Goal: Information Seeking & Learning: Learn about a topic

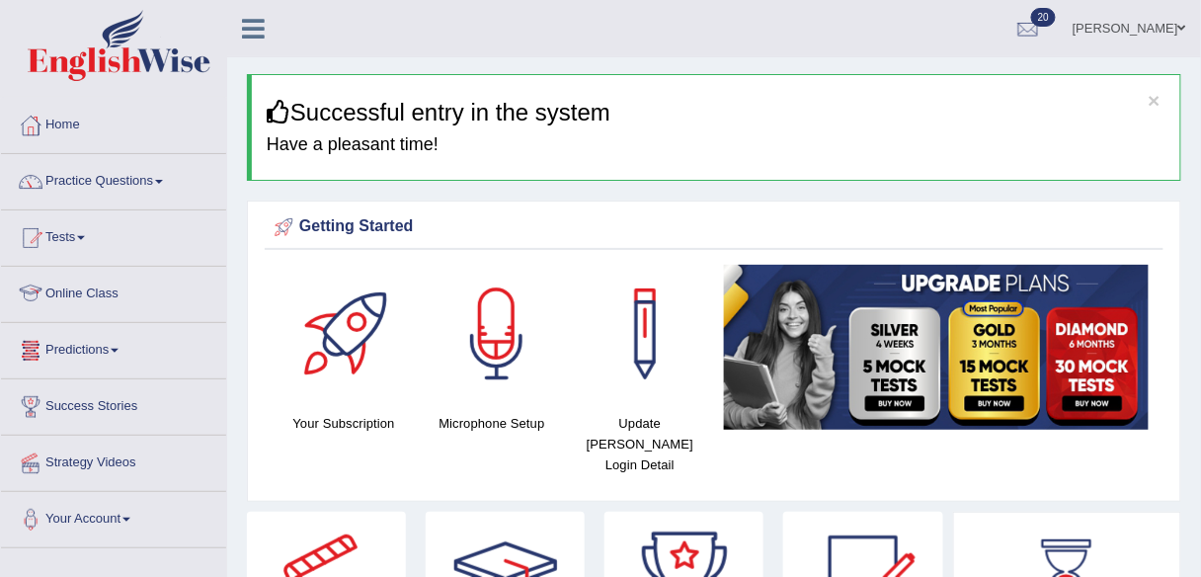
click at [121, 355] on link "Predictions" at bounding box center [113, 347] width 225 height 49
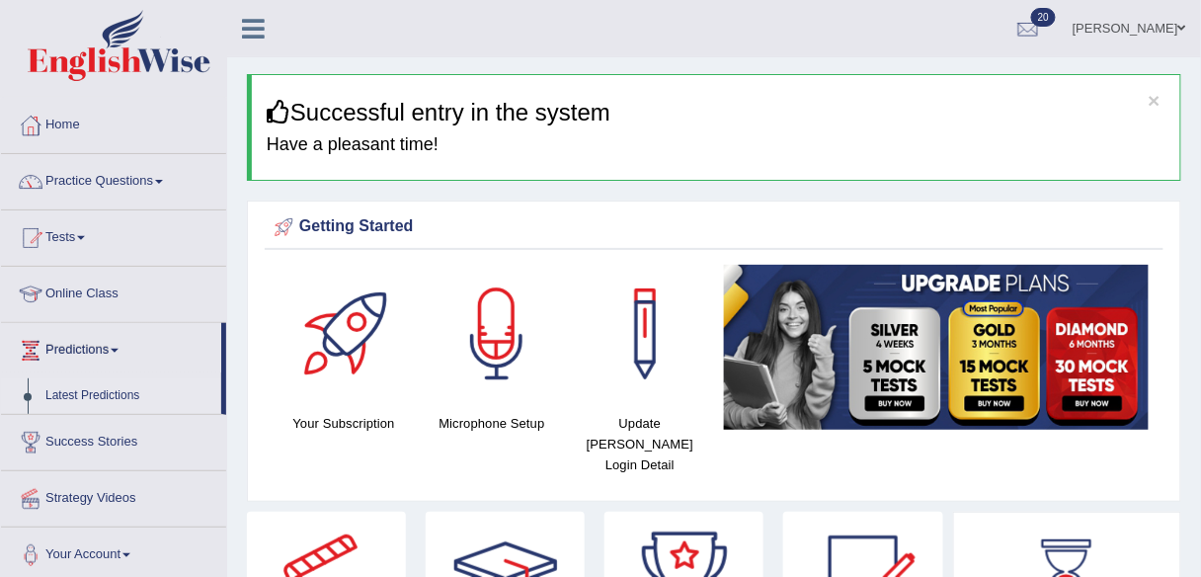
click at [118, 392] on link "Latest Predictions" at bounding box center [129, 396] width 185 height 36
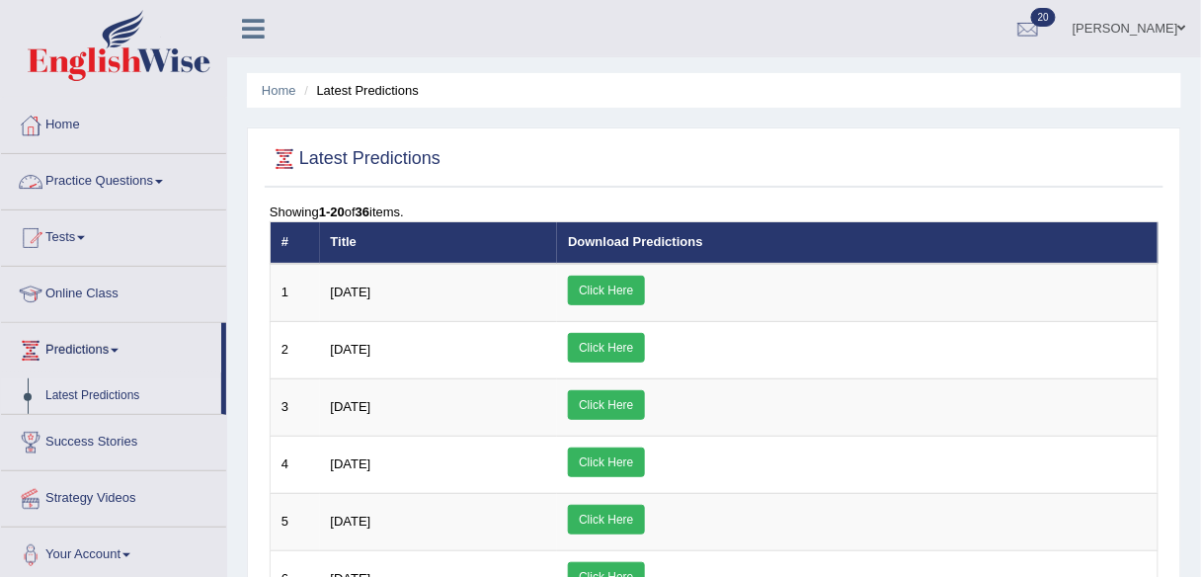
click at [98, 183] on link "Practice Questions" at bounding box center [113, 178] width 225 height 49
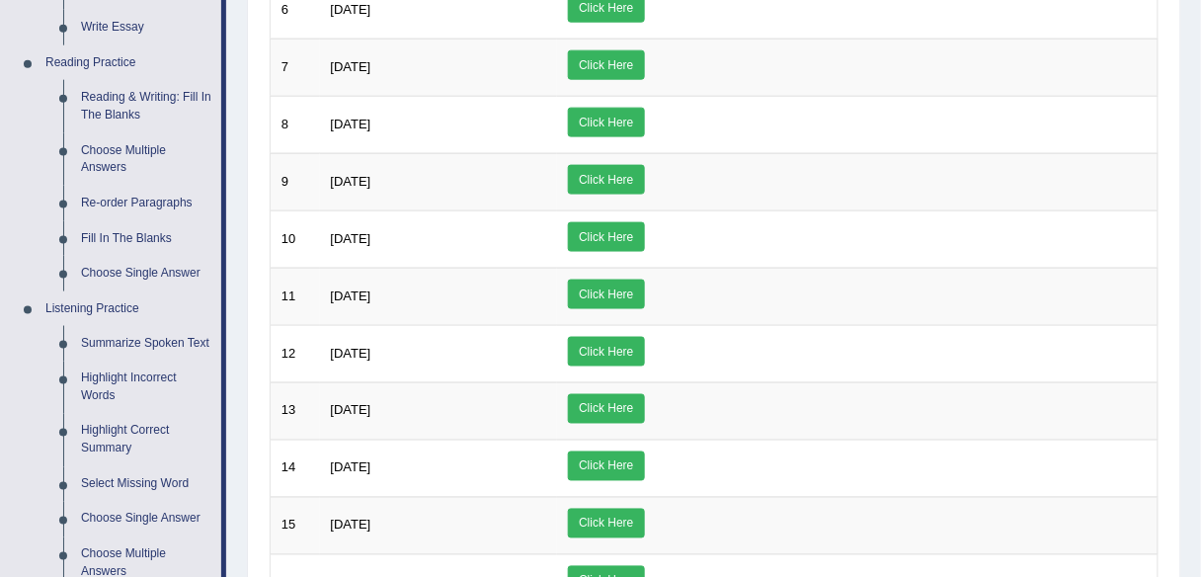
scroll to position [550, 0]
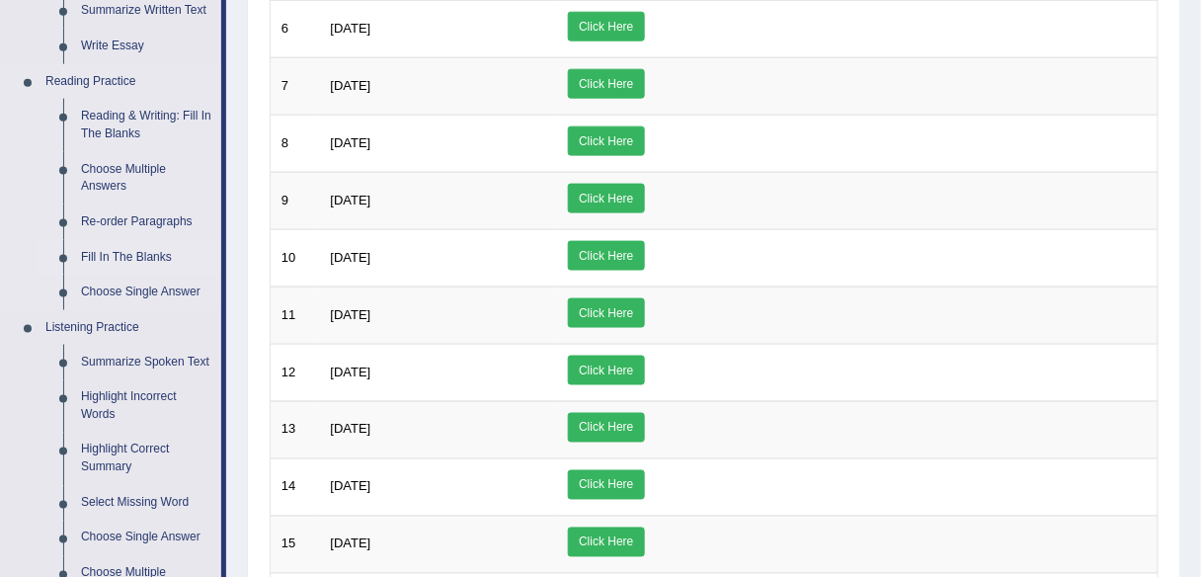
click at [145, 246] on link "Fill In The Blanks" at bounding box center [146, 258] width 149 height 36
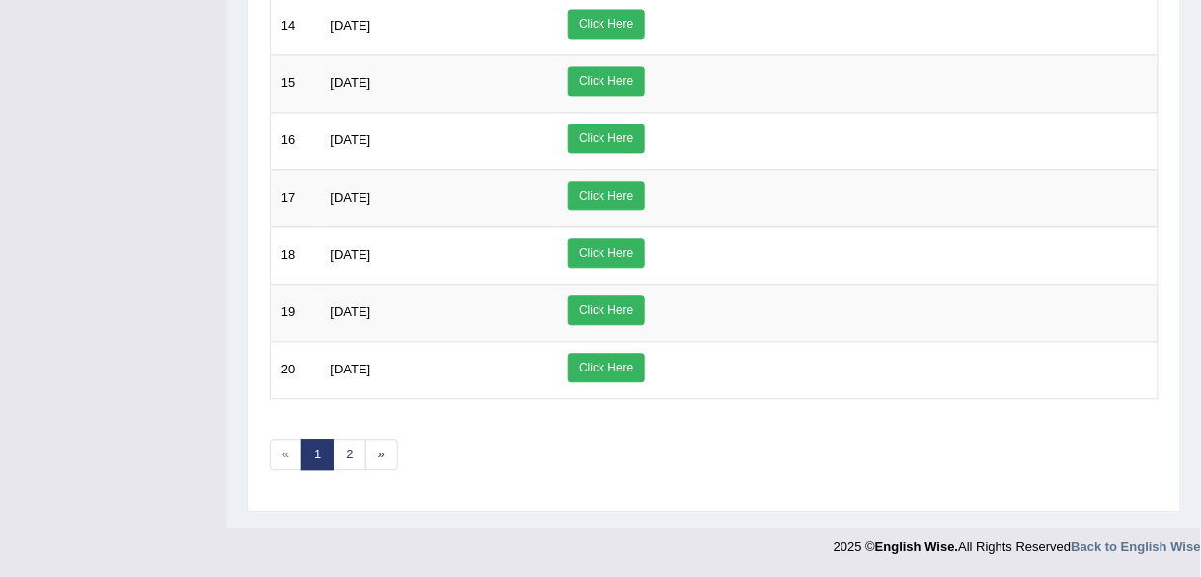
scroll to position [989, 0]
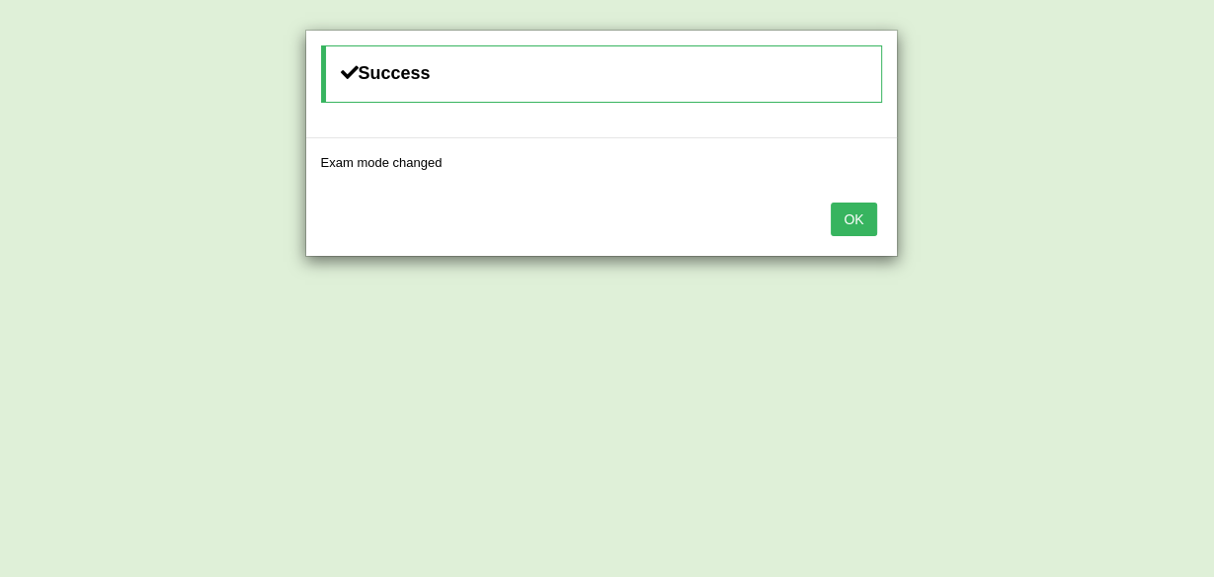
click at [838, 212] on button "OK" at bounding box center [853, 219] width 45 height 34
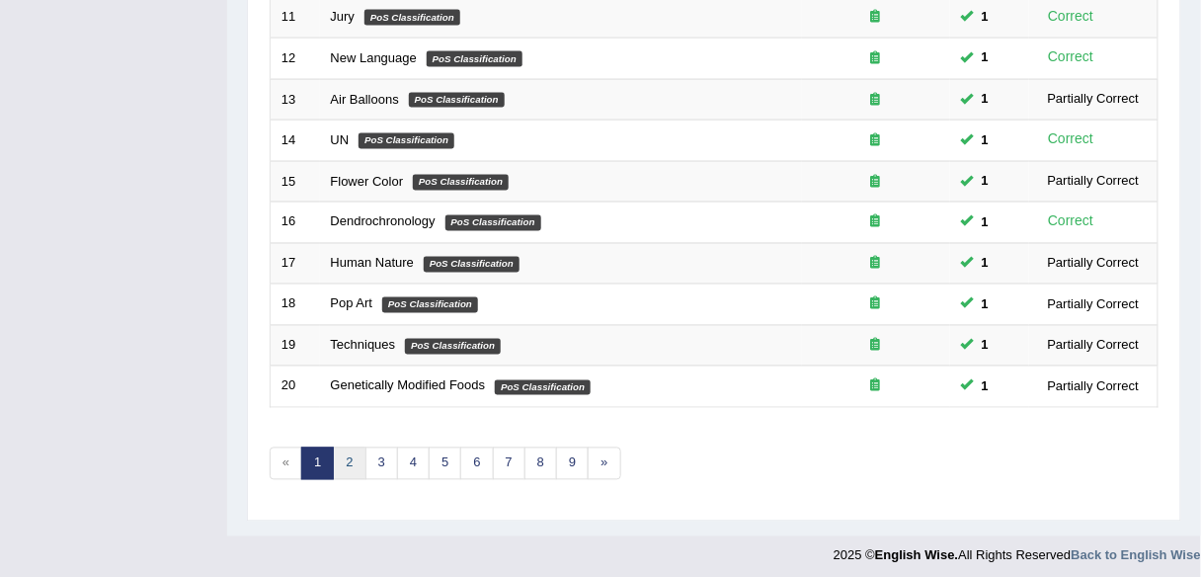
click at [351, 449] on link "2" at bounding box center [349, 463] width 33 height 33
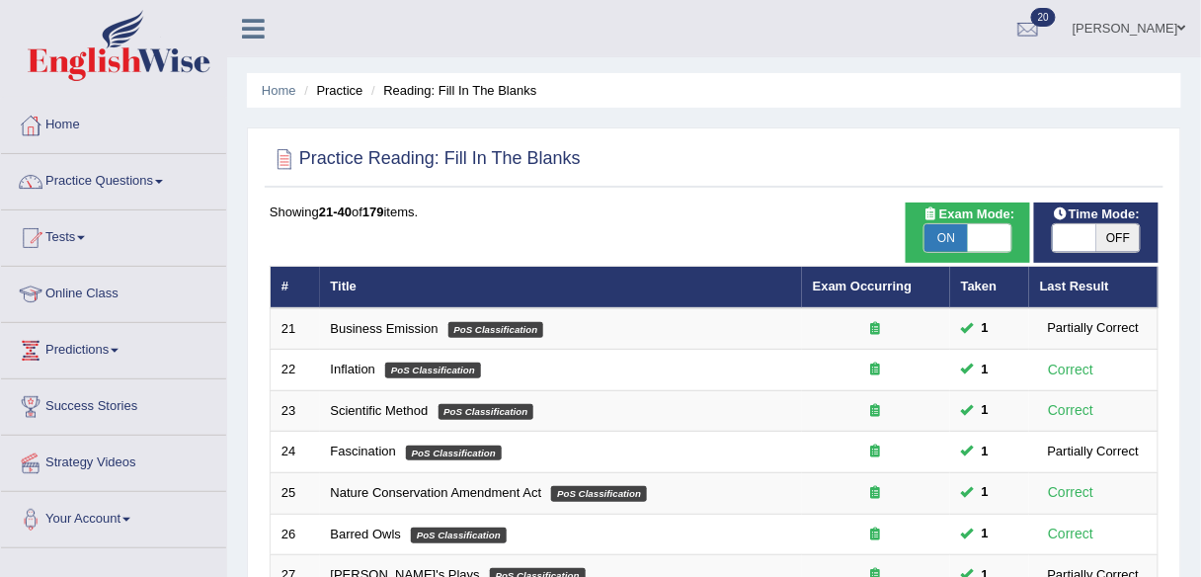
click at [1123, 230] on span "OFF" at bounding box center [1117, 238] width 43 height 28
checkbox input "true"
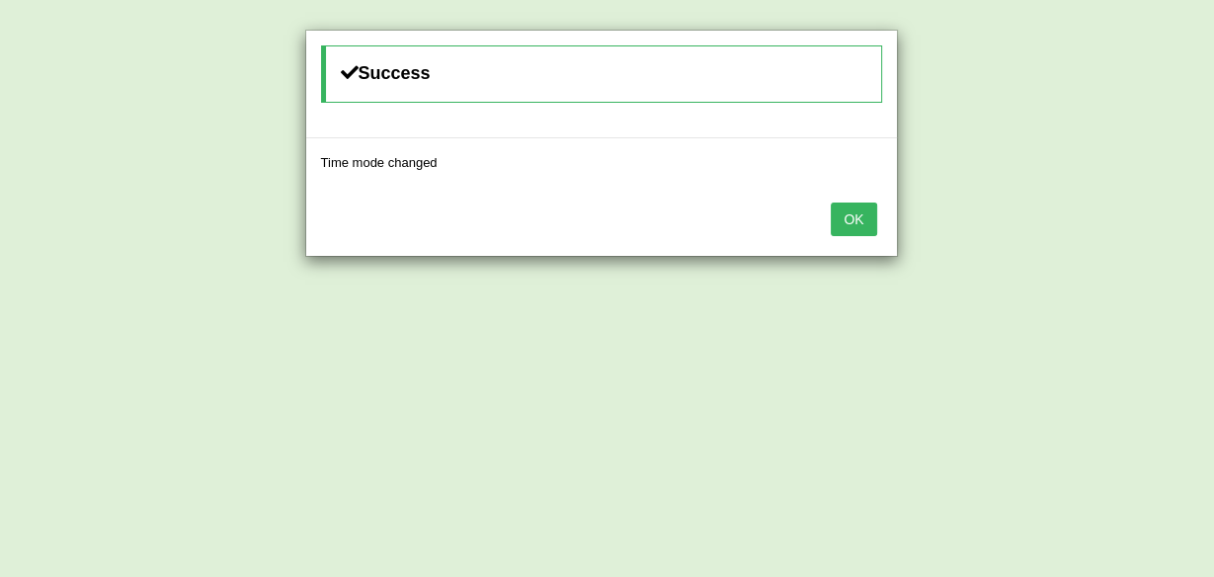
click at [834, 216] on button "OK" at bounding box center [853, 219] width 45 height 34
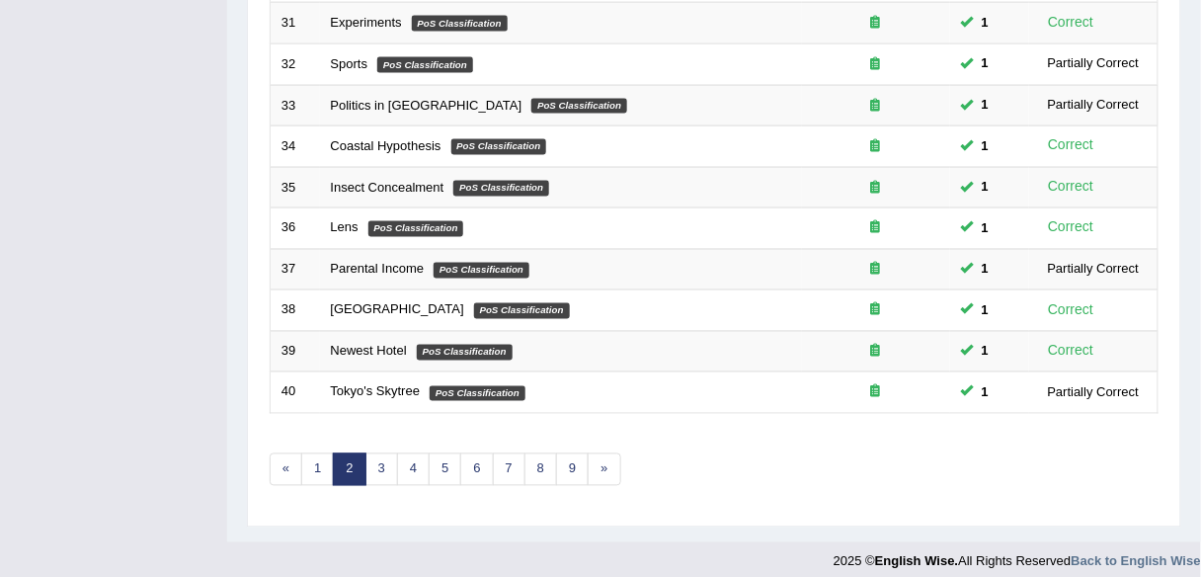
scroll to position [722, 0]
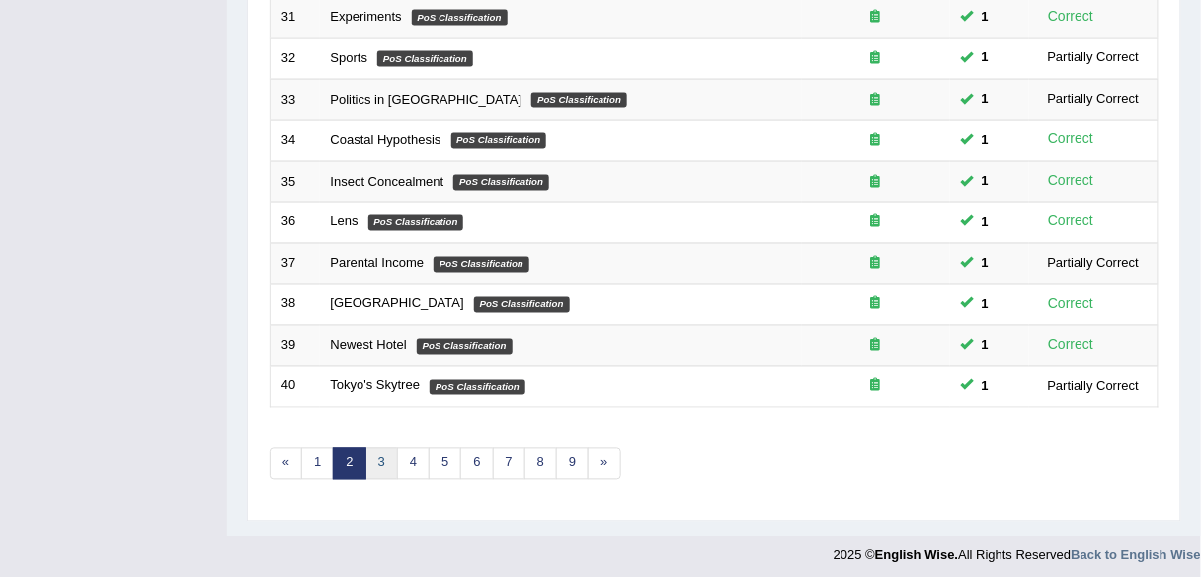
click at [378, 451] on link "3" at bounding box center [381, 463] width 33 height 33
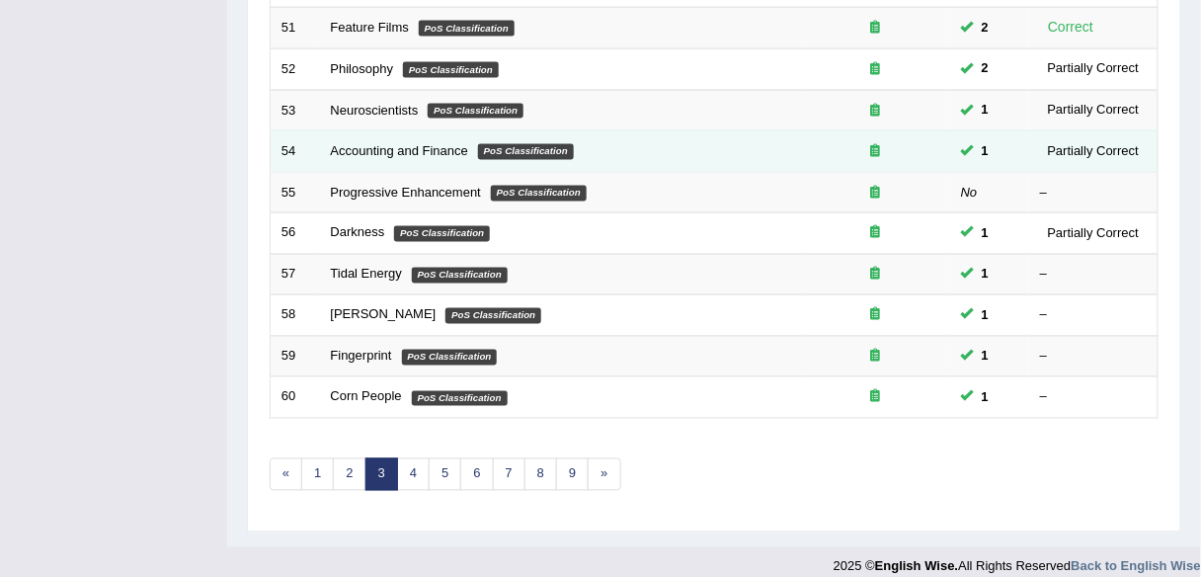
scroll to position [711, 0]
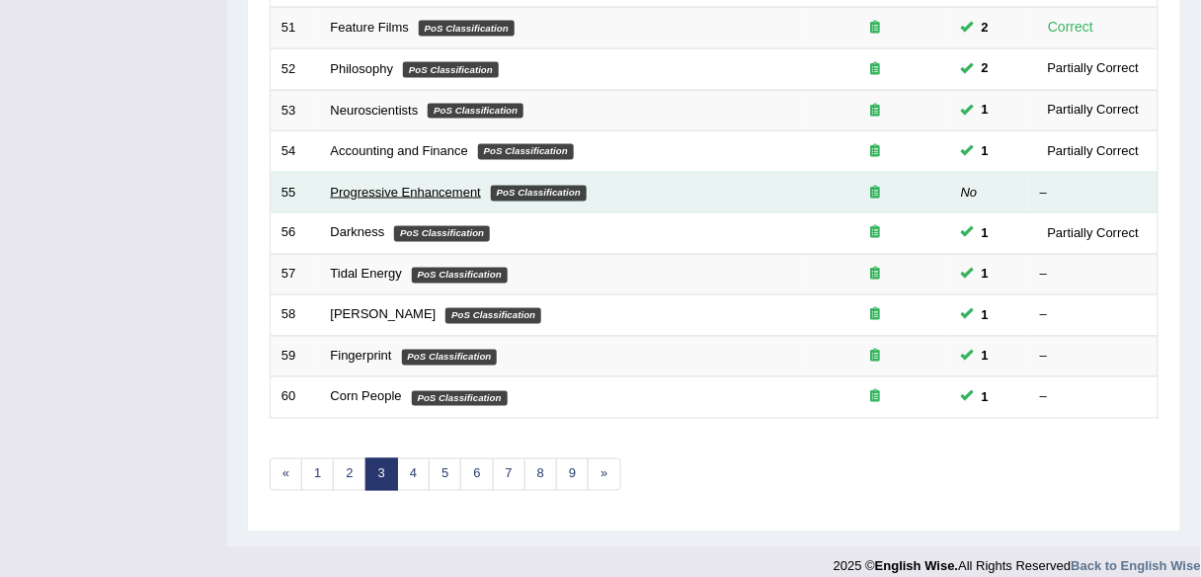
click at [387, 189] on link "Progressive Enhancement" at bounding box center [406, 192] width 150 height 15
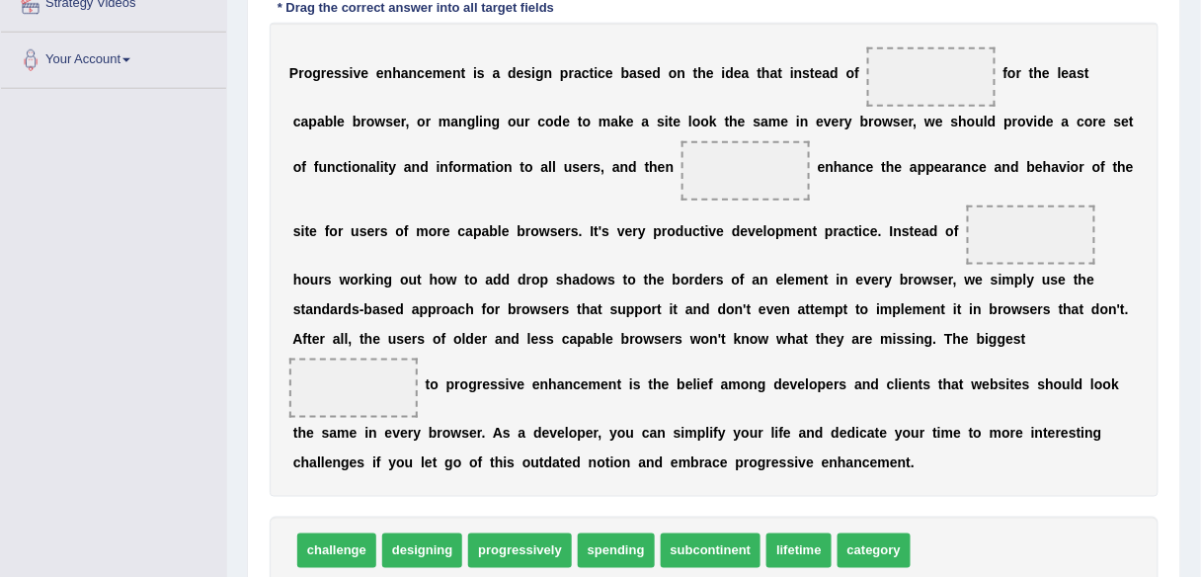
scroll to position [463, 0]
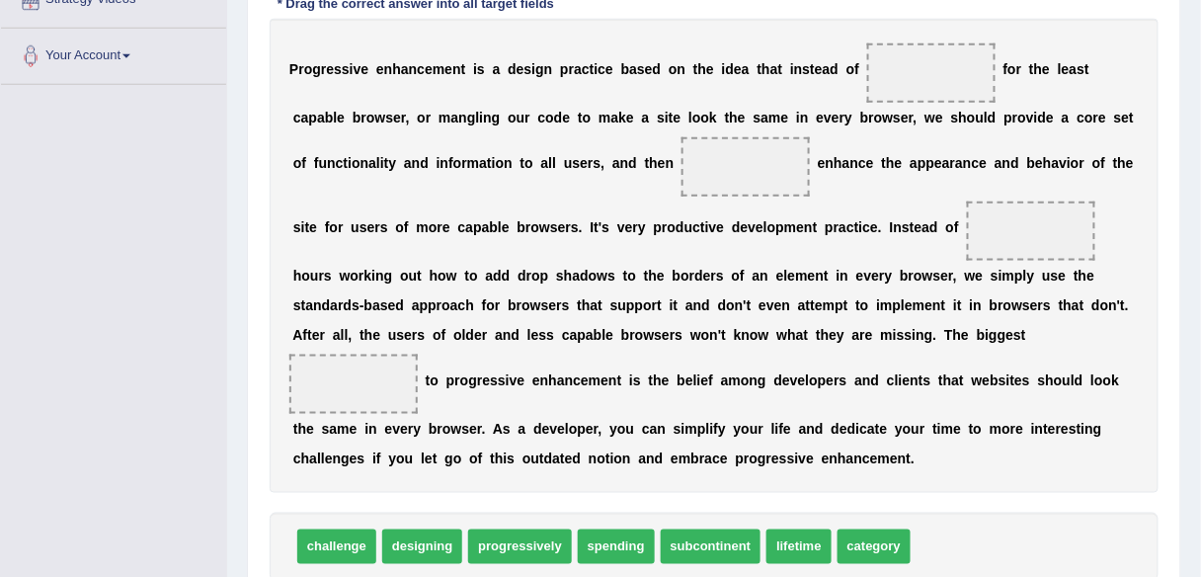
click at [617, 552] on span "spending" at bounding box center [616, 546] width 77 height 35
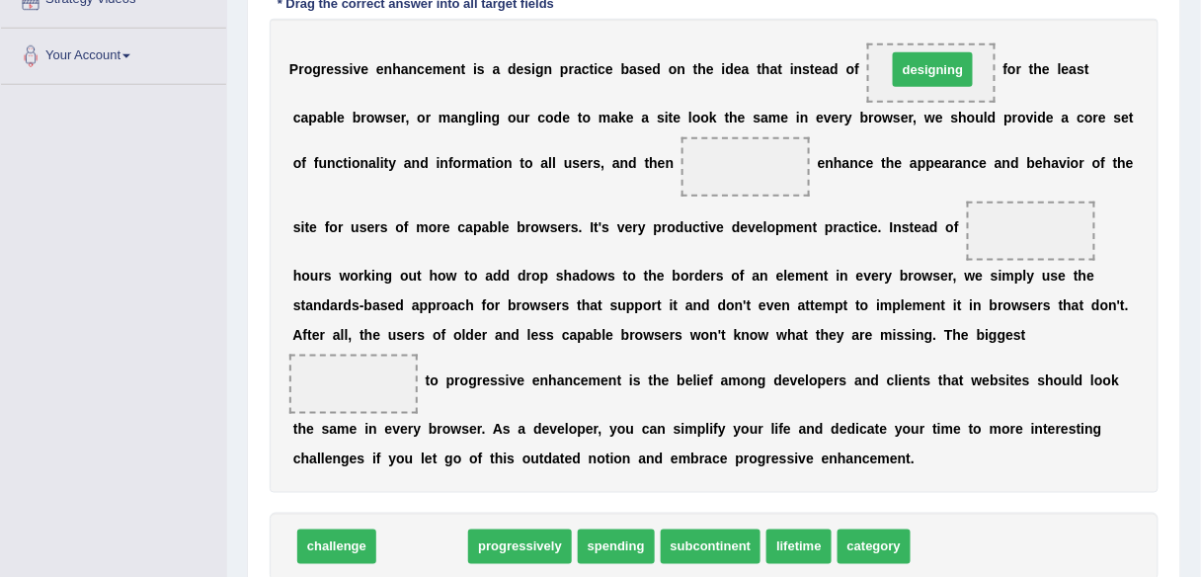
drag, startPoint x: 440, startPoint y: 538, endPoint x: 950, endPoint y: 61, distance: 698.9
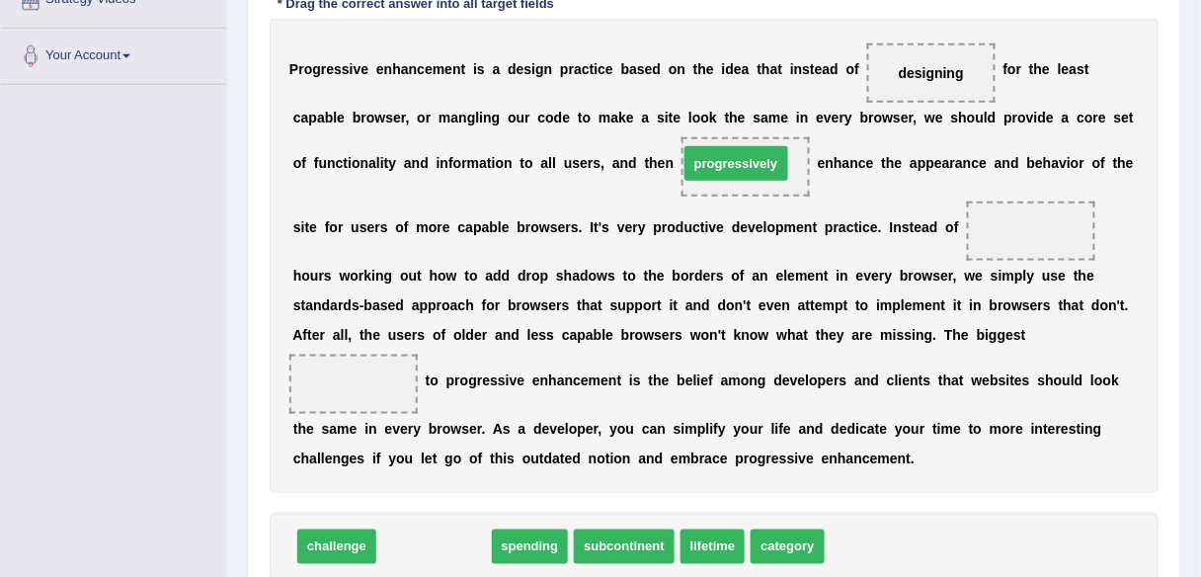
drag, startPoint x: 449, startPoint y: 541, endPoint x: 752, endPoint y: 157, distance: 488.9
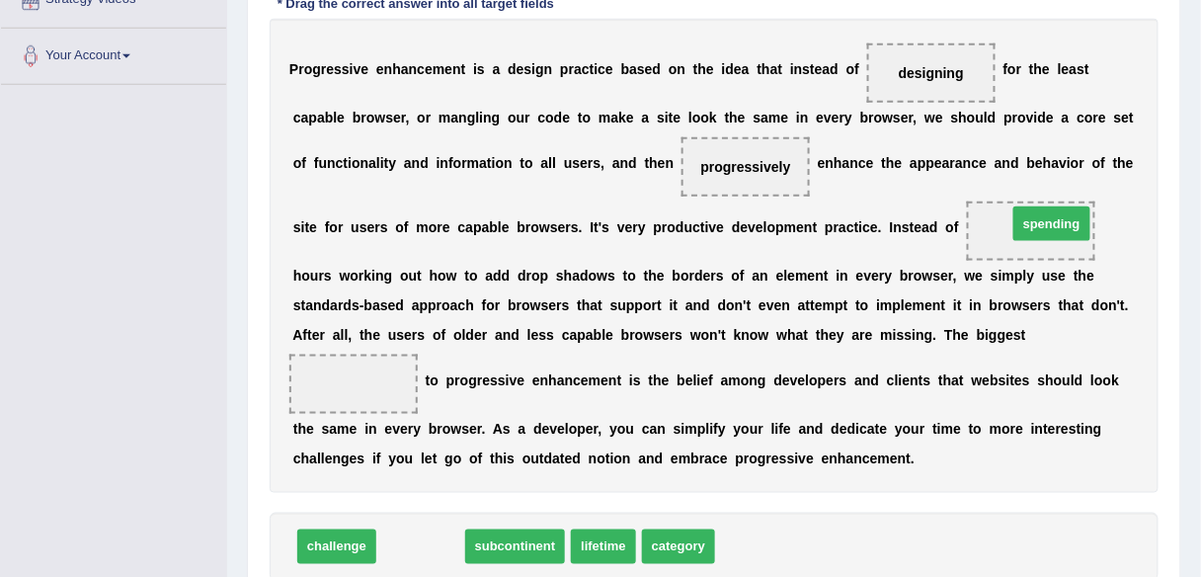
drag, startPoint x: 432, startPoint y: 539, endPoint x: 1063, endPoint y: 216, distance: 709.0
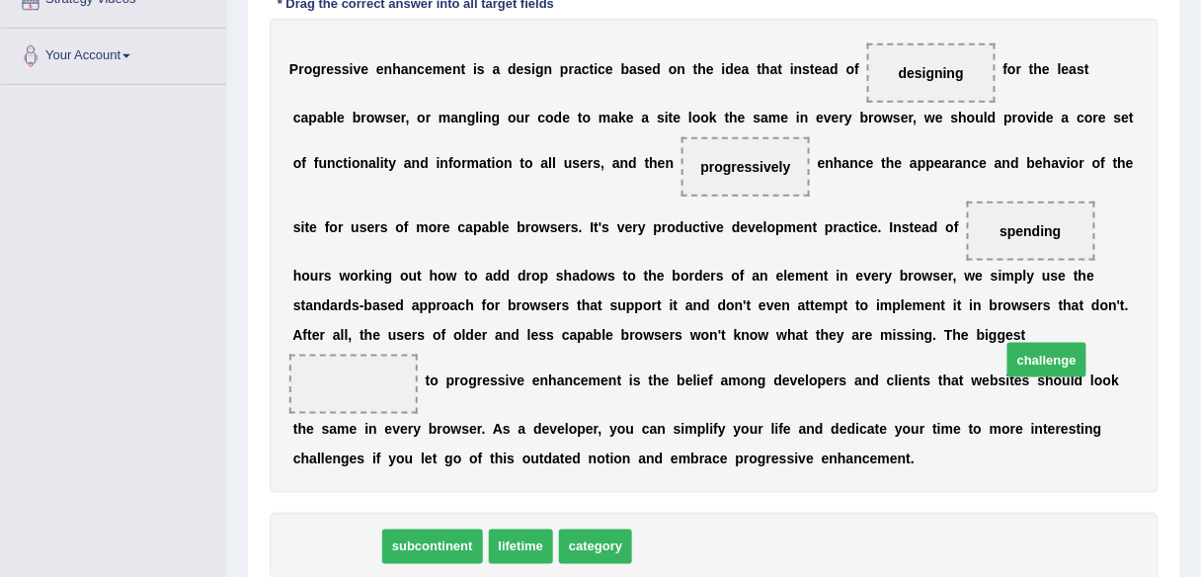
drag, startPoint x: 358, startPoint y: 533, endPoint x: 1066, endPoint y: 348, distance: 732.2
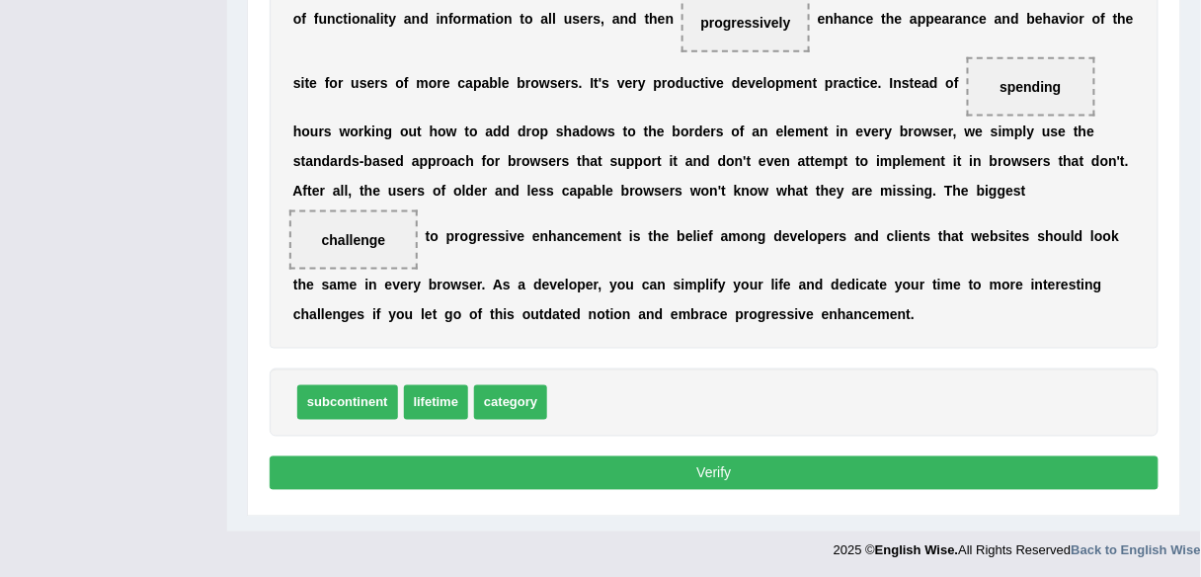
click at [913, 459] on button "Verify" at bounding box center [714, 473] width 889 height 34
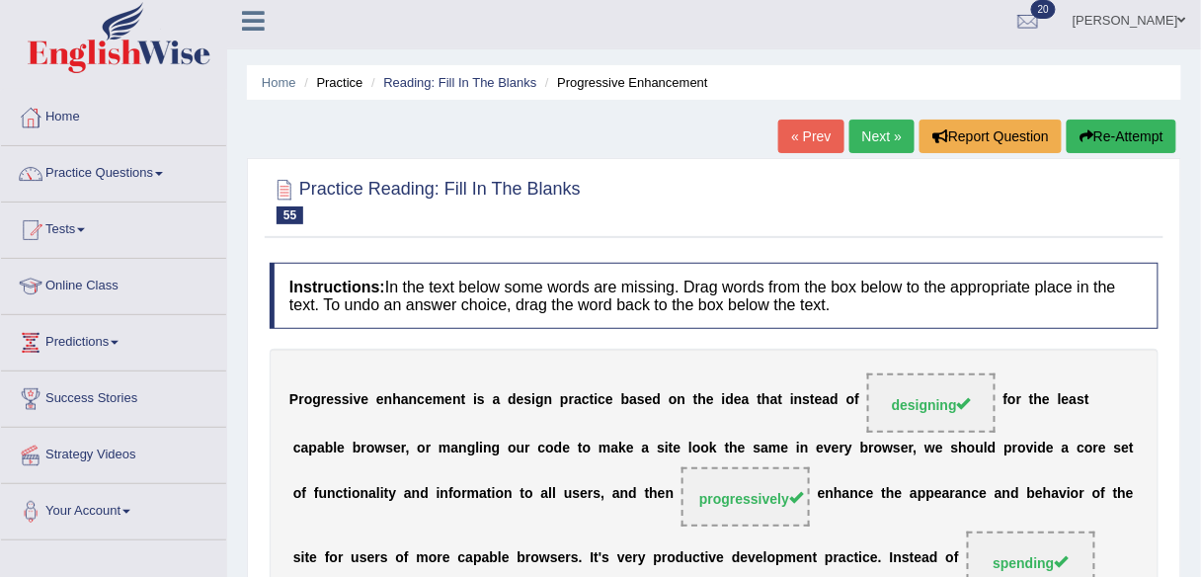
scroll to position [0, 0]
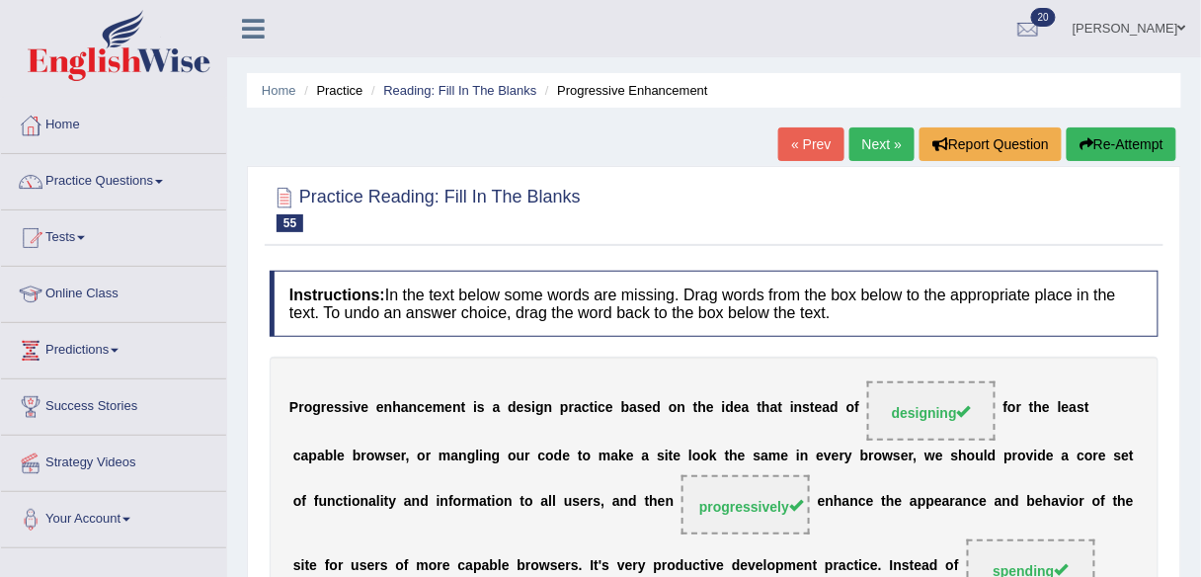
click at [883, 156] on link "Next »" at bounding box center [882, 144] width 65 height 34
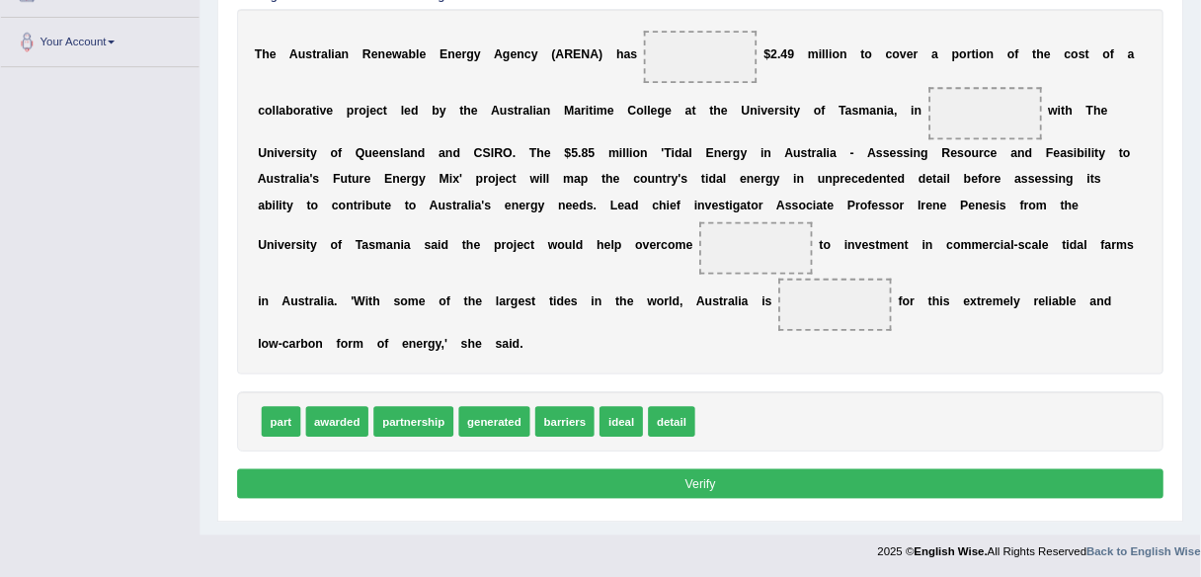
scroll to position [470, 0]
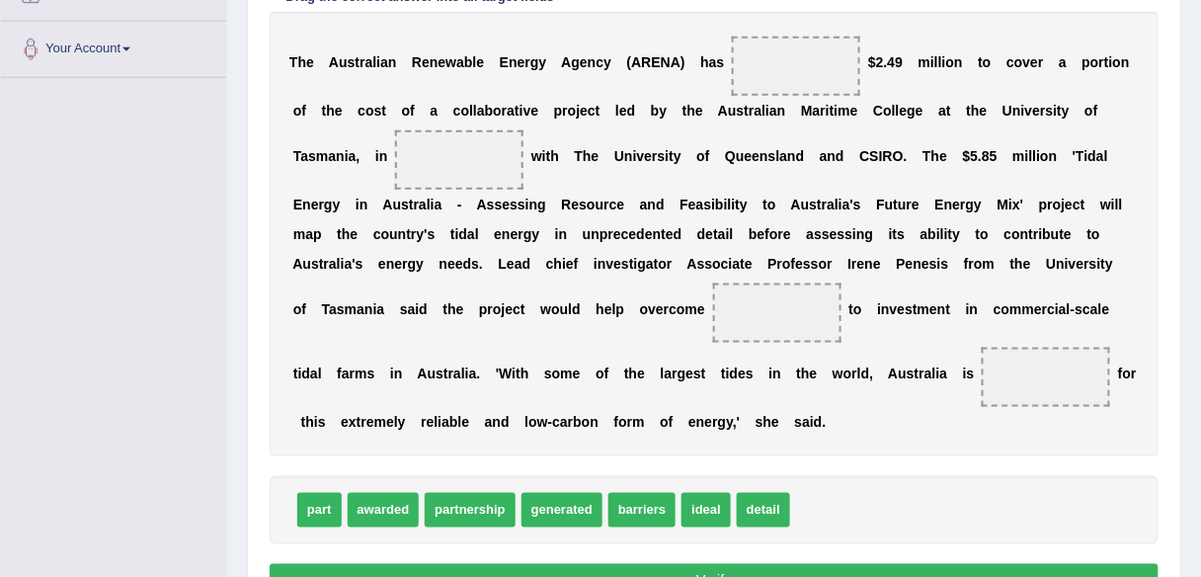
click at [1003, 496] on div "part awarded partnership generated barriers ideal detail" at bounding box center [714, 510] width 889 height 68
drag, startPoint x: 363, startPoint y: 506, endPoint x: 775, endPoint y: 51, distance: 614.0
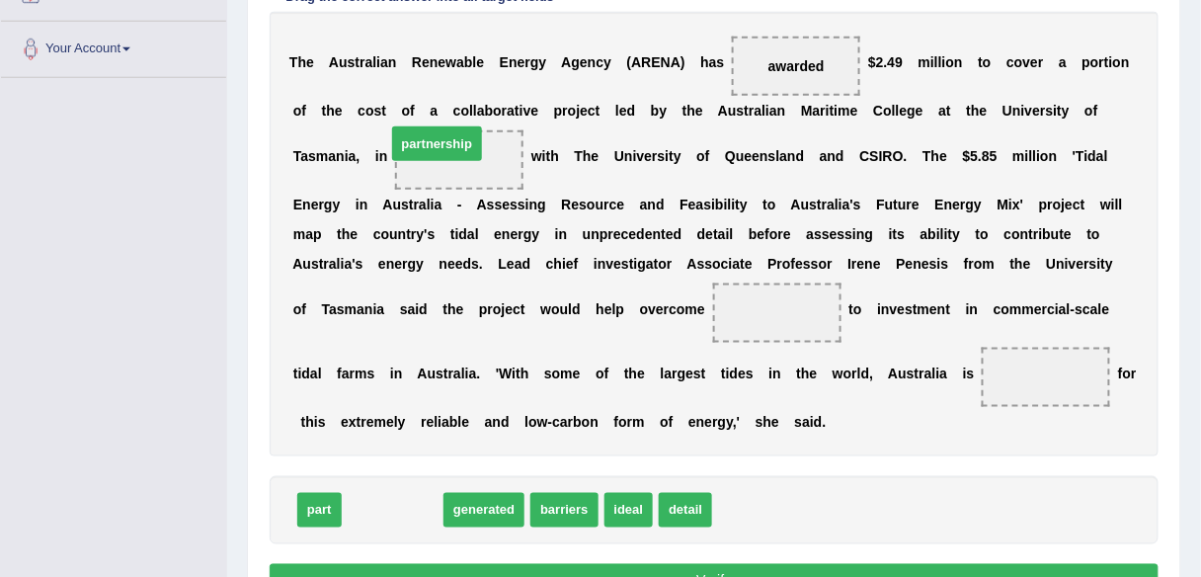
drag, startPoint x: 378, startPoint y: 504, endPoint x: 444, endPoint y: 146, distance: 363.5
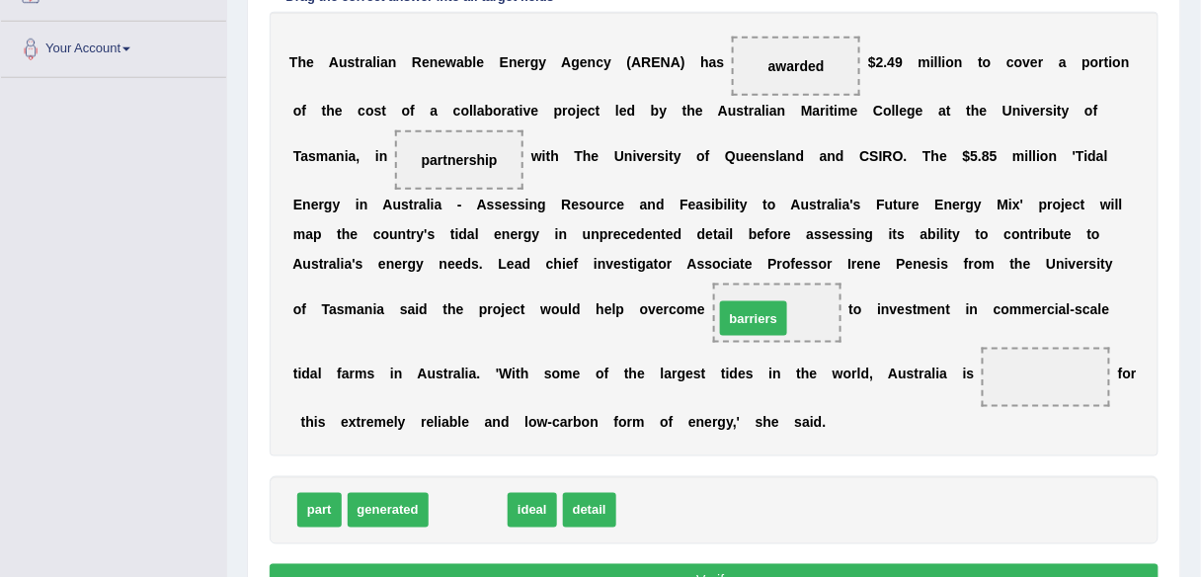
drag, startPoint x: 468, startPoint y: 501, endPoint x: 754, endPoint y: 309, distance: 343.8
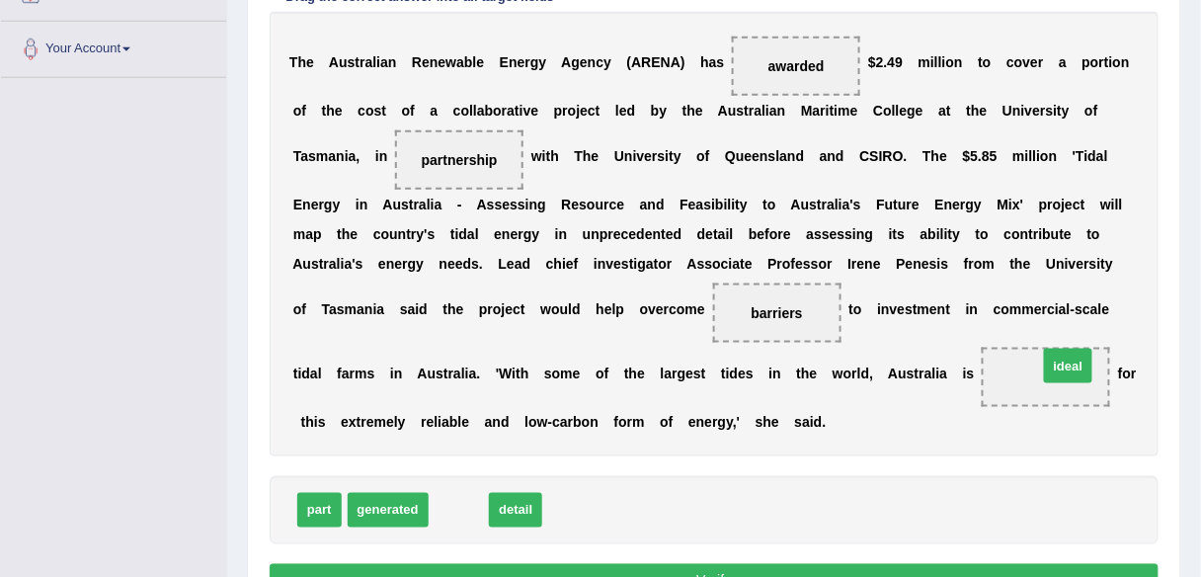
drag, startPoint x: 459, startPoint y: 506, endPoint x: 1062, endPoint y: 364, distance: 619.1
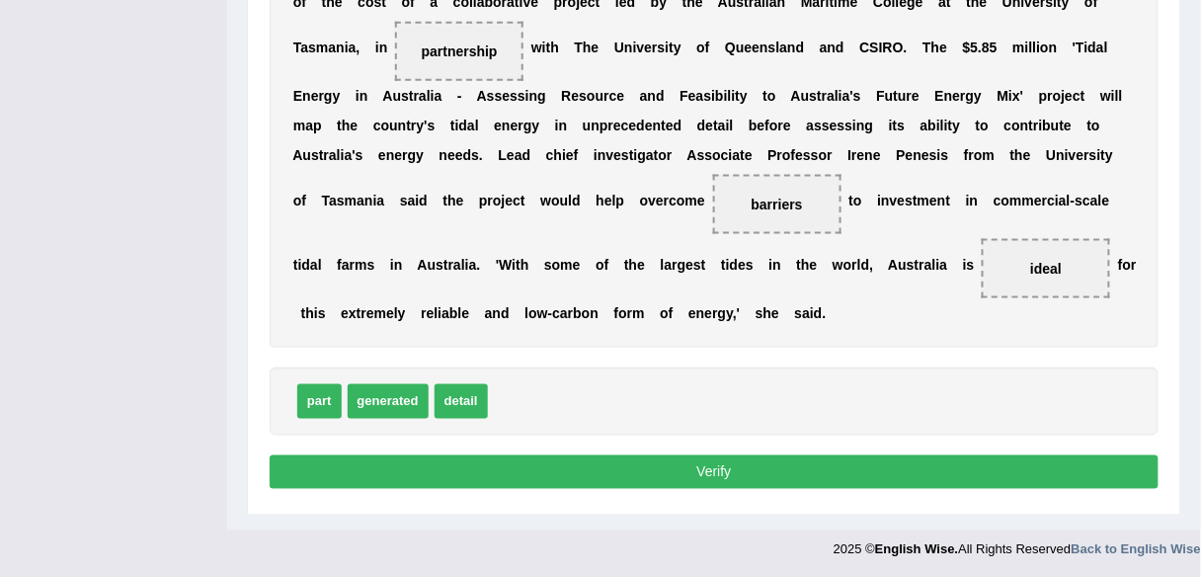
click at [804, 469] on button "Verify" at bounding box center [714, 472] width 889 height 34
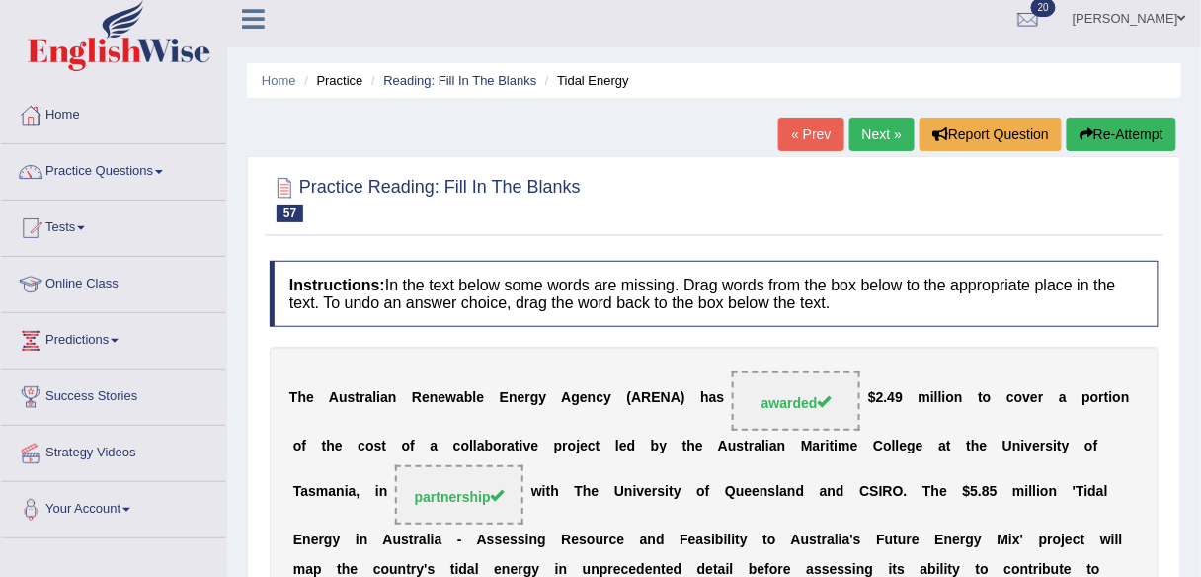
scroll to position [0, 0]
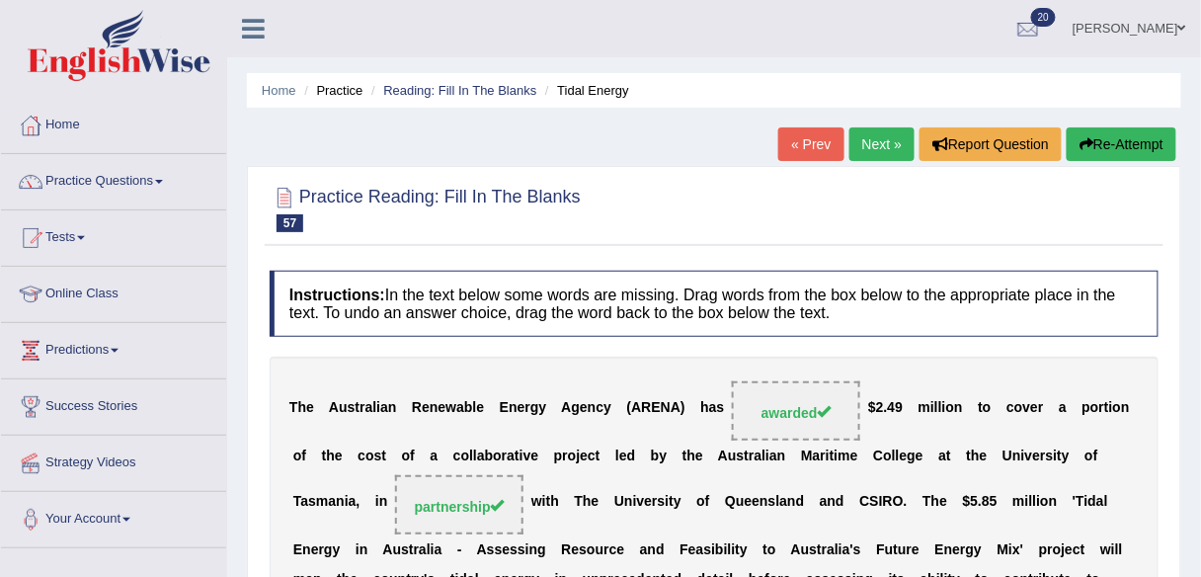
click at [872, 142] on link "Next »" at bounding box center [882, 144] width 65 height 34
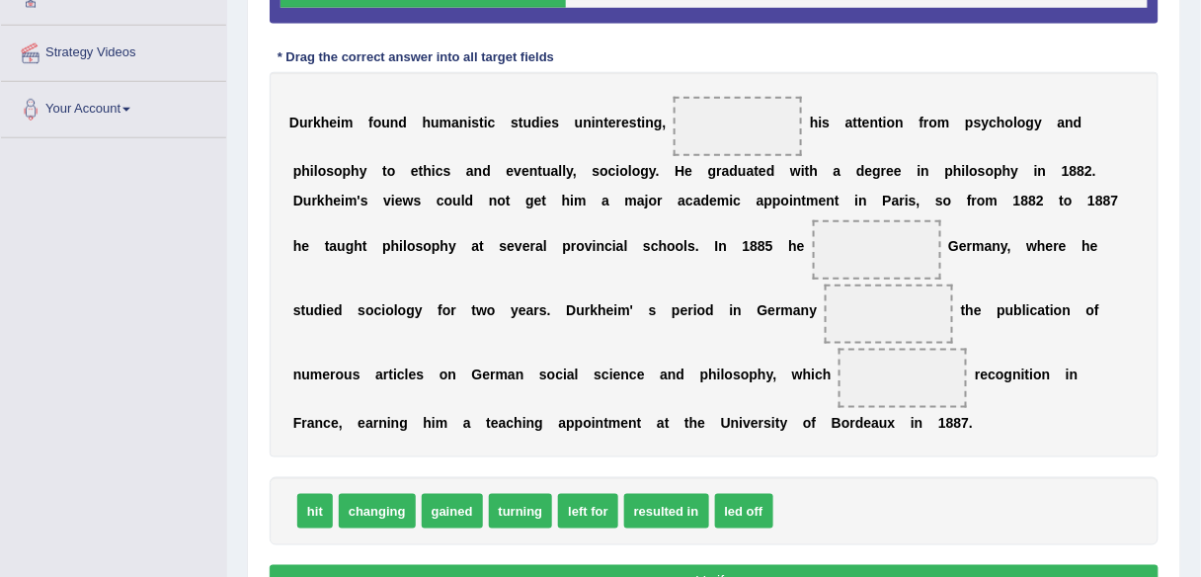
scroll to position [411, 0]
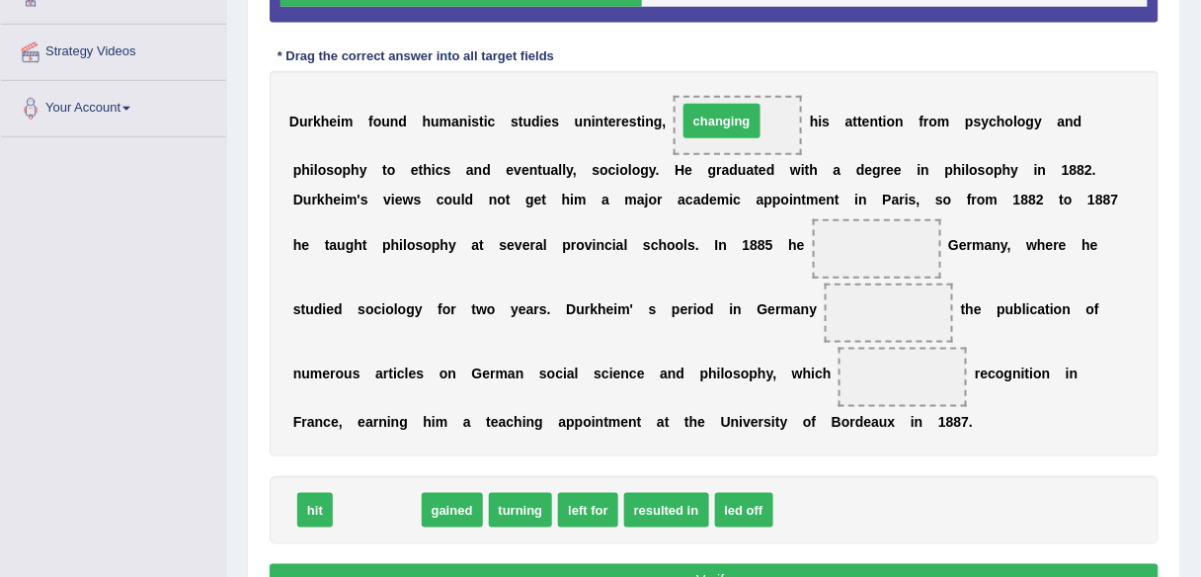
drag, startPoint x: 386, startPoint y: 503, endPoint x: 730, endPoint y: 114, distance: 519.3
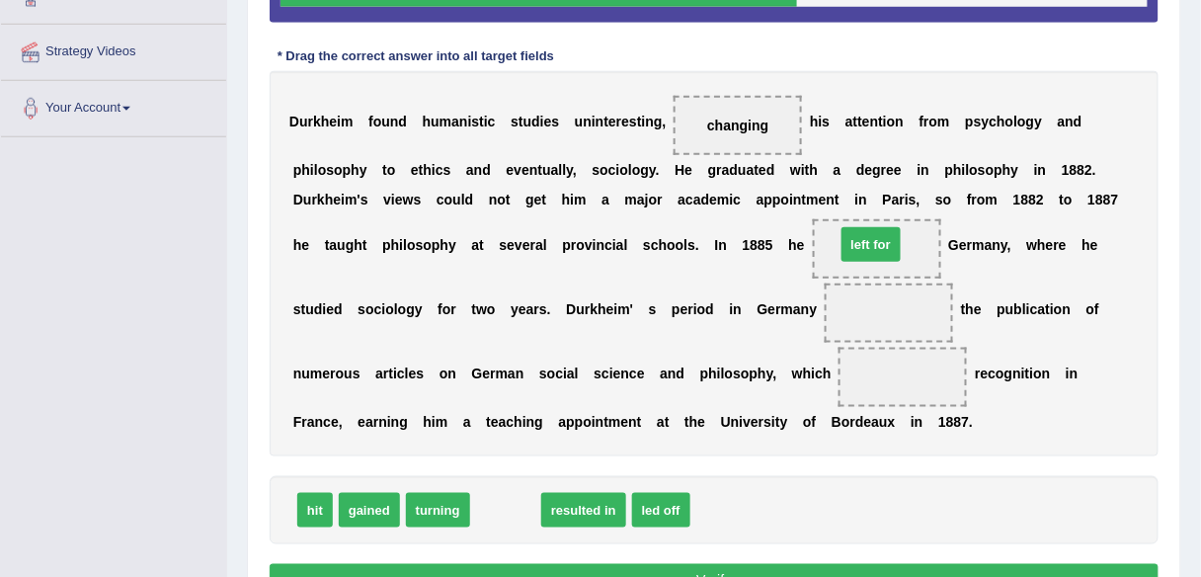
drag, startPoint x: 504, startPoint y: 501, endPoint x: 869, endPoint y: 235, distance: 451.9
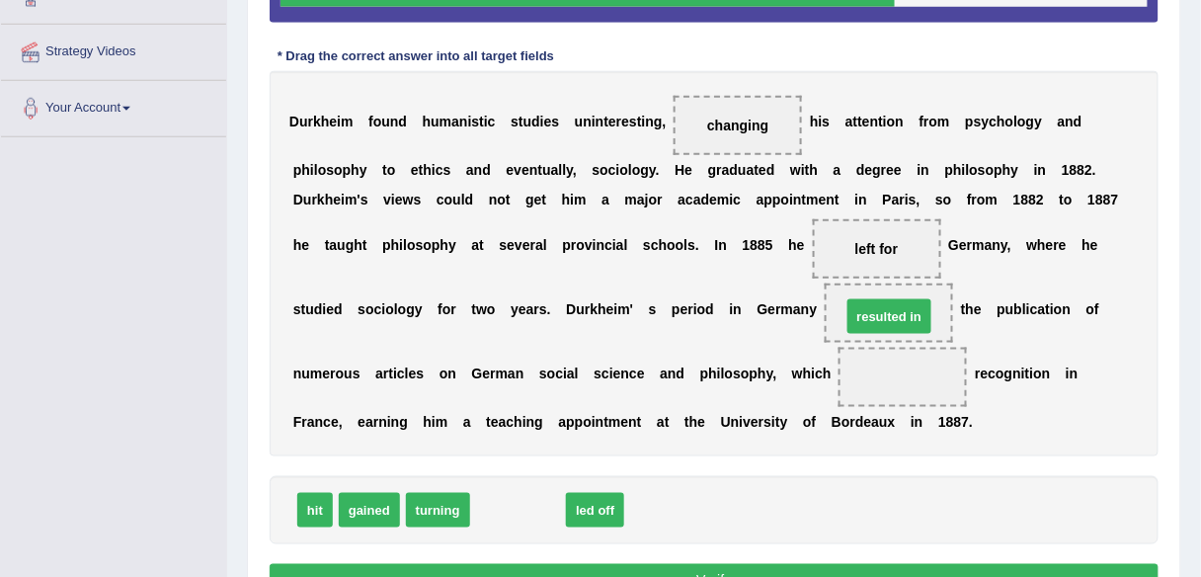
drag, startPoint x: 535, startPoint y: 510, endPoint x: 907, endPoint y: 316, distance: 418.8
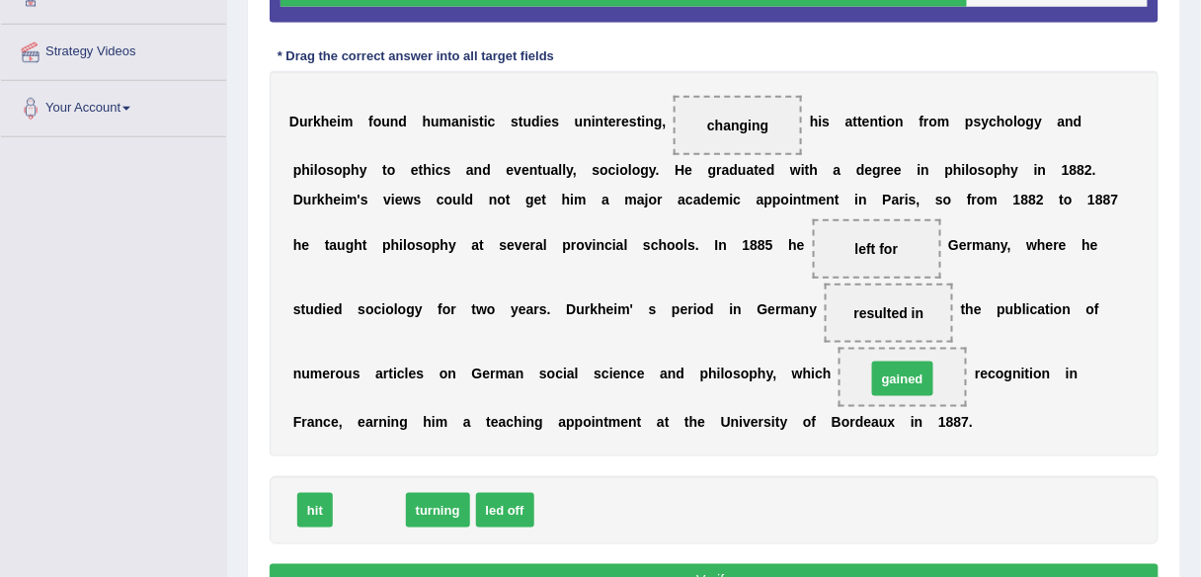
drag, startPoint x: 375, startPoint y: 506, endPoint x: 909, endPoint y: 376, distance: 548.9
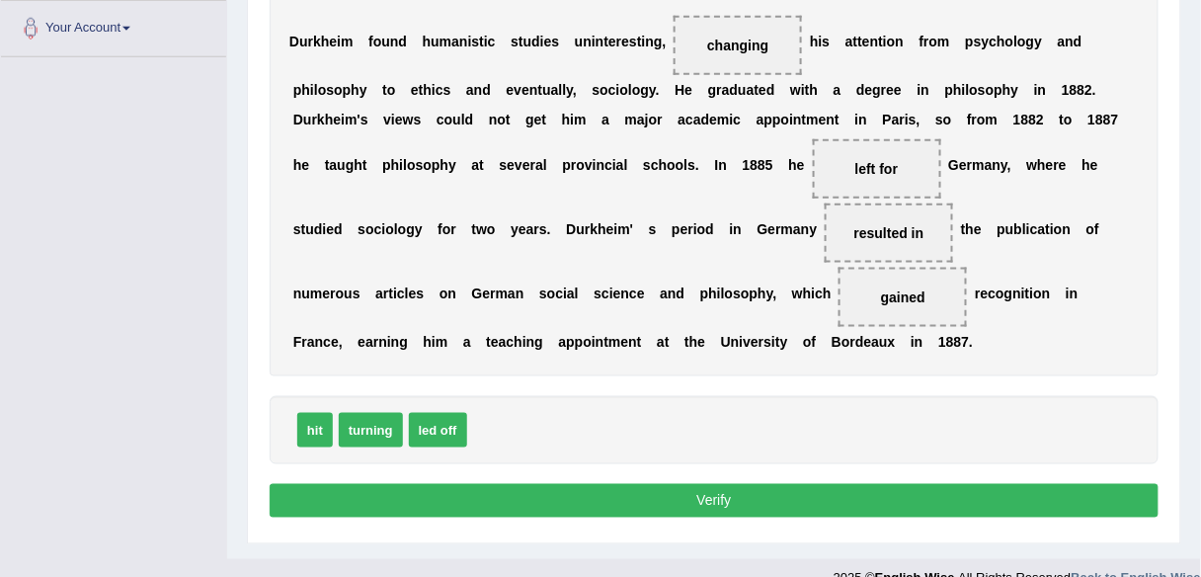
scroll to position [520, 0]
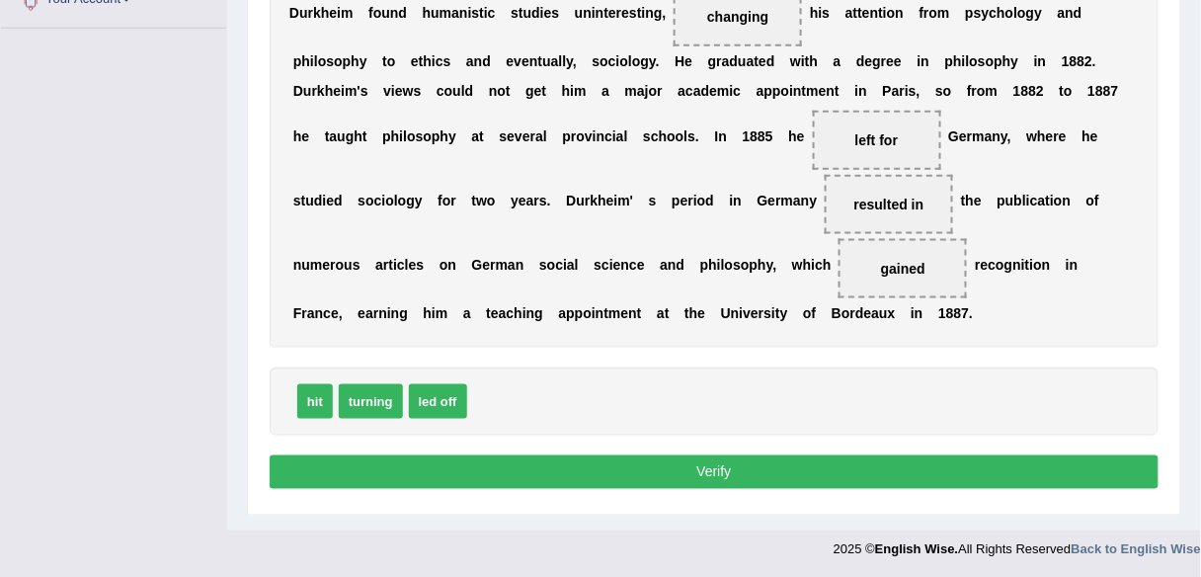
click at [906, 472] on button "Verify" at bounding box center [714, 472] width 889 height 34
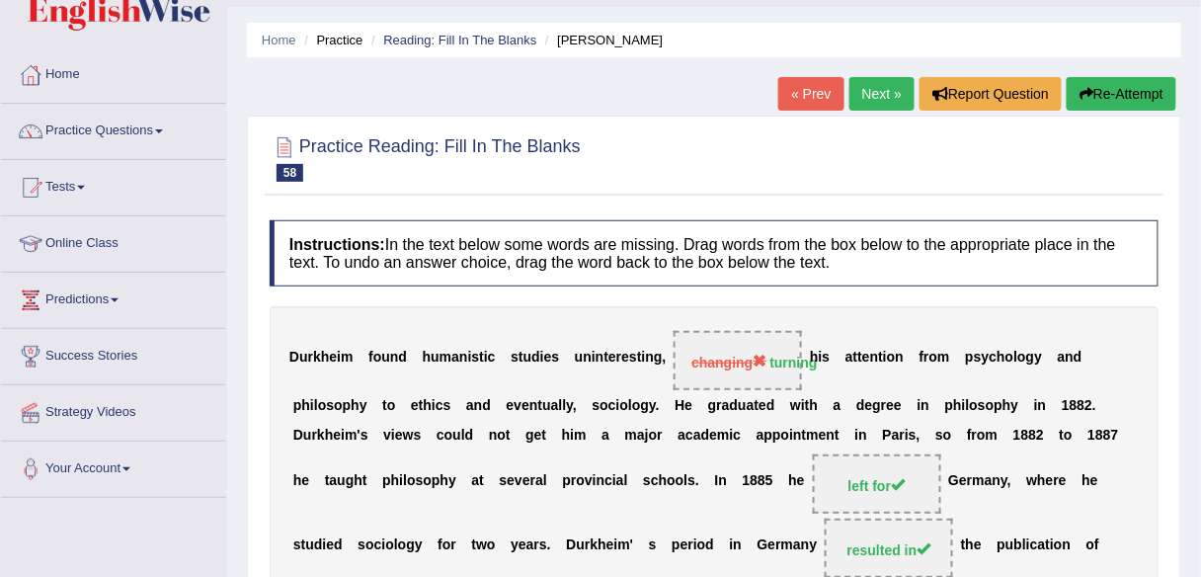
scroll to position [49, 0]
click at [868, 106] on link "Next »" at bounding box center [882, 95] width 65 height 34
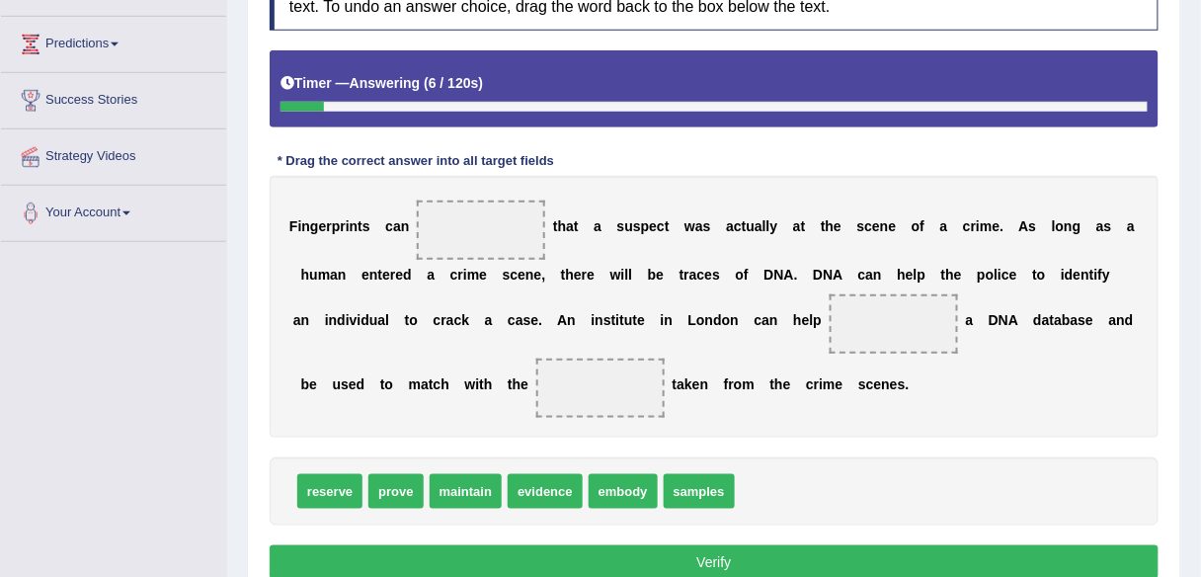
scroll to position [316, 0]
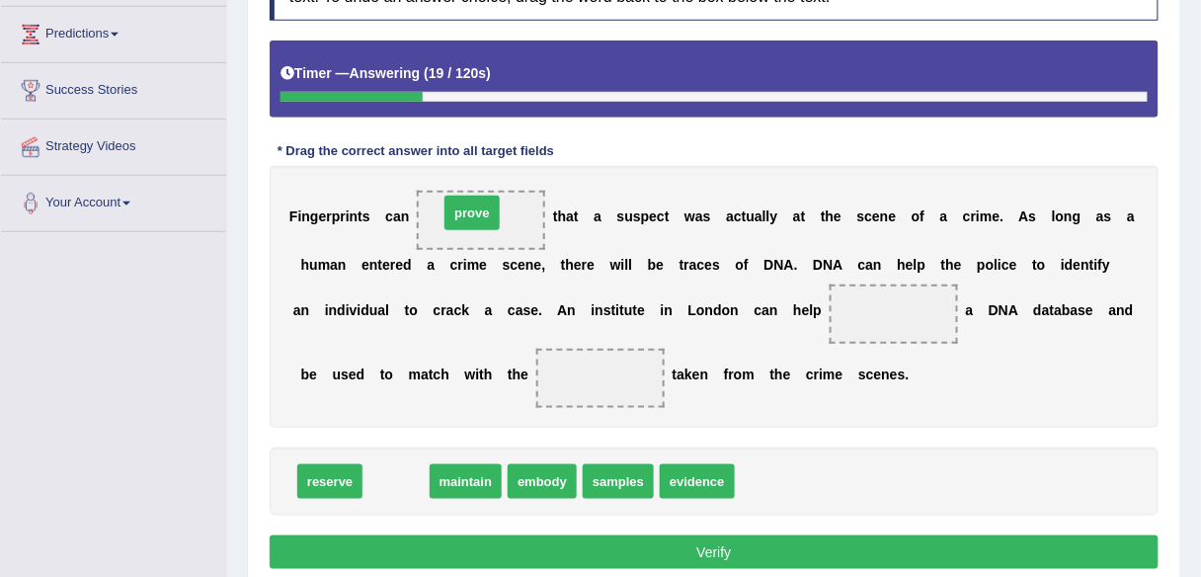
drag, startPoint x: 380, startPoint y: 479, endPoint x: 456, endPoint y: 210, distance: 279.2
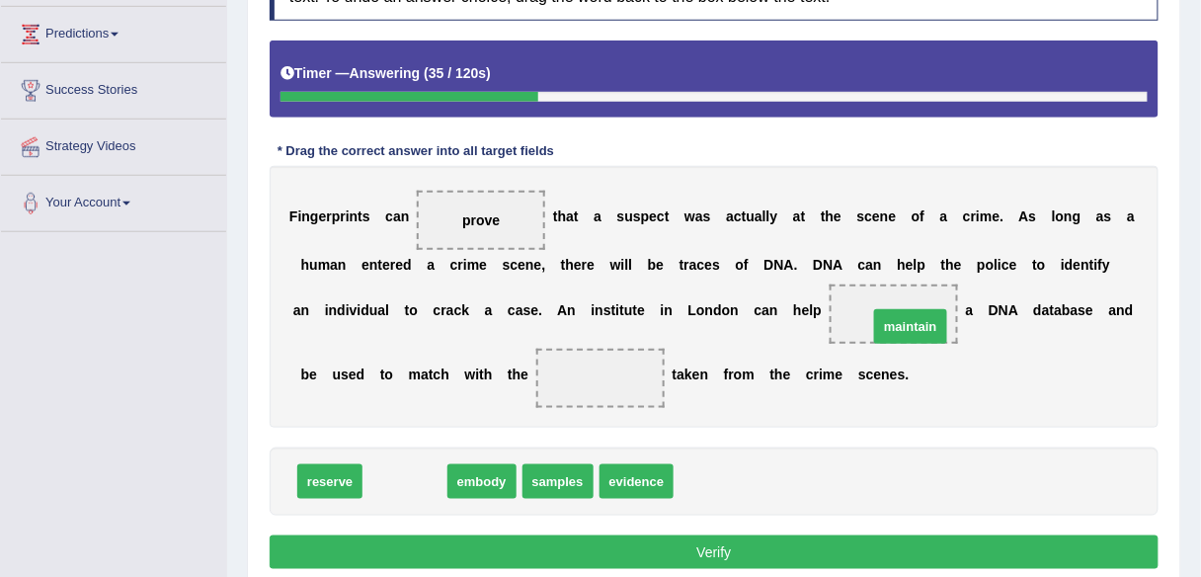
drag, startPoint x: 393, startPoint y: 479, endPoint x: 899, endPoint y: 324, distance: 529.0
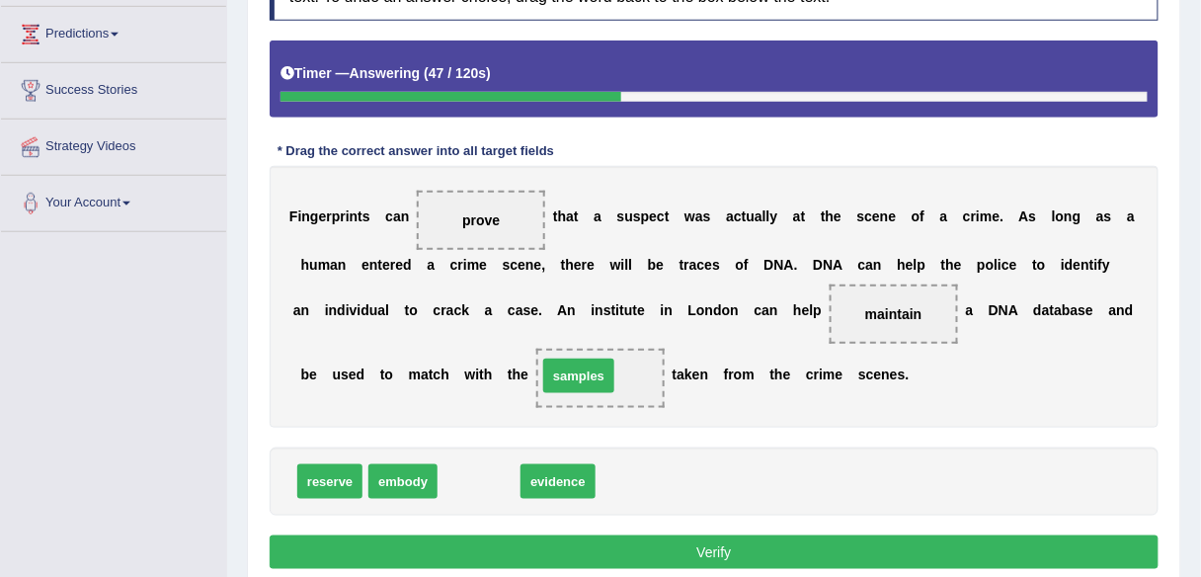
drag, startPoint x: 485, startPoint y: 482, endPoint x: 585, endPoint y: 376, distance: 145.3
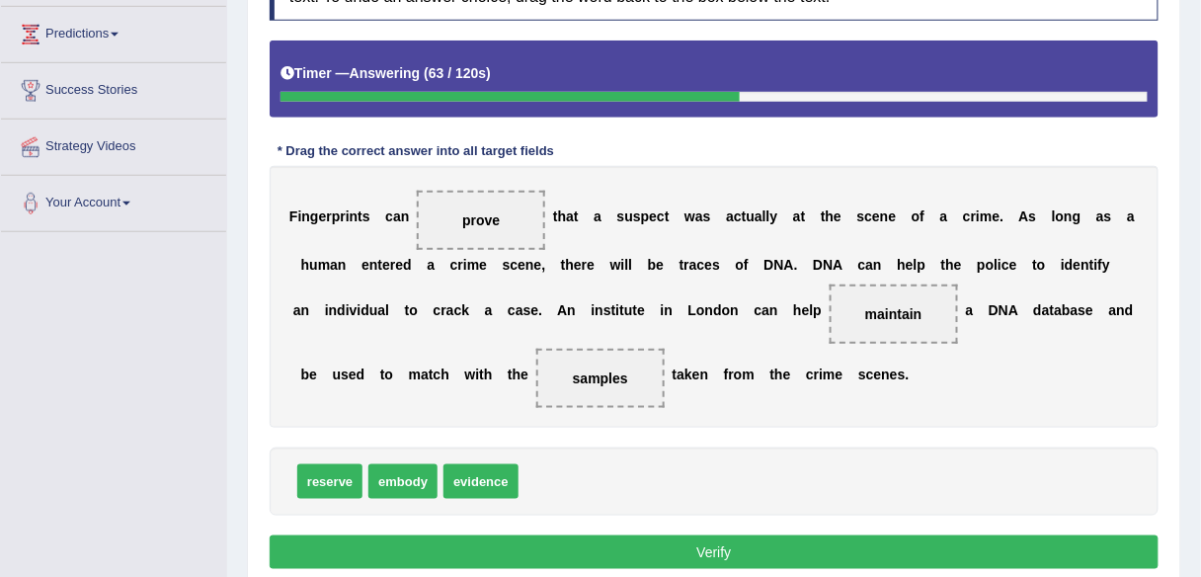
click at [501, 555] on button "Verify" at bounding box center [714, 552] width 889 height 34
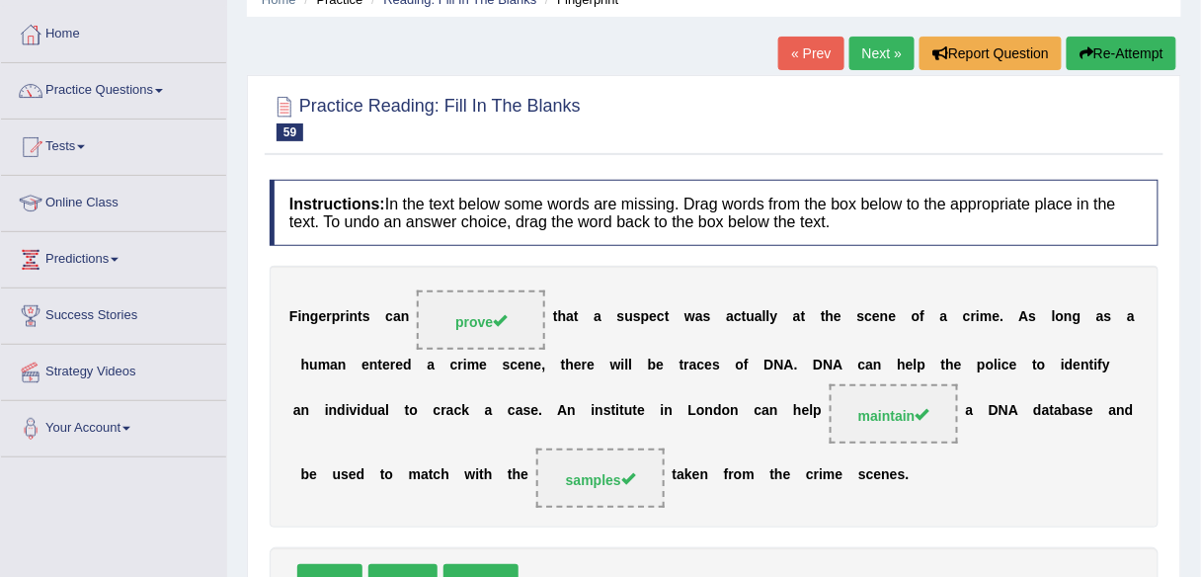
scroll to position [0, 0]
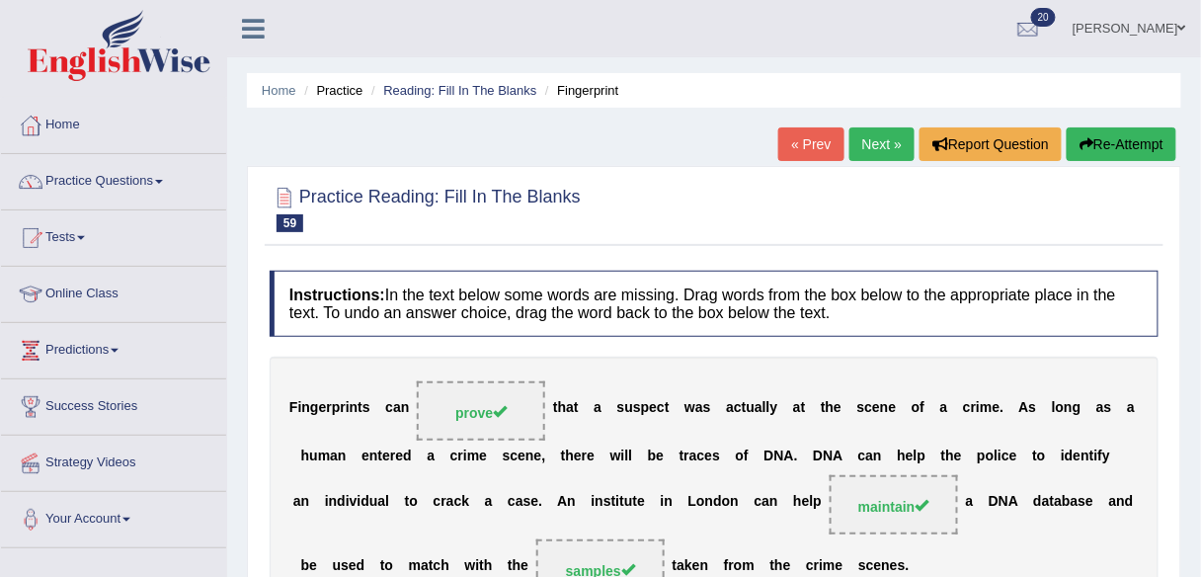
click at [877, 146] on link "Next »" at bounding box center [882, 144] width 65 height 34
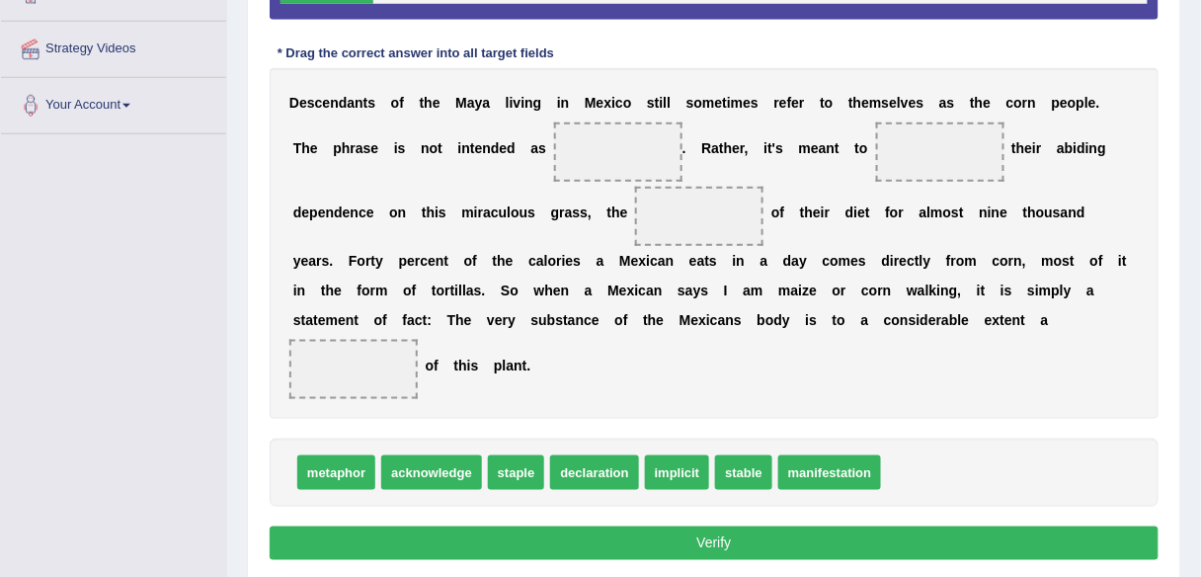
scroll to position [416, 0]
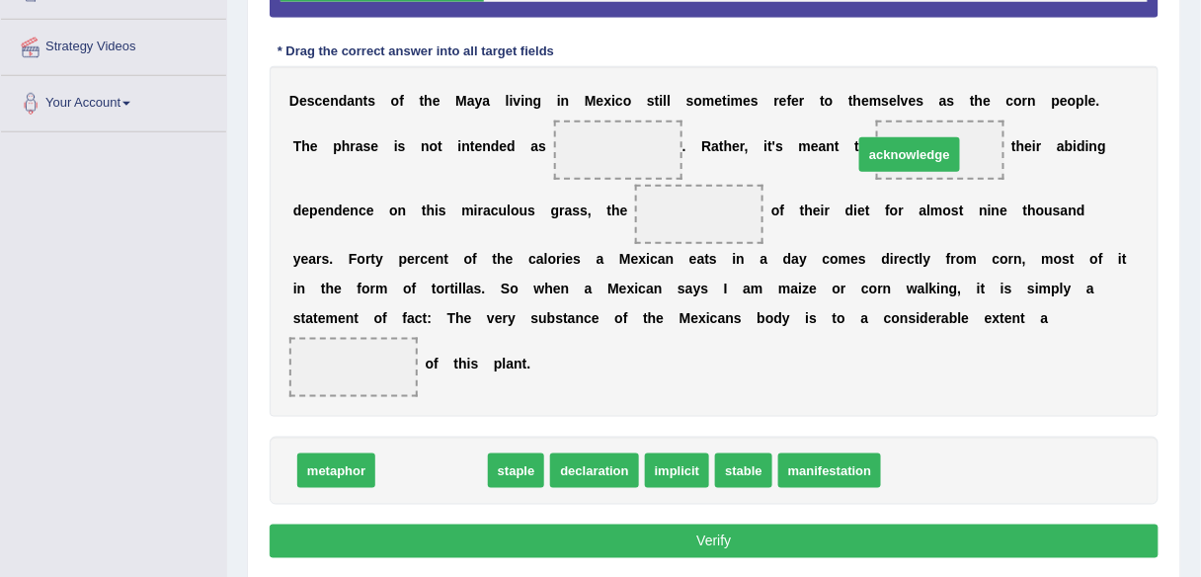
drag, startPoint x: 433, startPoint y: 463, endPoint x: 911, endPoint y: 147, distance: 573.1
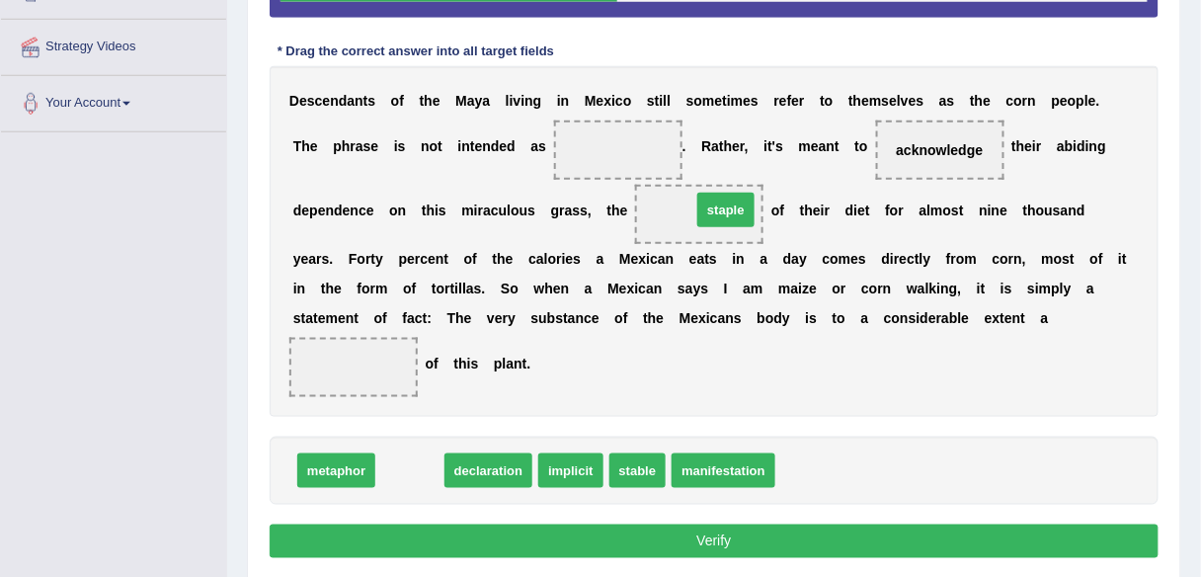
drag, startPoint x: 411, startPoint y: 469, endPoint x: 727, endPoint y: 207, distance: 410.4
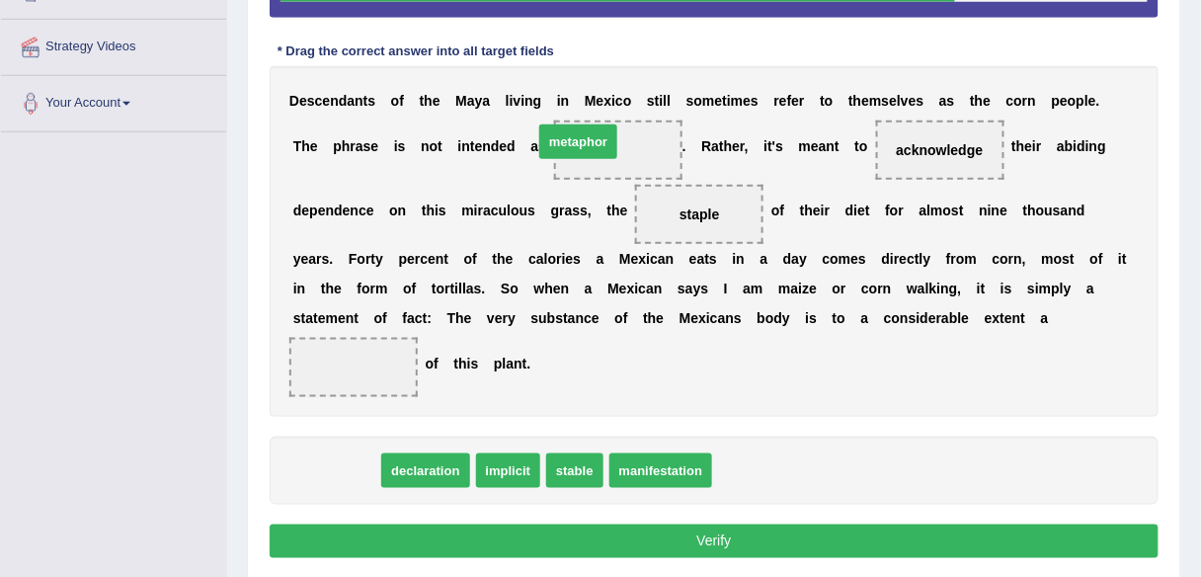
drag, startPoint x: 348, startPoint y: 469, endPoint x: 590, endPoint y: 140, distance: 408.4
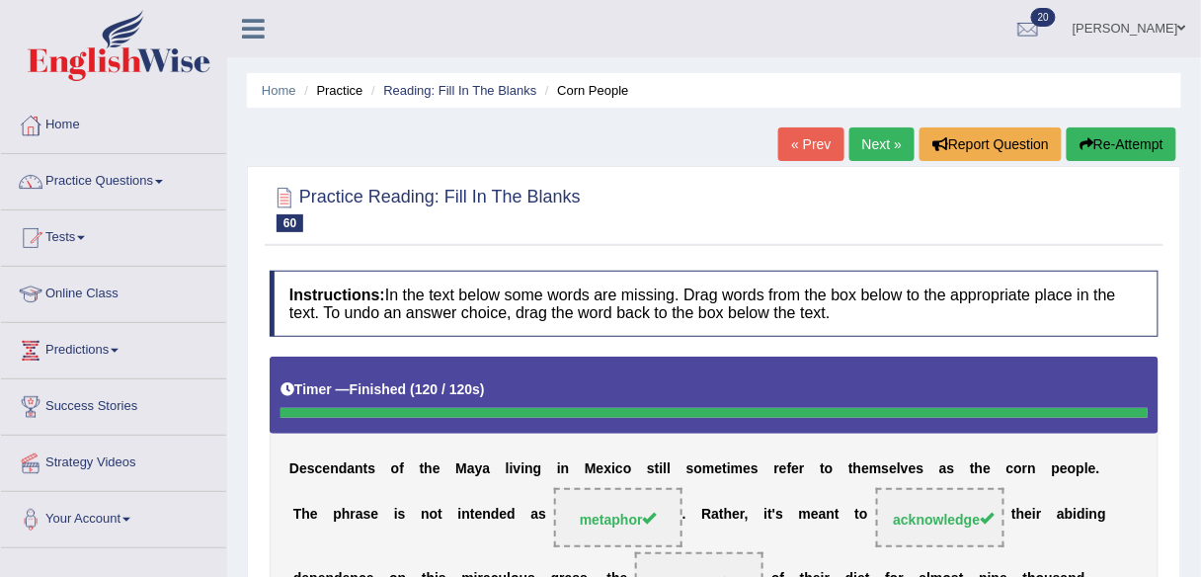
scroll to position [0, 0]
click at [882, 155] on link "Next »" at bounding box center [882, 144] width 65 height 34
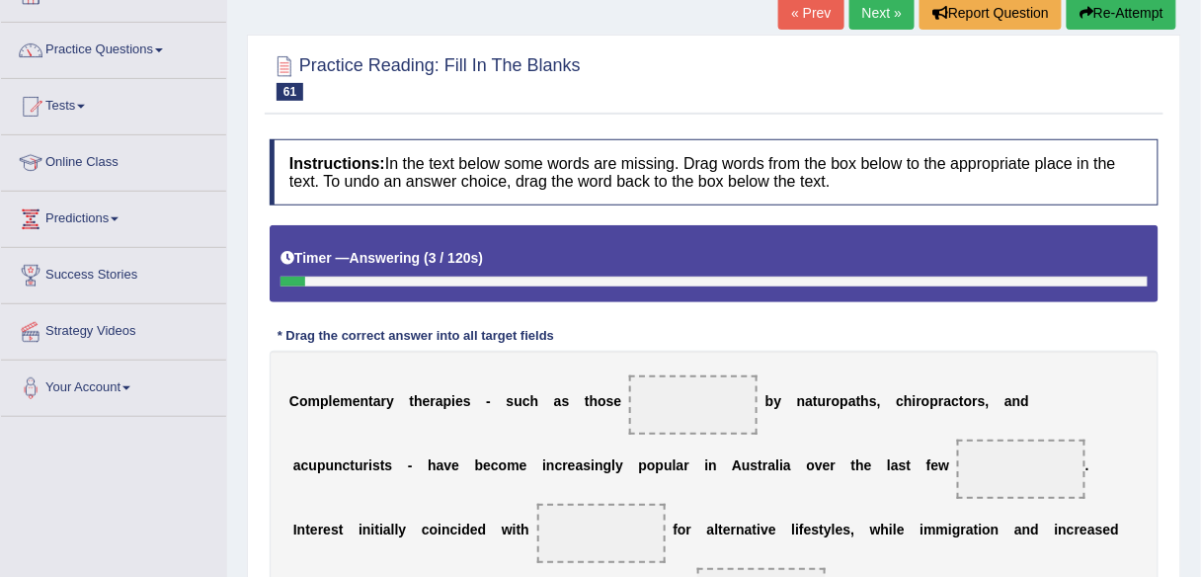
scroll to position [106, 0]
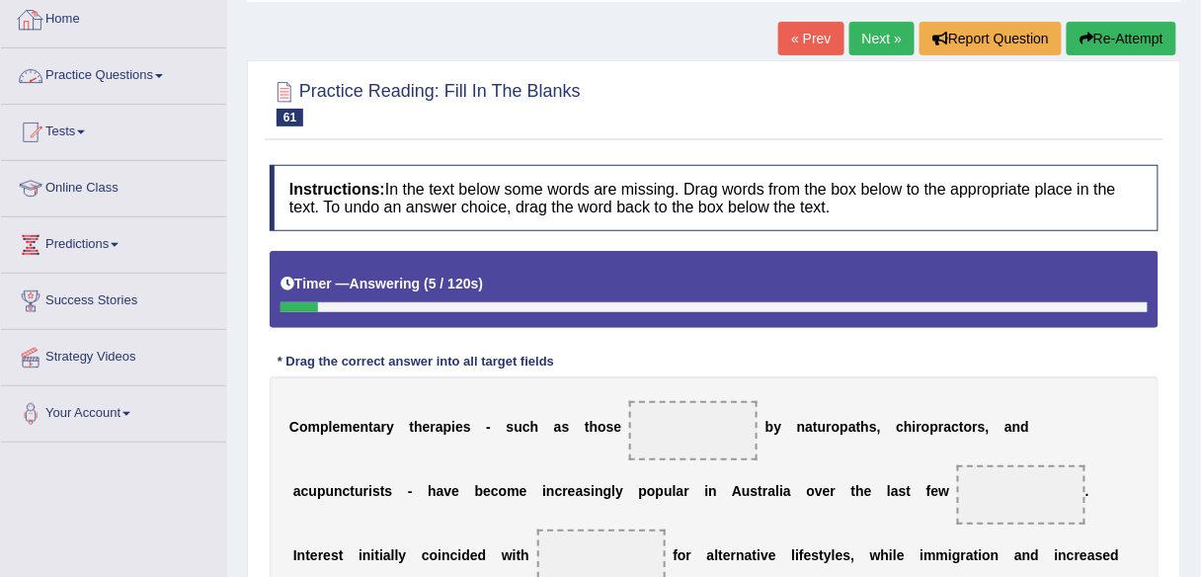
click at [142, 63] on link "Practice Questions" at bounding box center [113, 72] width 225 height 49
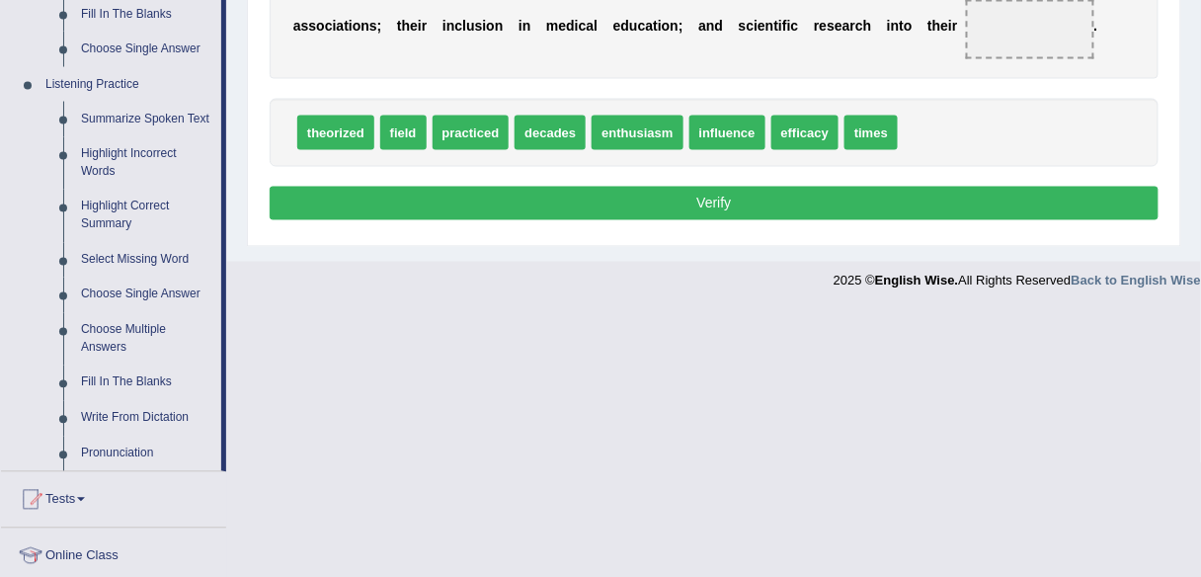
scroll to position [817, 0]
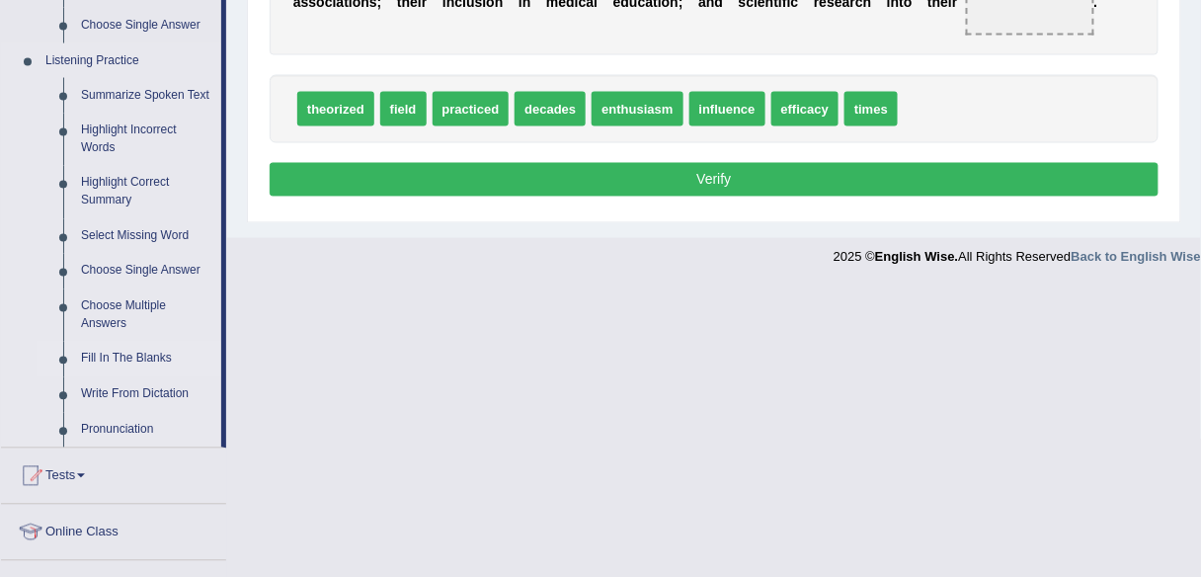
click at [163, 363] on link "Fill In The Blanks" at bounding box center [146, 360] width 149 height 36
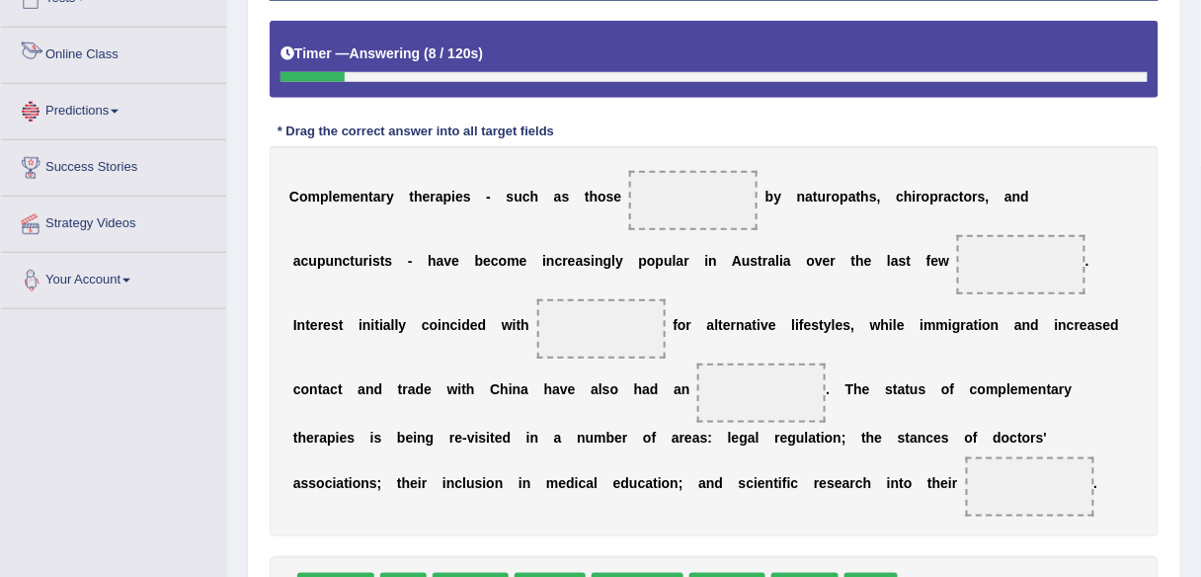
scroll to position [450, 0]
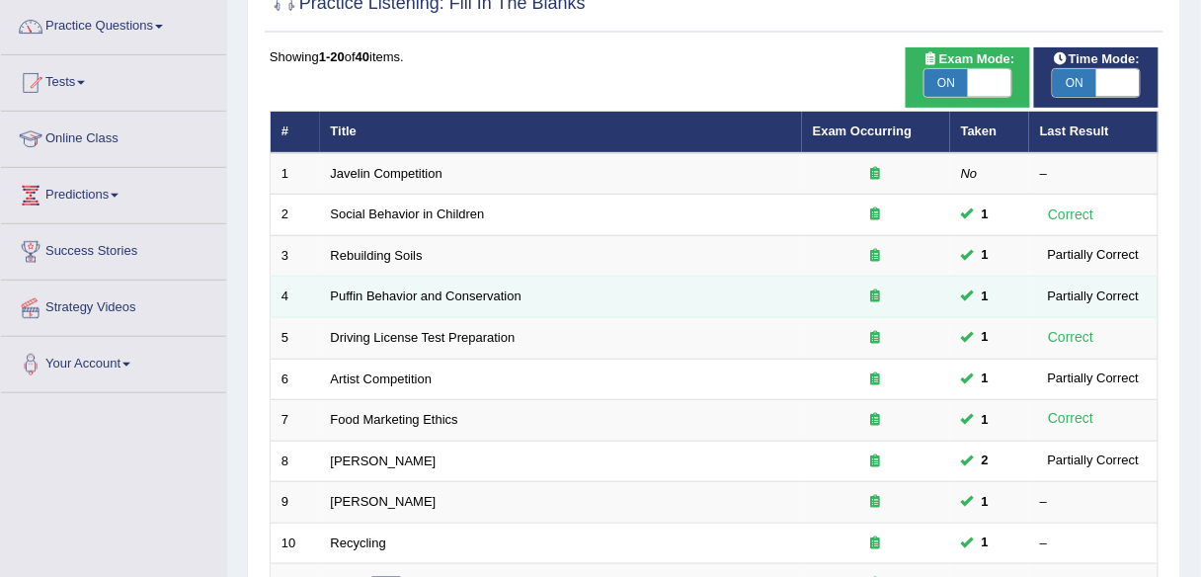
scroll to position [11, 0]
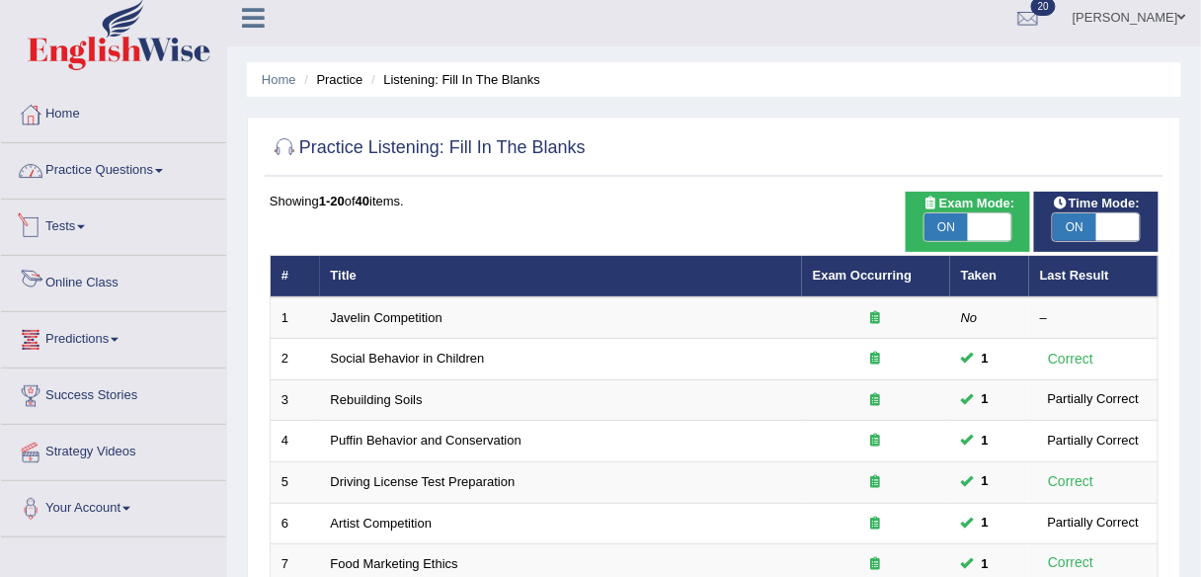
click at [71, 170] on link "Practice Questions" at bounding box center [113, 167] width 225 height 49
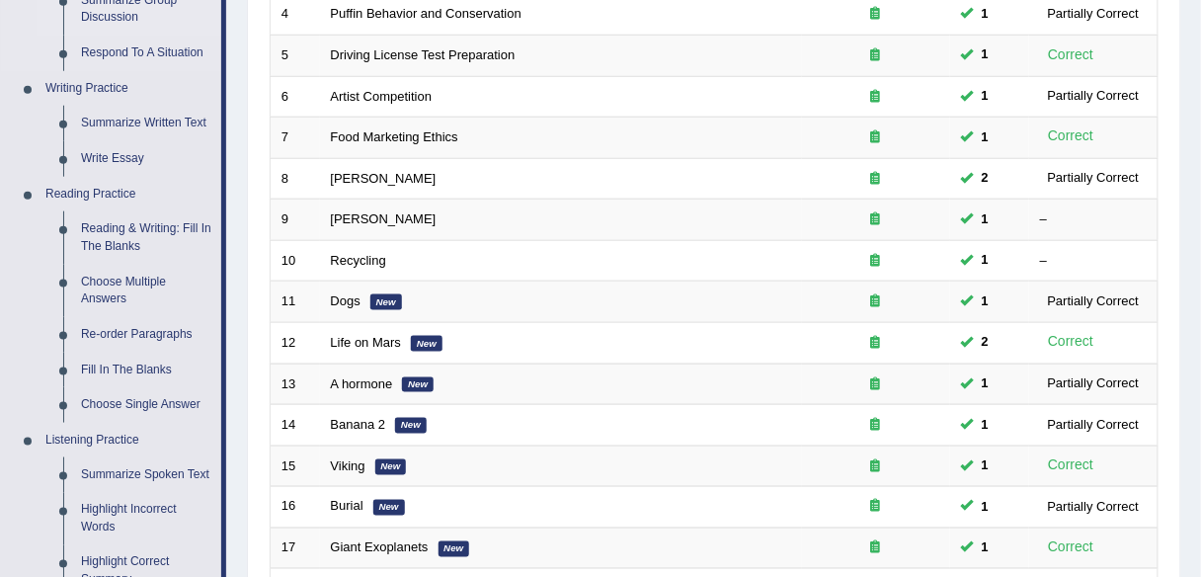
scroll to position [485, 0]
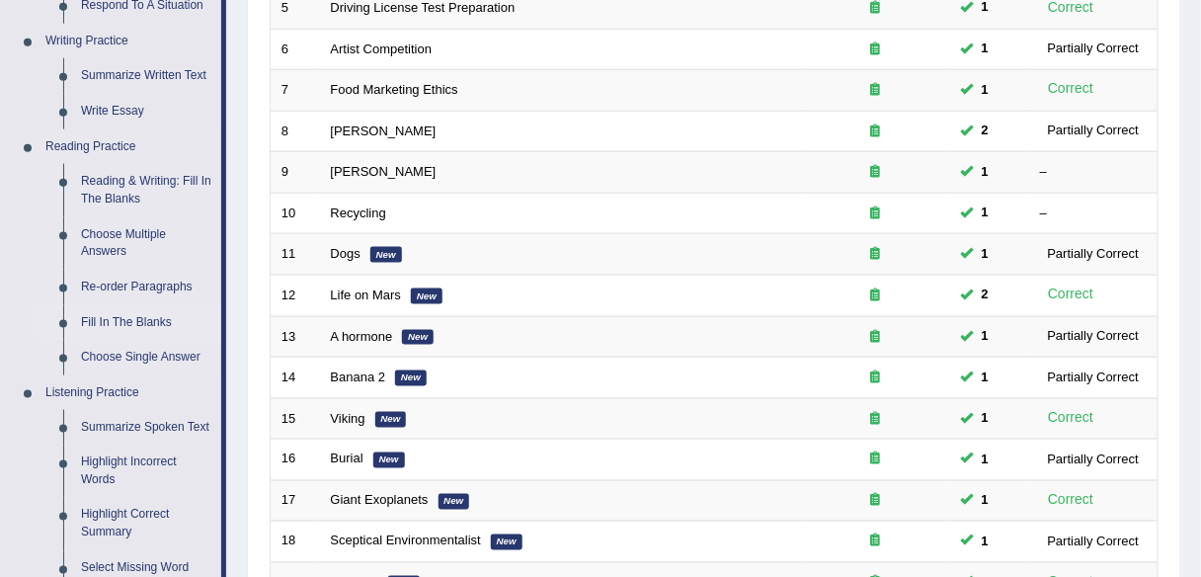
click at [134, 322] on link "Fill In The Blanks" at bounding box center [146, 323] width 149 height 36
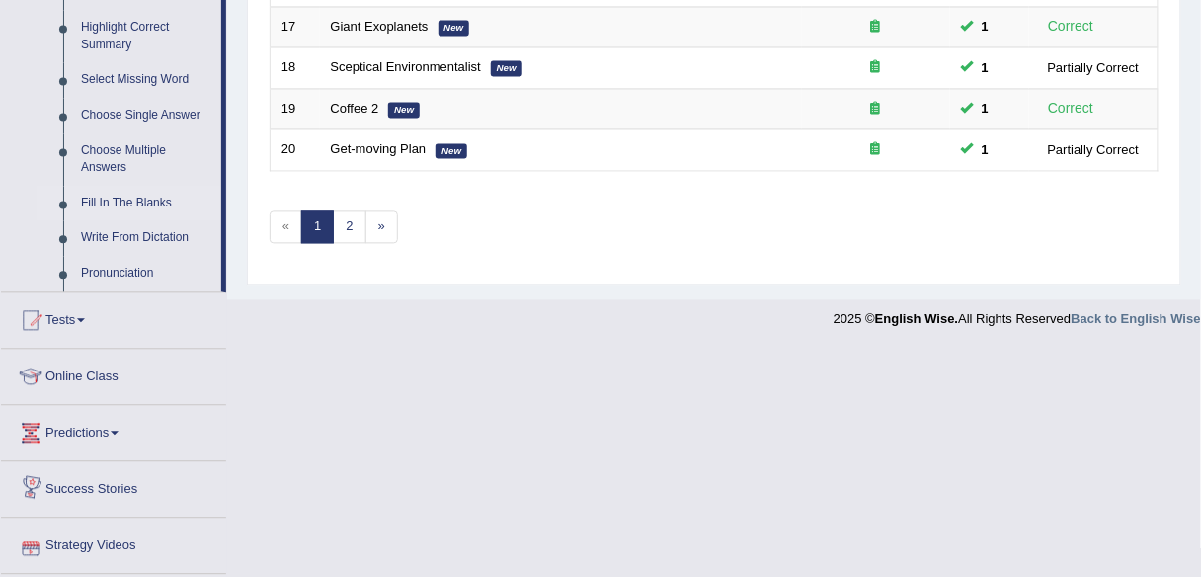
scroll to position [1021, 0]
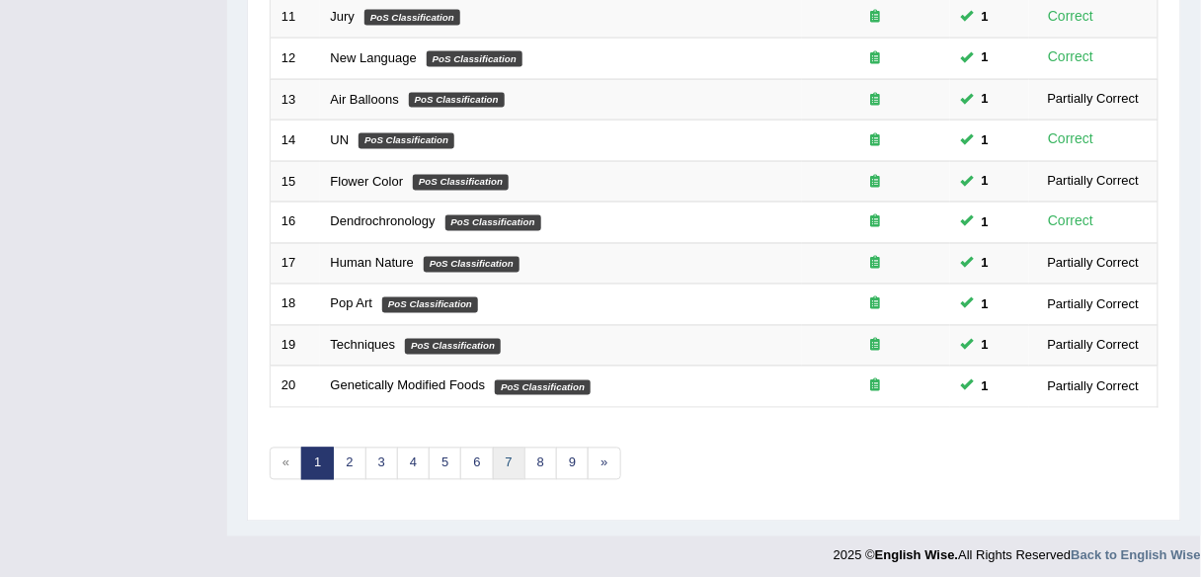
click at [493, 457] on link "7" at bounding box center [509, 463] width 33 height 33
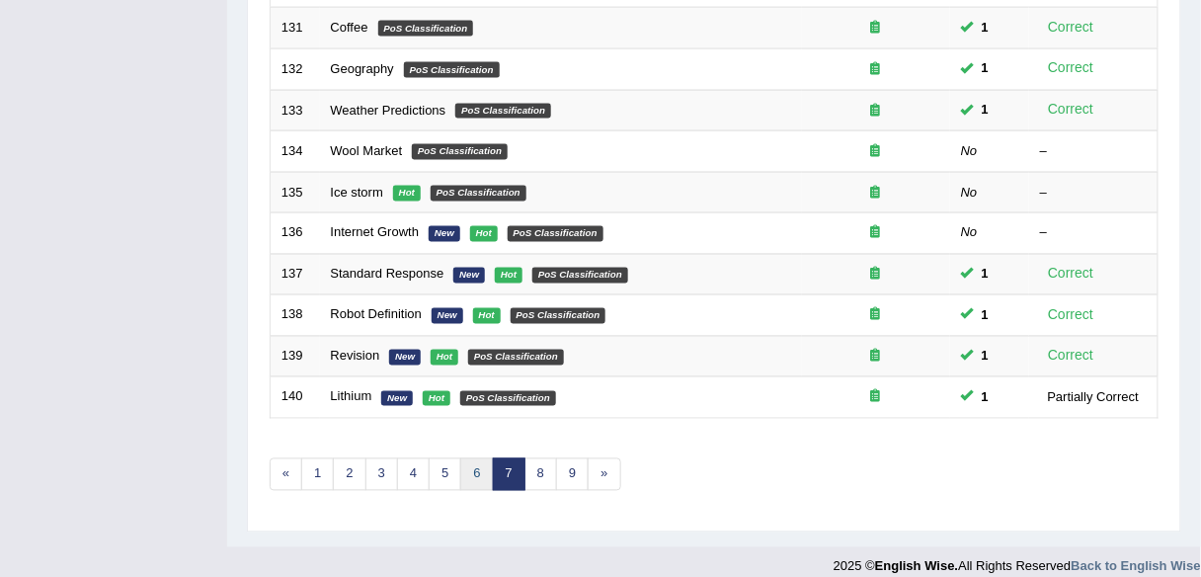
click at [460, 458] on link "6" at bounding box center [476, 474] width 33 height 33
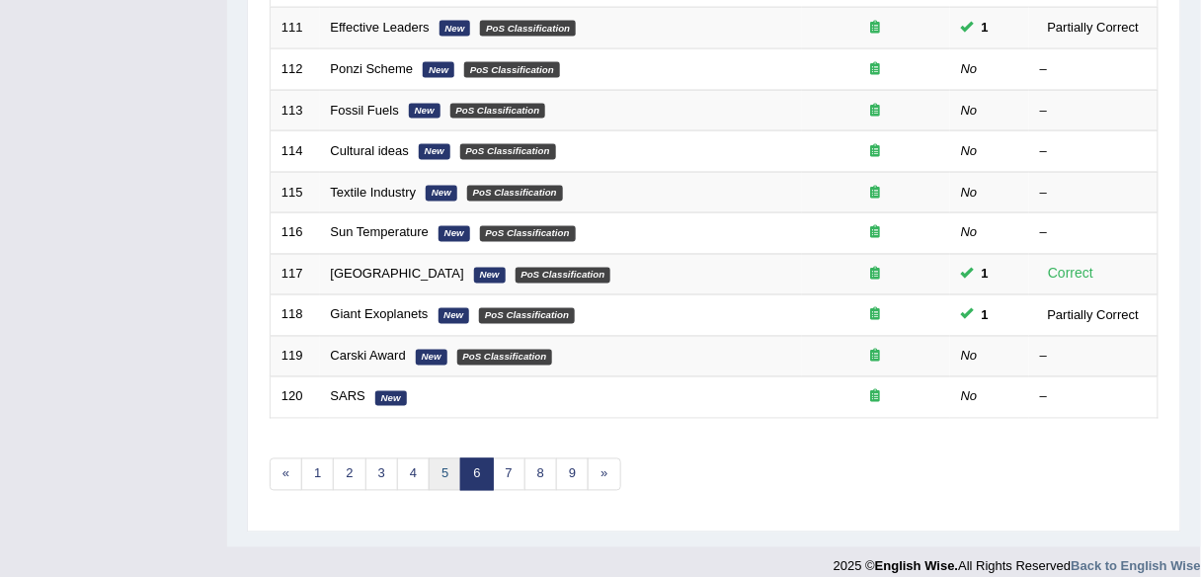
click at [429, 465] on link "5" at bounding box center [445, 474] width 33 height 33
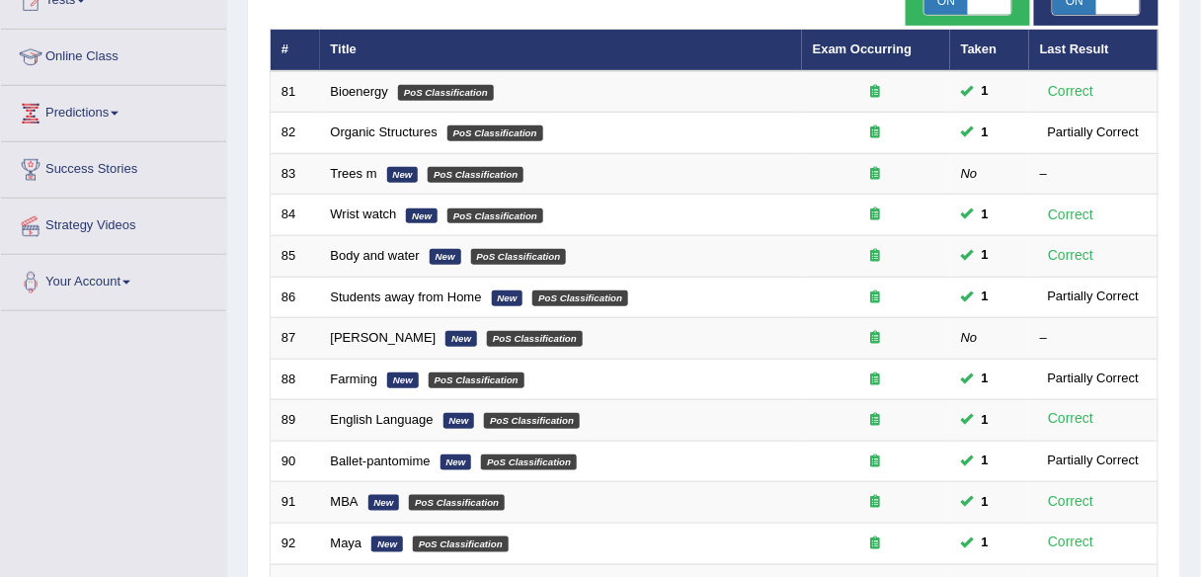
scroll to position [711, 0]
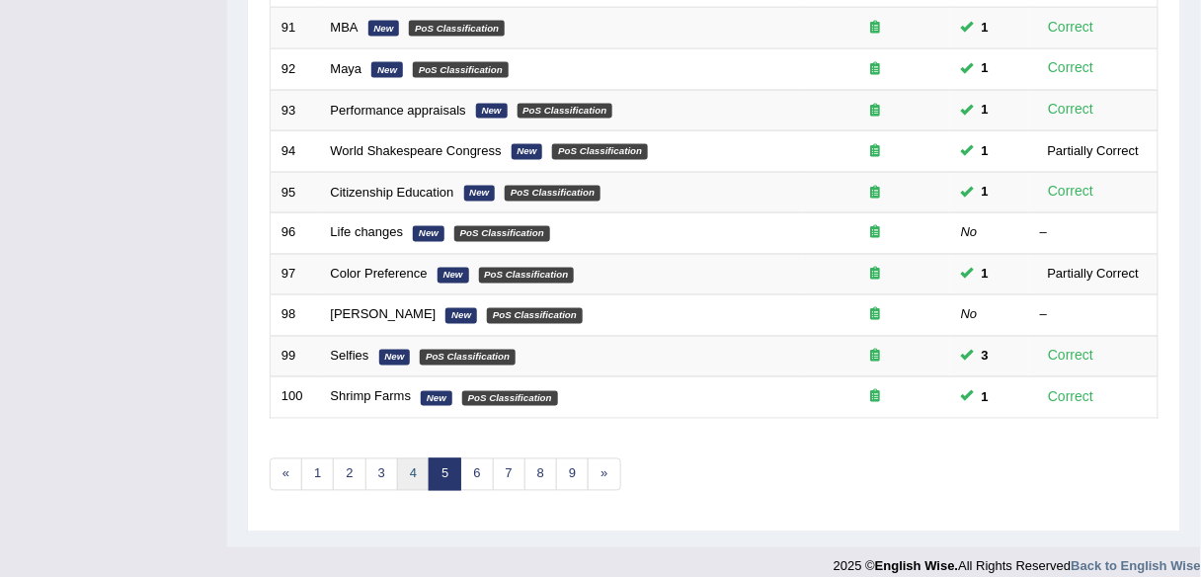
click at [404, 474] on link "4" at bounding box center [413, 474] width 33 height 33
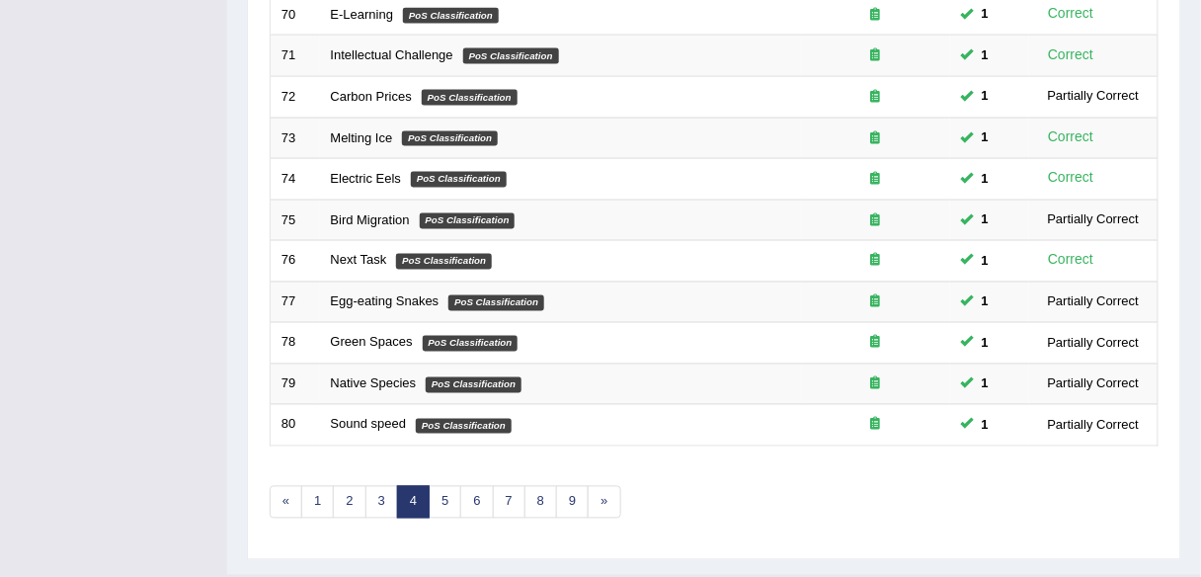
scroll to position [722, 0]
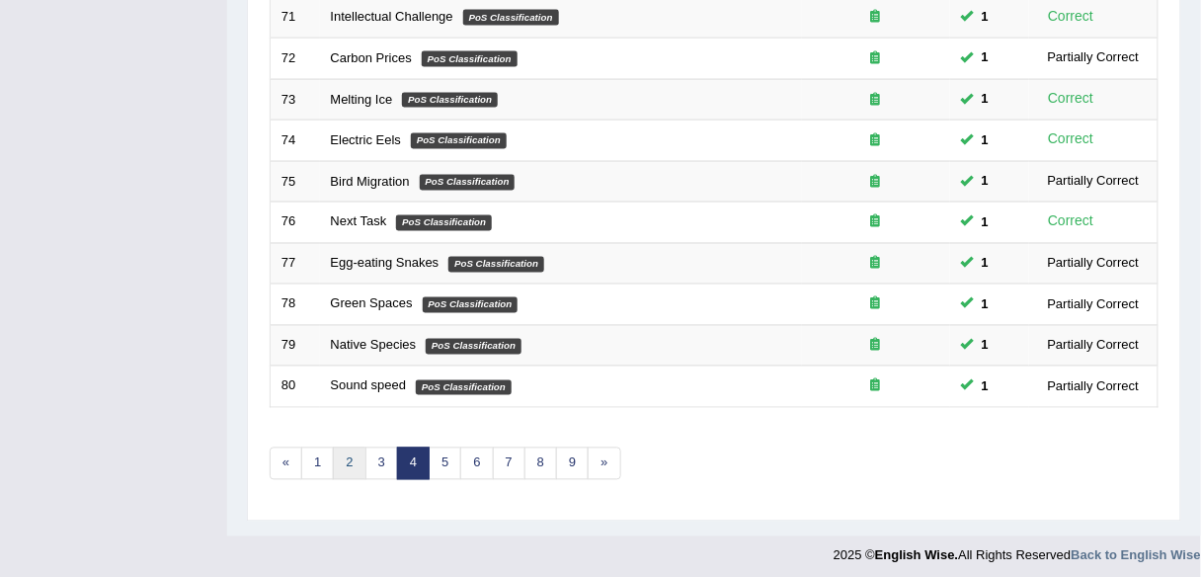
click at [360, 451] on link "2" at bounding box center [349, 463] width 33 height 33
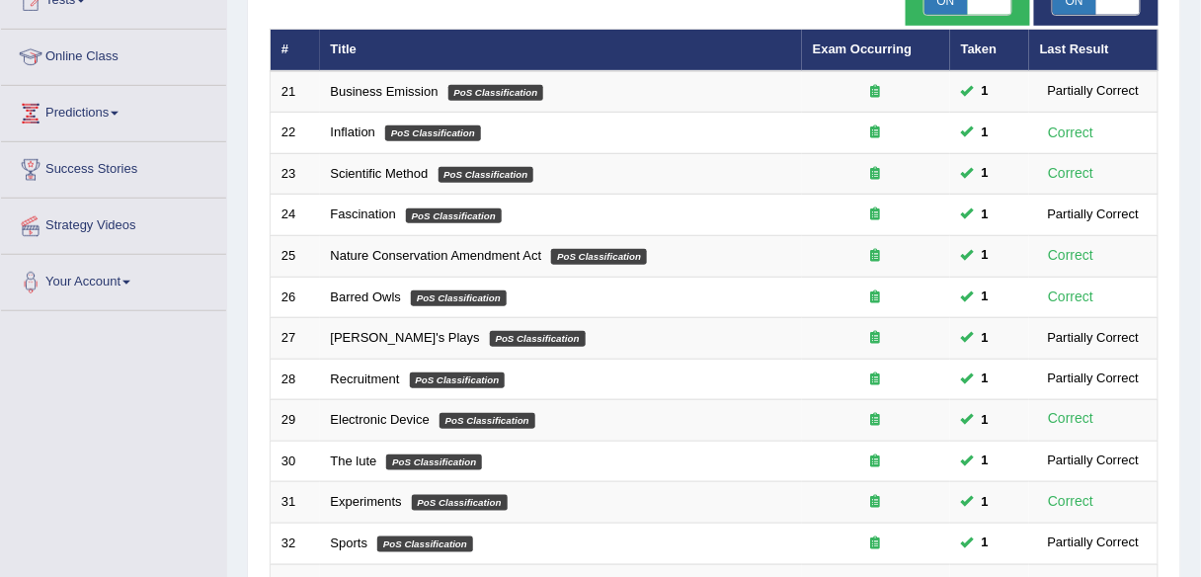
scroll to position [711, 0]
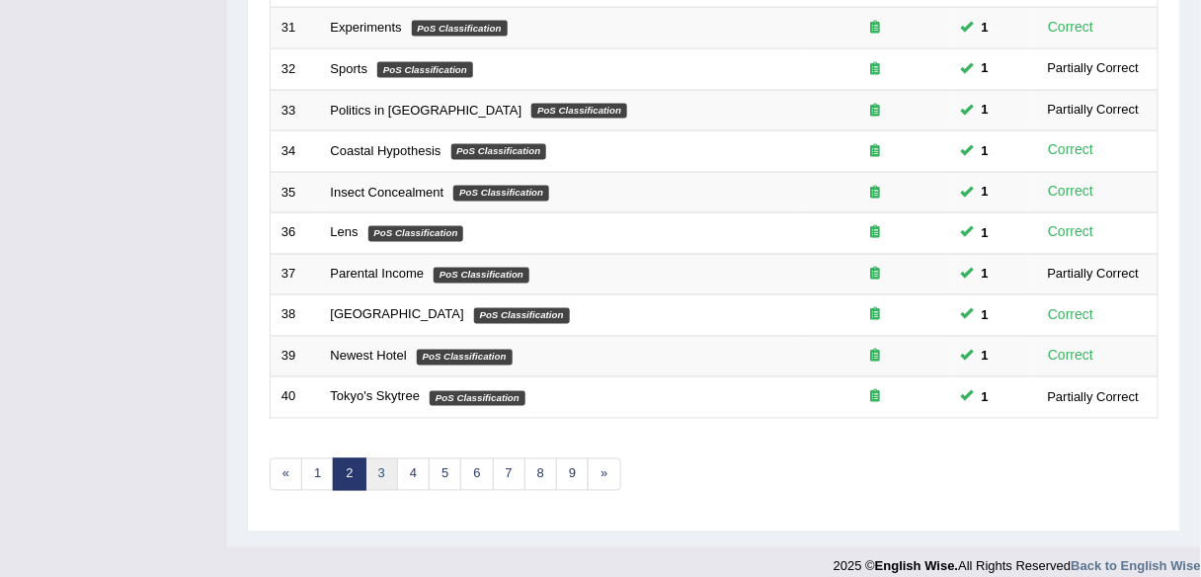
click at [380, 458] on link "3" at bounding box center [381, 474] width 33 height 33
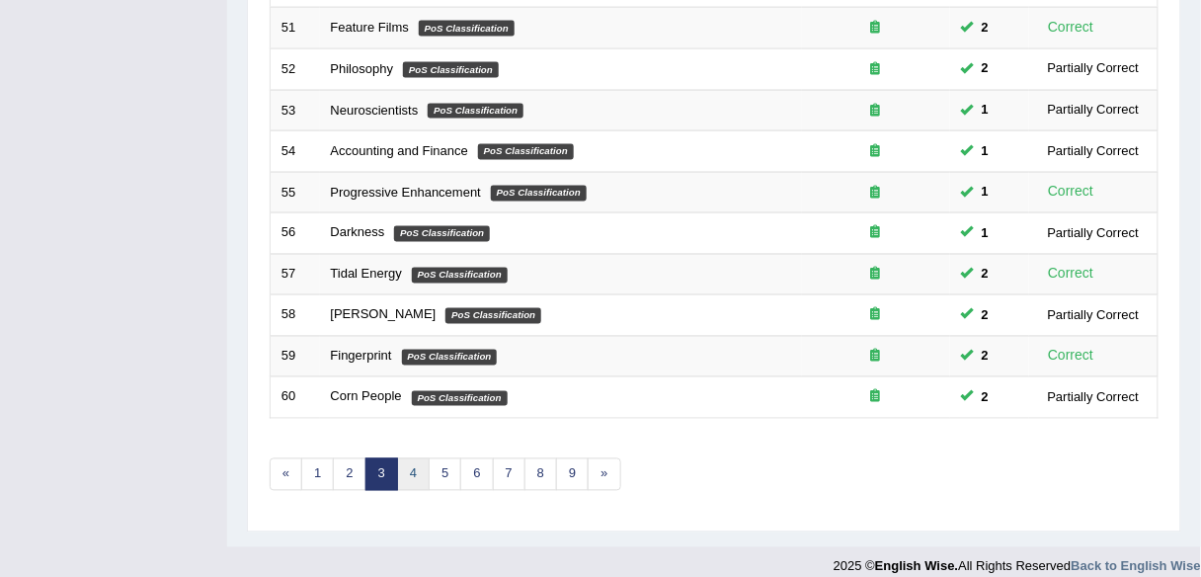
click at [403, 468] on link "4" at bounding box center [413, 474] width 33 height 33
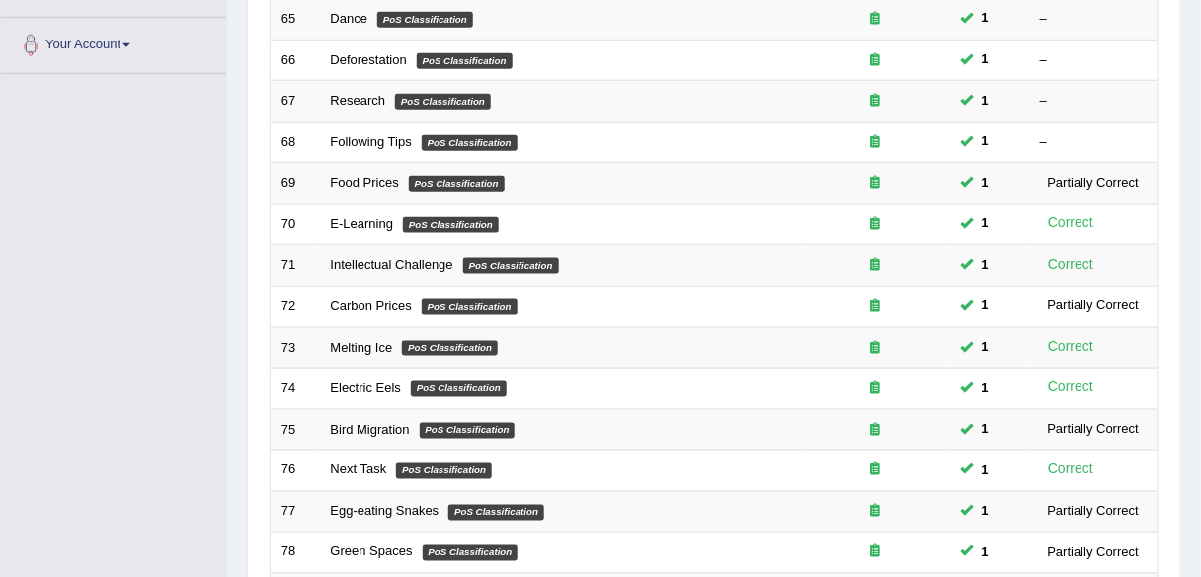
scroll to position [237, 0]
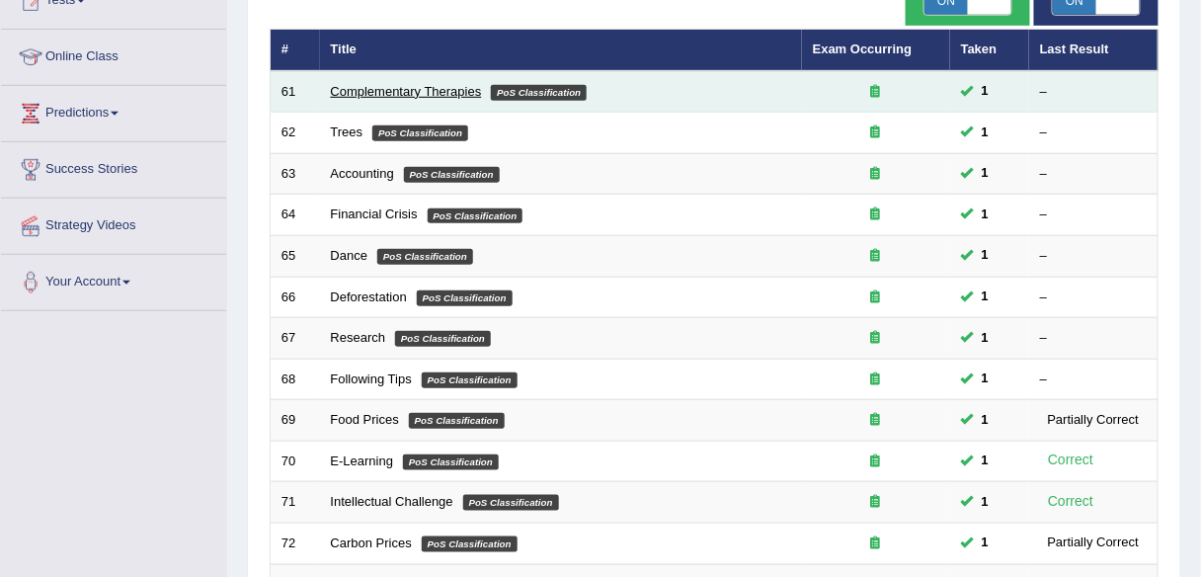
click at [391, 89] on link "Complementary Therapies" at bounding box center [406, 91] width 151 height 15
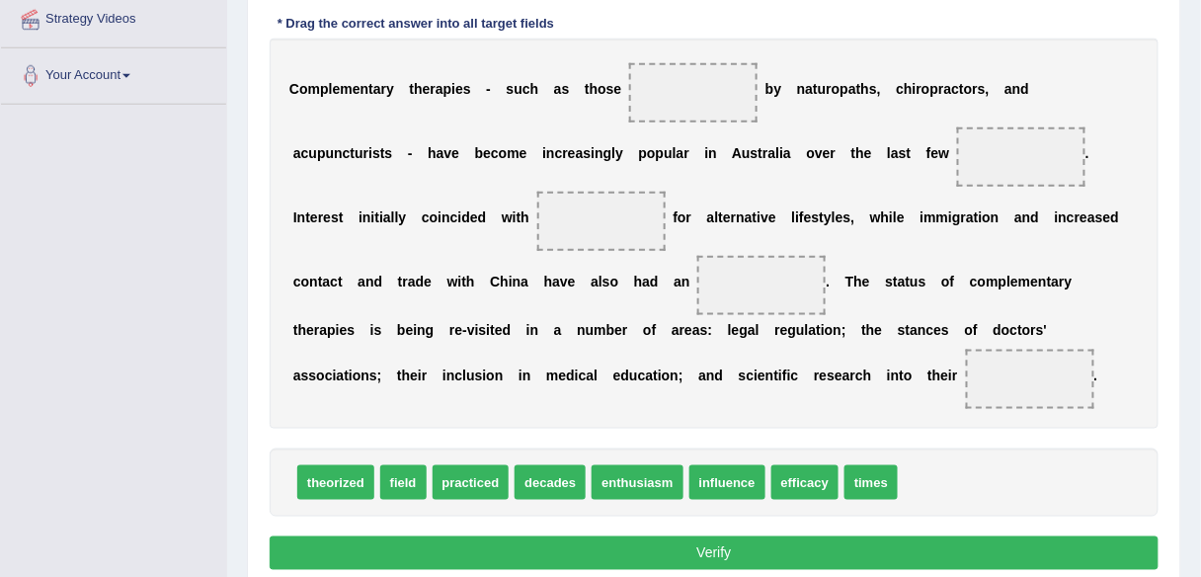
scroll to position [445, 0]
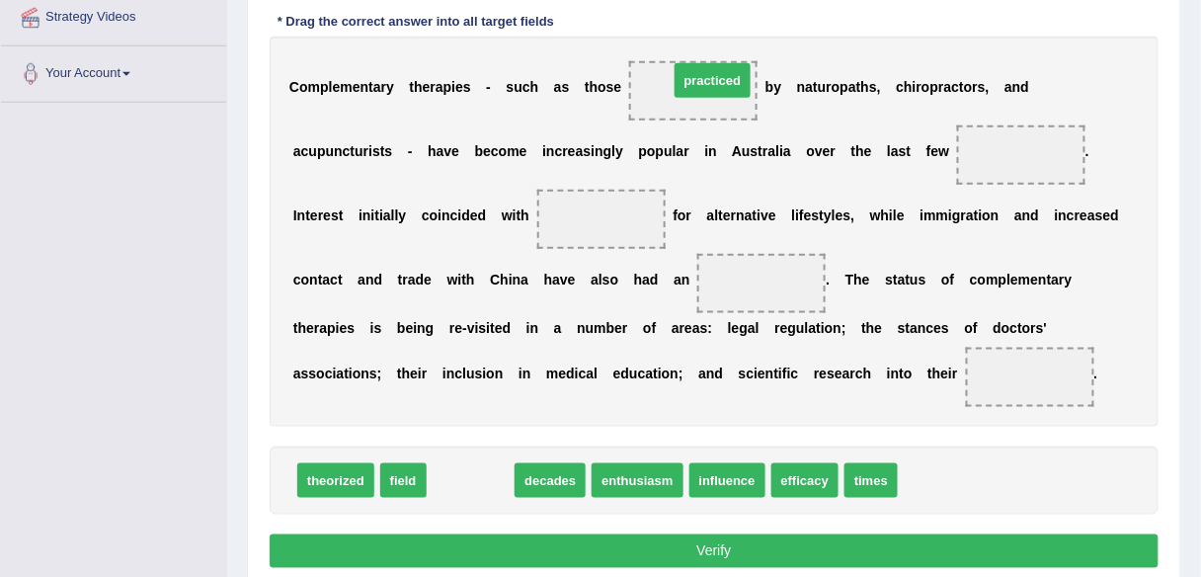
drag, startPoint x: 464, startPoint y: 473, endPoint x: 706, endPoint y: 73, distance: 467.6
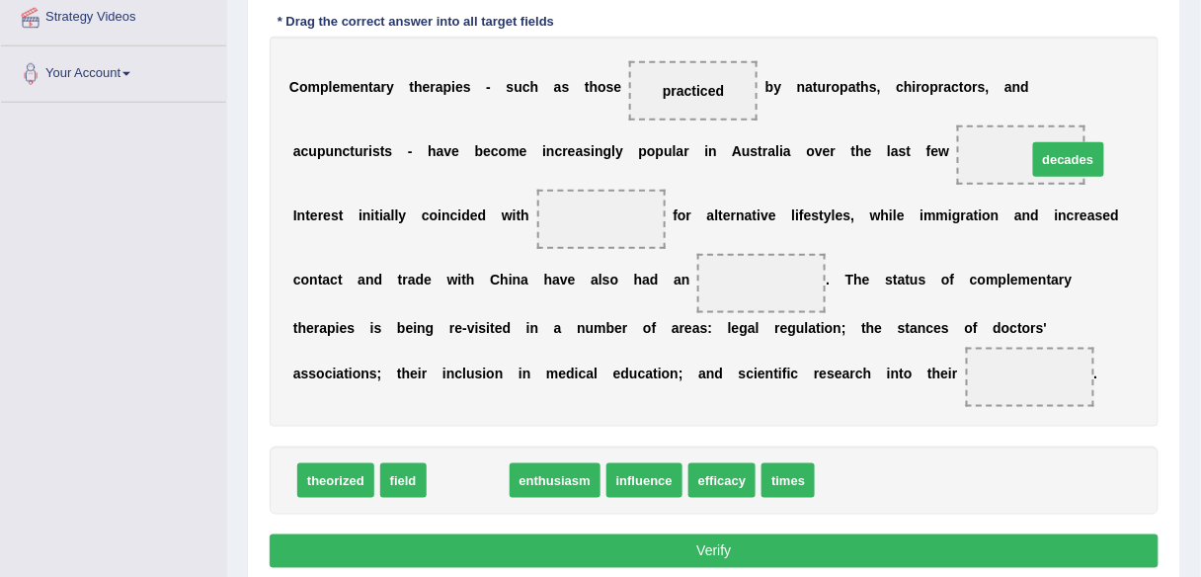
drag, startPoint x: 458, startPoint y: 478, endPoint x: 1059, endPoint y: 156, distance: 681.5
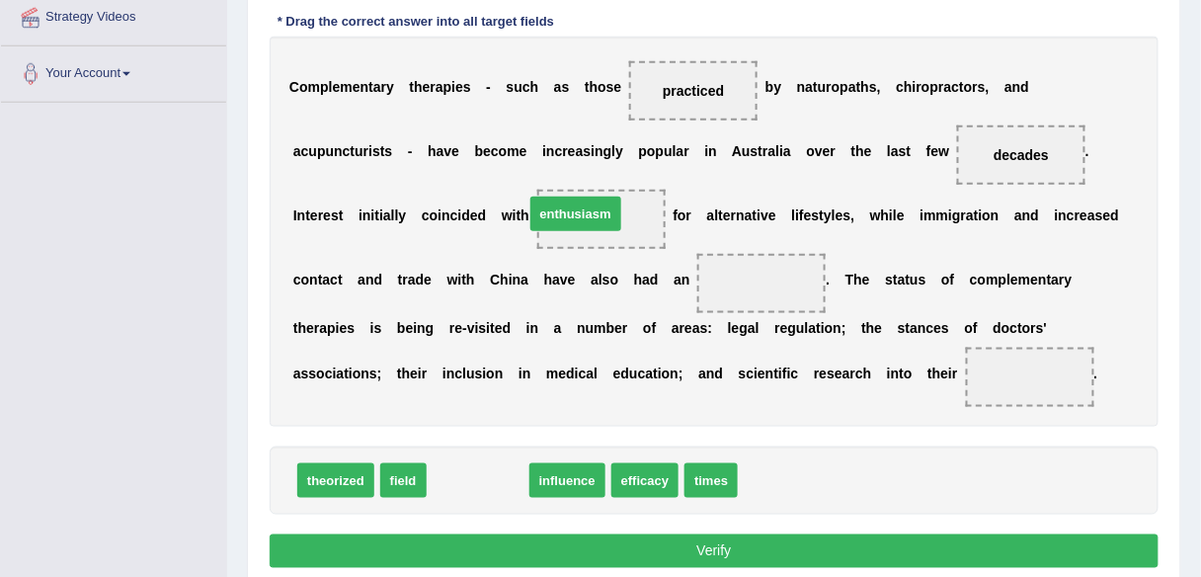
drag, startPoint x: 467, startPoint y: 476, endPoint x: 567, endPoint y: 209, distance: 284.8
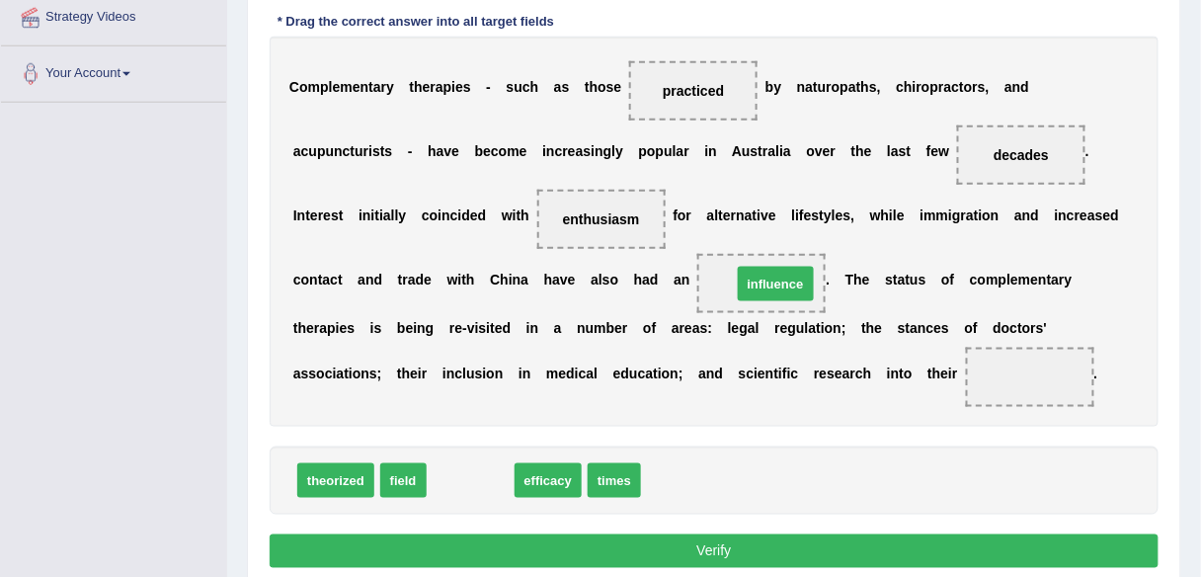
drag, startPoint x: 587, startPoint y: 400, endPoint x: 768, endPoint y: 270, distance: 222.9
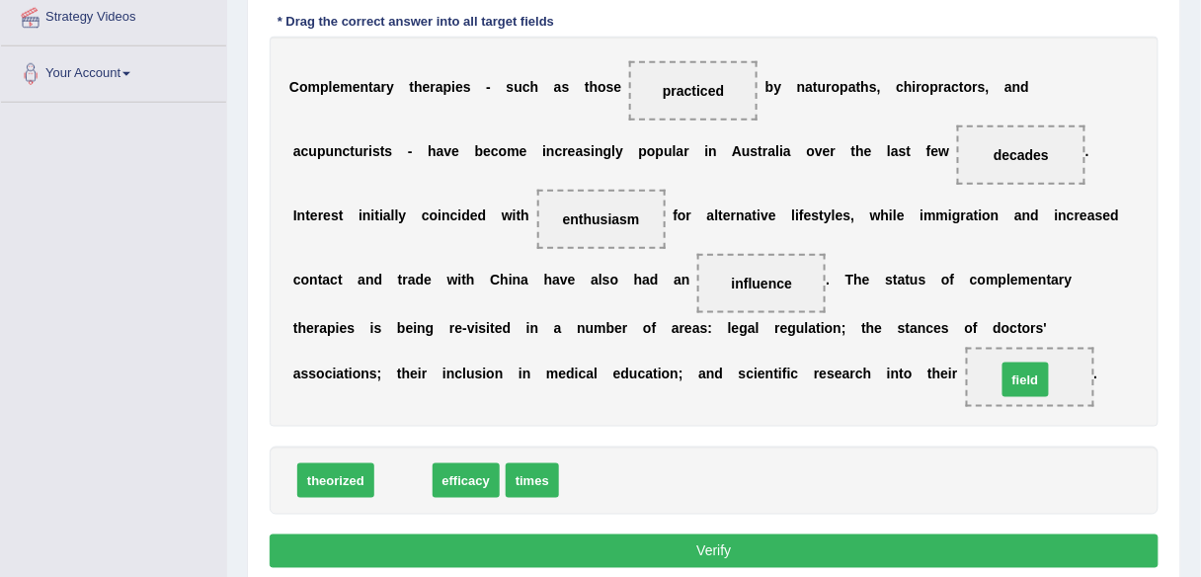
drag, startPoint x: 399, startPoint y: 470, endPoint x: 1021, endPoint y: 369, distance: 630.4
click at [896, 559] on button "Verify" at bounding box center [714, 551] width 889 height 34
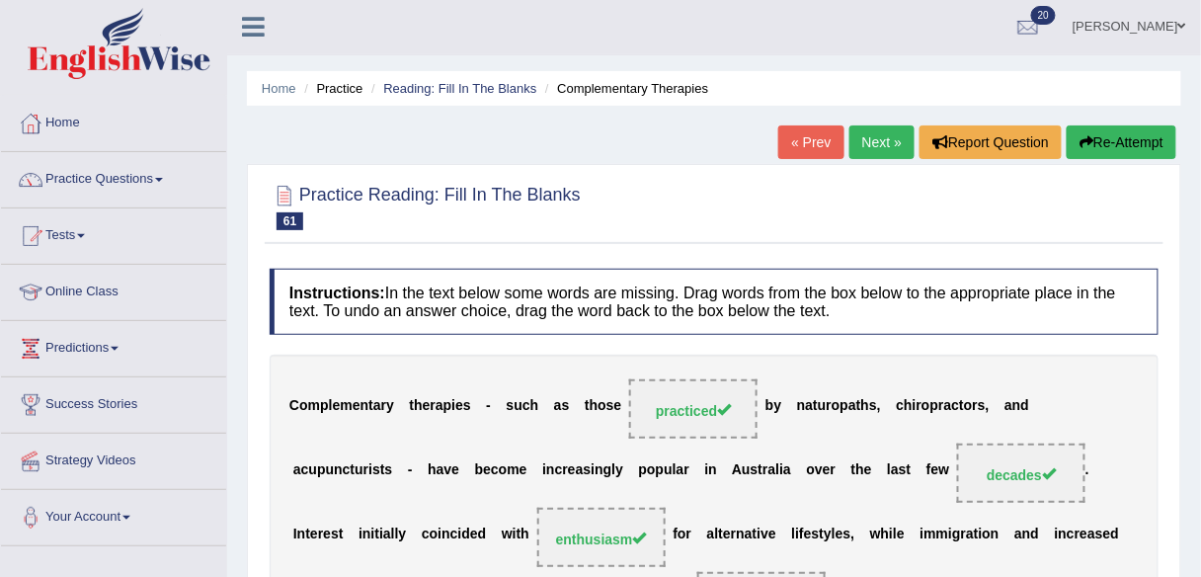
scroll to position [0, 0]
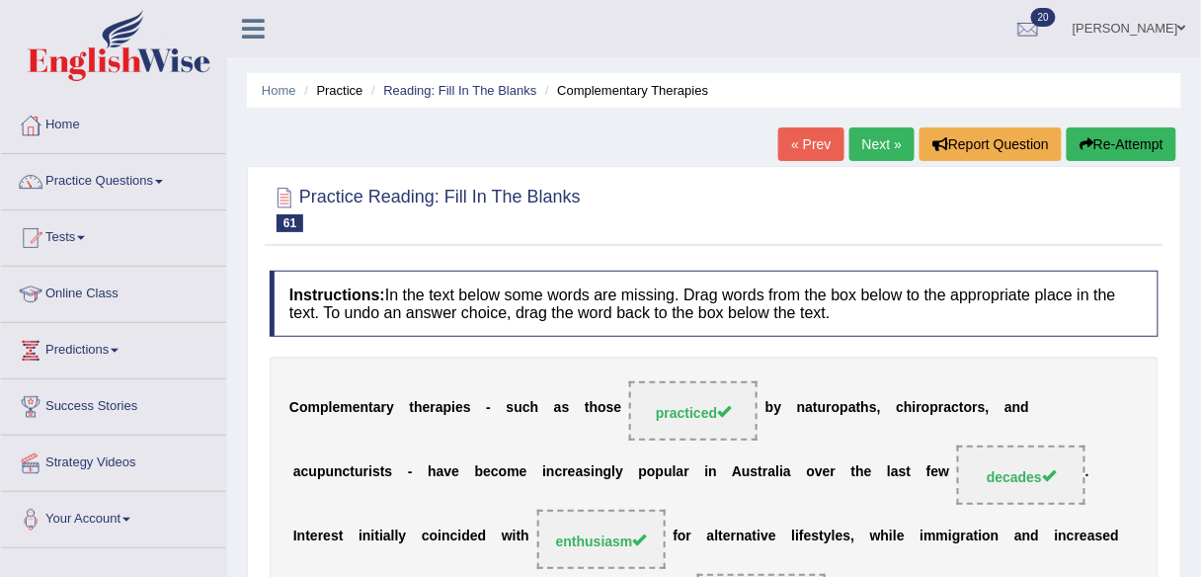
click at [887, 142] on link "Next »" at bounding box center [882, 144] width 65 height 34
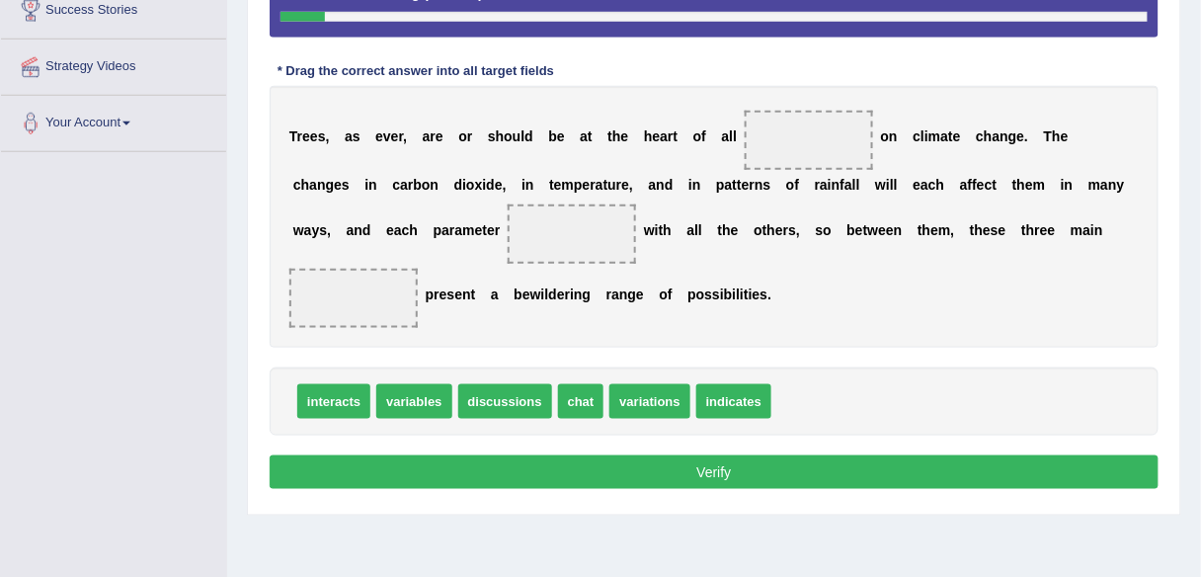
scroll to position [390, 0]
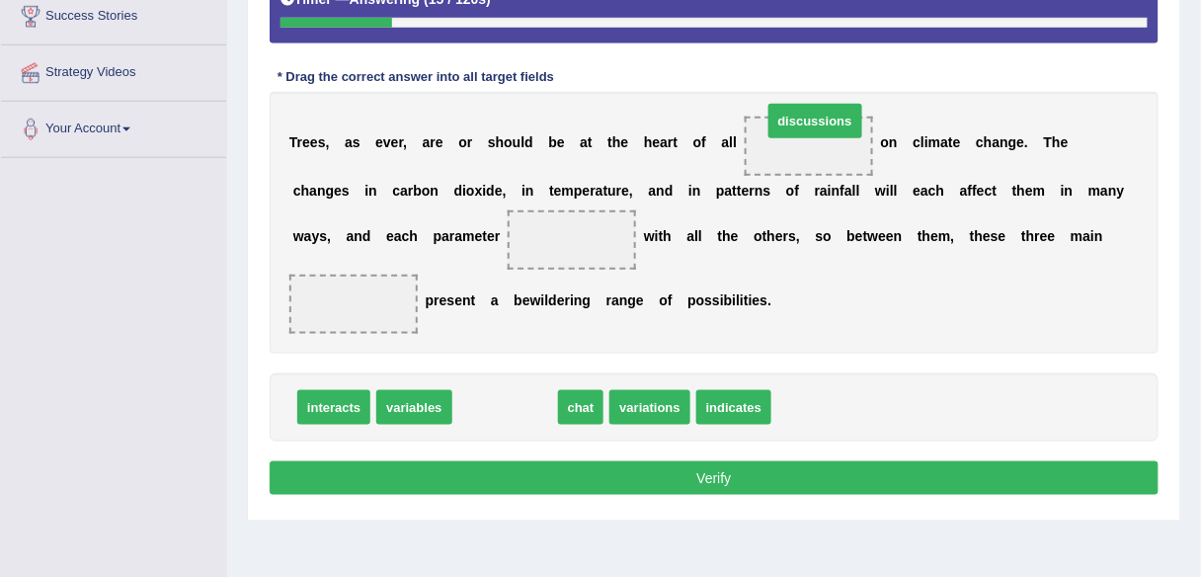
drag, startPoint x: 500, startPoint y: 407, endPoint x: 810, endPoint y: 121, distance: 421.5
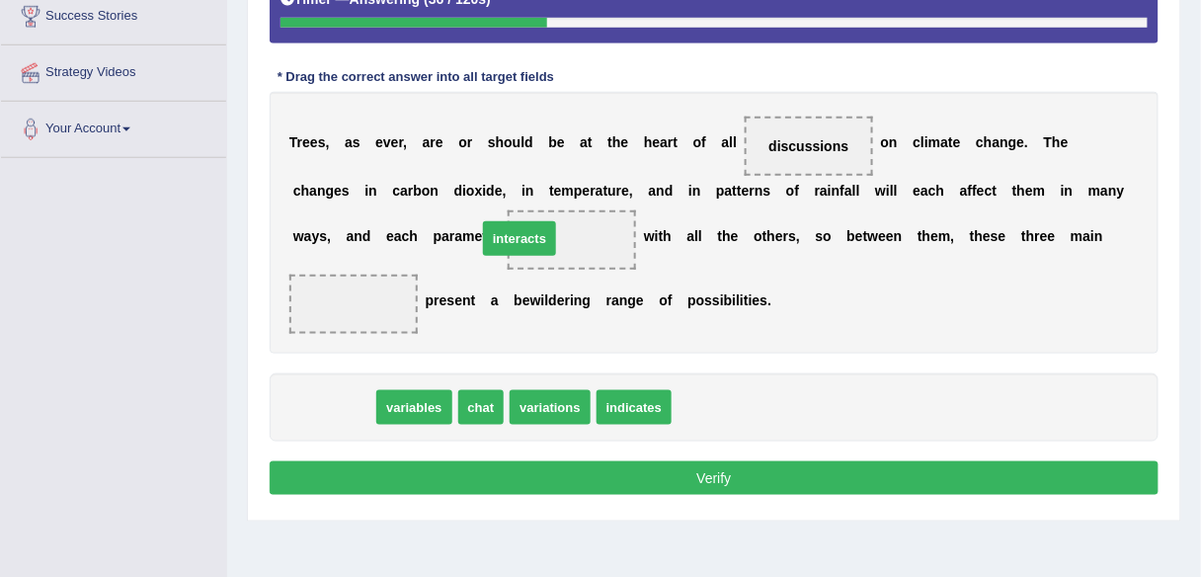
drag, startPoint x: 444, startPoint y: 352, endPoint x: 525, endPoint y: 234, distance: 142.8
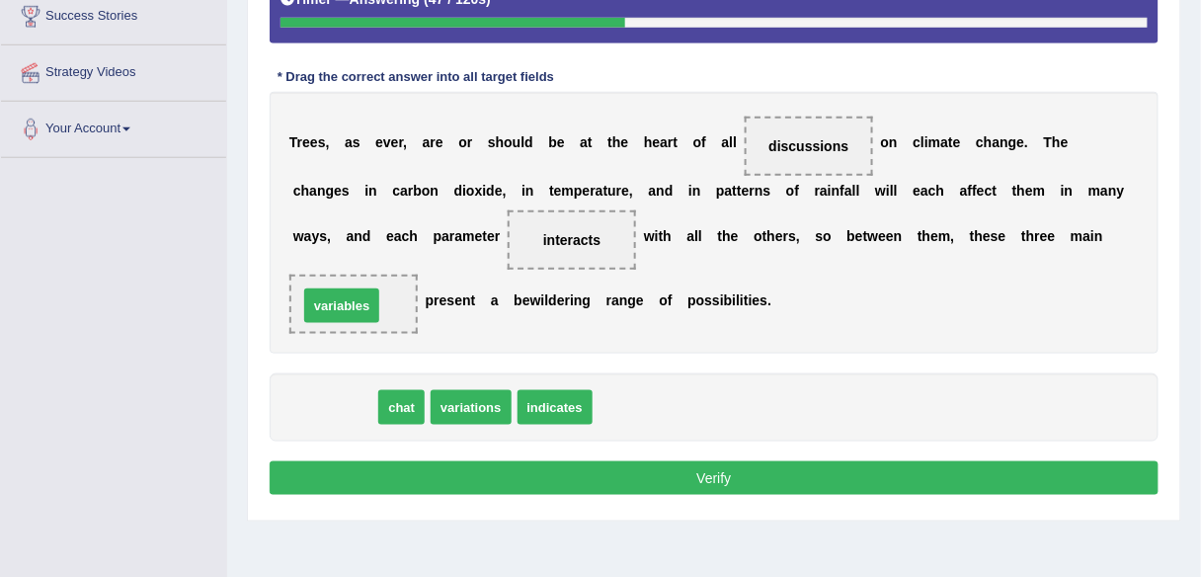
drag, startPoint x: 348, startPoint y: 398, endPoint x: 355, endPoint y: 297, distance: 101.0
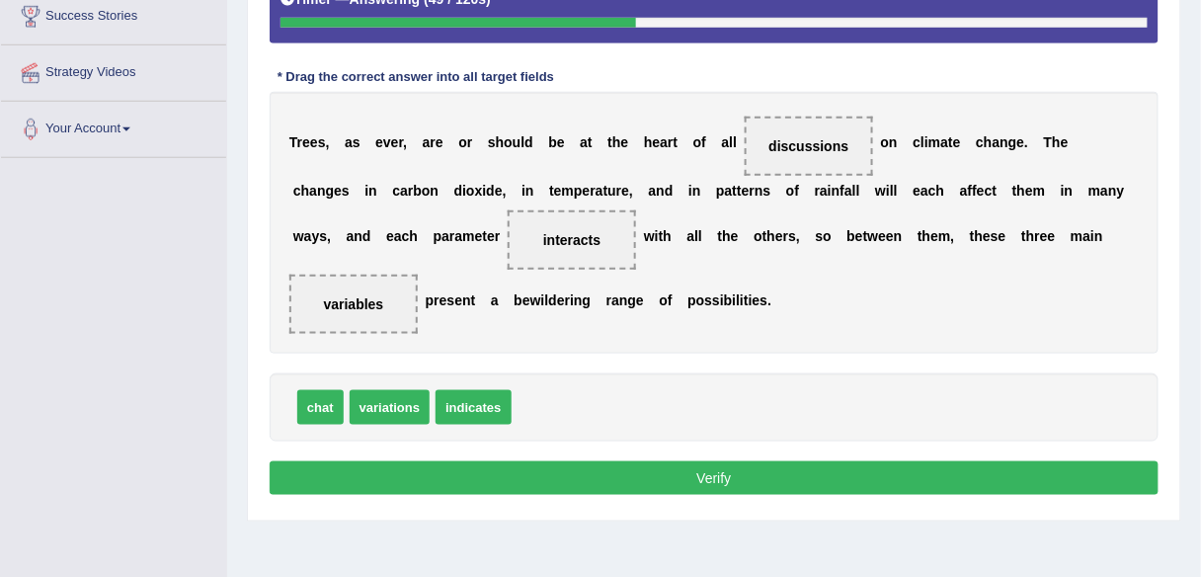
click at [443, 472] on button "Verify" at bounding box center [714, 478] width 889 height 34
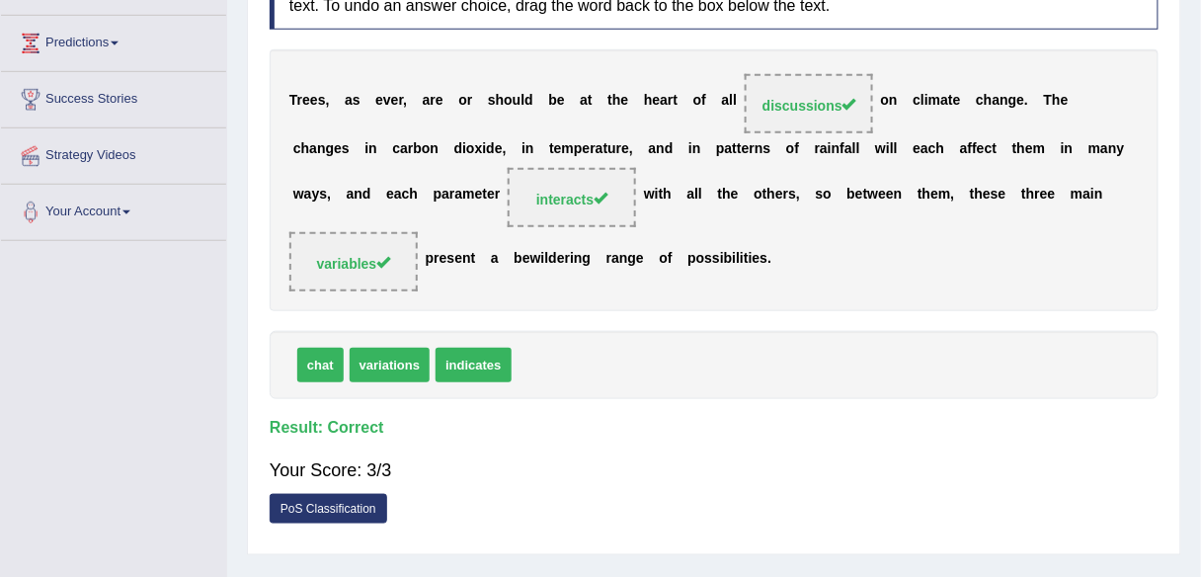
scroll to position [0, 0]
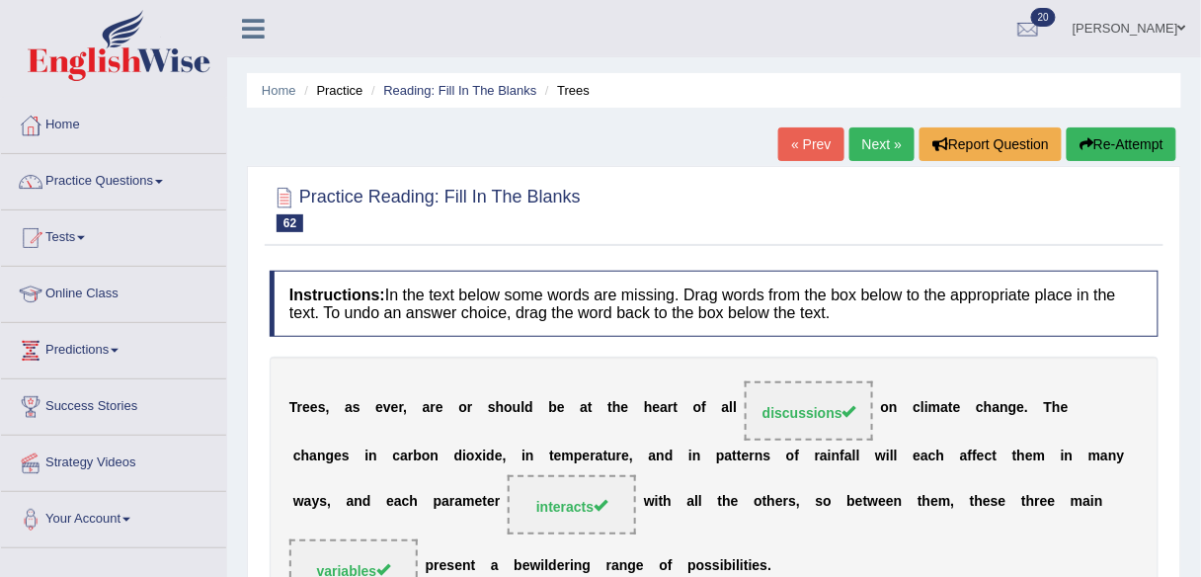
click at [858, 141] on link "Next »" at bounding box center [882, 144] width 65 height 34
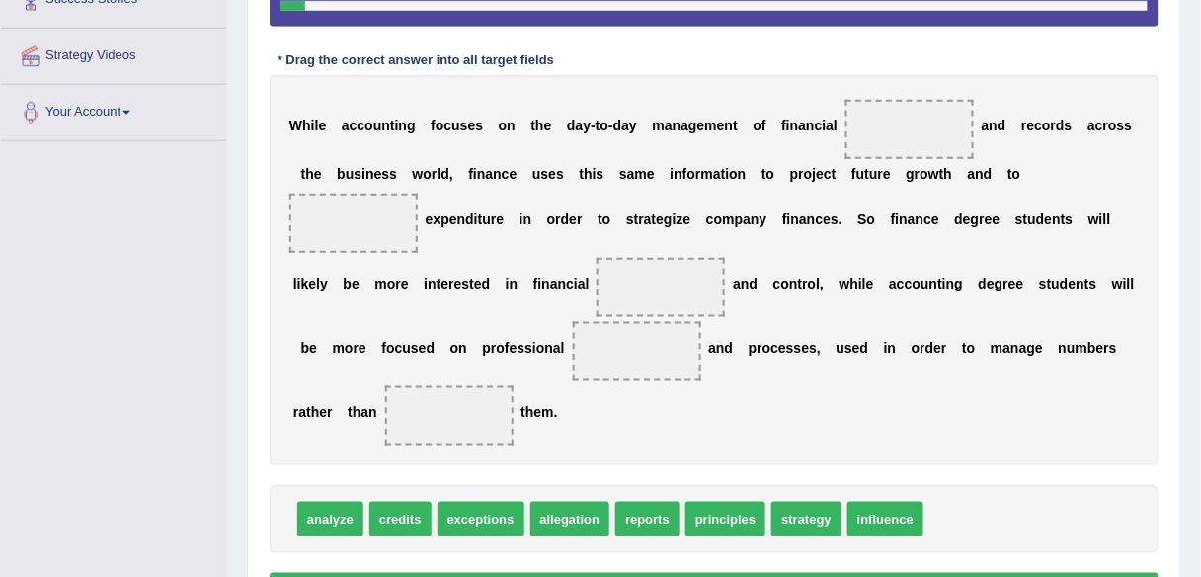
scroll to position [416, 0]
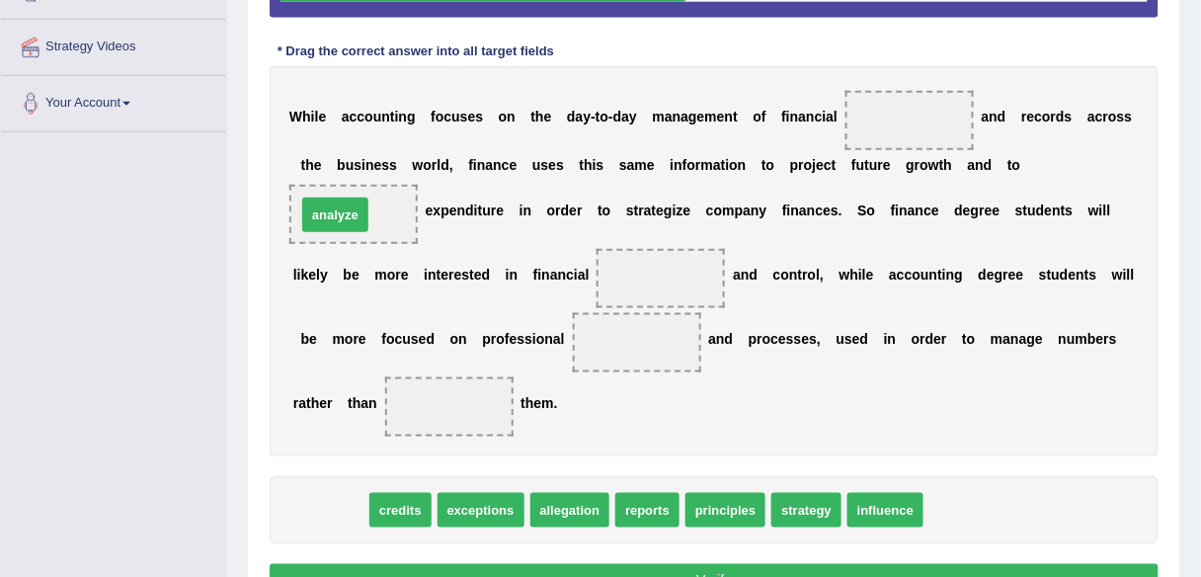
drag, startPoint x: 337, startPoint y: 508, endPoint x: 342, endPoint y: 212, distance: 295.4
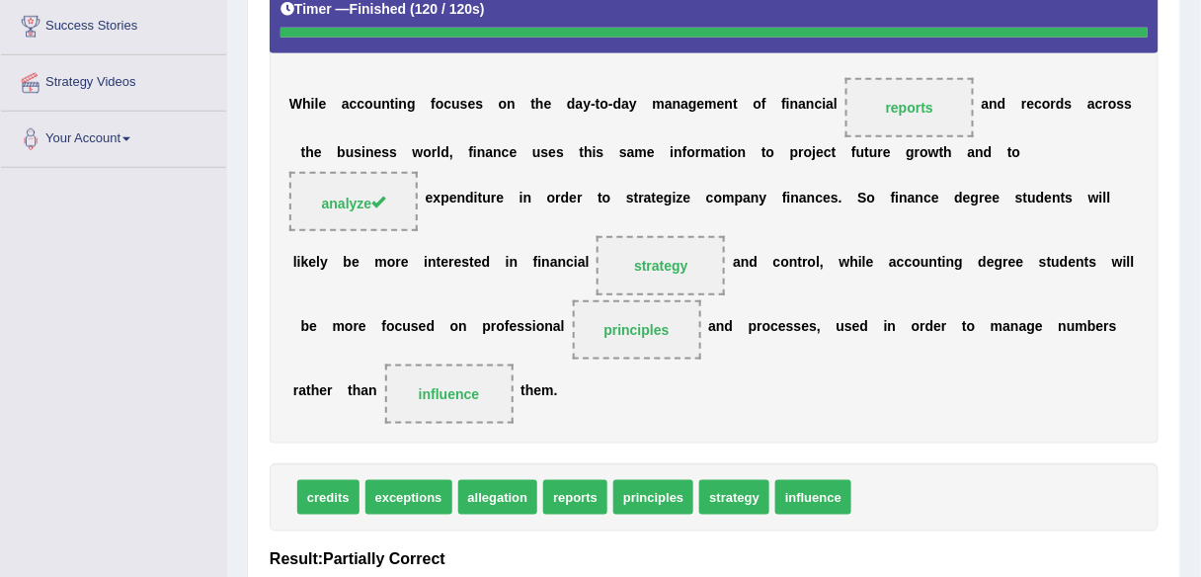
scroll to position [0, 0]
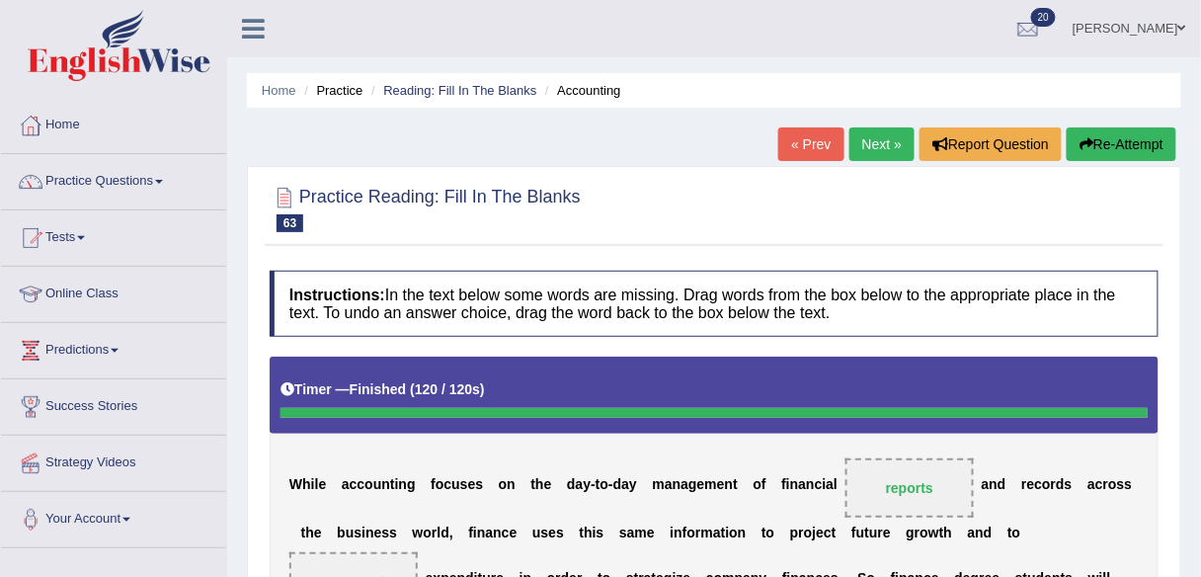
drag, startPoint x: 1076, startPoint y: 125, endPoint x: 1070, endPoint y: 154, distance: 29.3
click at [1071, 149] on div "Home Practice Reading: Fill In The Blanks Accounting « Prev Next » Report Quest…" at bounding box center [714, 541] width 974 height 1083
click at [1070, 154] on button "Re-Attempt" at bounding box center [1122, 144] width 110 height 34
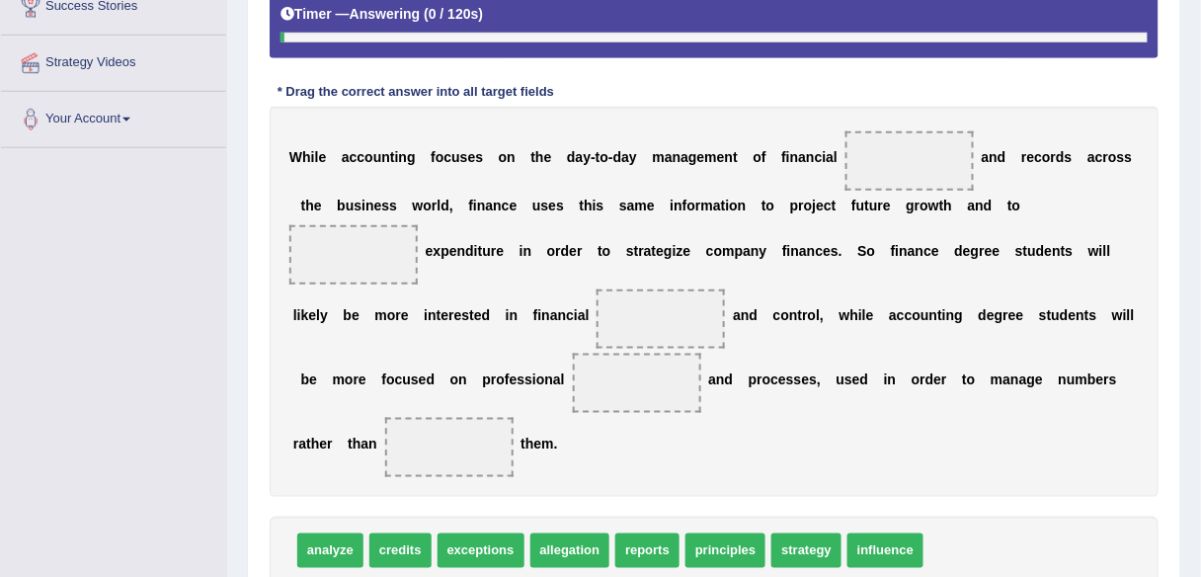
scroll to position [511, 0]
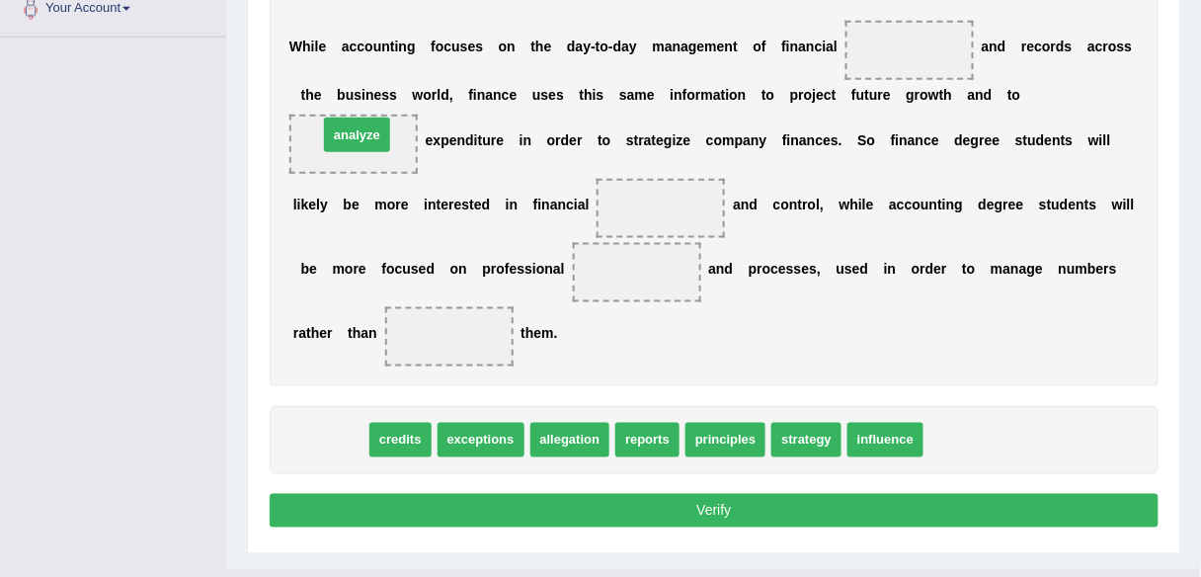
drag, startPoint x: 333, startPoint y: 439, endPoint x: 360, endPoint y: 136, distance: 303.4
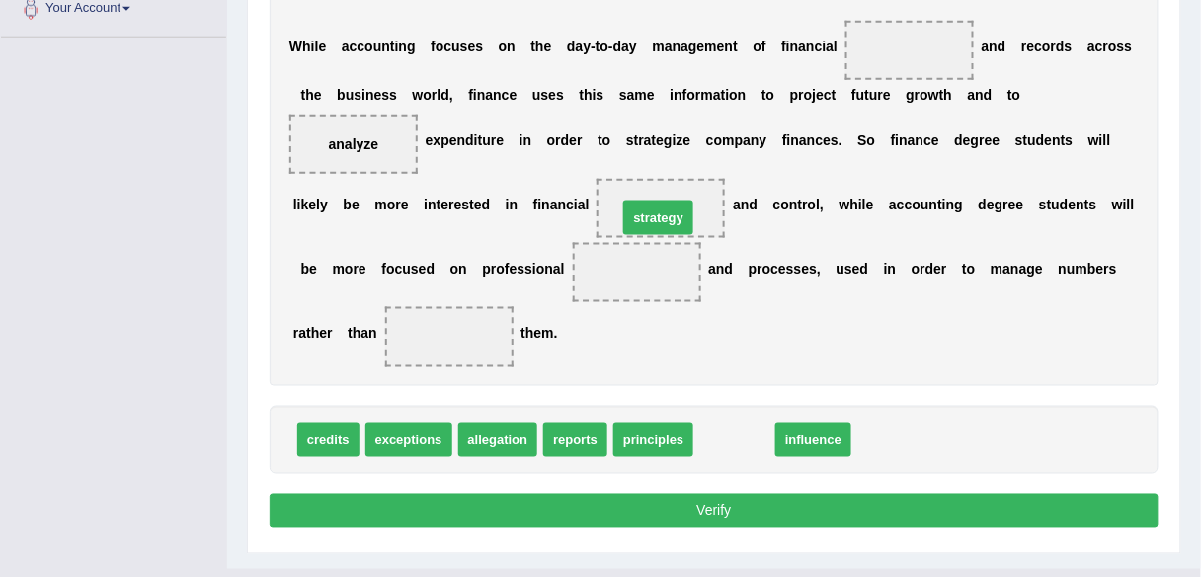
drag, startPoint x: 721, startPoint y: 377, endPoint x: 671, endPoint y: 212, distance: 172.5
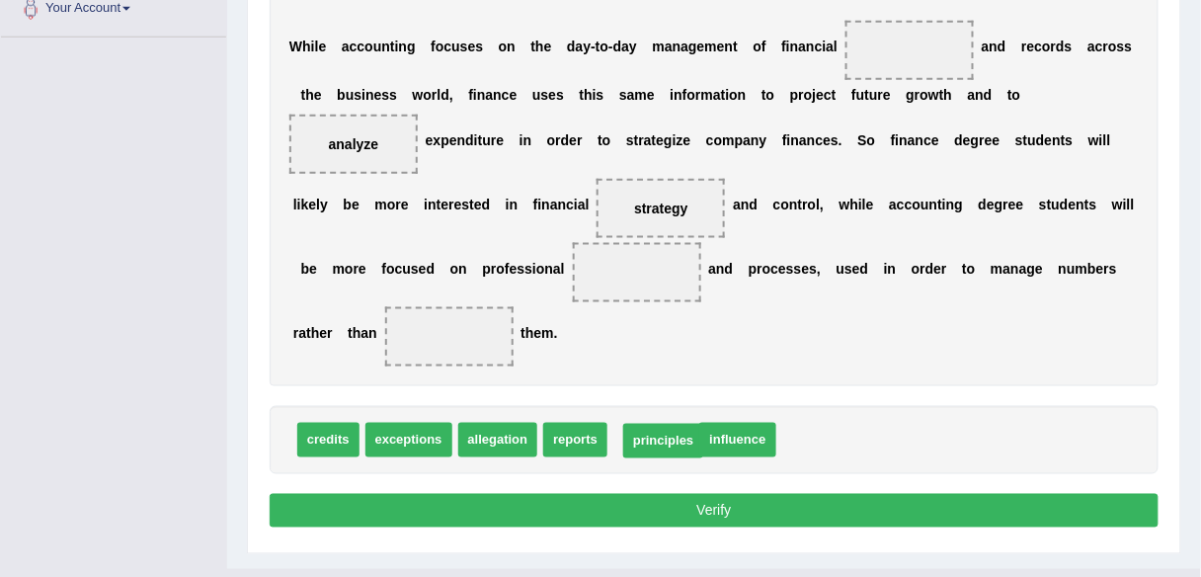
drag, startPoint x: 651, startPoint y: 397, endPoint x: 664, endPoint y: 434, distance: 38.7
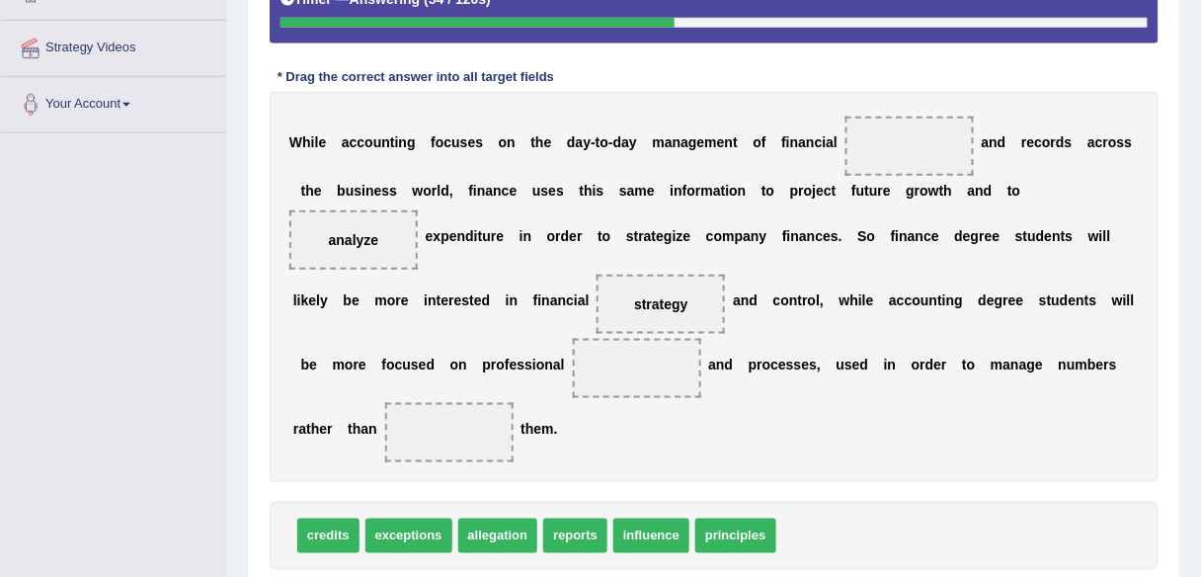
scroll to position [413, 0]
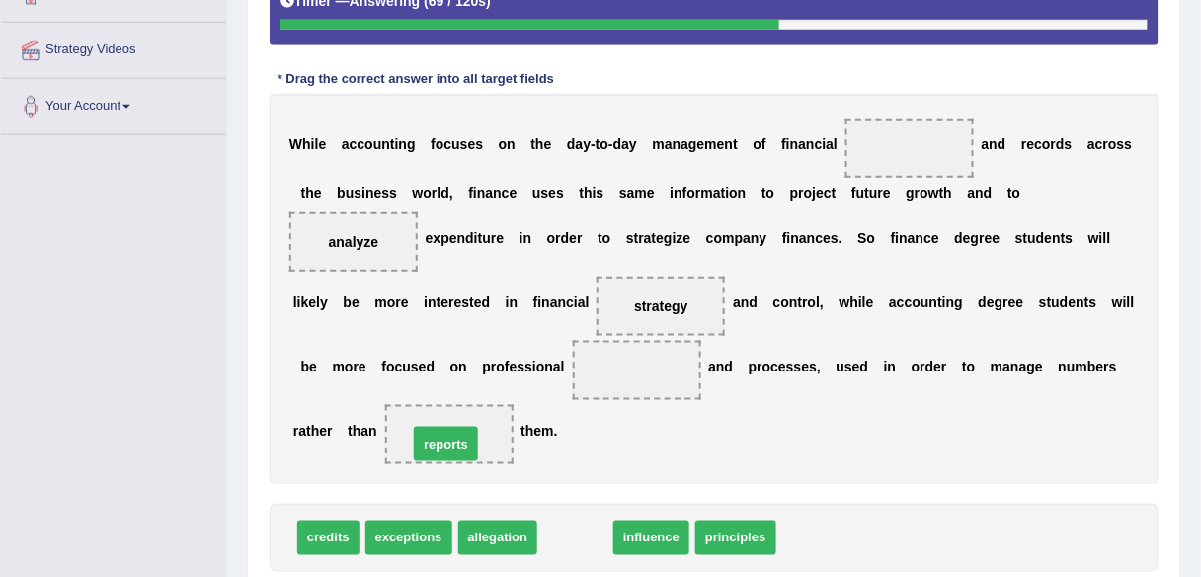
drag, startPoint x: 588, startPoint y: 537, endPoint x: 455, endPoint y: 445, distance: 161.1
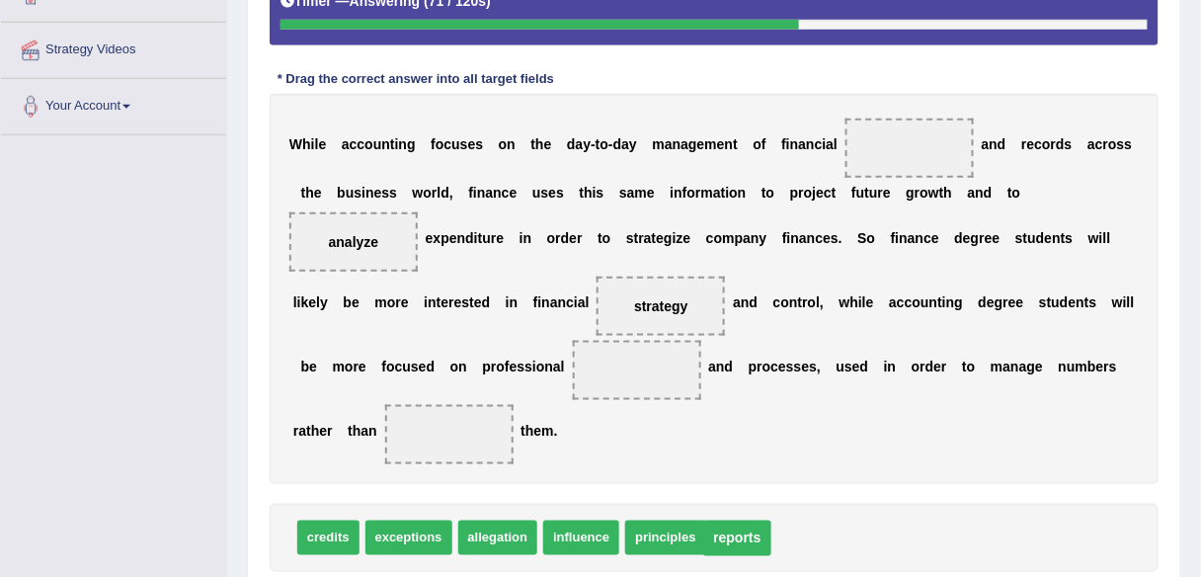
drag, startPoint x: 450, startPoint y: 437, endPoint x: 750, endPoint y: 541, distance: 317.1
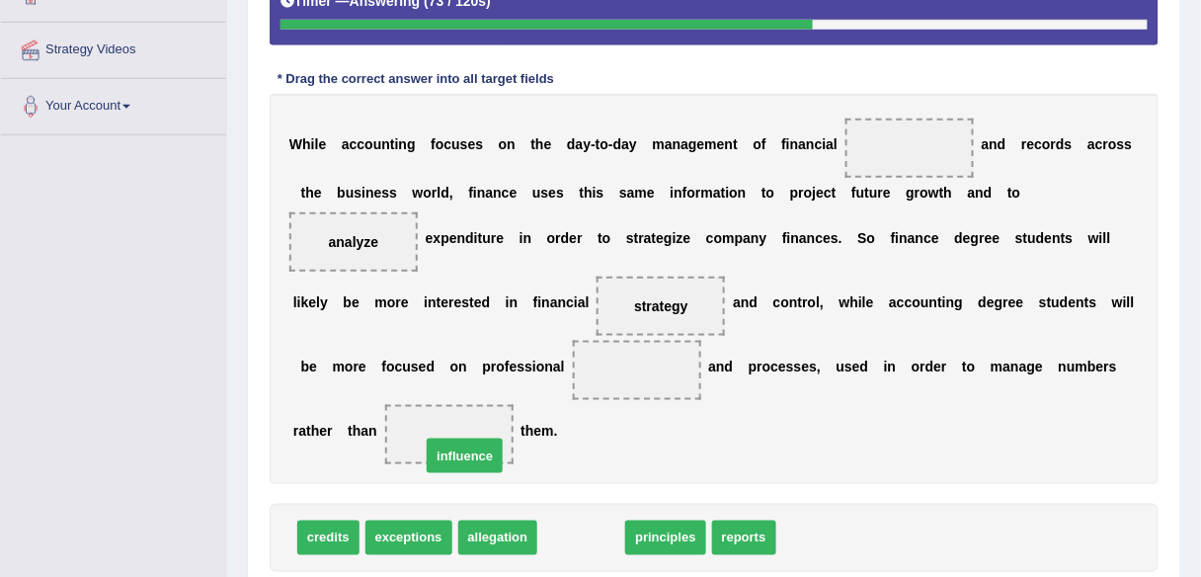
drag, startPoint x: 606, startPoint y: 526, endPoint x: 487, endPoint y: 443, distance: 145.3
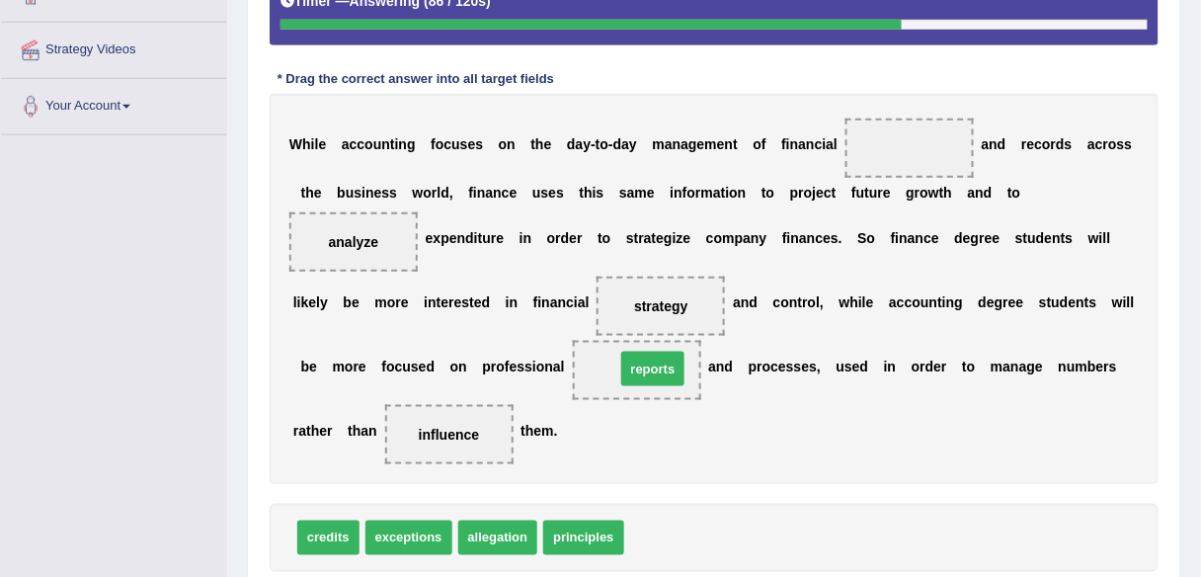
drag, startPoint x: 649, startPoint y: 537, endPoint x: 640, endPoint y: 367, distance: 170.1
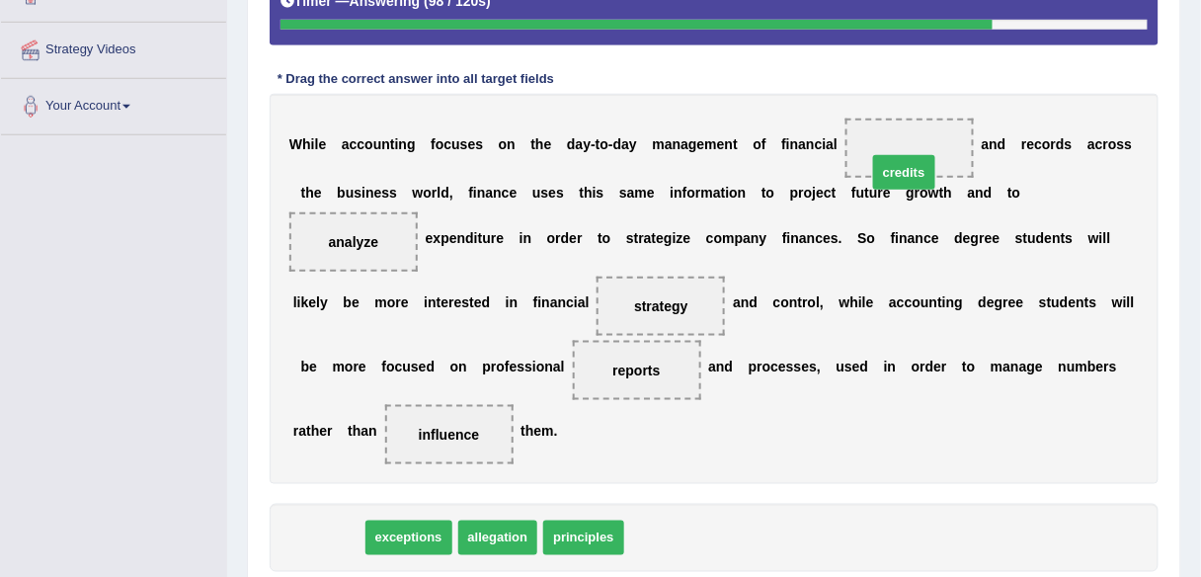
drag, startPoint x: 331, startPoint y: 530, endPoint x: 907, endPoint y: 155, distance: 687.4
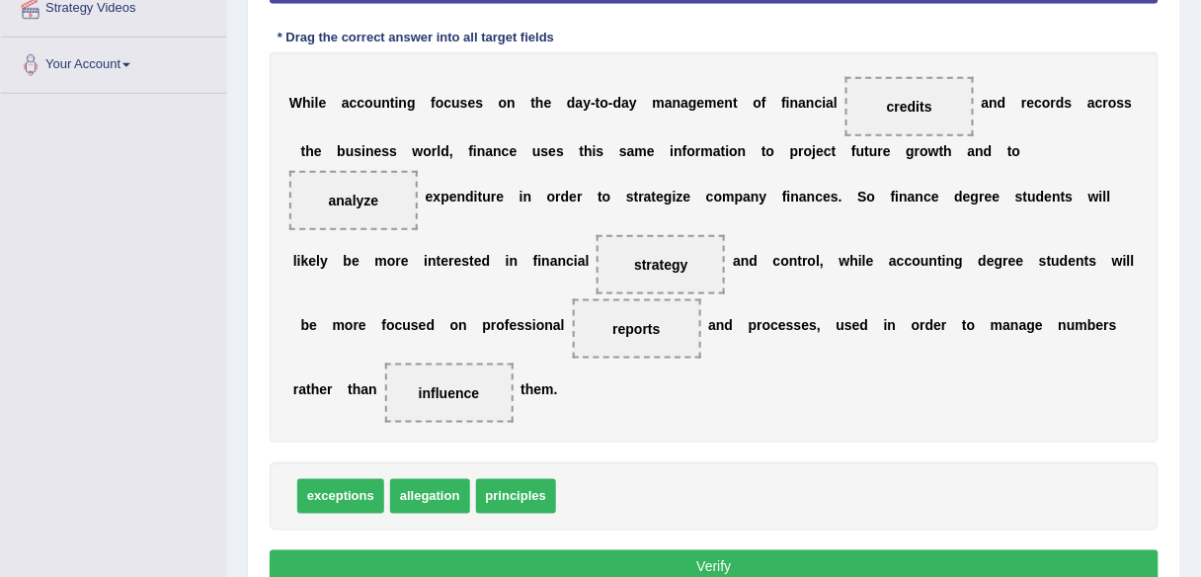
scroll to position [457, 0]
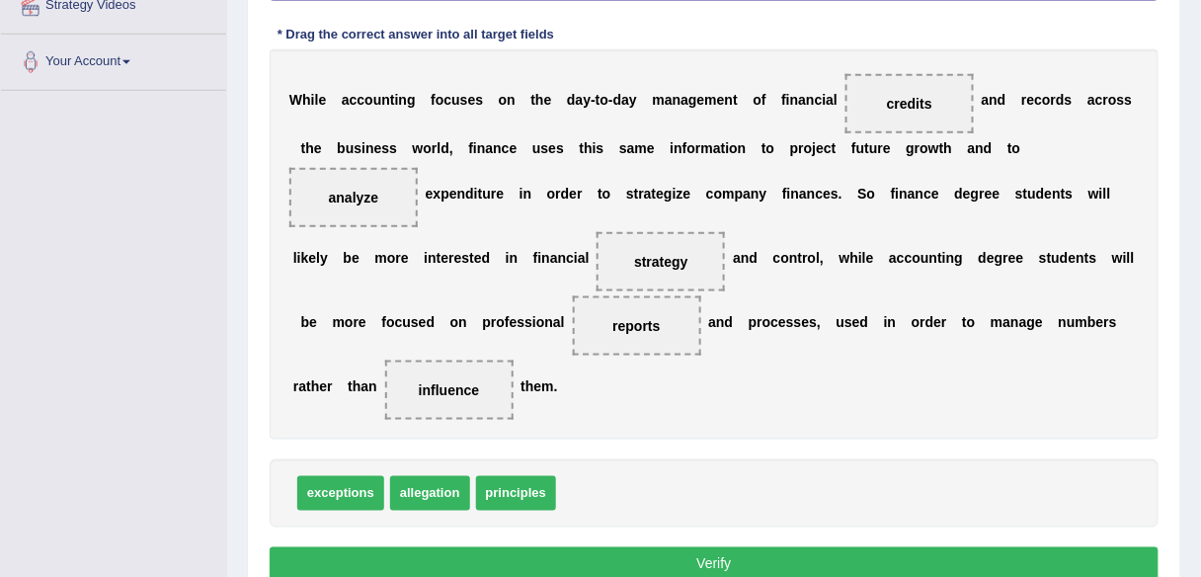
click at [786, 561] on button "Verify" at bounding box center [714, 564] width 889 height 34
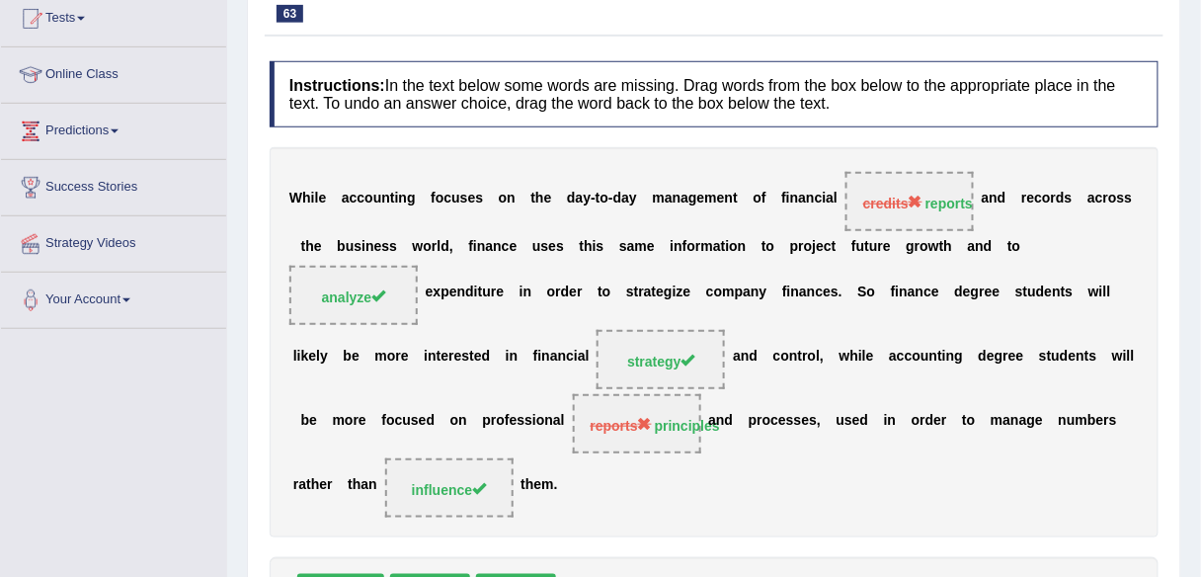
scroll to position [0, 0]
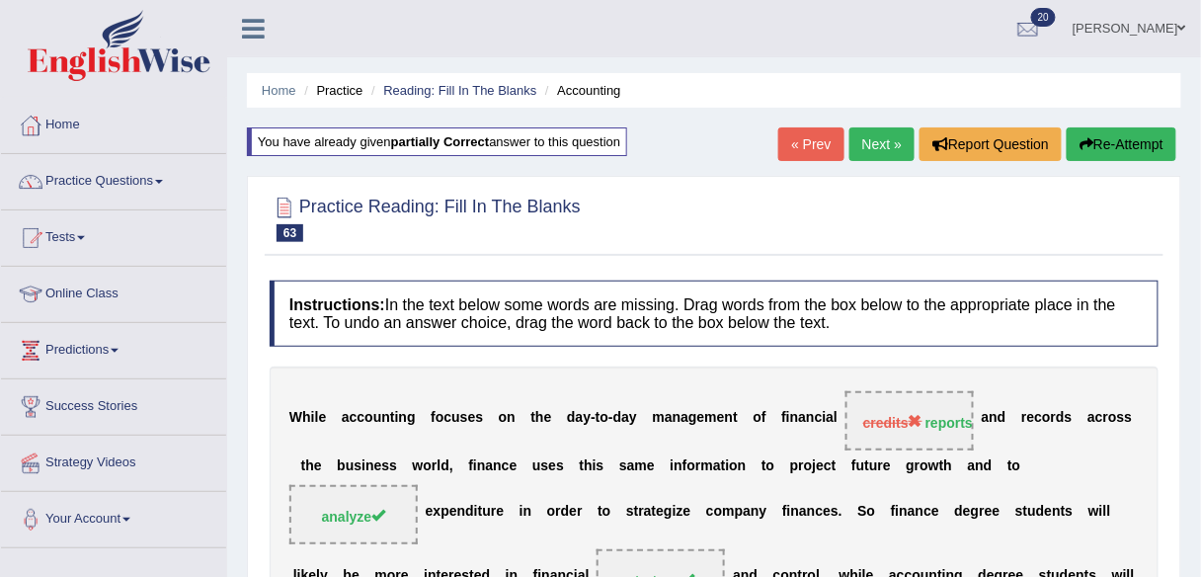
click at [882, 136] on link "Next »" at bounding box center [882, 144] width 65 height 34
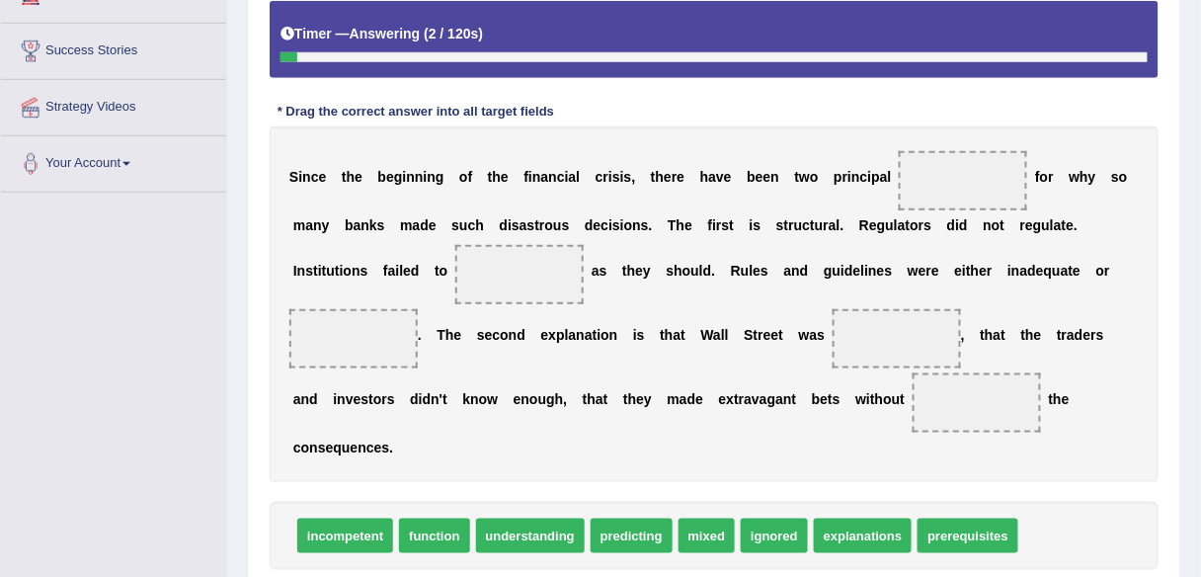
scroll to position [357, 0]
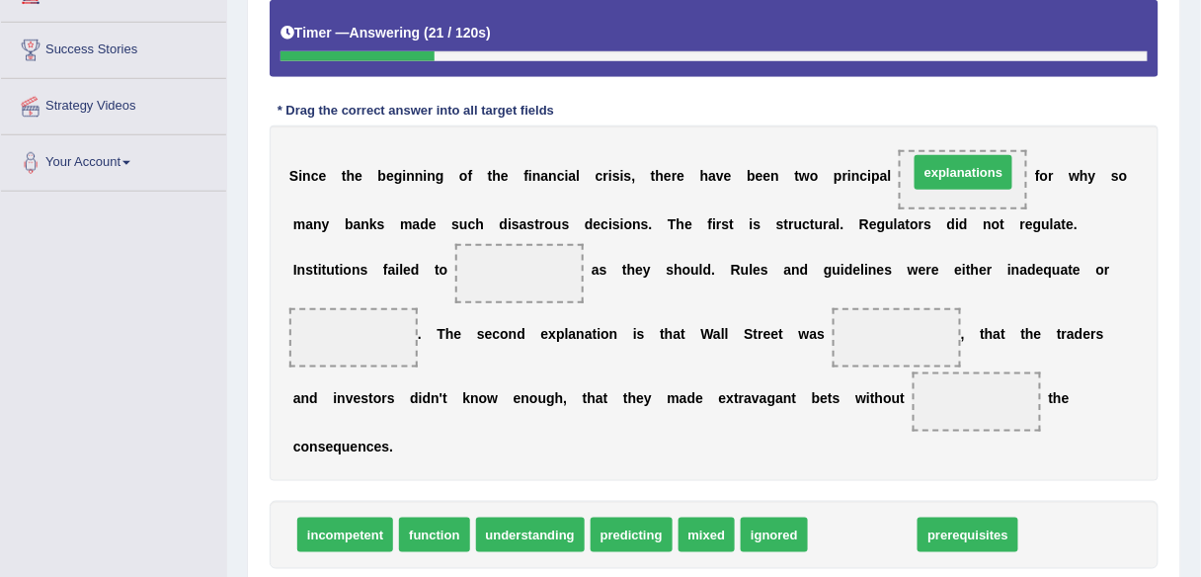
drag, startPoint x: 882, startPoint y: 528, endPoint x: 983, endPoint y: 165, distance: 377.2
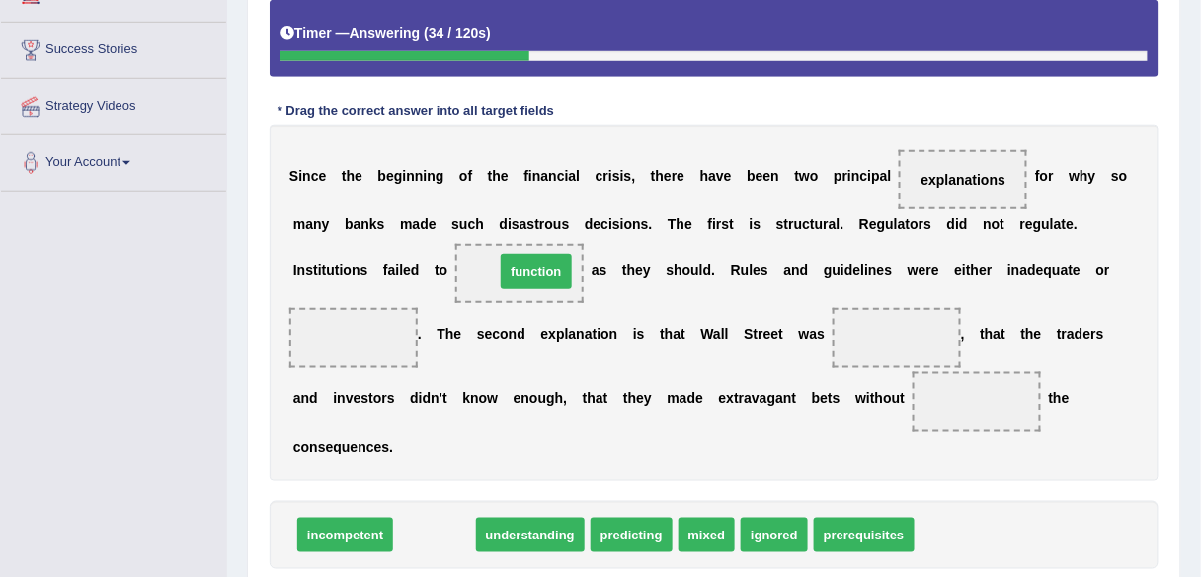
drag, startPoint x: 421, startPoint y: 534, endPoint x: 519, endPoint y: 271, distance: 281.3
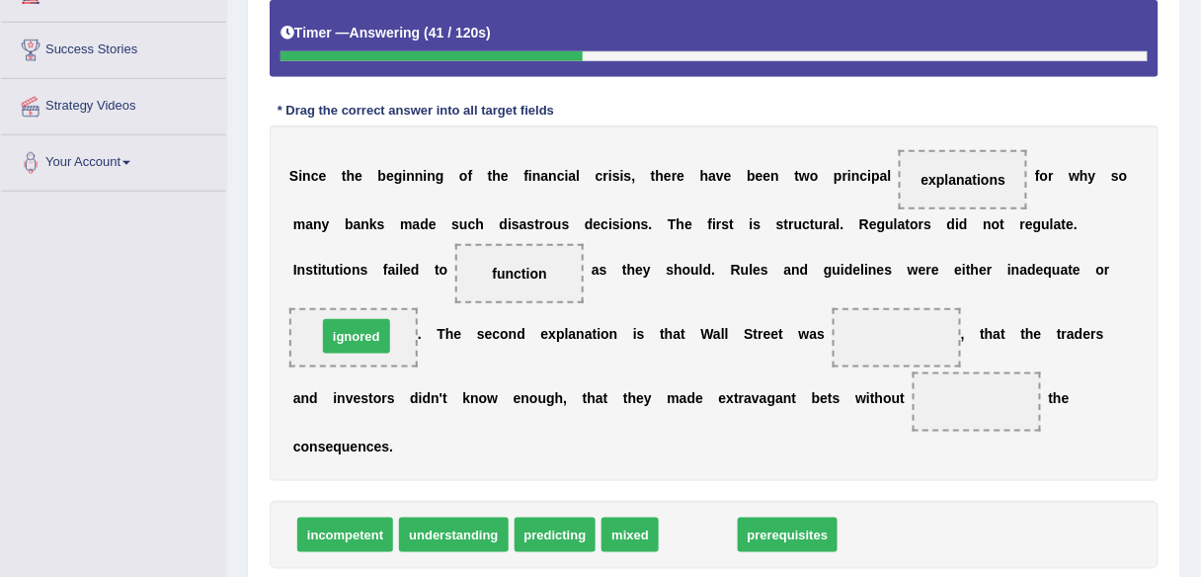
drag, startPoint x: 697, startPoint y: 517, endPoint x: 353, endPoint y: 317, distance: 398.3
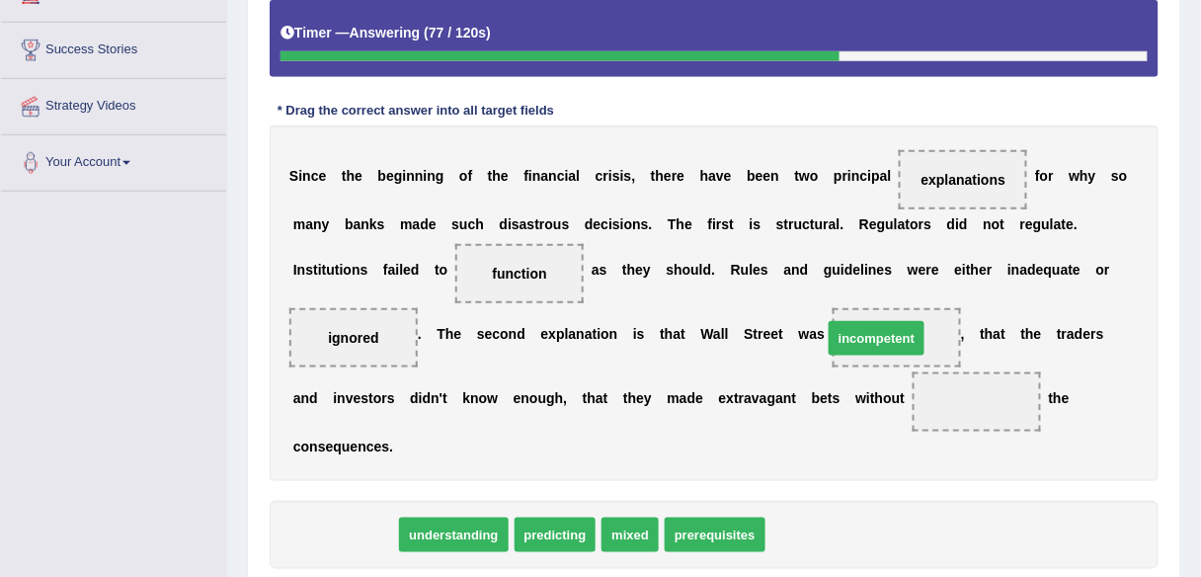
drag, startPoint x: 371, startPoint y: 526, endPoint x: 903, endPoint y: 329, distance: 567.0
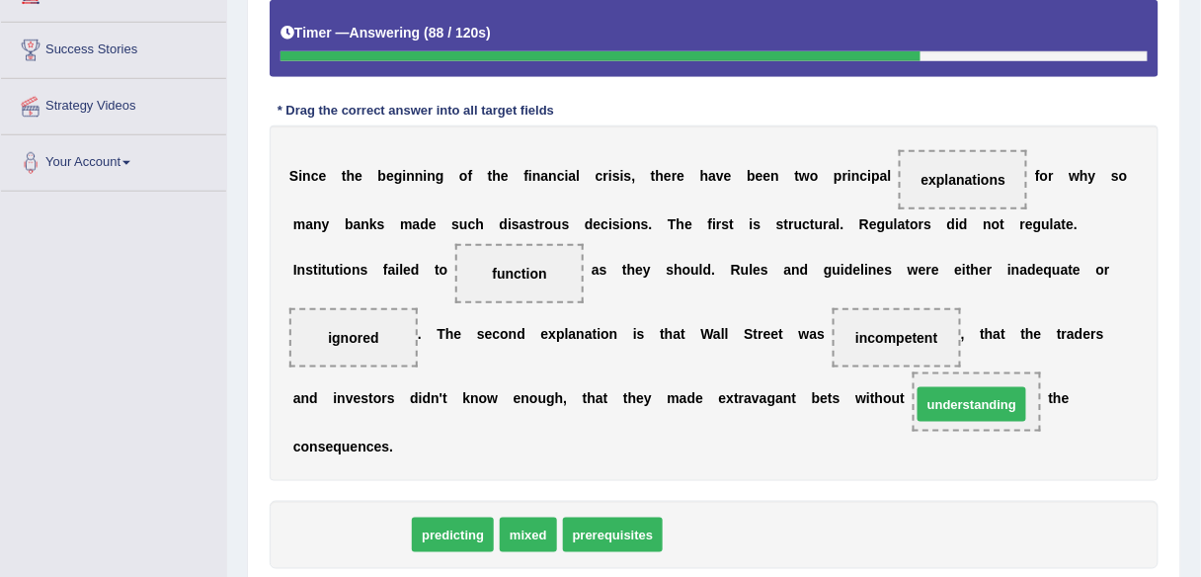
drag, startPoint x: 364, startPoint y: 530, endPoint x: 988, endPoint y: 397, distance: 637.4
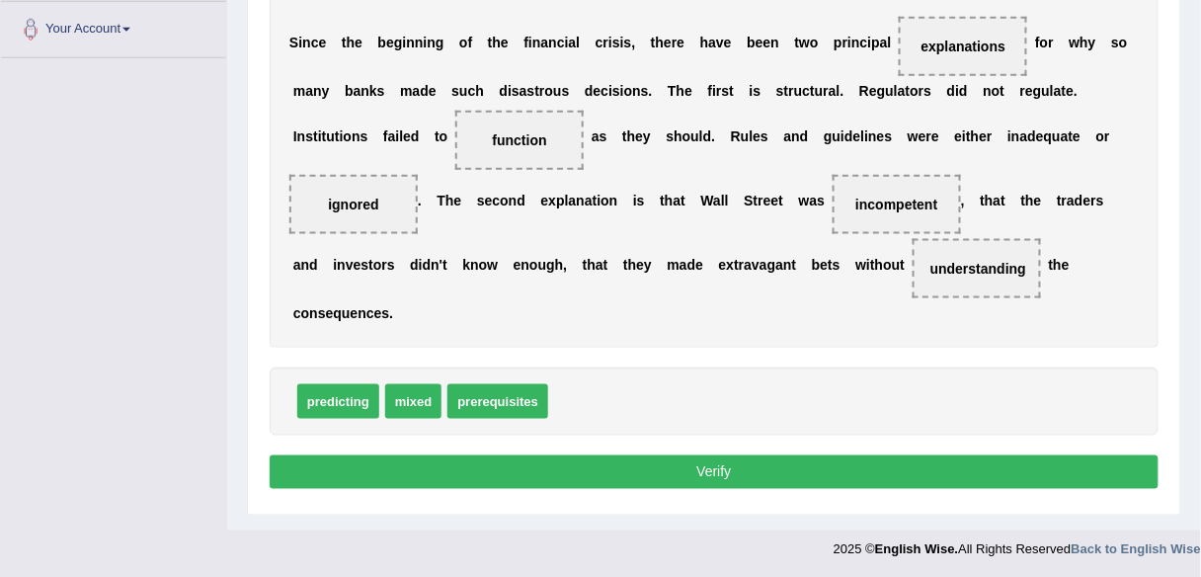
click at [797, 462] on button "Verify" at bounding box center [714, 472] width 889 height 34
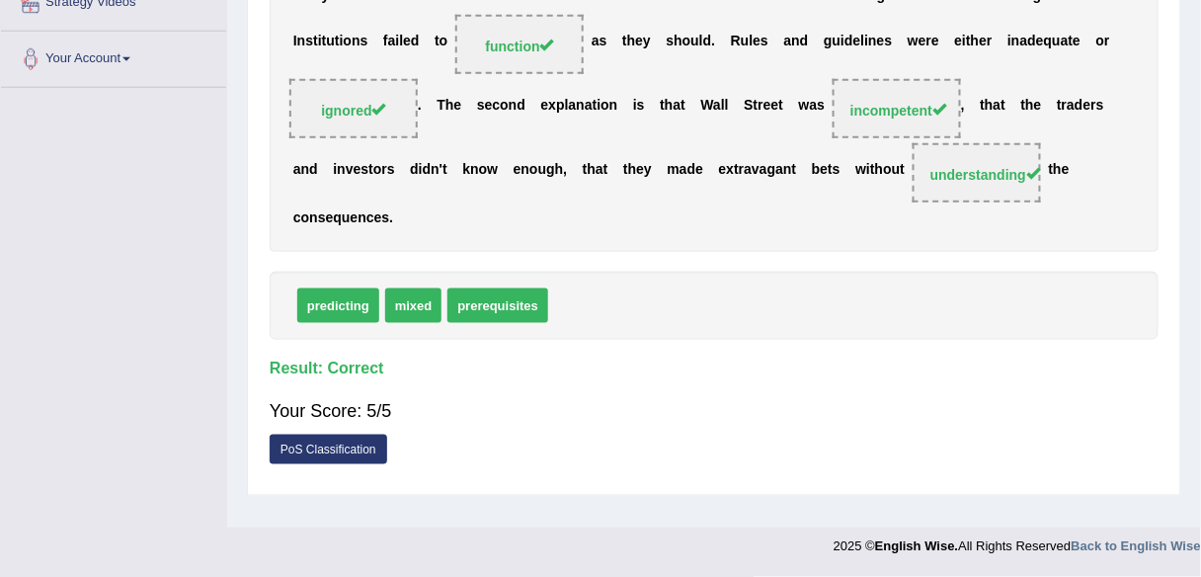
scroll to position [0, 0]
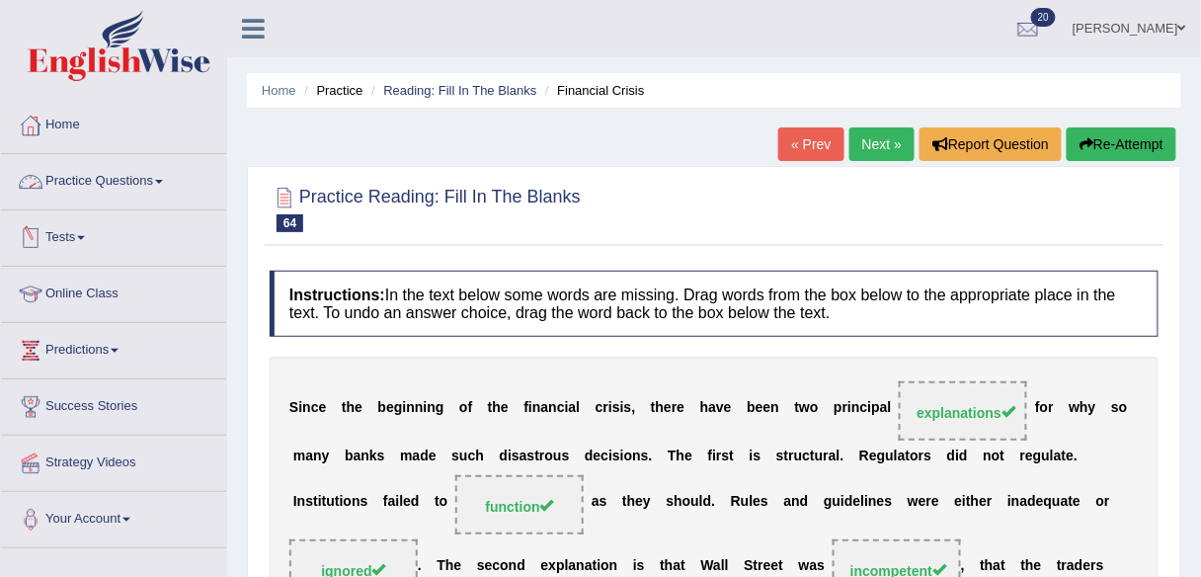
click at [72, 195] on link "Practice Questions" at bounding box center [113, 178] width 225 height 49
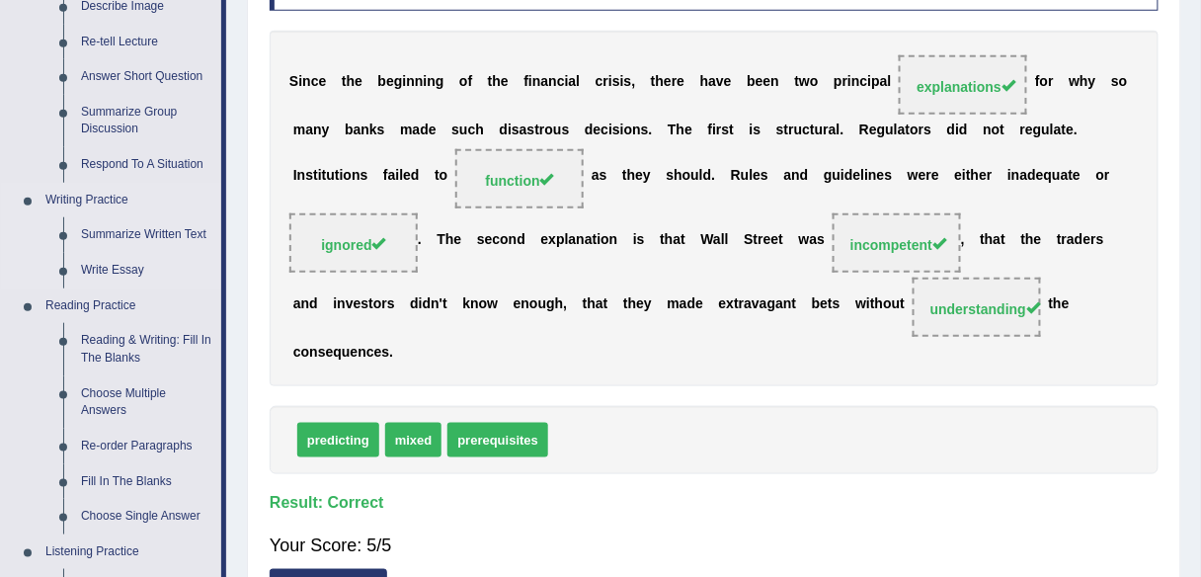
scroll to position [474, 0]
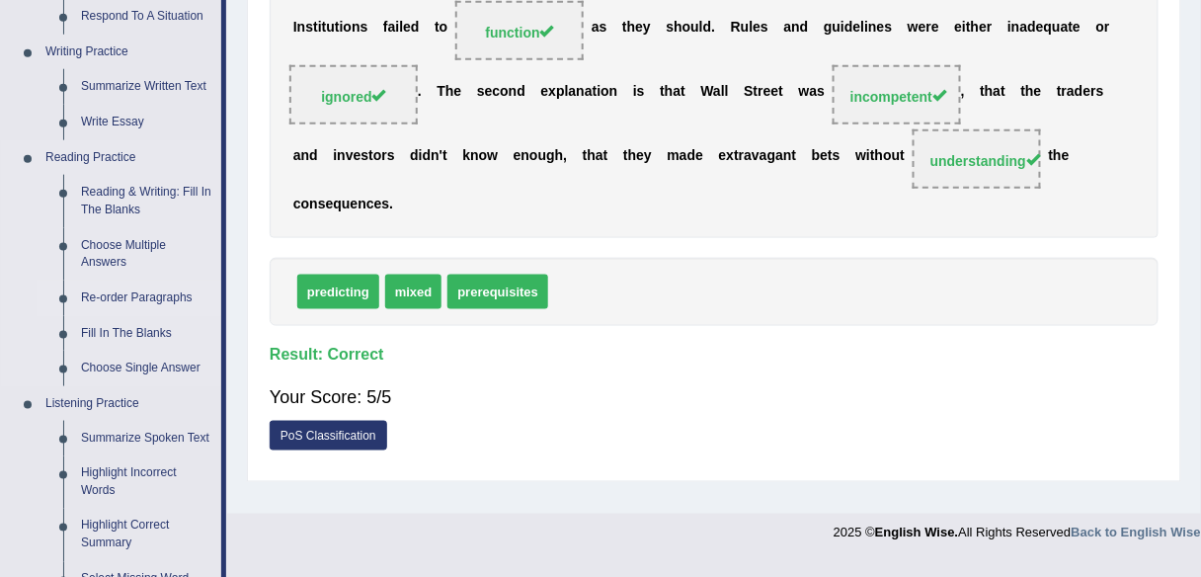
click at [111, 291] on link "Re-order Paragraphs" at bounding box center [146, 299] width 149 height 36
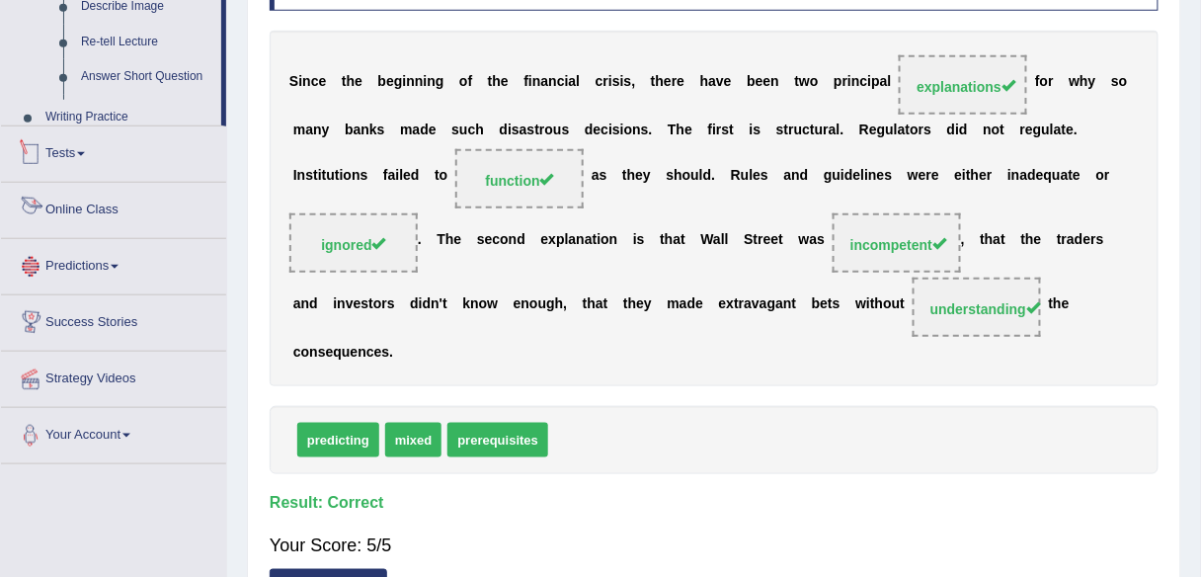
scroll to position [460, 0]
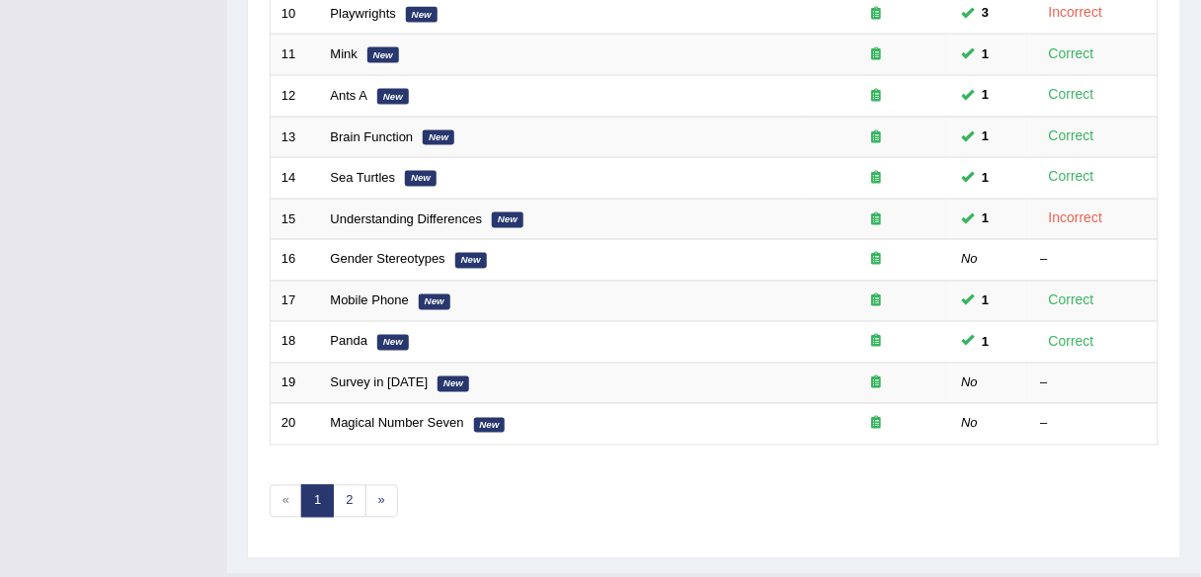
scroll to position [722, 0]
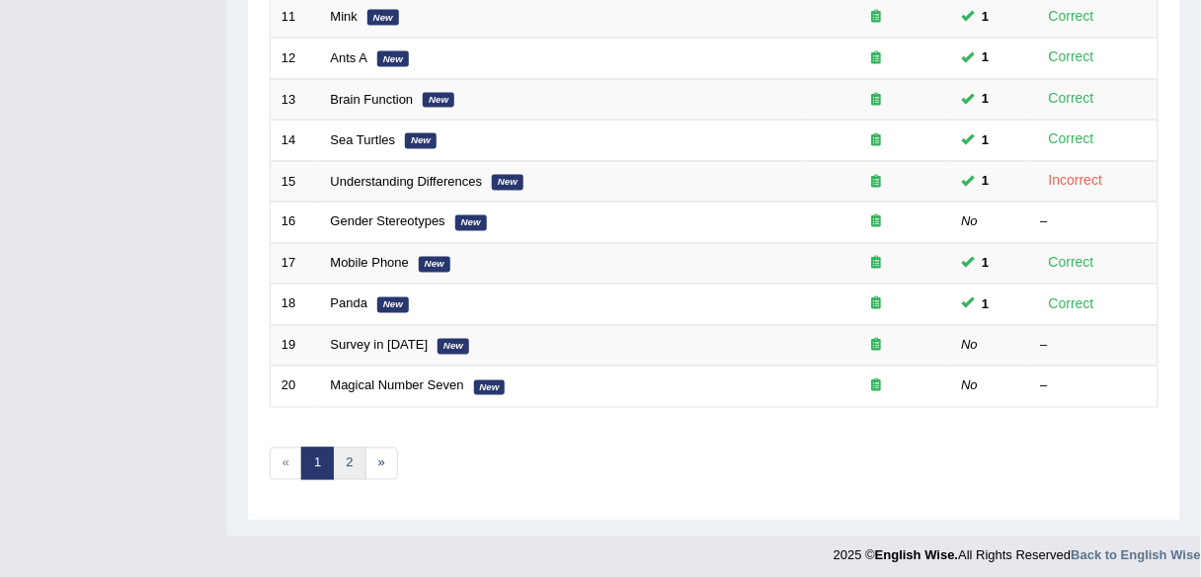
click at [344, 461] on link "2" at bounding box center [349, 463] width 33 height 33
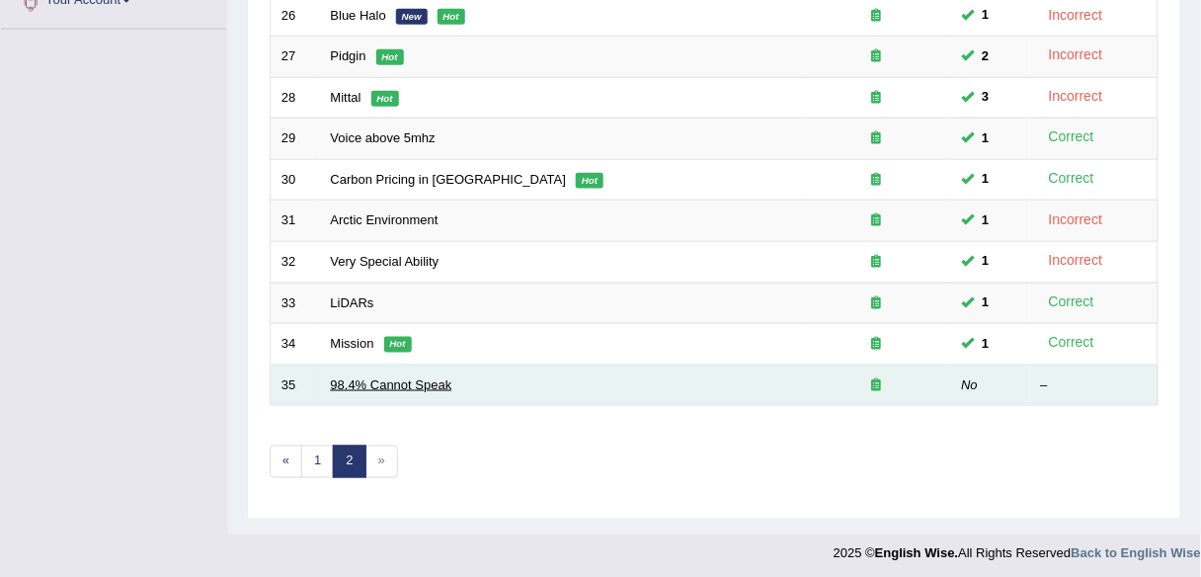
click at [378, 377] on link "98.4% Cannot Speak" at bounding box center [391, 384] width 121 height 15
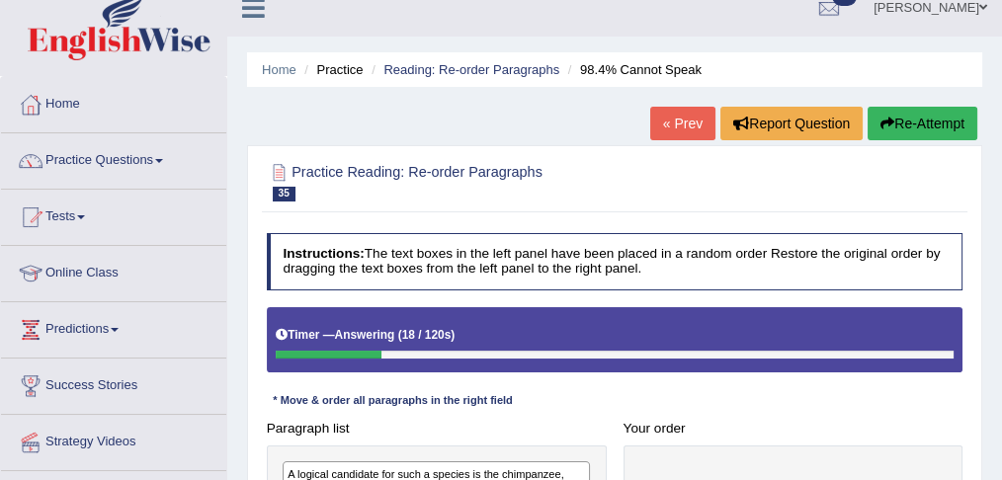
scroll to position [20, 0]
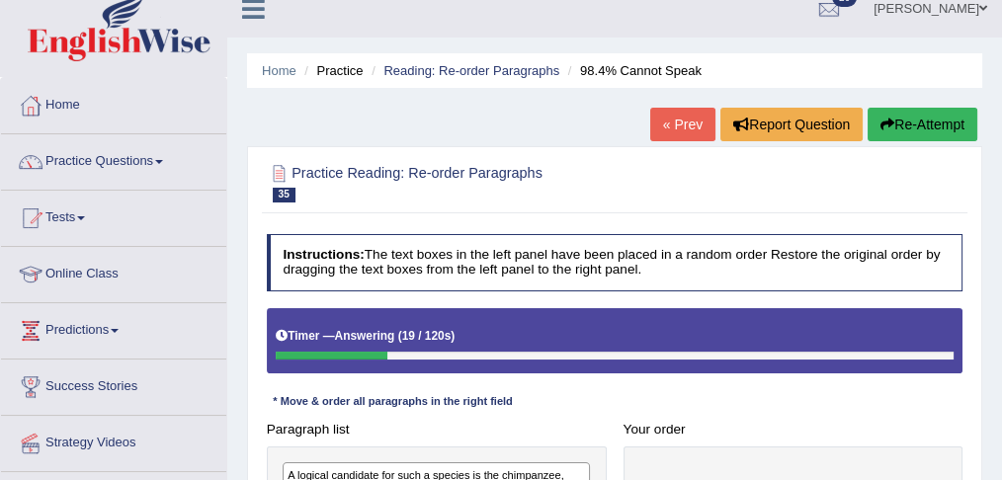
click at [890, 120] on icon "button" at bounding box center [887, 125] width 14 height 14
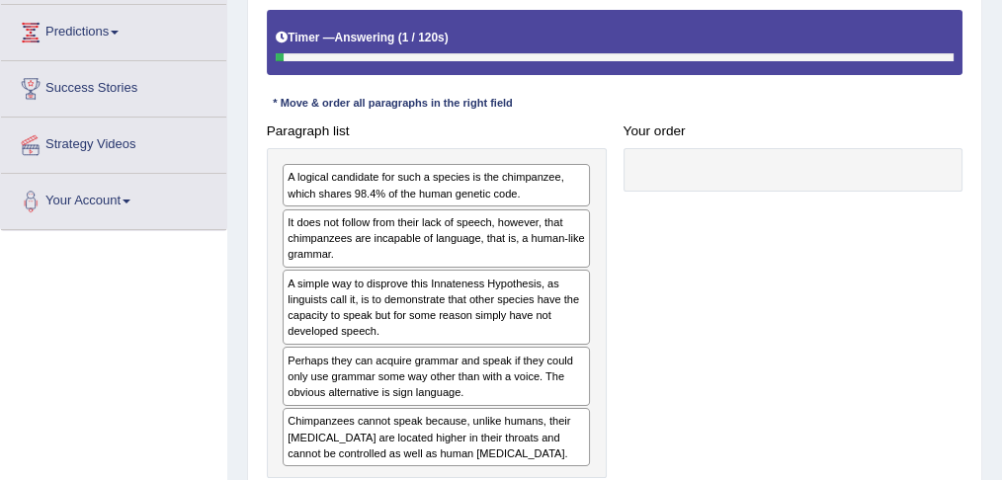
scroll to position [319, 0]
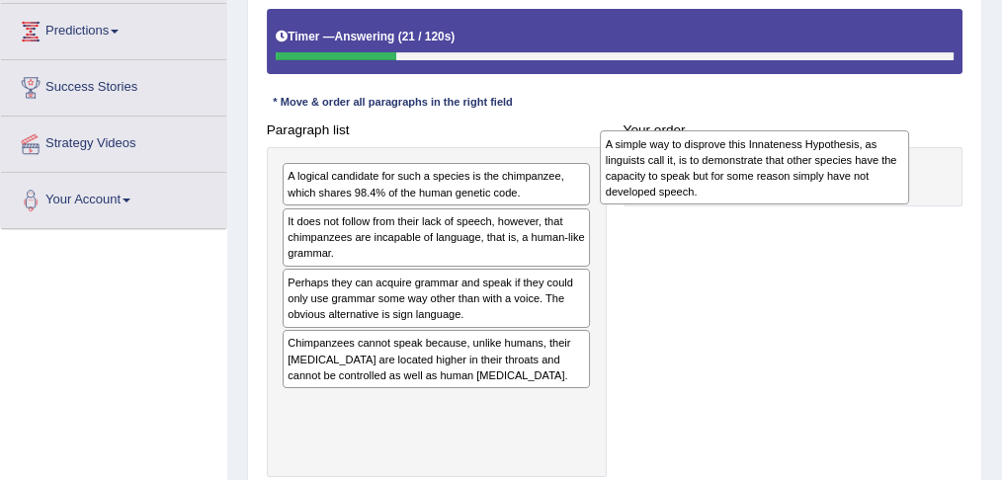
drag, startPoint x: 483, startPoint y: 315, endPoint x: 861, endPoint y: 183, distance: 400.8
click at [861, 183] on div "A simple way to disprove this Innateness Hypothesis, as linguists call it, is t…" at bounding box center [754, 167] width 309 height 74
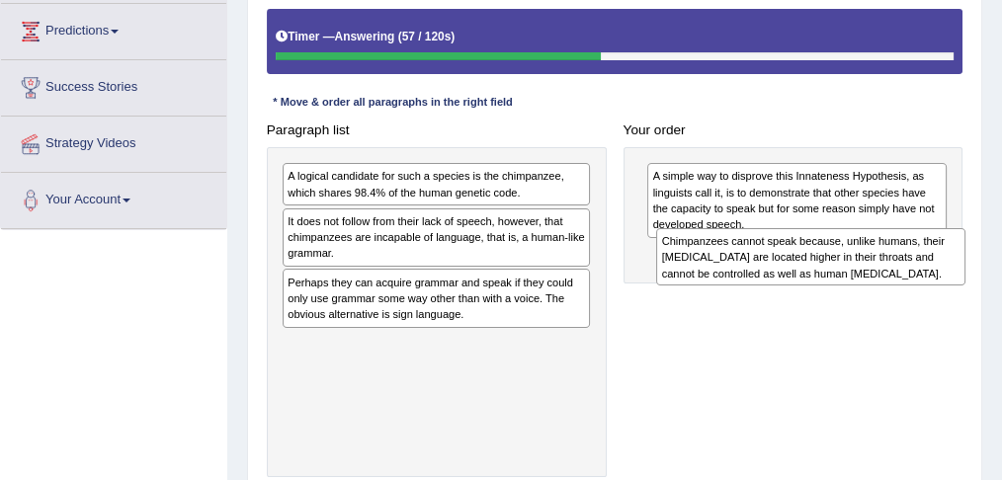
drag, startPoint x: 481, startPoint y: 366, endPoint x: 927, endPoint y: 286, distance: 452.6
click at [927, 286] on div "Paragraph list A logical candidate for such a species is the chimpanzee, which …" at bounding box center [614, 297] width 713 height 362
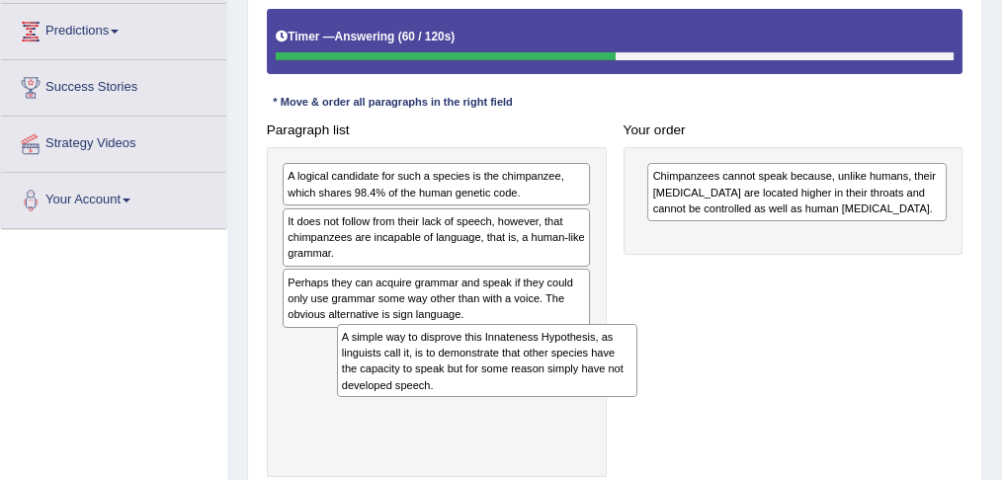
drag, startPoint x: 739, startPoint y: 177, endPoint x: 379, endPoint y: 374, distance: 410.3
click at [379, 374] on div "A simple way to disprove this Innateness Hypothesis, as linguists call it, is t…" at bounding box center [487, 361] width 300 height 74
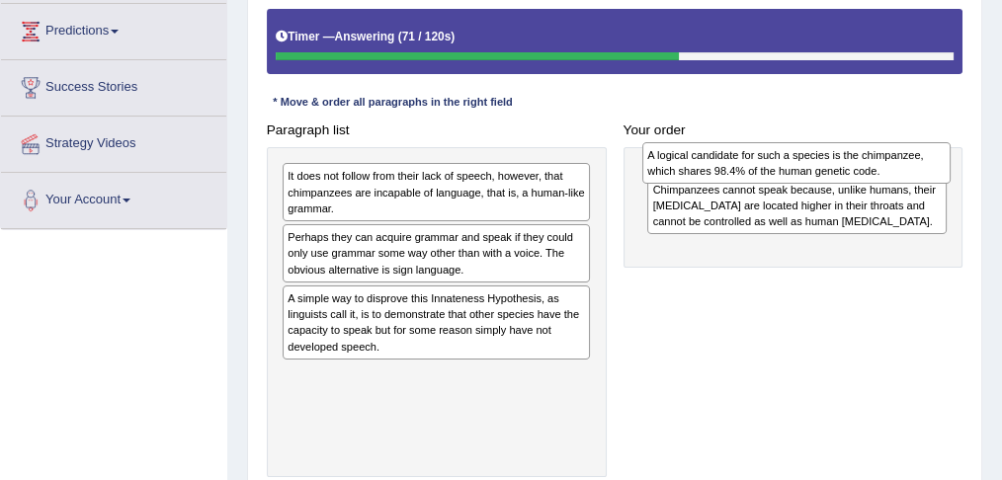
drag, startPoint x: 466, startPoint y: 186, endPoint x: 894, endPoint y: 170, distance: 428.0
click at [894, 170] on div "A logical candidate for such a species is the chimpanzee, which shares 98.4% of…" at bounding box center [796, 162] width 309 height 41
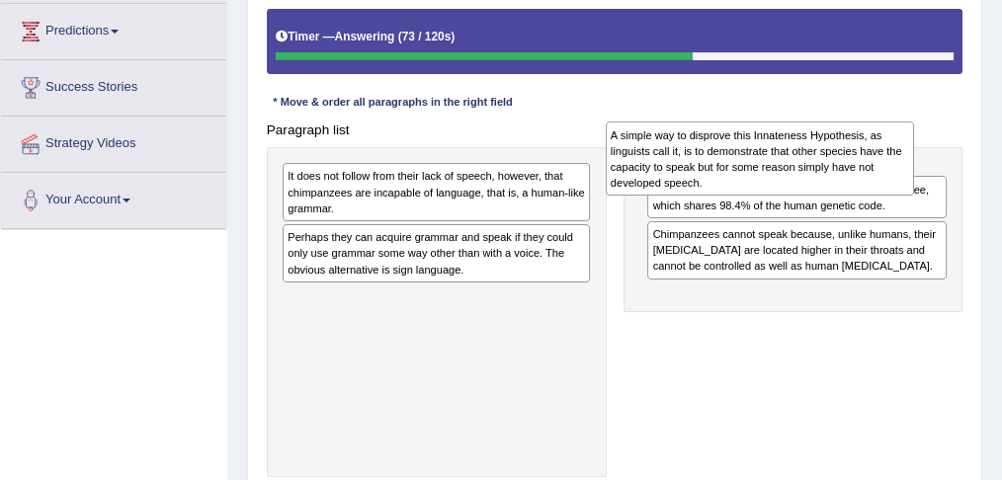
drag, startPoint x: 515, startPoint y: 325, endPoint x: 899, endPoint y: 165, distance: 416.2
click at [899, 165] on div "A simple way to disprove this Innateness Hypothesis, as linguists call it, is t…" at bounding box center [760, 158] width 309 height 74
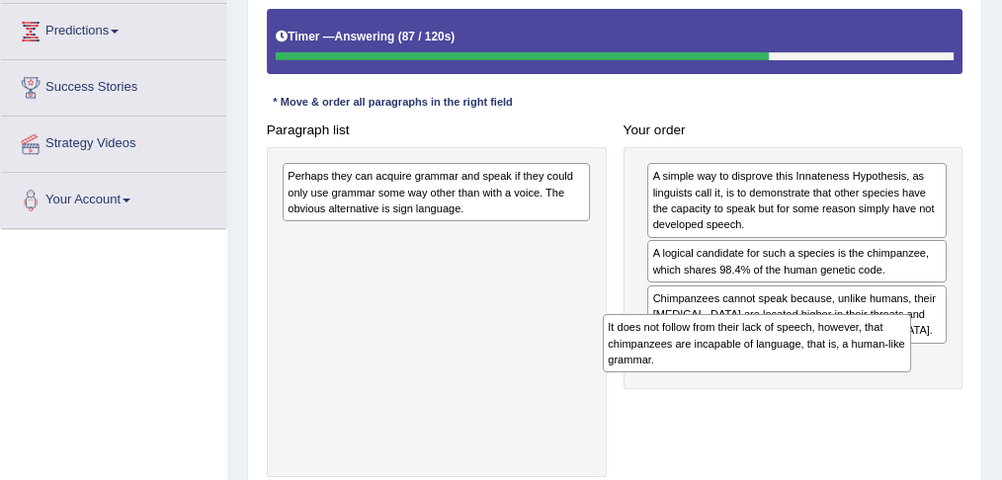
drag, startPoint x: 556, startPoint y: 190, endPoint x: 938, endPoint y: 373, distance: 424.1
click at [938, 373] on div "Paragraph list It does not follow from their lack of speech, however, that chim…" at bounding box center [614, 297] width 713 height 362
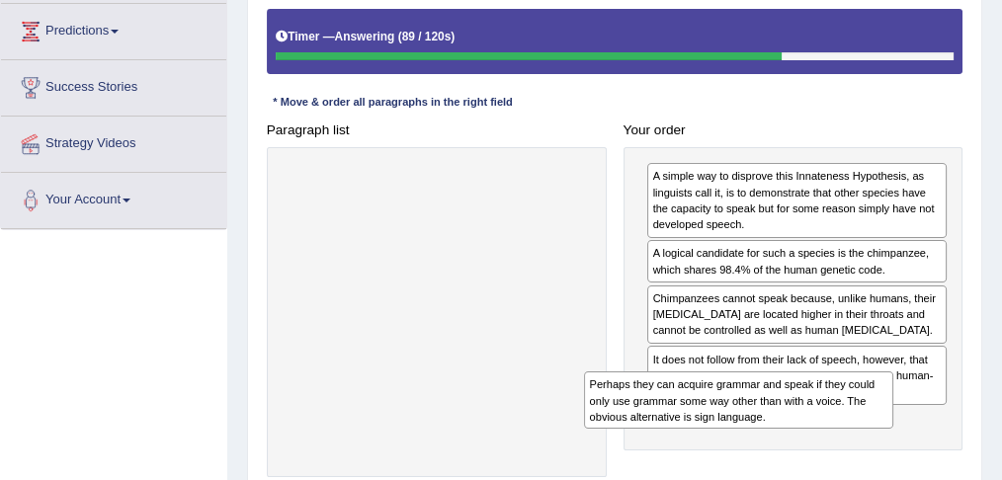
drag, startPoint x: 510, startPoint y: 208, endPoint x: 873, endPoint y: 462, distance: 443.4
click at [873, 462] on div "Paragraph list Perhaps they can acquire grammar and speak if they could only us…" at bounding box center [614, 297] width 713 height 362
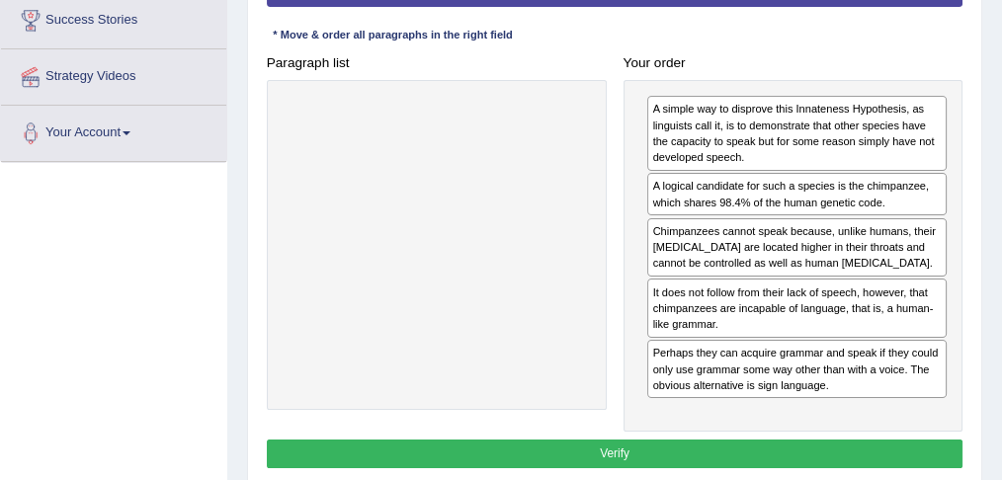
scroll to position [402, 0]
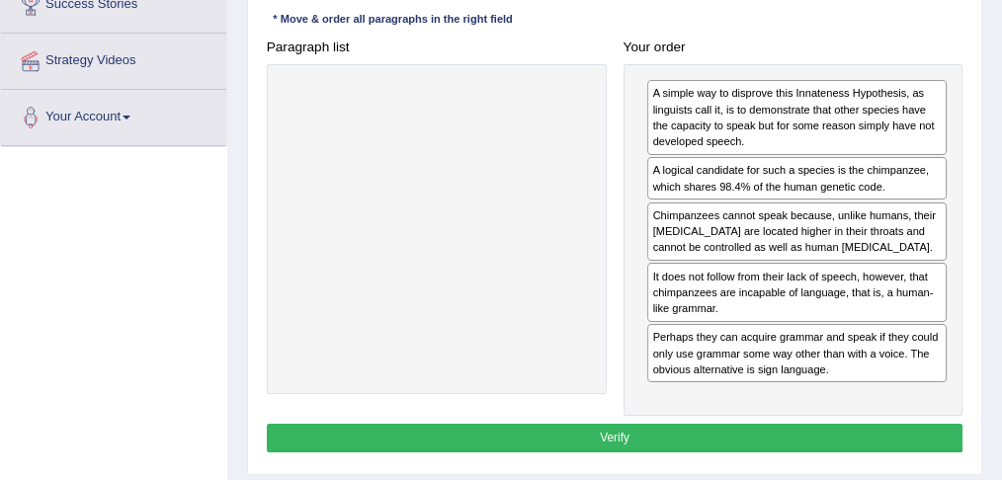
click at [852, 437] on button "Verify" at bounding box center [615, 438] width 696 height 29
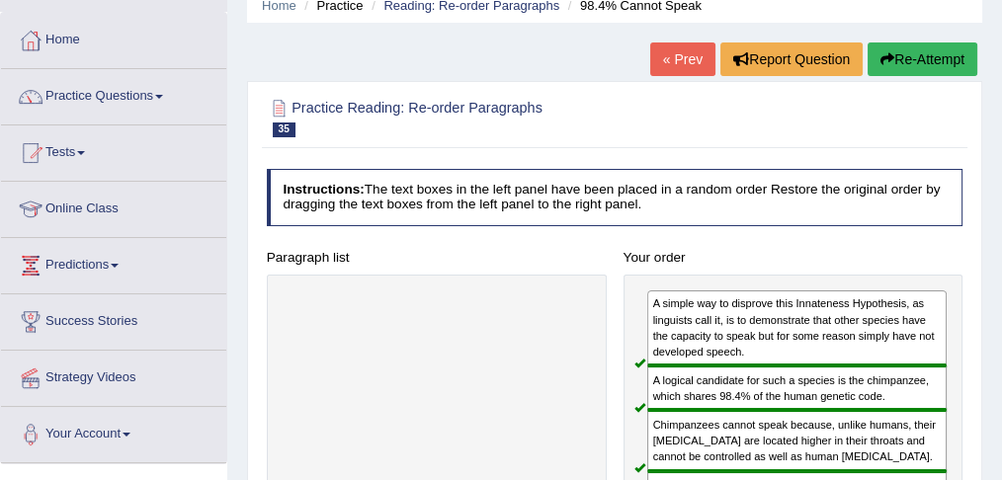
scroll to position [2, 0]
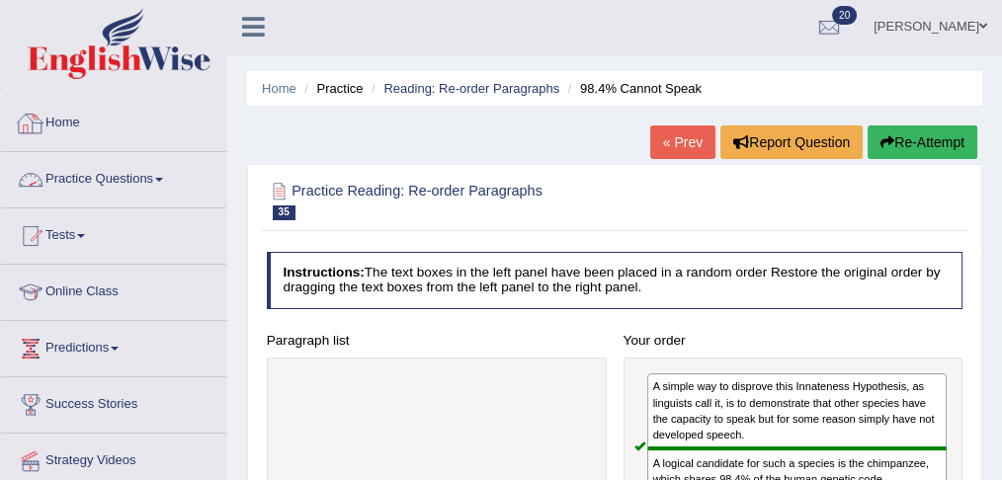
click at [107, 177] on link "Practice Questions" at bounding box center [113, 176] width 225 height 49
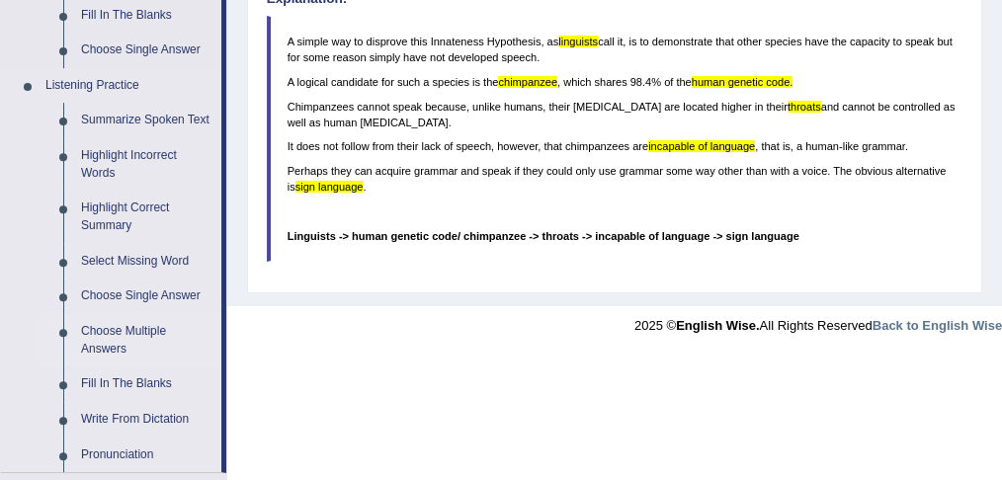
scroll to position [595, 0]
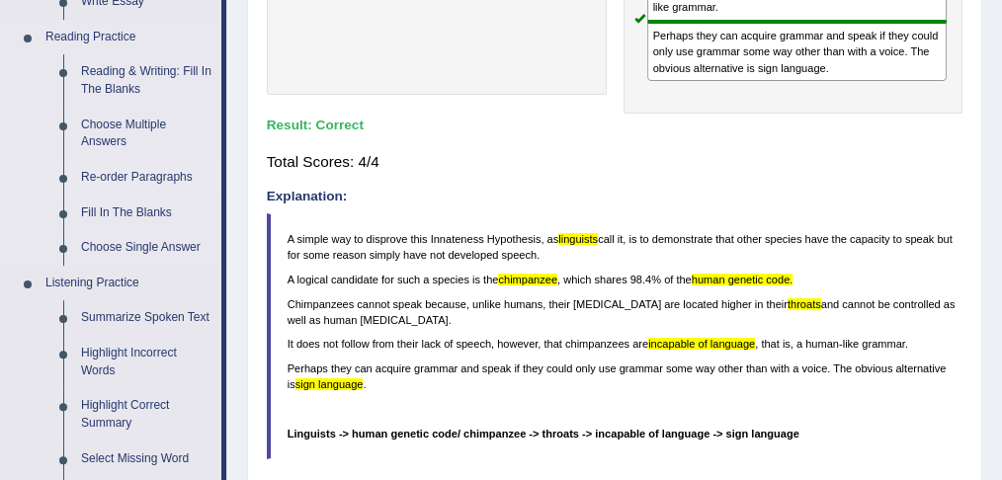
click at [121, 182] on link "Re-order Paragraphs" at bounding box center [146, 178] width 149 height 36
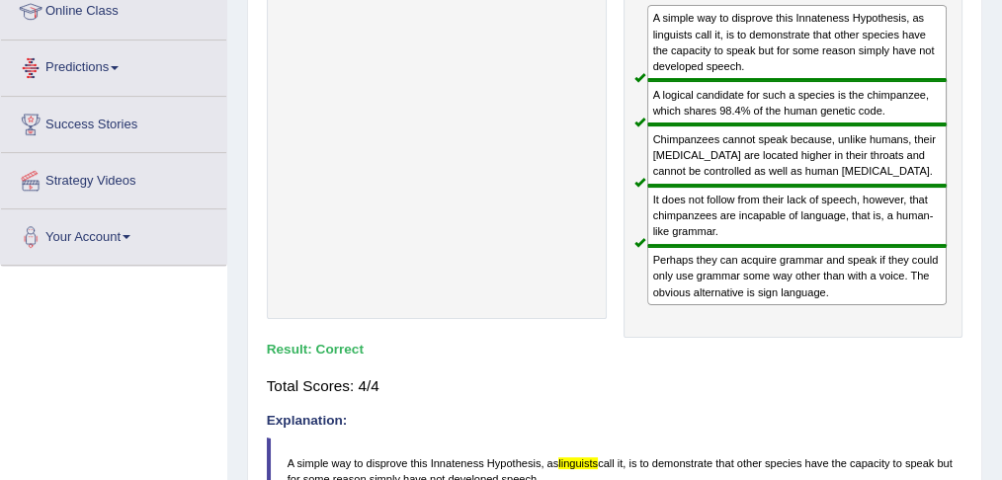
scroll to position [518, 0]
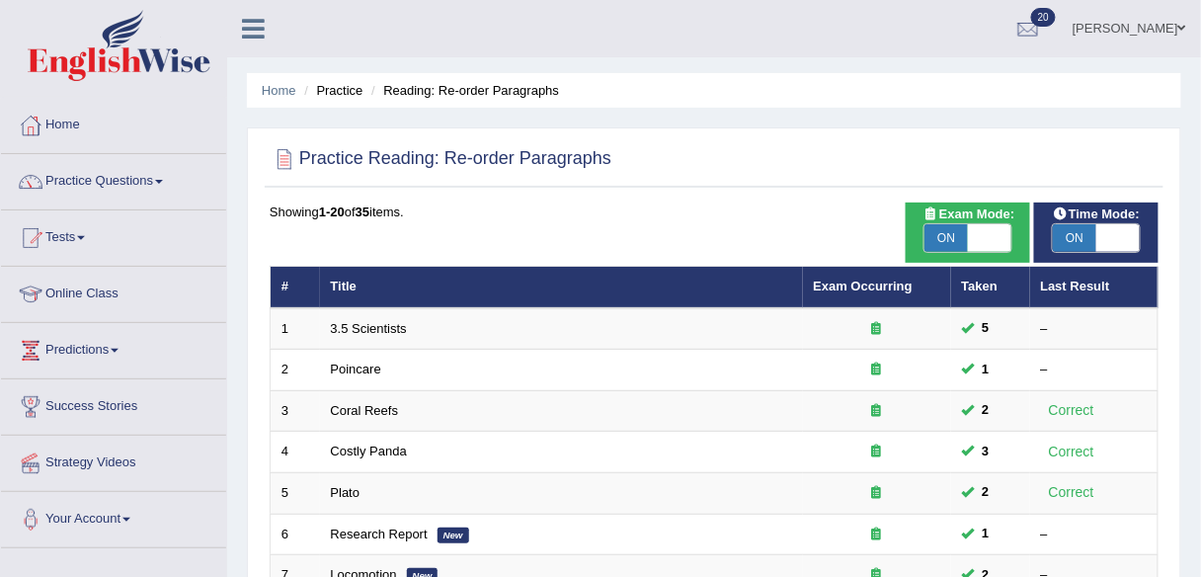
drag, startPoint x: 989, startPoint y: 0, endPoint x: 901, endPoint y: 108, distance: 139.0
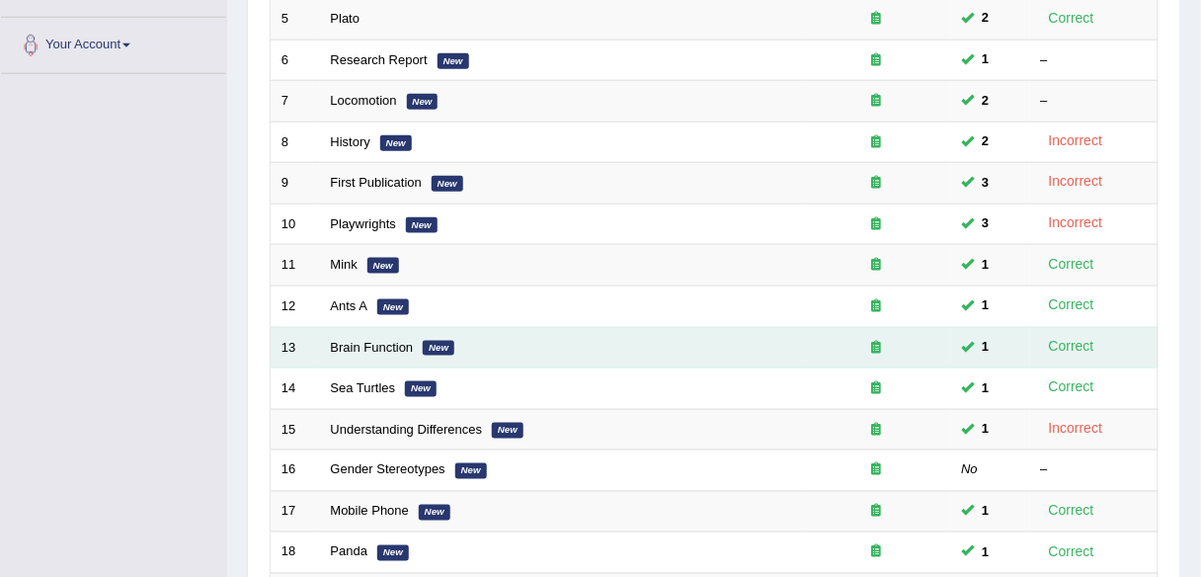
scroll to position [237, 0]
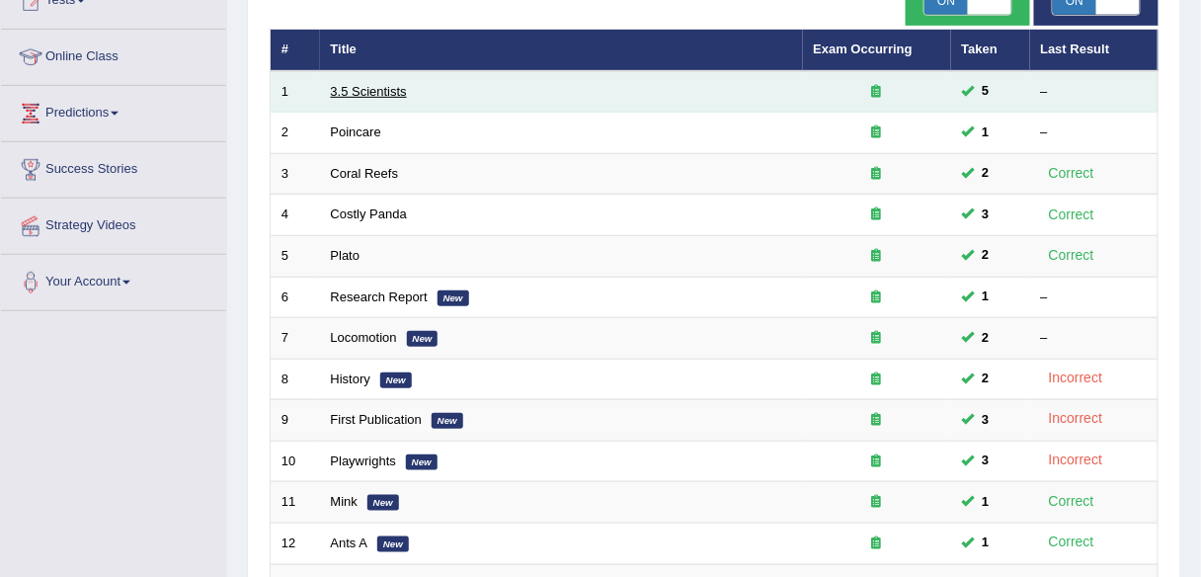
click at [385, 94] on link "3.5 Scientists" at bounding box center [369, 91] width 76 height 15
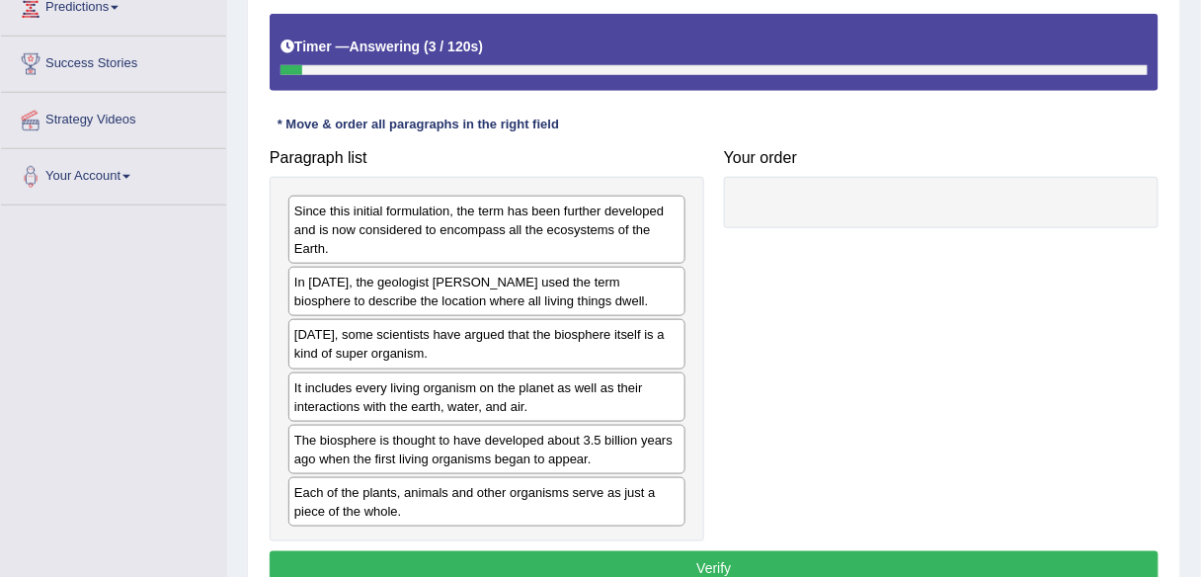
scroll to position [349, 0]
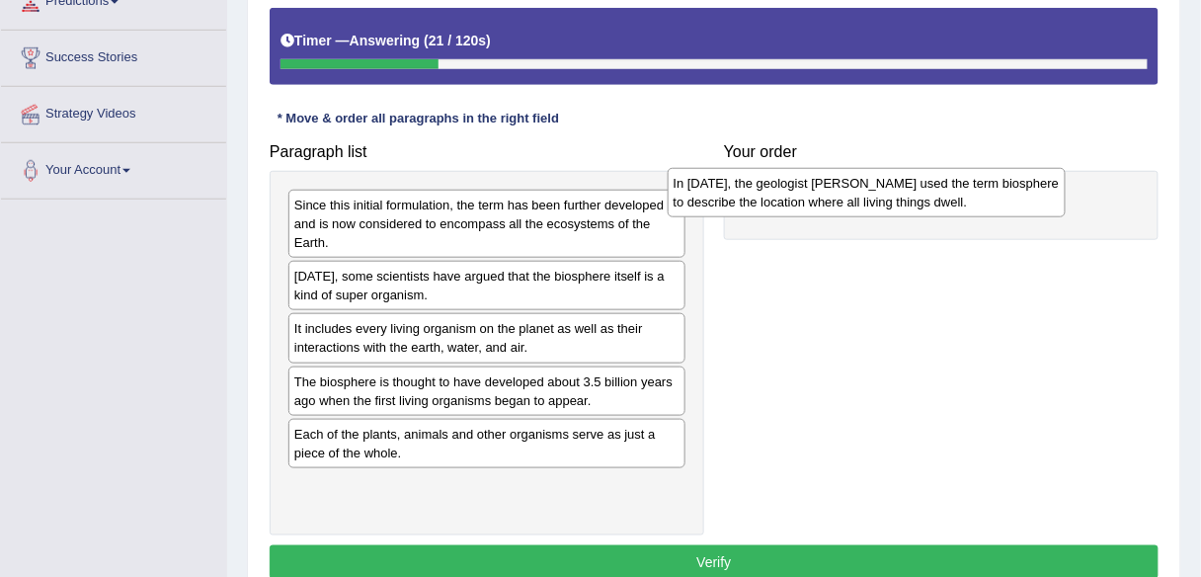
drag, startPoint x: 607, startPoint y: 287, endPoint x: 990, endPoint y: 193, distance: 393.9
click at [990, 193] on div "In [DATE], the geologist [PERSON_NAME] used the term biosphere to describe the …" at bounding box center [867, 192] width 398 height 49
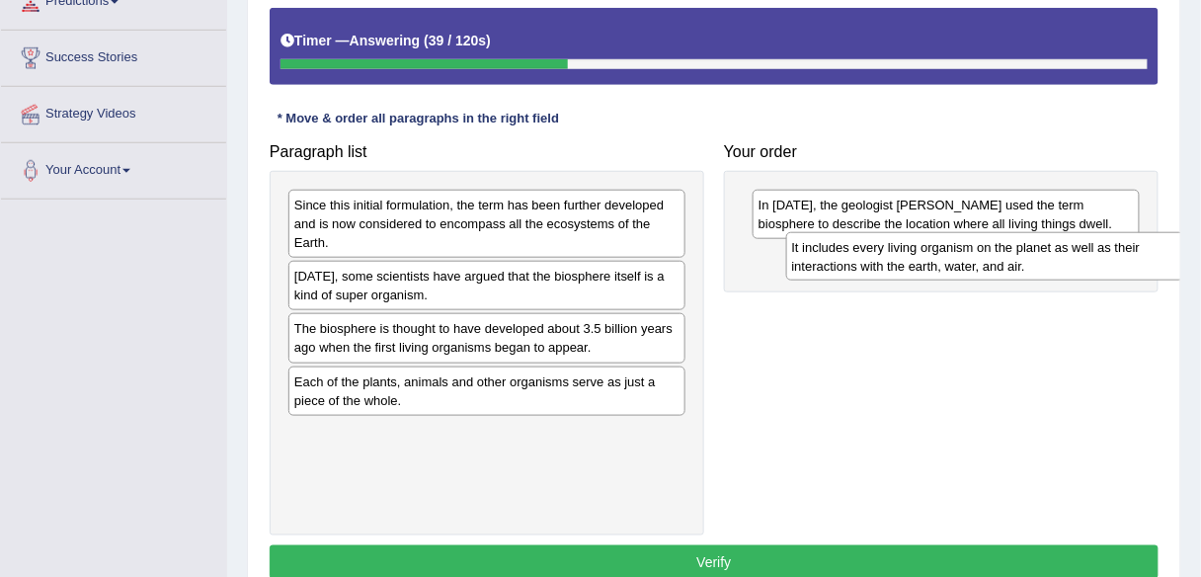
drag, startPoint x: 650, startPoint y: 343, endPoint x: 1148, endPoint y: 262, distance: 504.4
click at [1148, 262] on div "It includes every living organism on the planet as well as their interactions w…" at bounding box center [985, 256] width 398 height 49
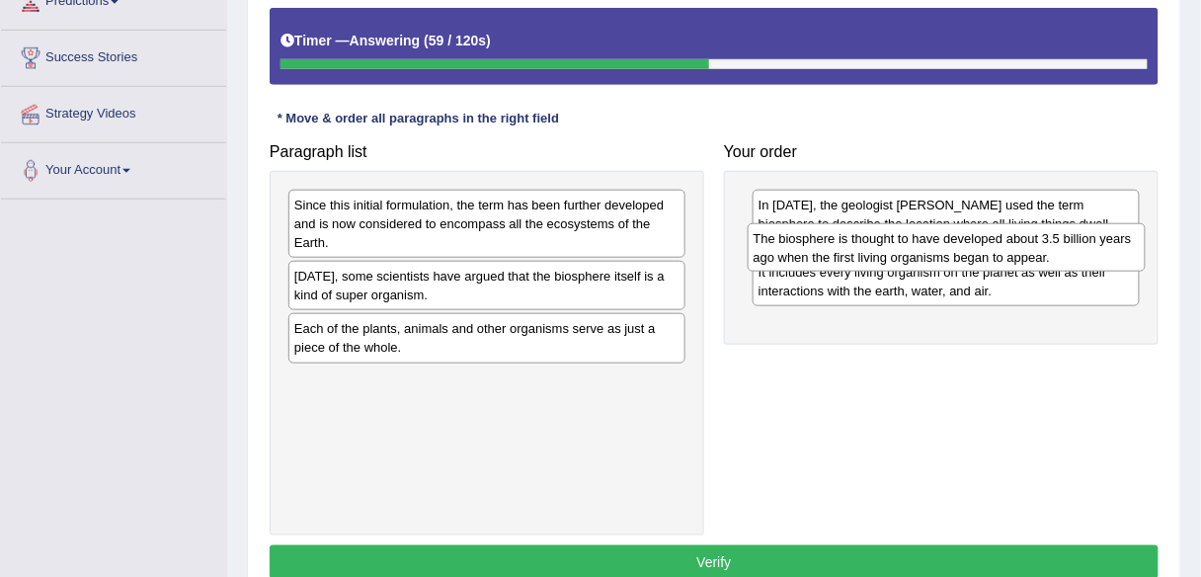
drag, startPoint x: 655, startPoint y: 340, endPoint x: 1113, endPoint y: 251, distance: 466.9
click at [1113, 251] on div "The biosphere is thought to have developed about 3.5 billion years ago when the…" at bounding box center [947, 247] width 398 height 49
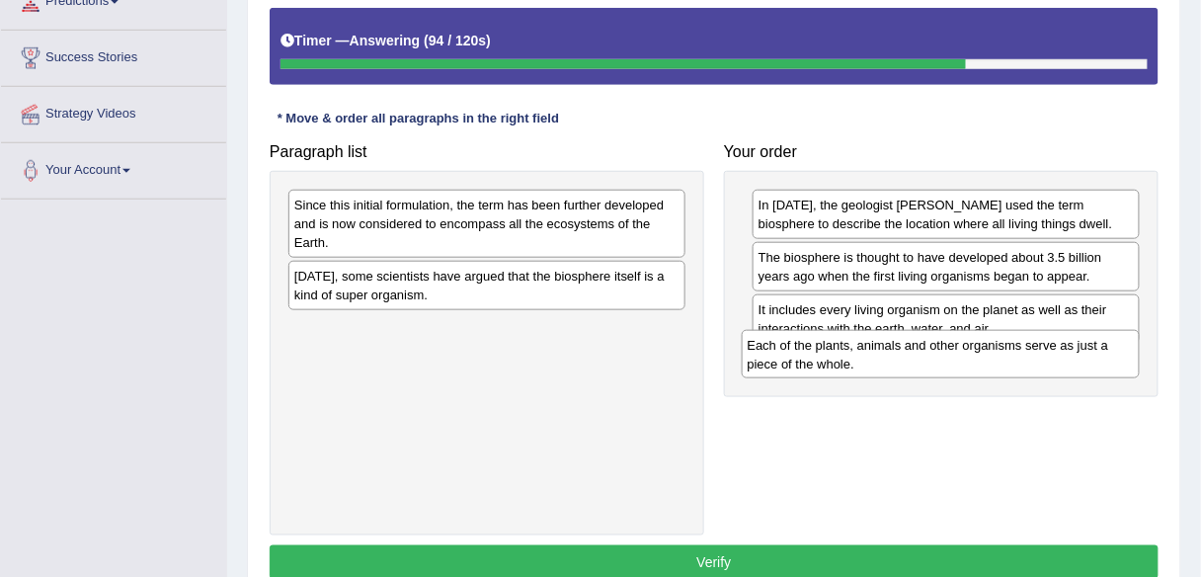
drag, startPoint x: 615, startPoint y: 346, endPoint x: 1069, endPoint y: 363, distance: 453.7
click at [1069, 363] on div "Each of the plants, animals and other organisms serve as just a piece of the wh…" at bounding box center [941, 354] width 398 height 49
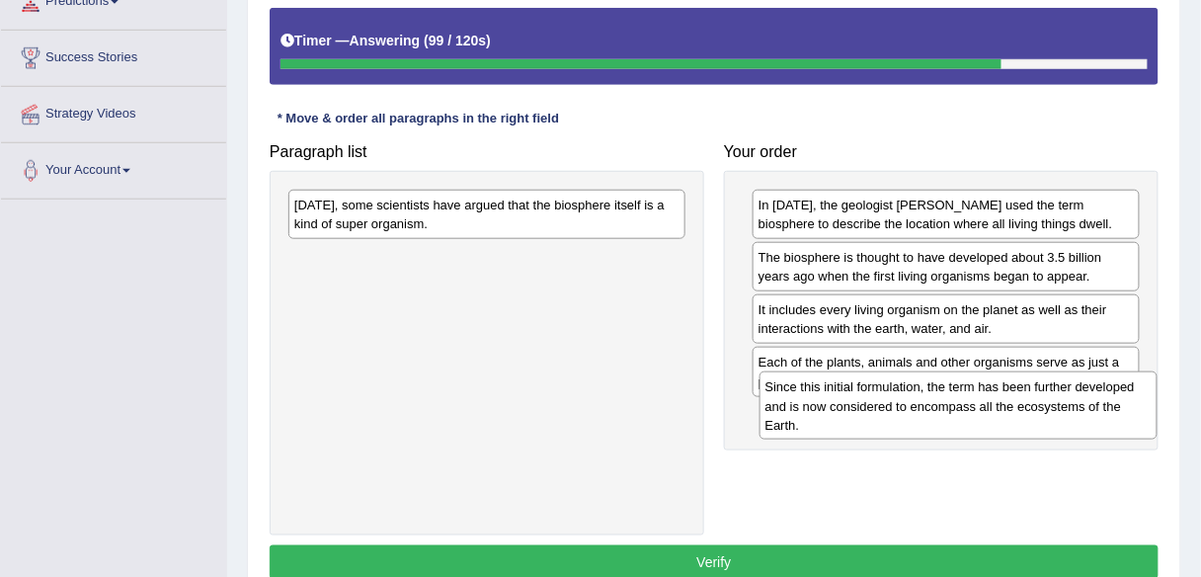
drag, startPoint x: 653, startPoint y: 241, endPoint x: 1126, endPoint y: 423, distance: 506.9
click at [1126, 423] on div "Since this initial formulation, the term has been further developed and is now …" at bounding box center [959, 405] width 398 height 68
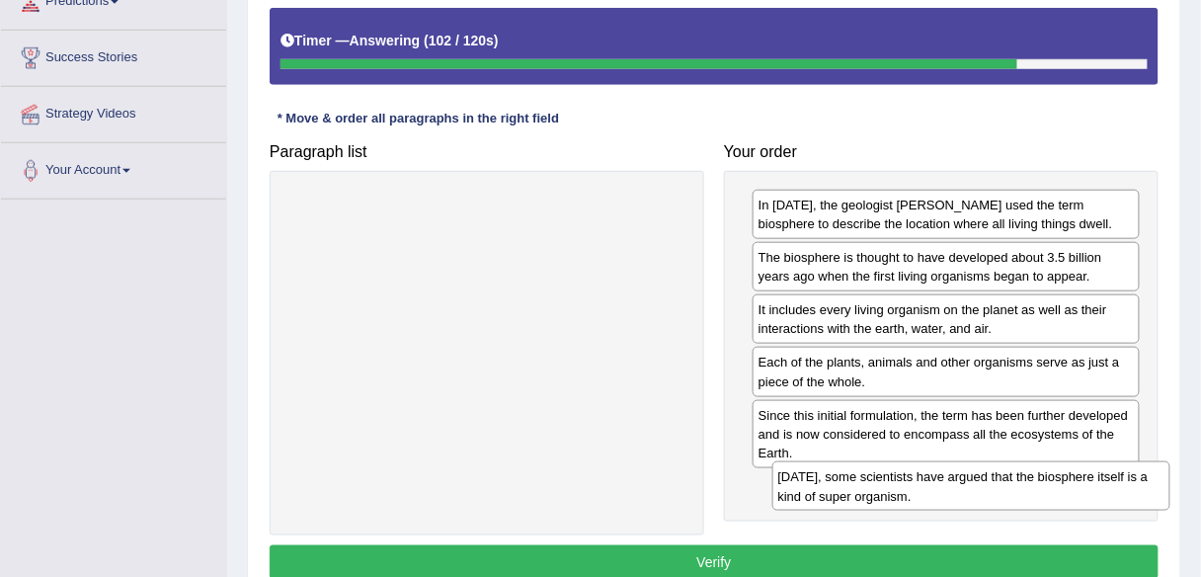
drag, startPoint x: 639, startPoint y: 209, endPoint x: 1123, endPoint y: 481, distance: 555.0
click at [1123, 481] on div "[DATE], some scientists have argued that the biosphere itself is a kind of supe…" at bounding box center [971, 485] width 398 height 49
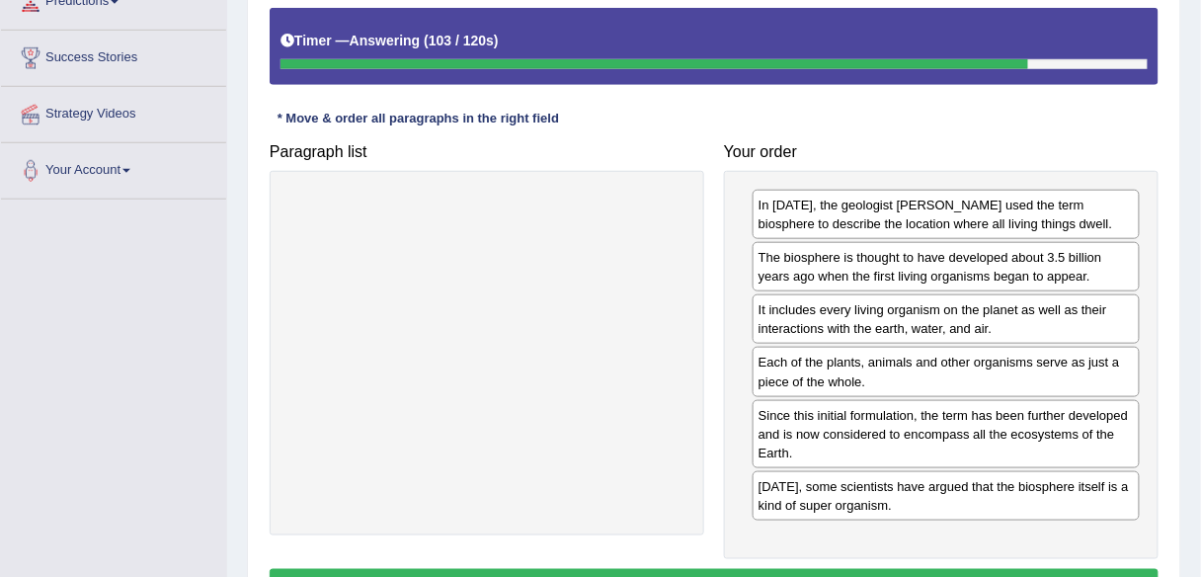
click at [1079, 569] on button "Verify" at bounding box center [714, 586] width 889 height 34
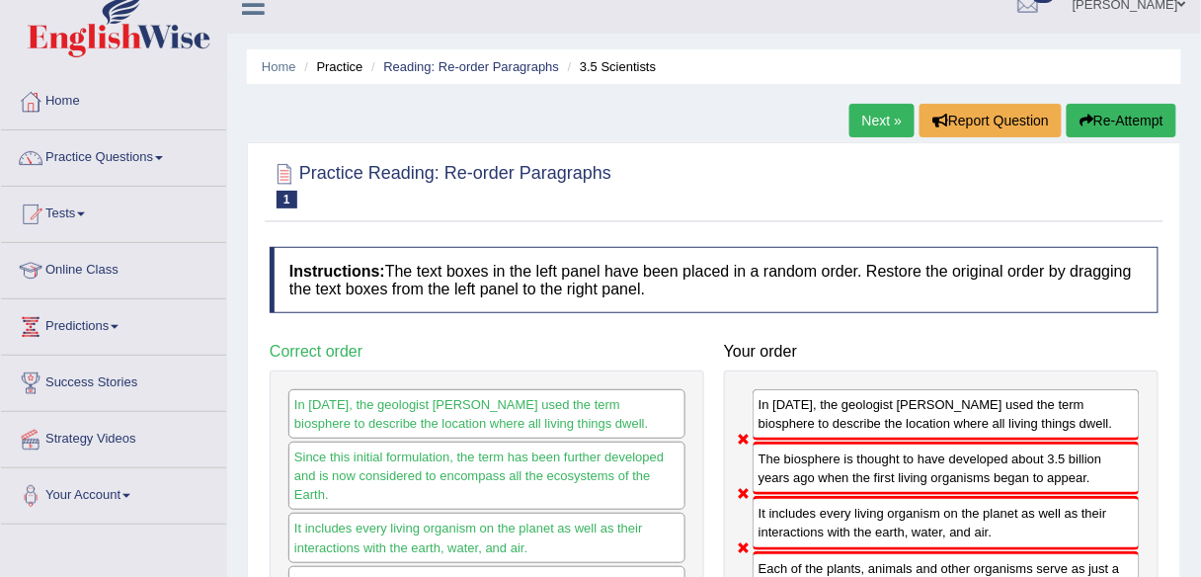
scroll to position [17, 0]
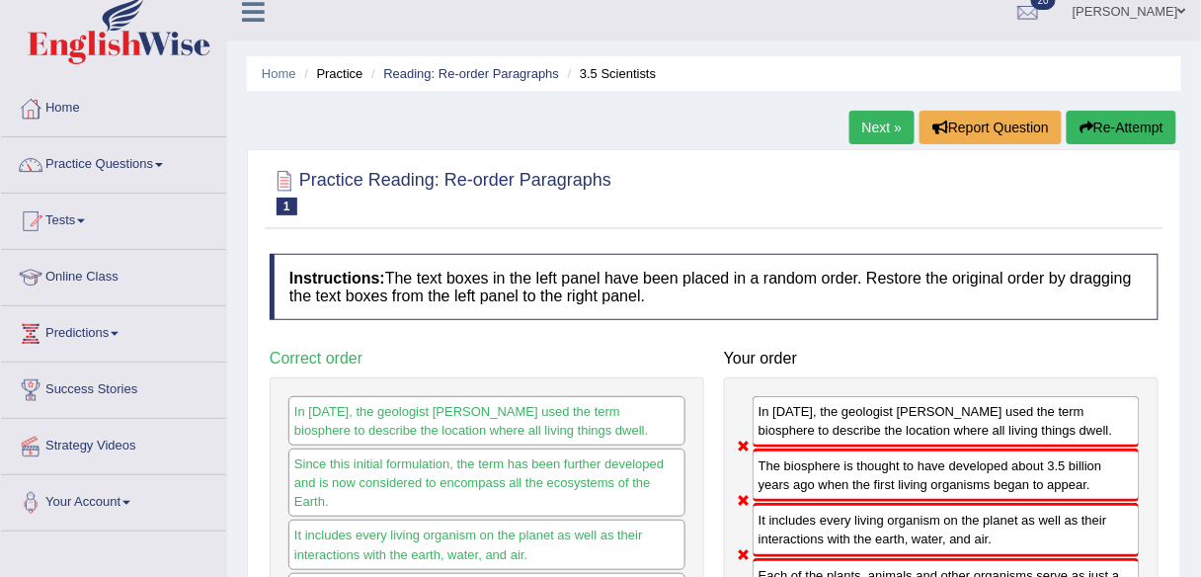
click at [1105, 124] on button "Re-Attempt" at bounding box center [1122, 128] width 110 height 34
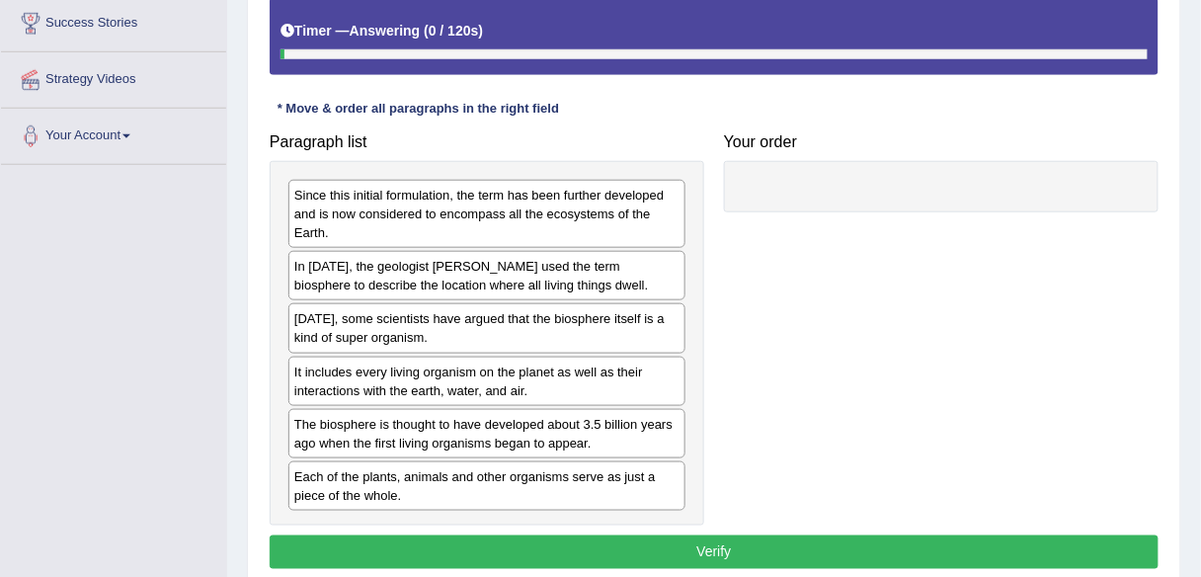
scroll to position [384, 0]
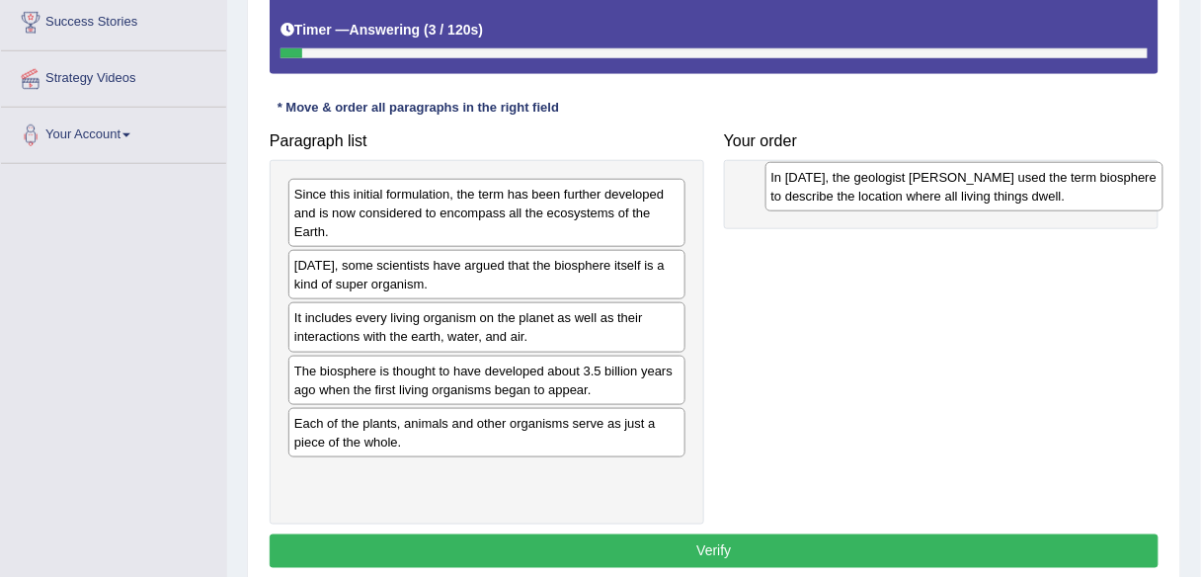
drag, startPoint x: 543, startPoint y: 286, endPoint x: 1020, endPoint y: 200, distance: 485.0
click at [1020, 200] on div "In [DATE], the geologist [PERSON_NAME] used the term biosphere to describe the …" at bounding box center [965, 186] width 398 height 49
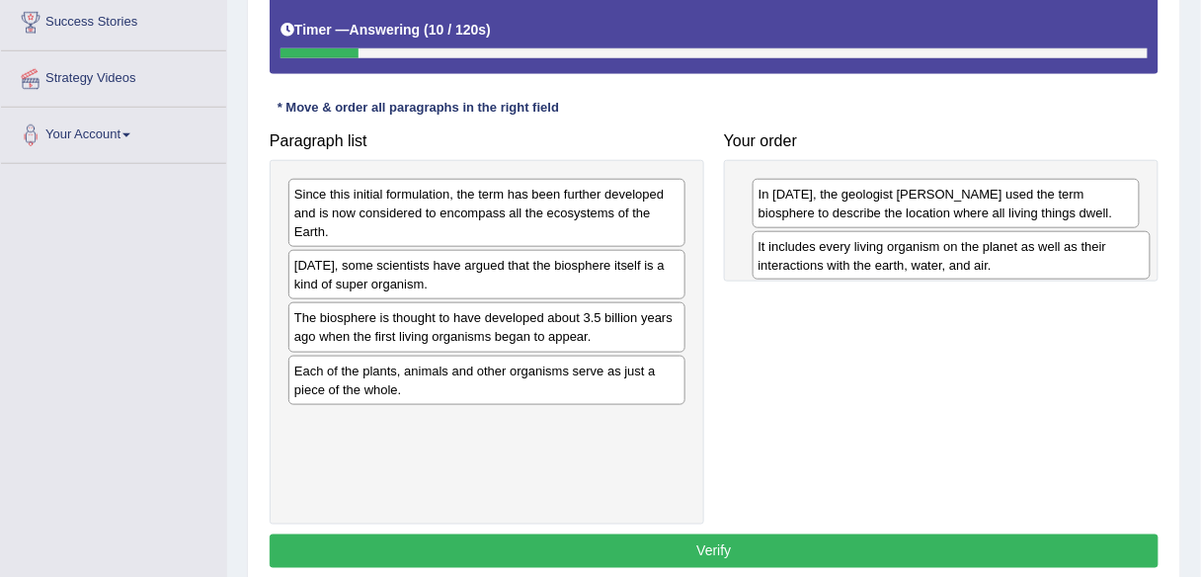
drag, startPoint x: 606, startPoint y: 338, endPoint x: 1077, endPoint y: 262, distance: 477.3
click at [1077, 262] on div "It includes every living organism on the planet as well as their interactions w…" at bounding box center [952, 255] width 398 height 49
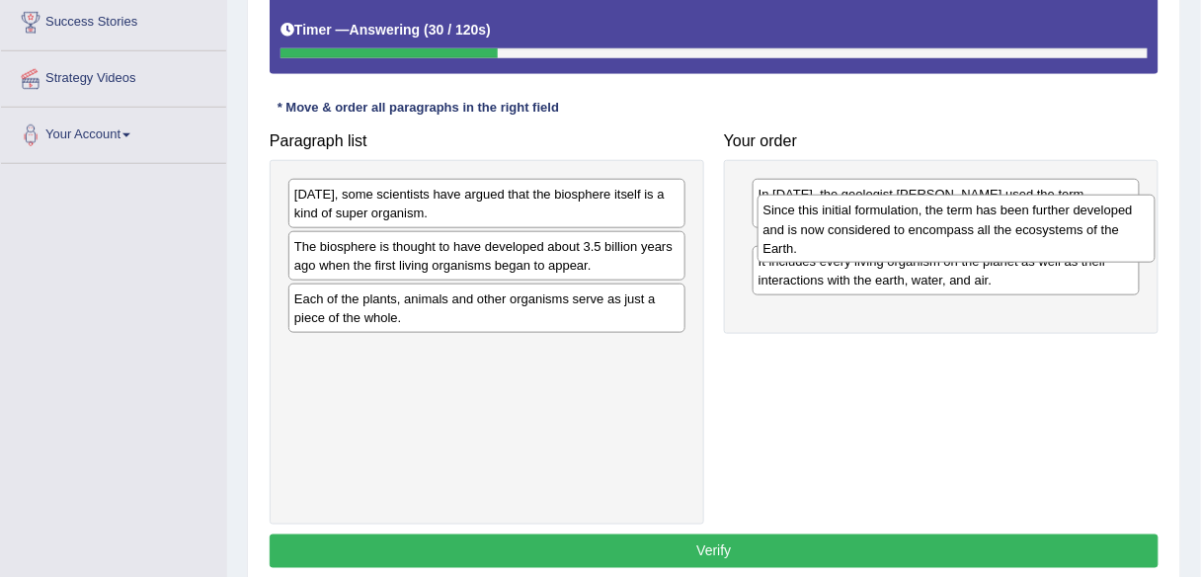
drag, startPoint x: 607, startPoint y: 225, endPoint x: 1076, endPoint y: 242, distance: 468.5
click at [1076, 242] on div "Since this initial formulation, the term has been further developed and is now …" at bounding box center [957, 229] width 398 height 68
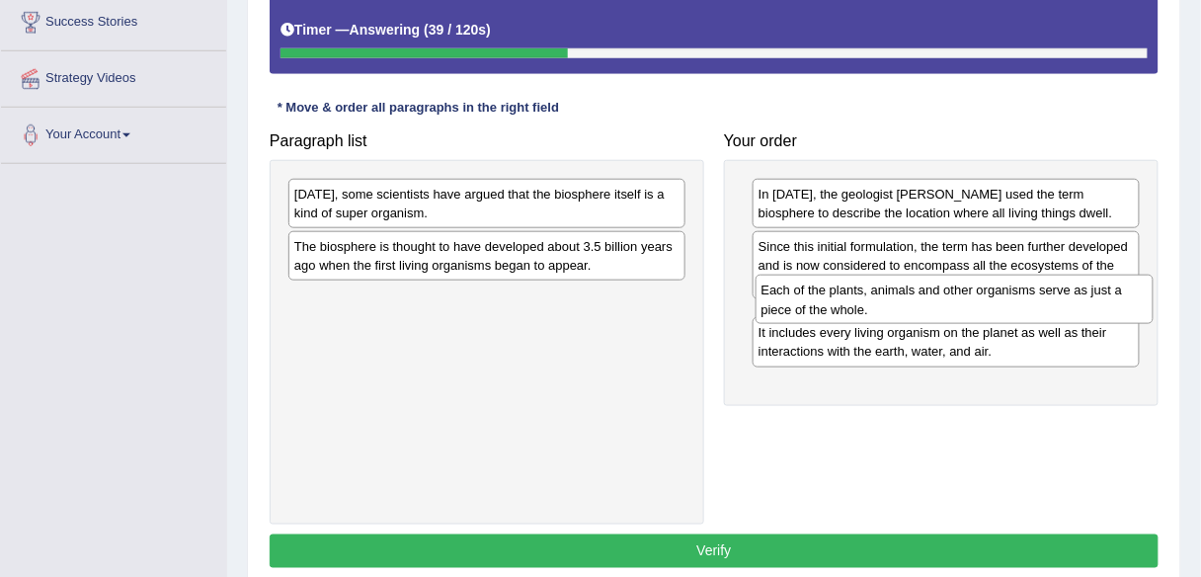
drag, startPoint x: 604, startPoint y: 305, endPoint x: 1071, endPoint y: 298, distance: 467.3
click at [1071, 298] on div "Each of the plants, animals and other organisms serve as just a piece of the wh…" at bounding box center [955, 299] width 398 height 49
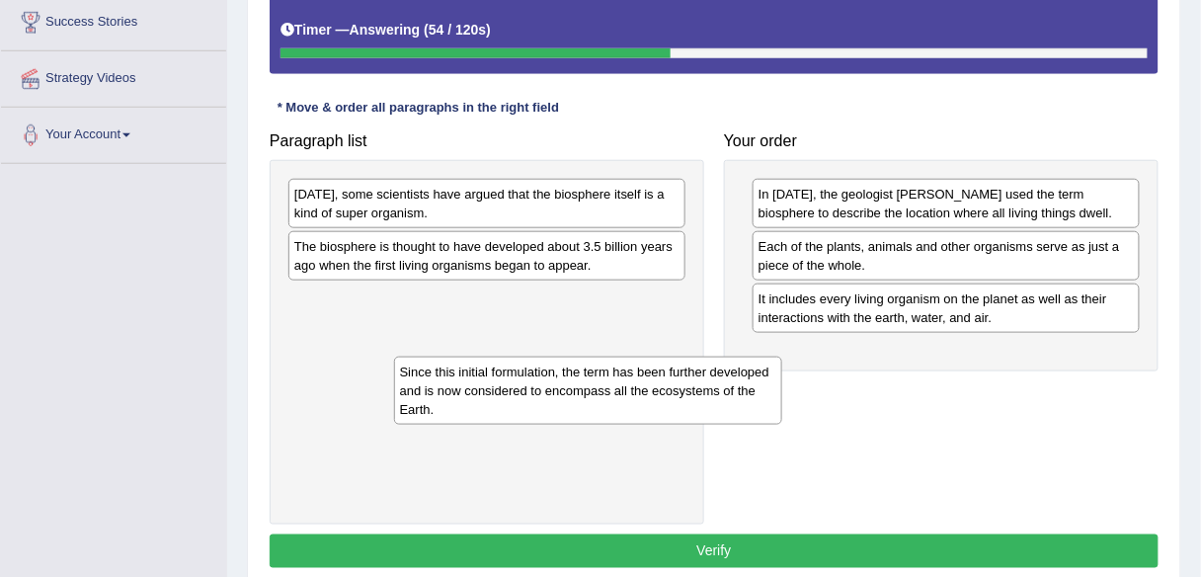
drag, startPoint x: 890, startPoint y: 277, endPoint x: 531, endPoint y: 403, distance: 380.2
click at [531, 403] on div "Since this initial formulation, the term has been further developed and is now …" at bounding box center [588, 391] width 388 height 68
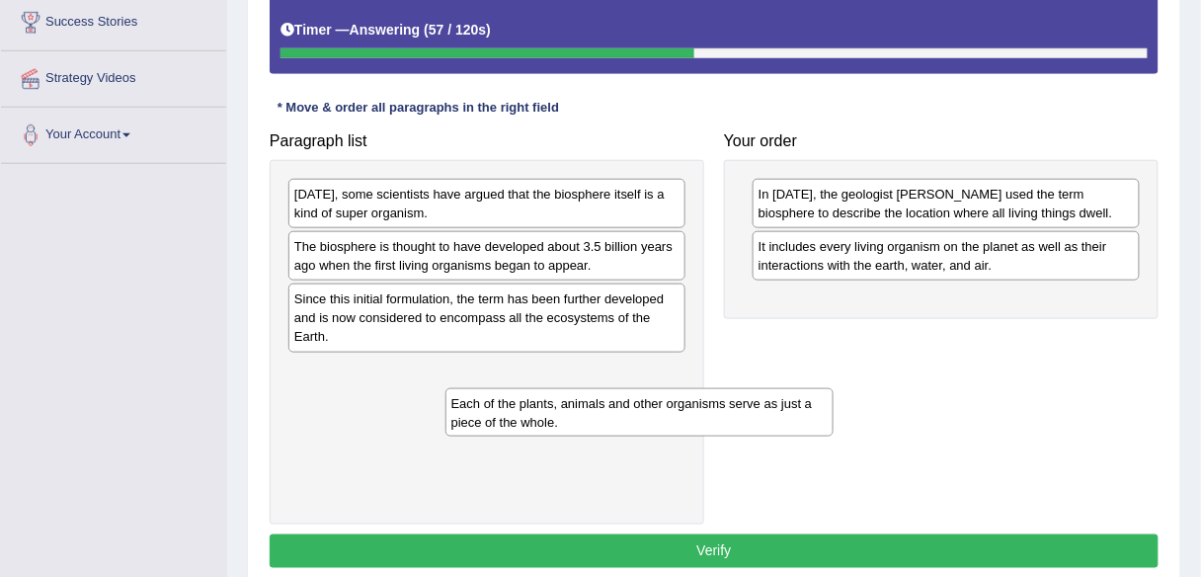
drag, startPoint x: 805, startPoint y: 264, endPoint x: 498, endPoint y: 422, distance: 345.5
click at [498, 422] on div "Each of the plants, animals and other organisms serve as just a piece of the wh…" at bounding box center [639, 412] width 388 height 49
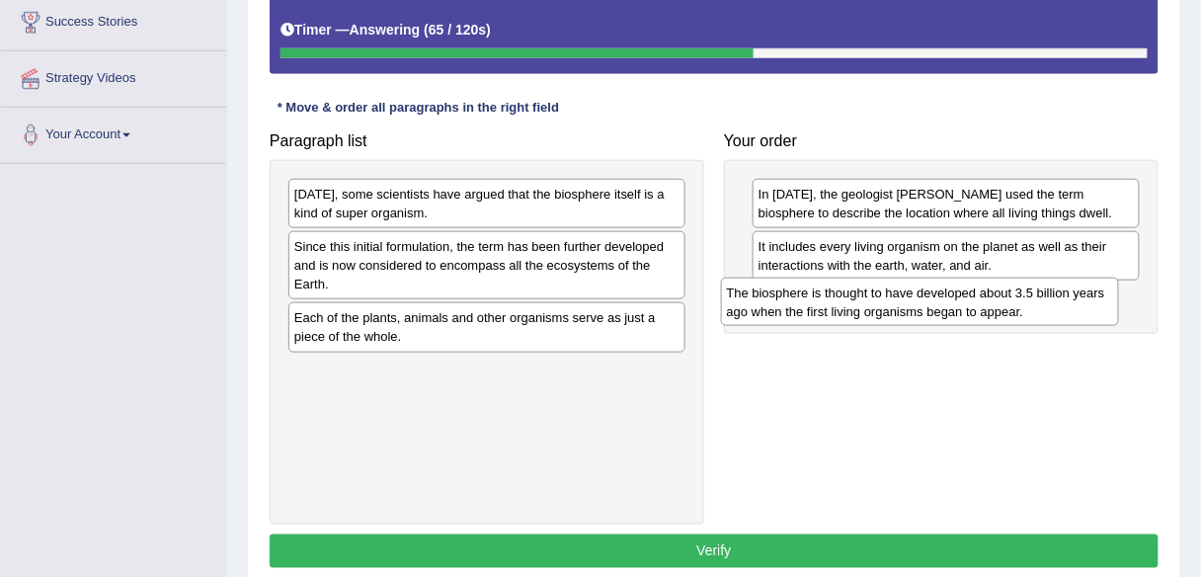
drag, startPoint x: 500, startPoint y: 268, endPoint x: 939, endPoint y: 314, distance: 442.0
click at [939, 314] on div "The biosphere is thought to have developed about 3.5 billion years ago when the…" at bounding box center [920, 302] width 398 height 49
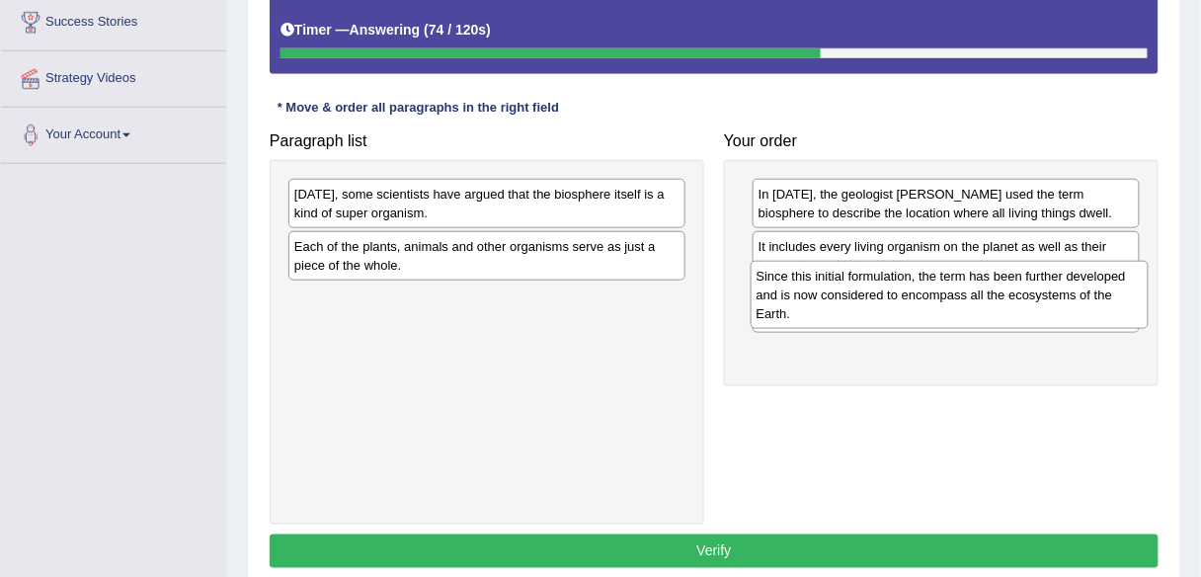
drag, startPoint x: 612, startPoint y: 276, endPoint x: 1075, endPoint y: 306, distance: 463.3
click at [1075, 306] on div "Since this initial formulation, the term has been further developed and is now …" at bounding box center [950, 295] width 398 height 68
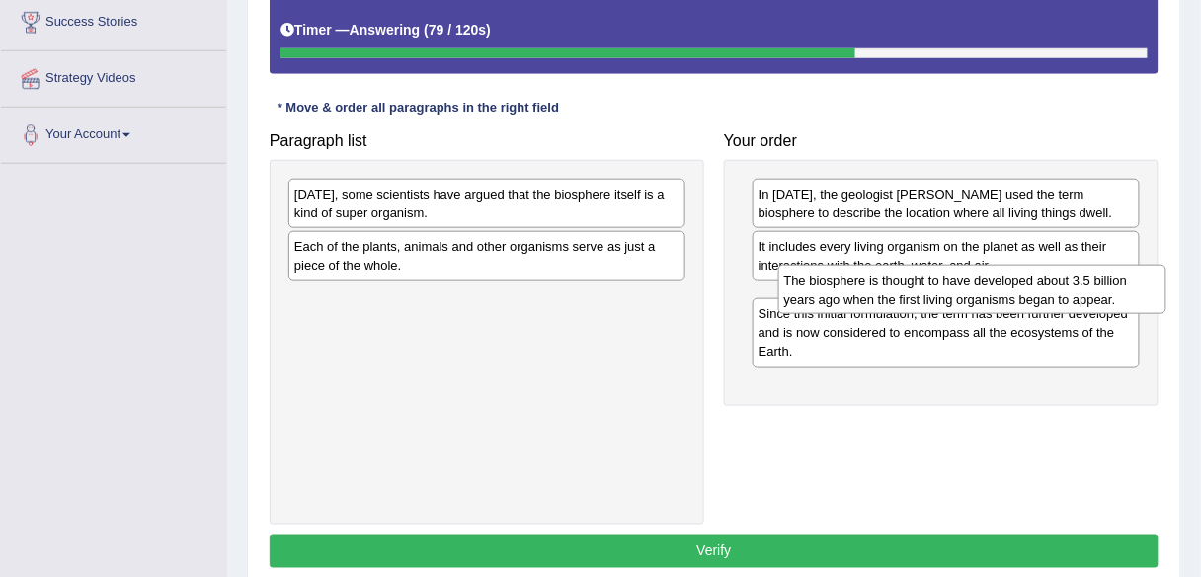
drag, startPoint x: 917, startPoint y: 312, endPoint x: 942, endPoint y: 295, distance: 30.7
click at [942, 295] on div "The biosphere is thought to have developed about 3.5 billion years ago when the…" at bounding box center [972, 289] width 388 height 49
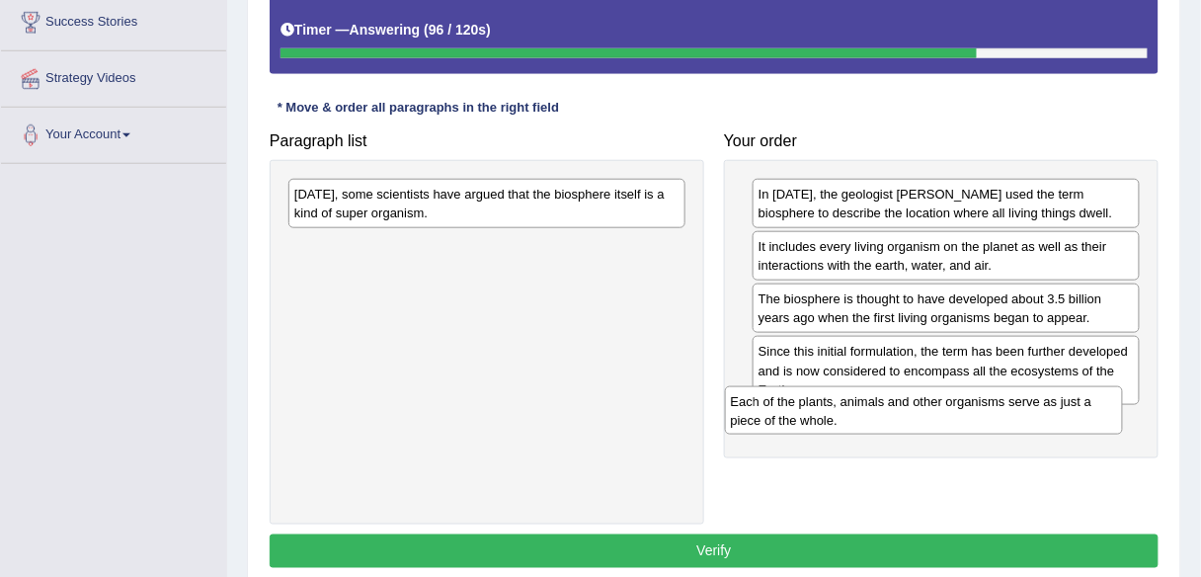
drag, startPoint x: 630, startPoint y: 246, endPoint x: 1067, endPoint y: 402, distance: 463.7
click at [1067, 402] on div "Each of the plants, animals and other organisms serve as just a piece of the wh…" at bounding box center [924, 410] width 398 height 49
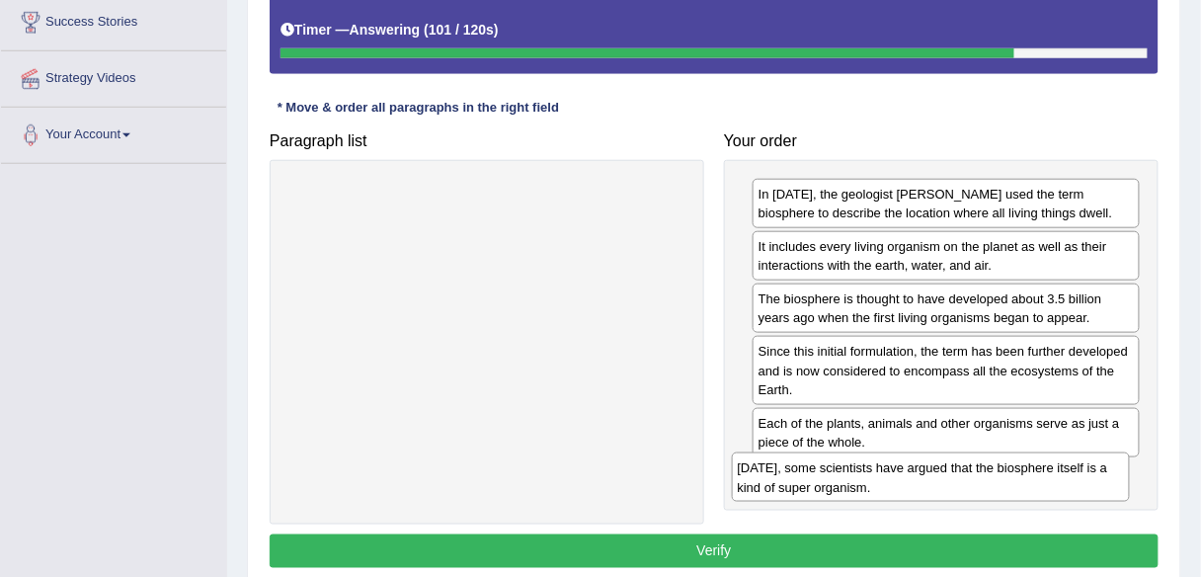
drag, startPoint x: 579, startPoint y: 188, endPoint x: 1021, endPoint y: 462, distance: 520.8
click at [1021, 462] on div "[DATE], some scientists have argued that the biosphere itself is a kind of supe…" at bounding box center [931, 476] width 398 height 49
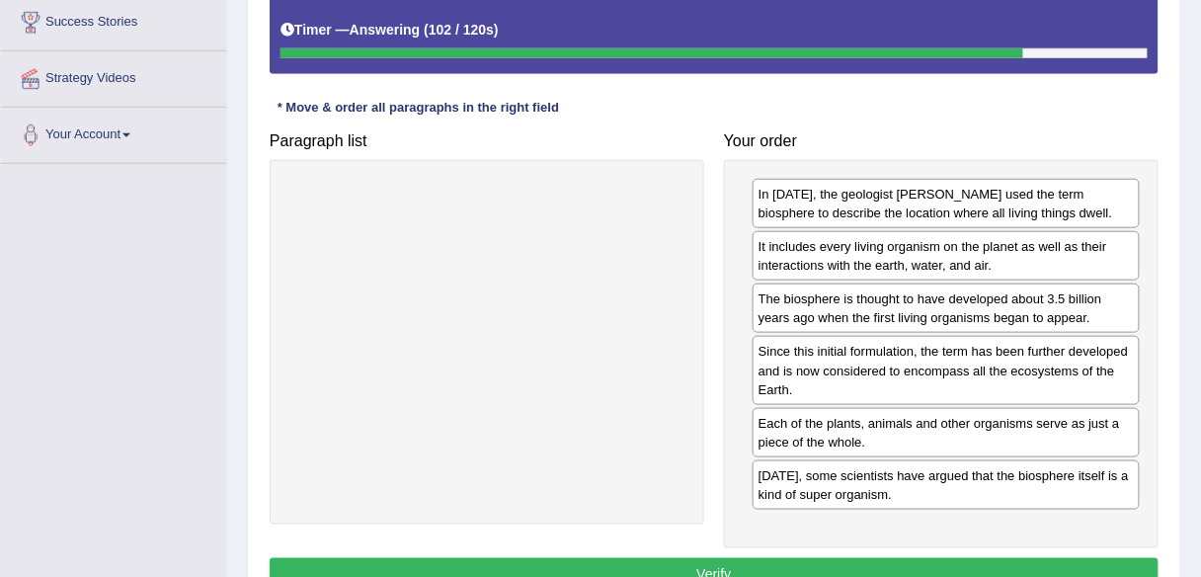
click at [971, 564] on button "Verify" at bounding box center [714, 575] width 889 height 34
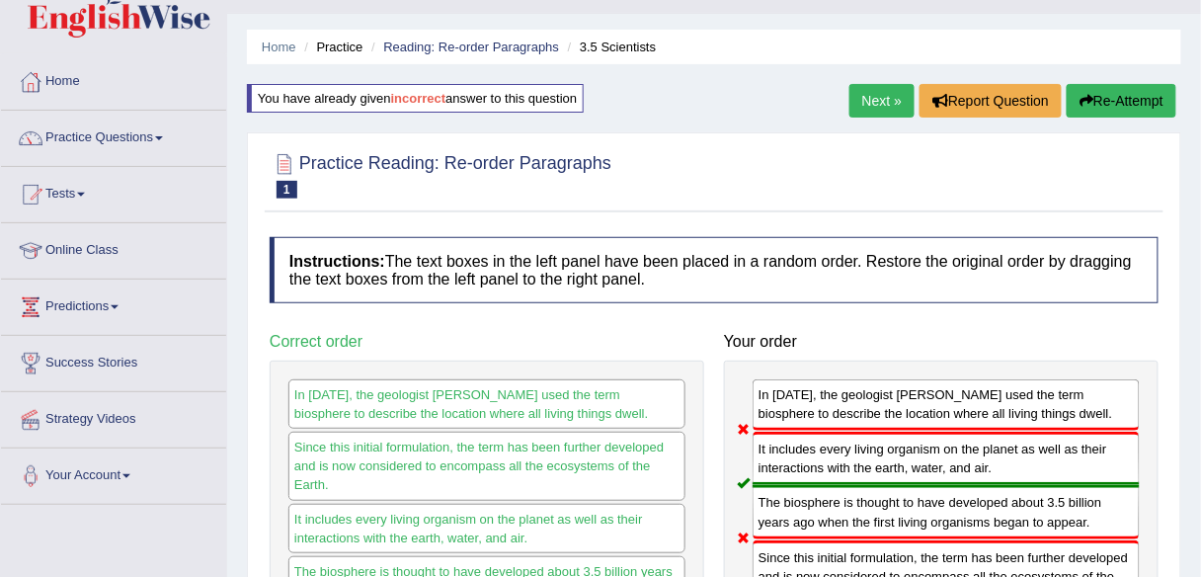
scroll to position [14, 0]
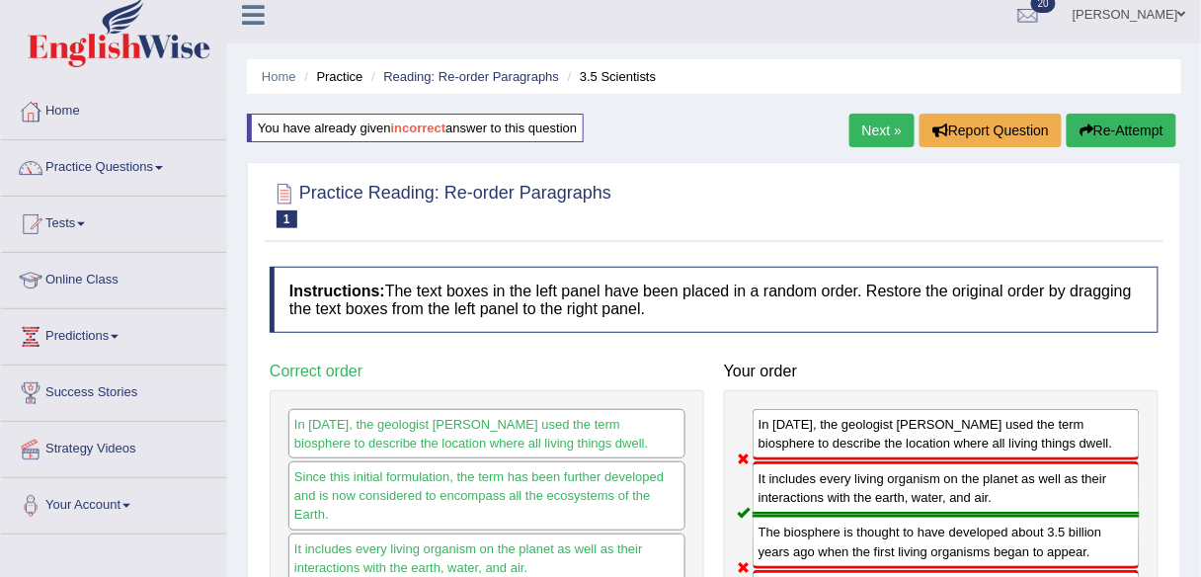
click at [1115, 132] on button "Re-Attempt" at bounding box center [1122, 131] width 110 height 34
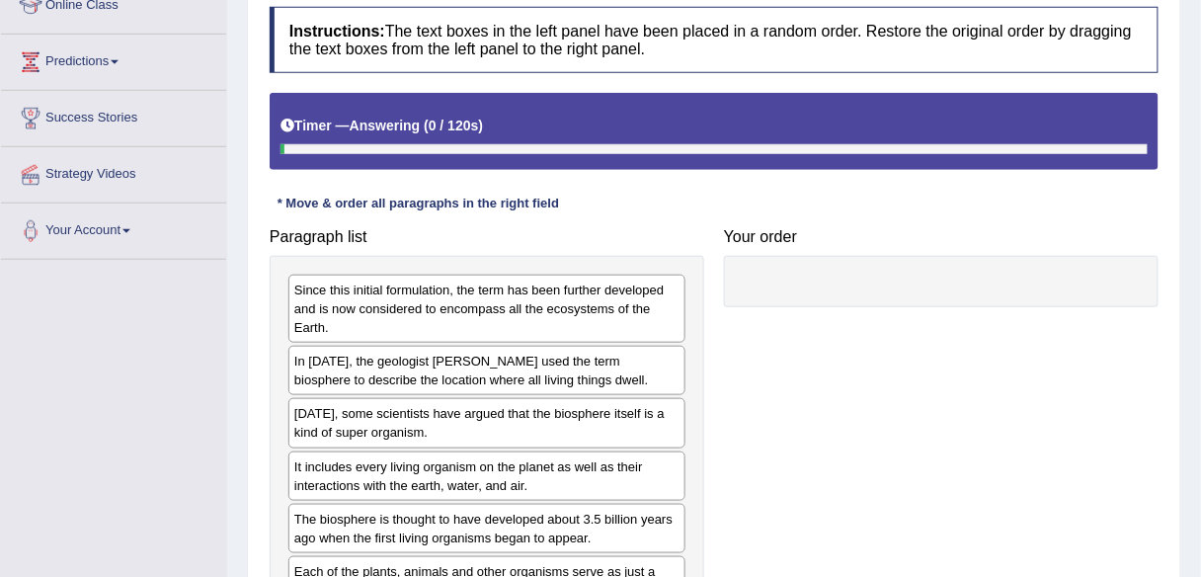
scroll to position [289, 0]
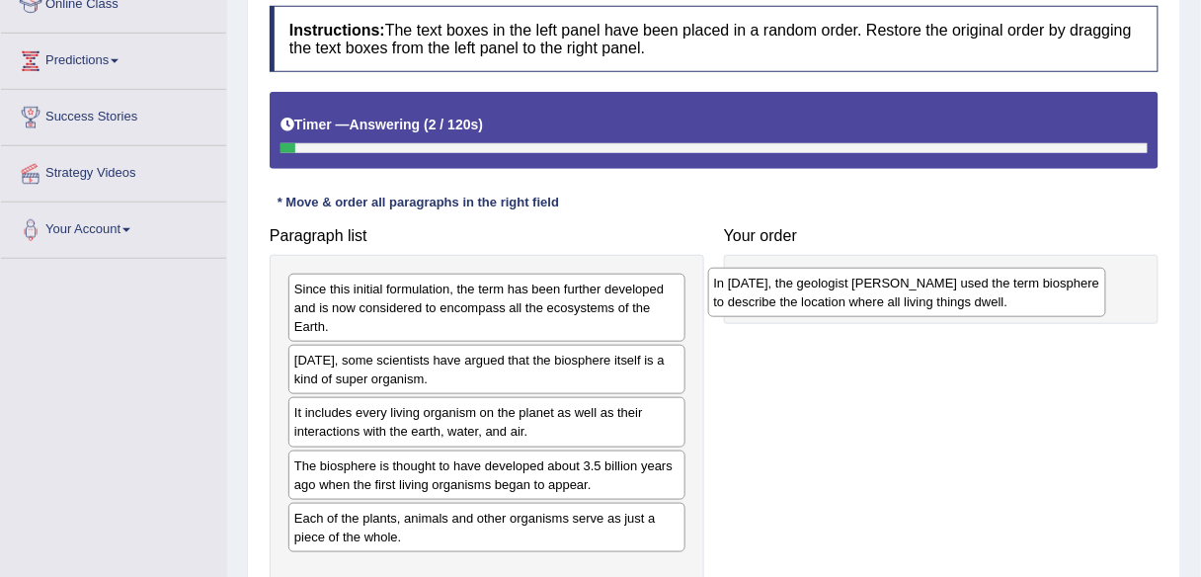
drag, startPoint x: 529, startPoint y: 377, endPoint x: 953, endPoint y: 296, distance: 431.4
click at [953, 296] on div "In [DATE], the geologist [PERSON_NAME] used the term biosphere to describe the …" at bounding box center [907, 292] width 398 height 49
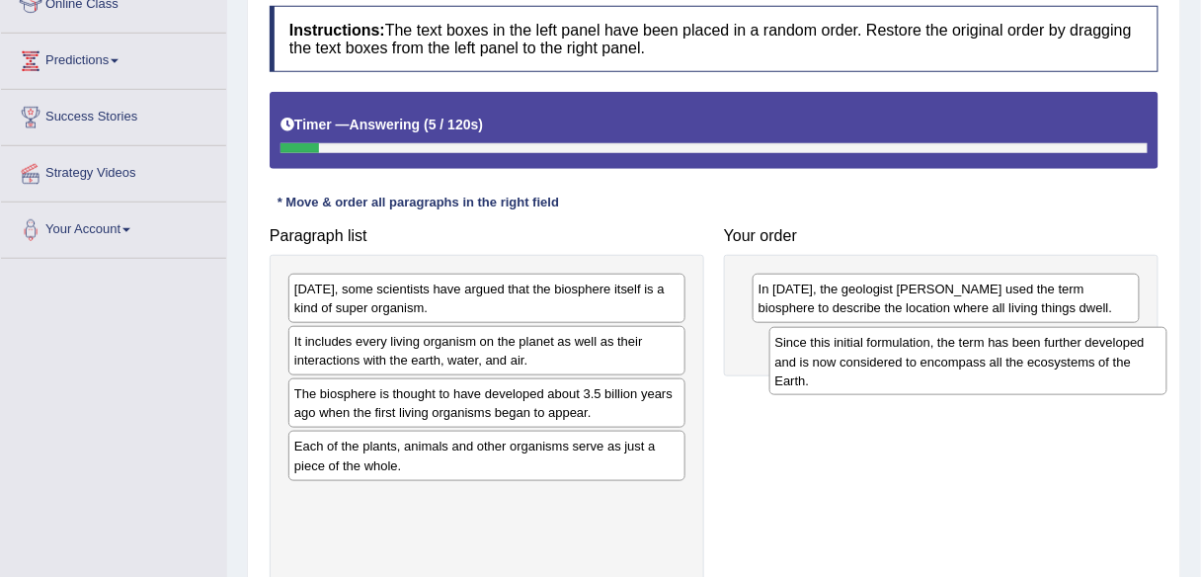
drag, startPoint x: 582, startPoint y: 312, endPoint x: 1057, endPoint y: 363, distance: 477.8
click at [1057, 363] on div "Since this initial formulation, the term has been further developed and is now …" at bounding box center [968, 361] width 398 height 68
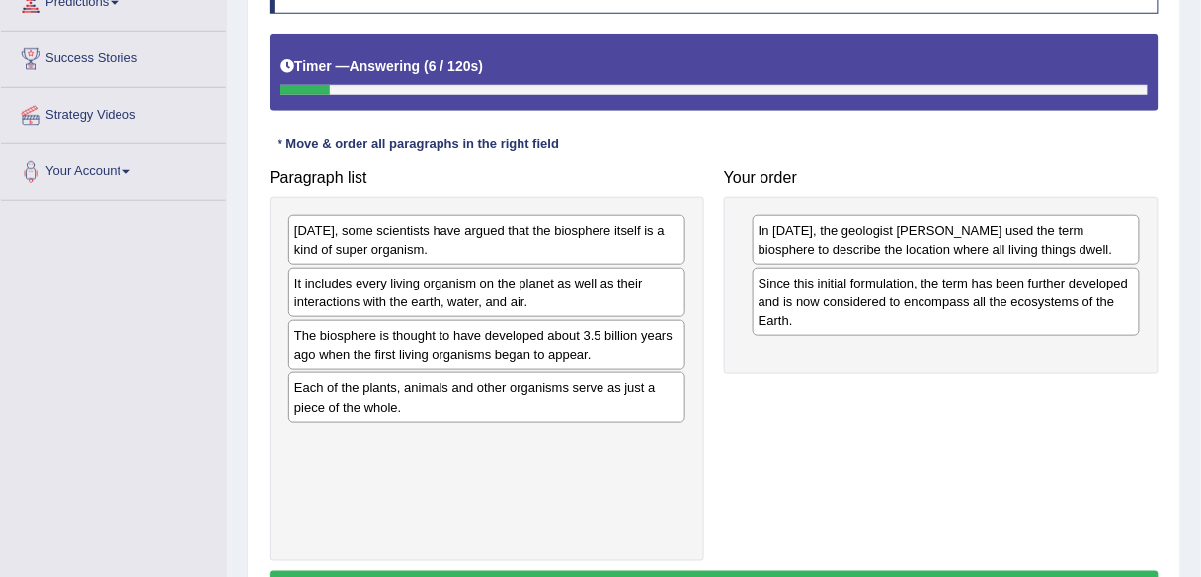
scroll to position [350, 0]
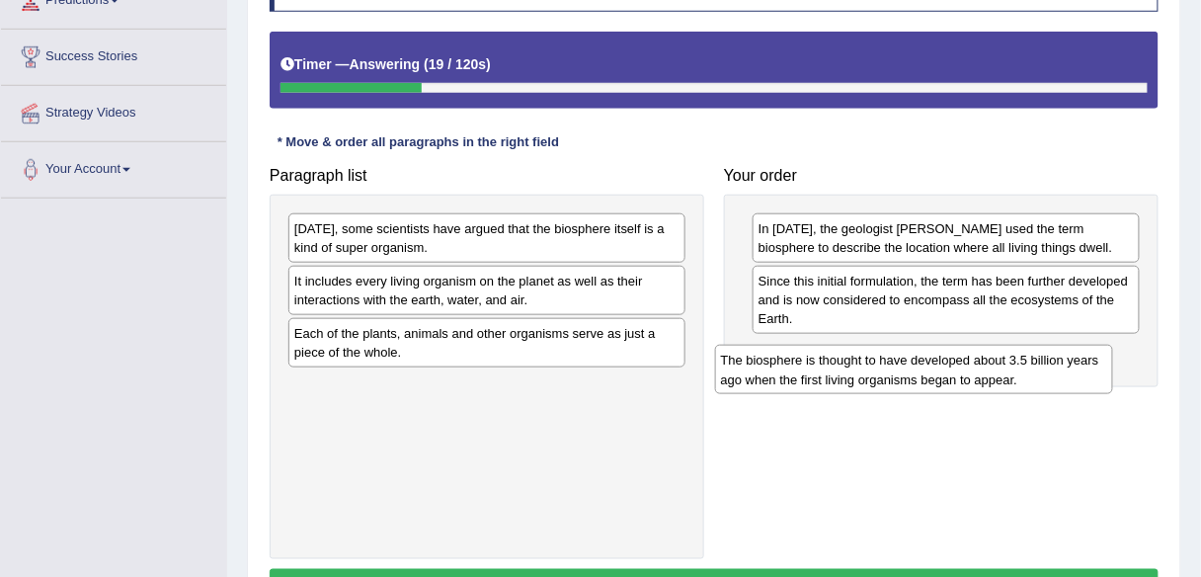
drag, startPoint x: 619, startPoint y: 335, endPoint x: 1046, endPoint y: 363, distance: 427.6
click at [1046, 363] on div "The biosphere is thought to have developed about 3.5 billion years ago when the…" at bounding box center [914, 369] width 398 height 49
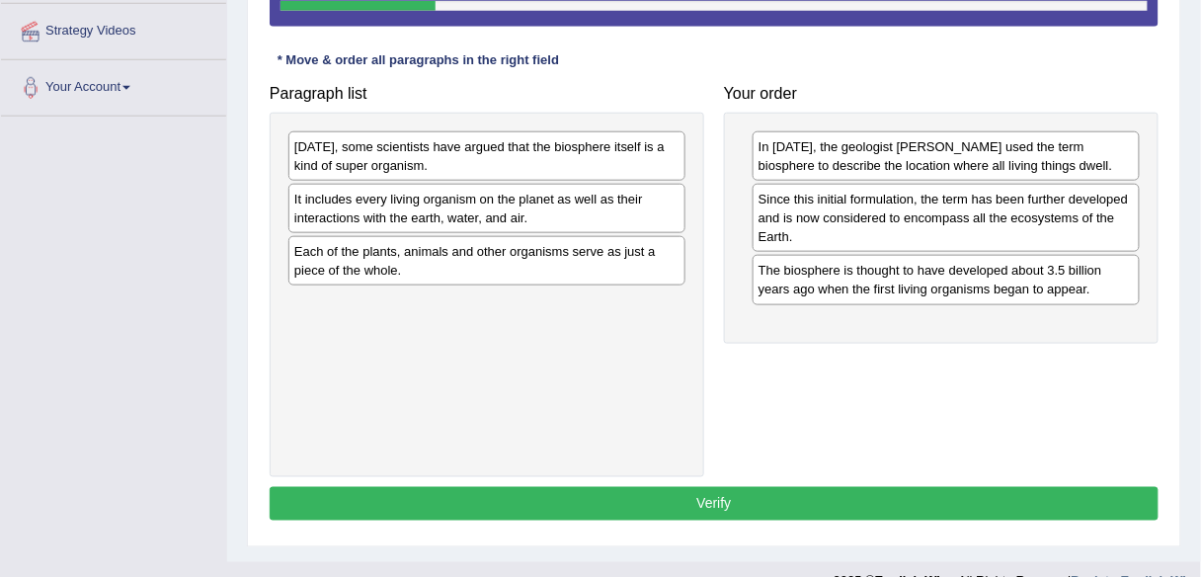
scroll to position [432, 0]
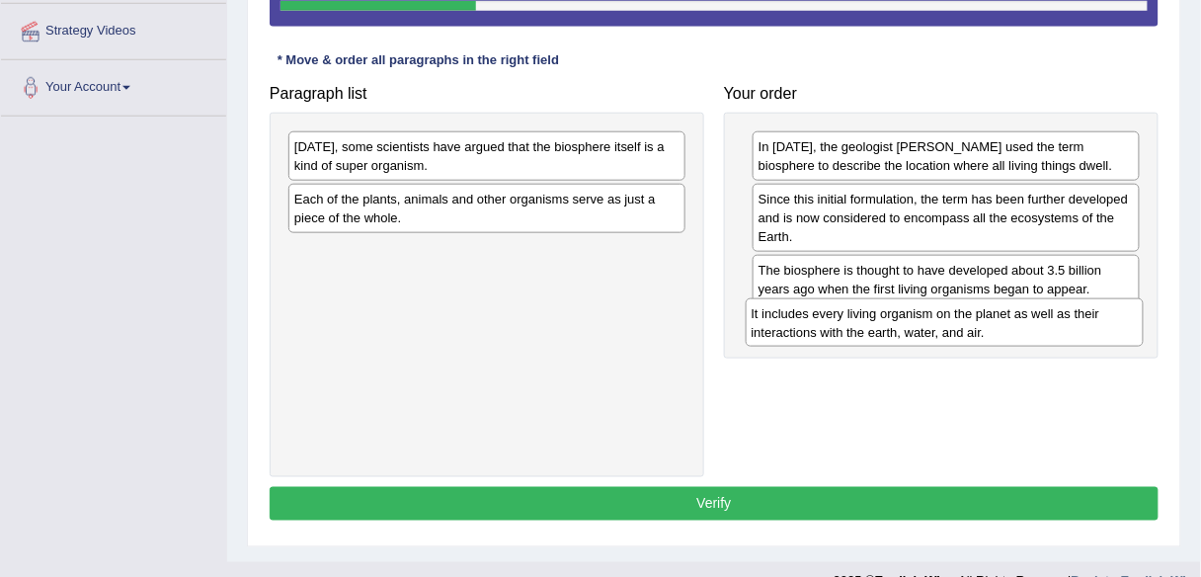
drag, startPoint x: 568, startPoint y: 212, endPoint x: 1025, endPoint y: 325, distance: 471.0
click at [1025, 325] on div "It includes every living organism on the planet as well as their interactions w…" at bounding box center [945, 322] width 398 height 49
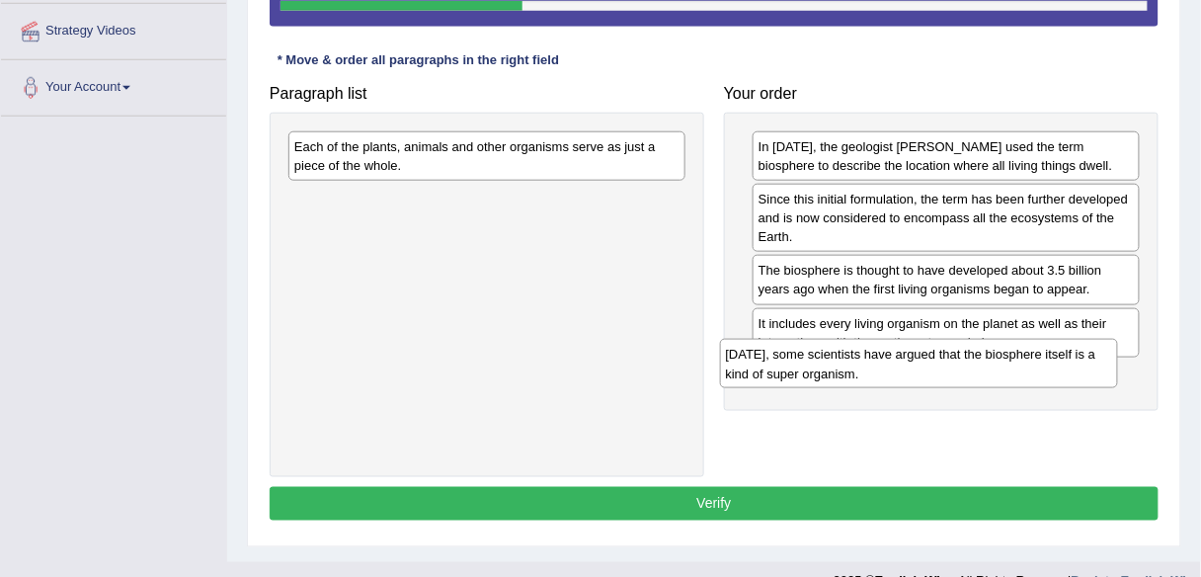
drag, startPoint x: 604, startPoint y: 163, endPoint x: 1035, endPoint y: 371, distance: 479.4
click at [1035, 371] on div "[DATE], some scientists have argued that the biosphere itself is a kind of supe…" at bounding box center [919, 363] width 398 height 49
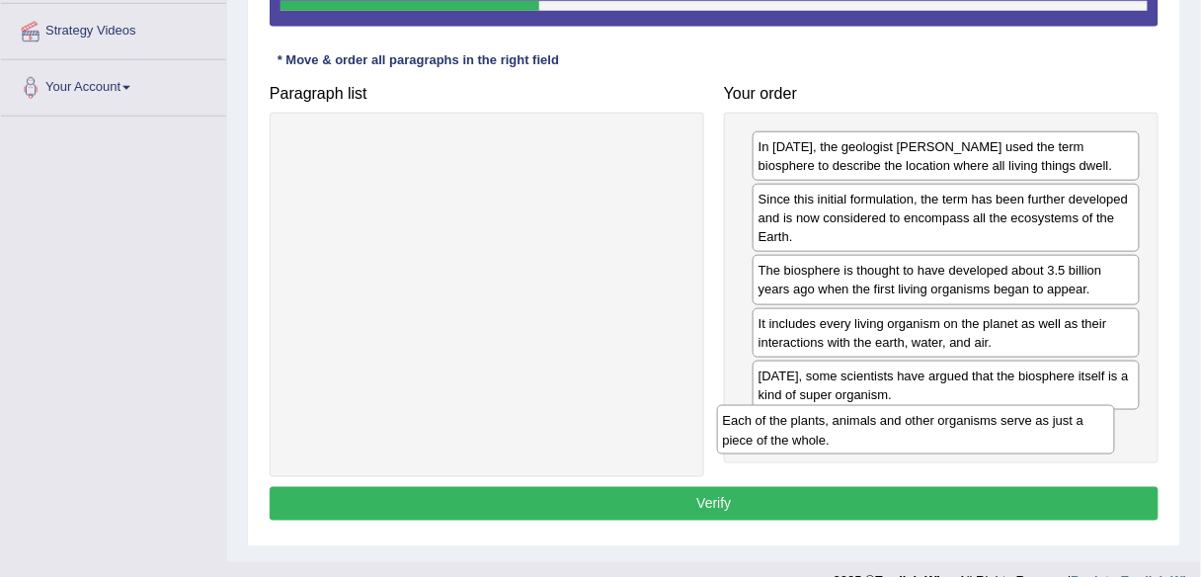
drag, startPoint x: 551, startPoint y: 167, endPoint x: 1011, endPoint y: 431, distance: 529.7
click at [1011, 431] on div "Each of the plants, animals and other organisms serve as just a piece of the wh…" at bounding box center [916, 429] width 398 height 49
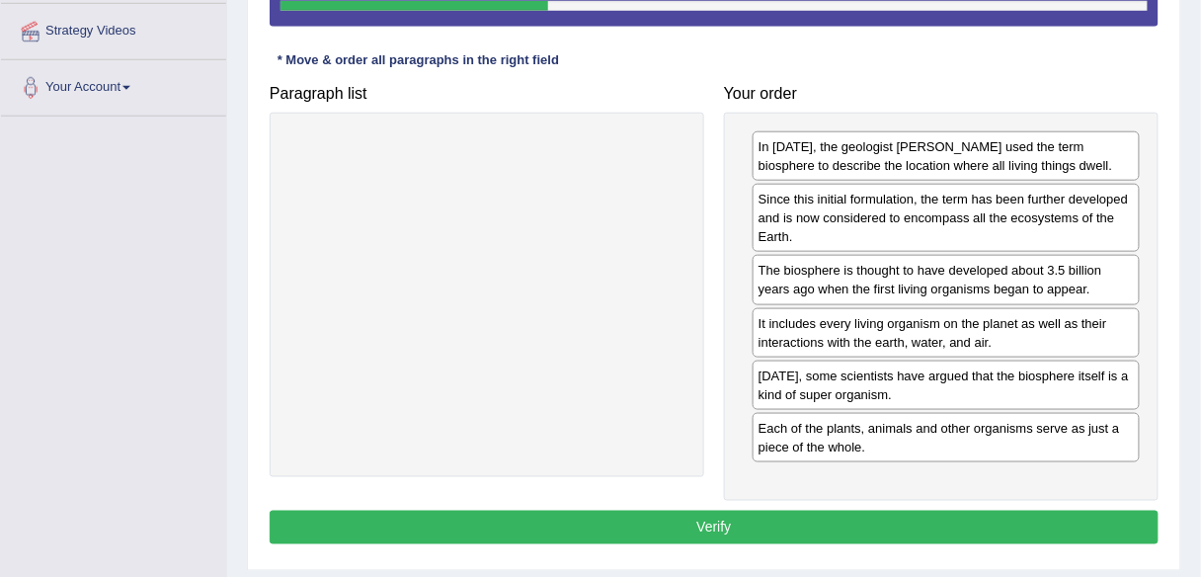
click at [939, 516] on button "Verify" at bounding box center [714, 528] width 889 height 34
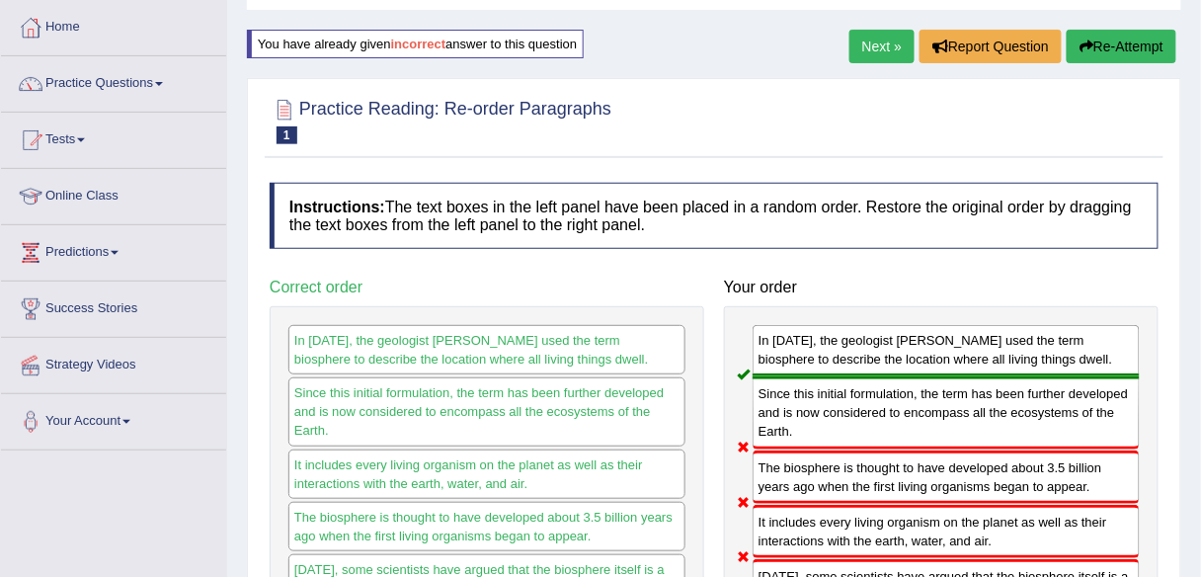
scroll to position [95, 0]
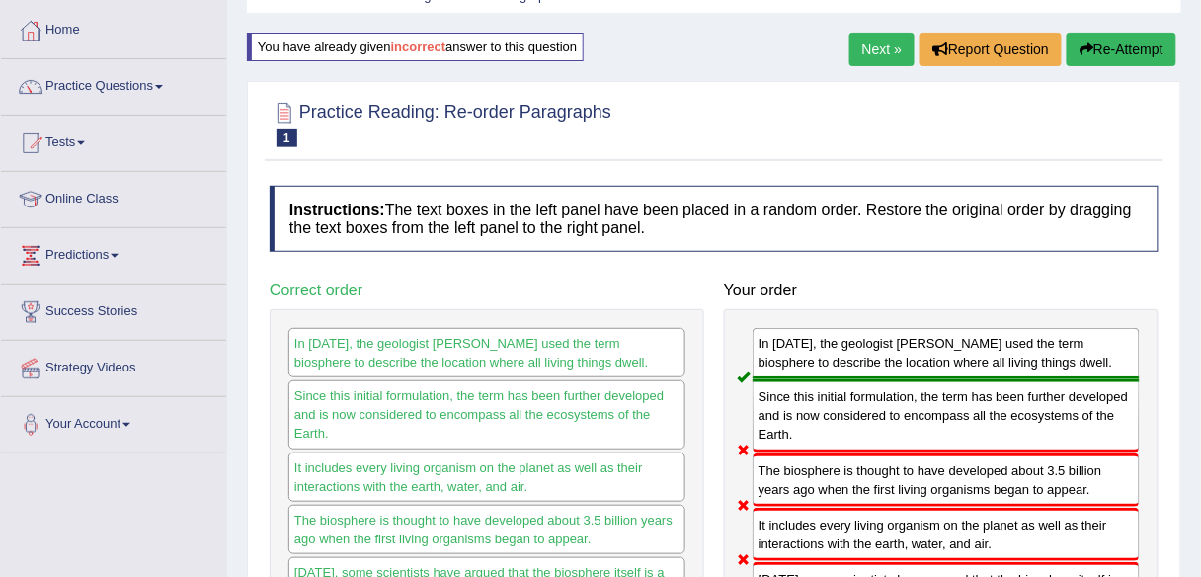
click at [1138, 45] on button "Re-Attempt" at bounding box center [1122, 50] width 110 height 34
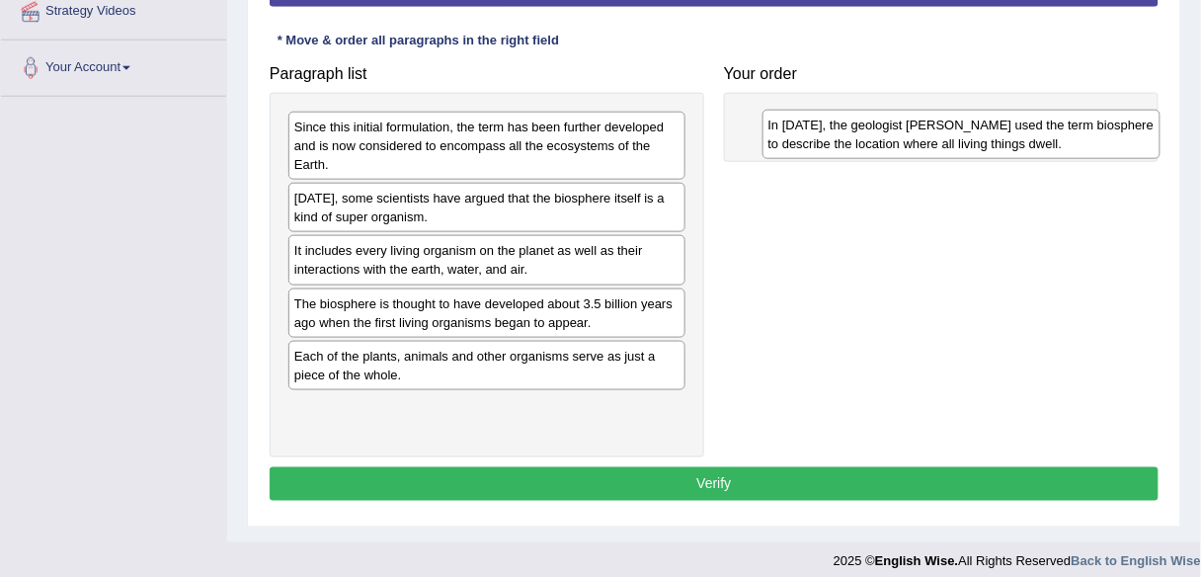
drag, startPoint x: 487, startPoint y: 221, endPoint x: 960, endPoint y: 147, distance: 478.9
click at [960, 147] on div "In [DATE], the geologist [PERSON_NAME] used the term biosphere to describe the …" at bounding box center [962, 134] width 398 height 49
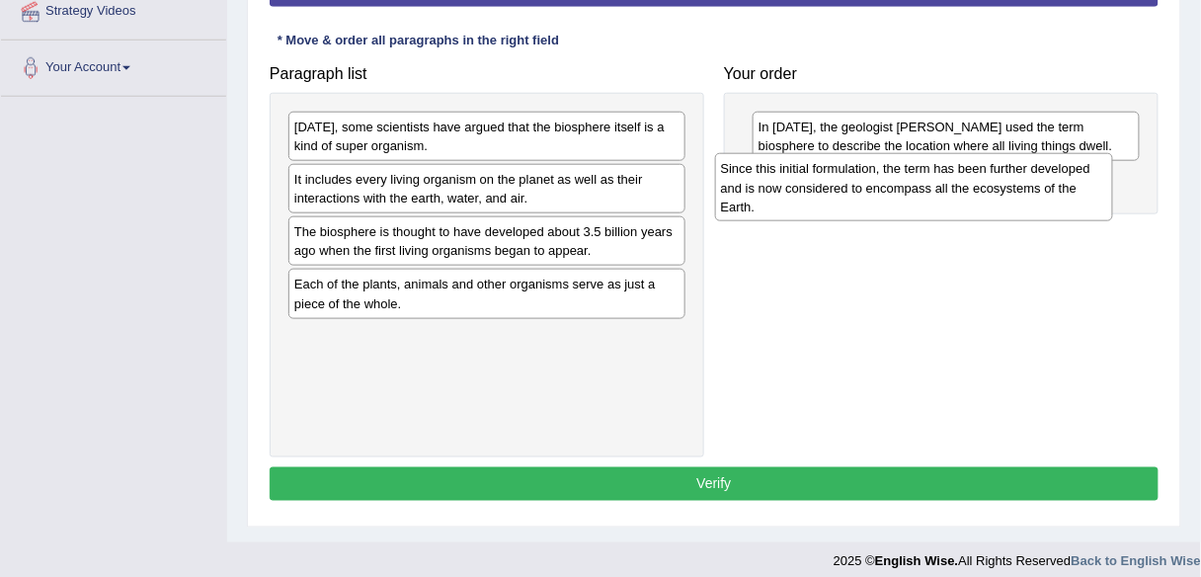
drag, startPoint x: 557, startPoint y: 160, endPoint x: 984, endPoint y: 202, distance: 428.7
click at [984, 202] on div "Since this initial formulation, the term has been further developed and is now …" at bounding box center [914, 187] width 398 height 68
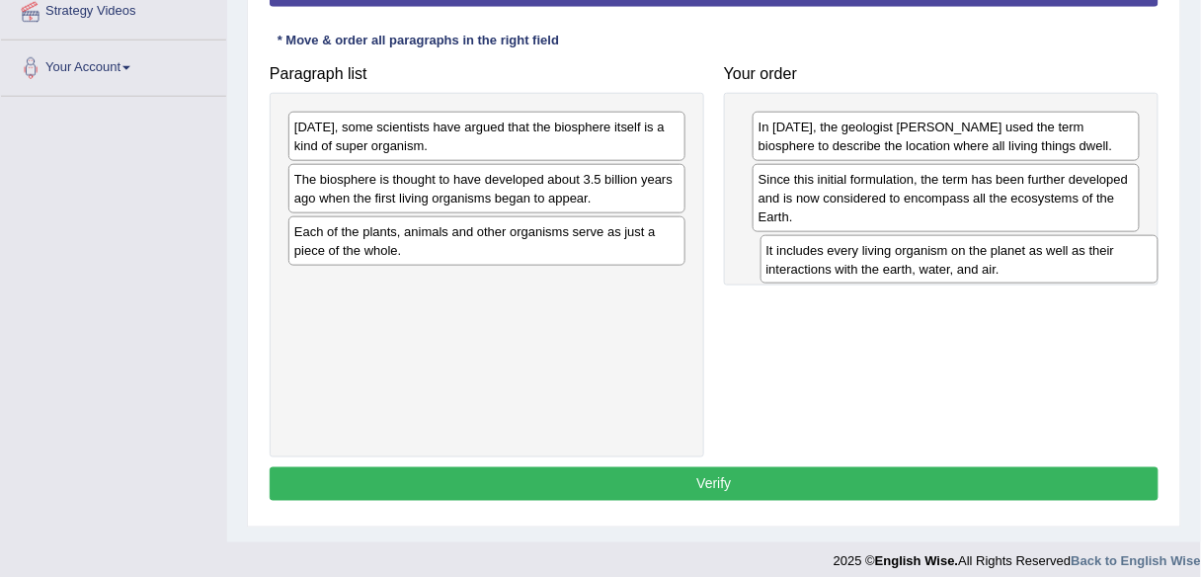
drag, startPoint x: 538, startPoint y: 179, endPoint x: 1011, endPoint y: 251, distance: 477.6
click at [1011, 251] on div "It includes every living organism on the planet as well as their interactions w…" at bounding box center [960, 259] width 398 height 49
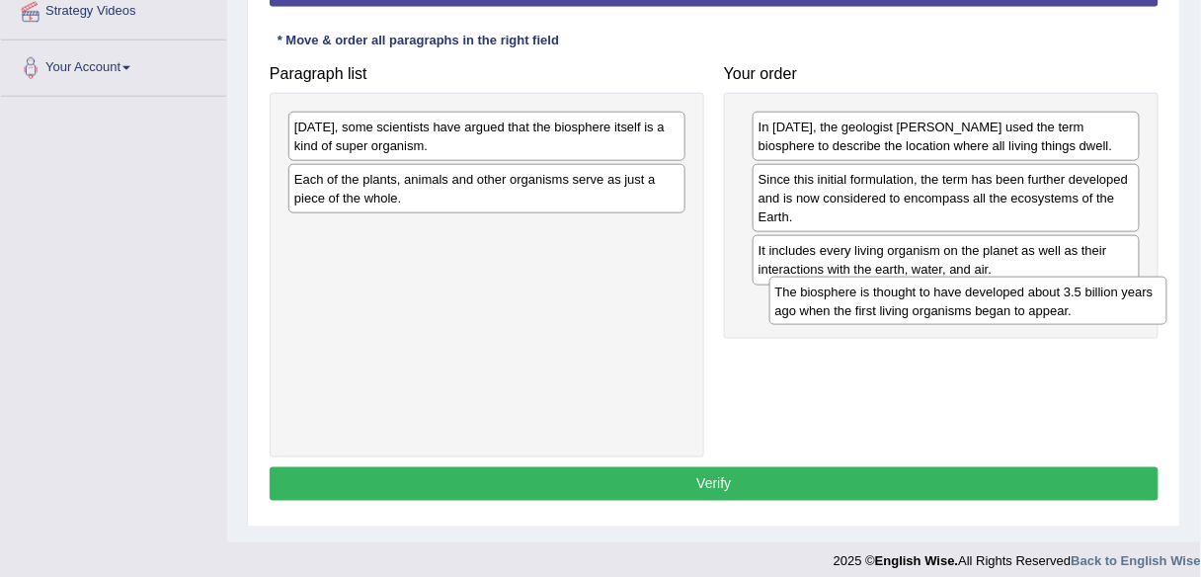
drag, startPoint x: 533, startPoint y: 191, endPoint x: 1014, endPoint y: 305, distance: 494.5
click at [1014, 305] on div "The biosphere is thought to have developed about 3.5 billion years ago when the…" at bounding box center [968, 301] width 398 height 49
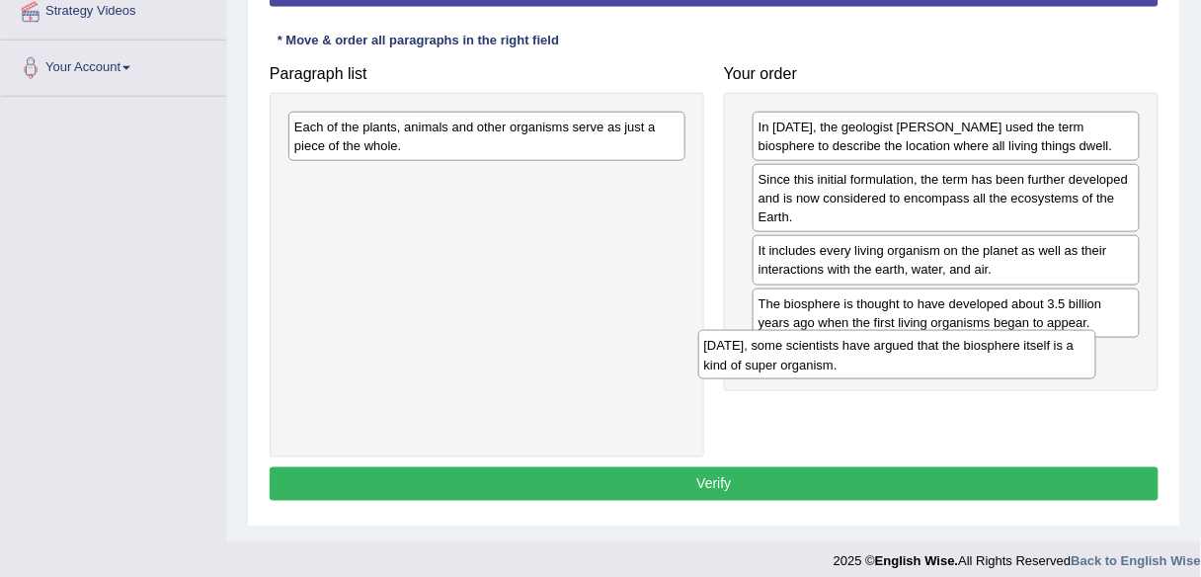
drag, startPoint x: 553, startPoint y: 139, endPoint x: 975, endPoint y: 351, distance: 471.8
click at [975, 351] on div "Today, some scientists have argued that the biosphere itself is a kind of super…" at bounding box center [897, 354] width 398 height 49
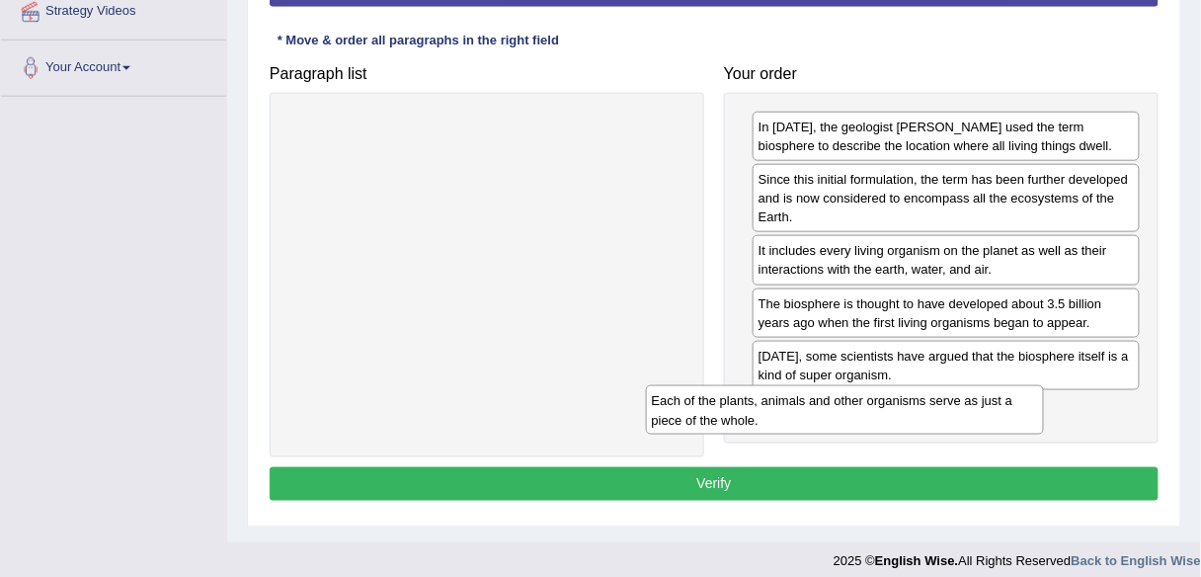
drag, startPoint x: 558, startPoint y: 128, endPoint x: 918, endPoint y: 402, distance: 451.8
click at [918, 402] on div "Each of the plants, animals and other organisms serve as just a piece of the wh…" at bounding box center [845, 409] width 398 height 49
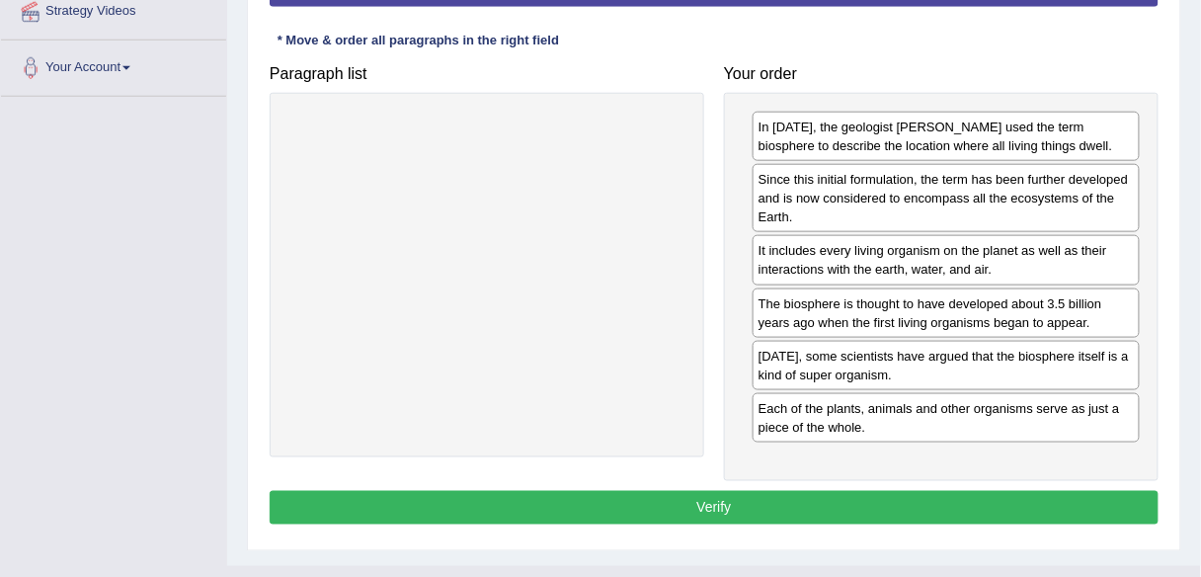
click at [883, 497] on button "Verify" at bounding box center [714, 508] width 889 height 34
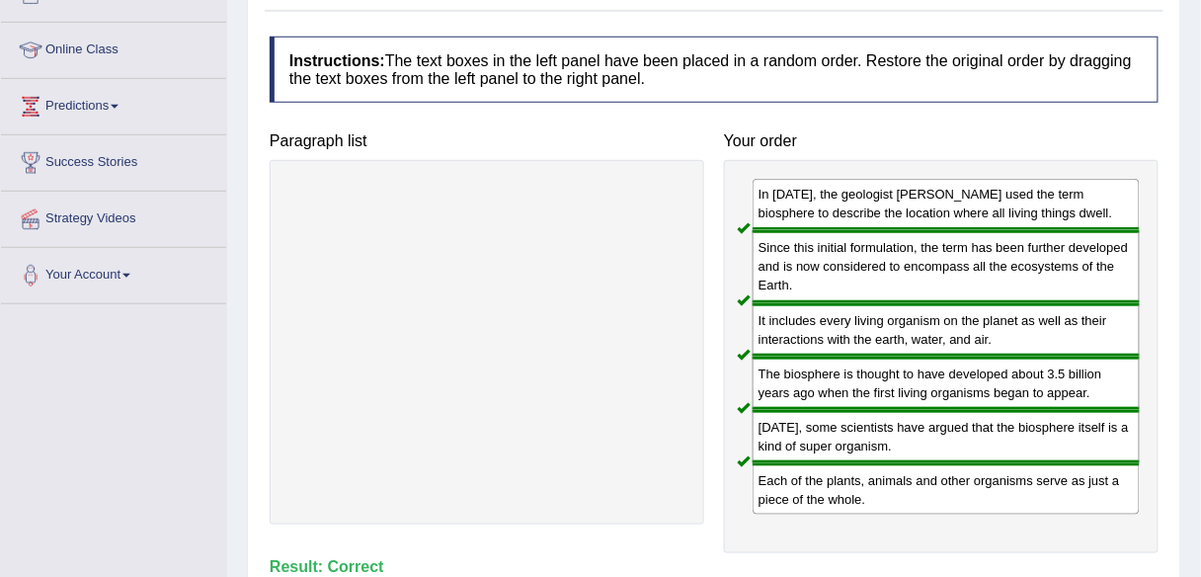
scroll to position [245, 0]
drag, startPoint x: 757, startPoint y: 181, endPoint x: 826, endPoint y: 283, distance: 123.8
click at [834, 309] on div "In 1875, the geologist Eduard Suess used the term biosphere to describe the loc…" at bounding box center [941, 355] width 435 height 393
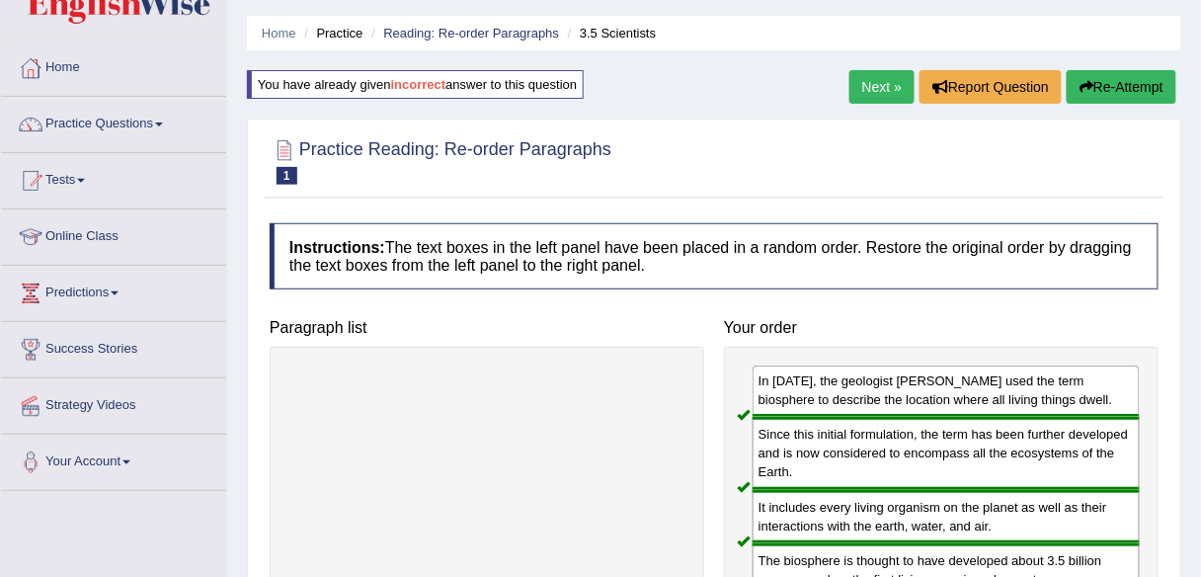
scroll to position [0, 0]
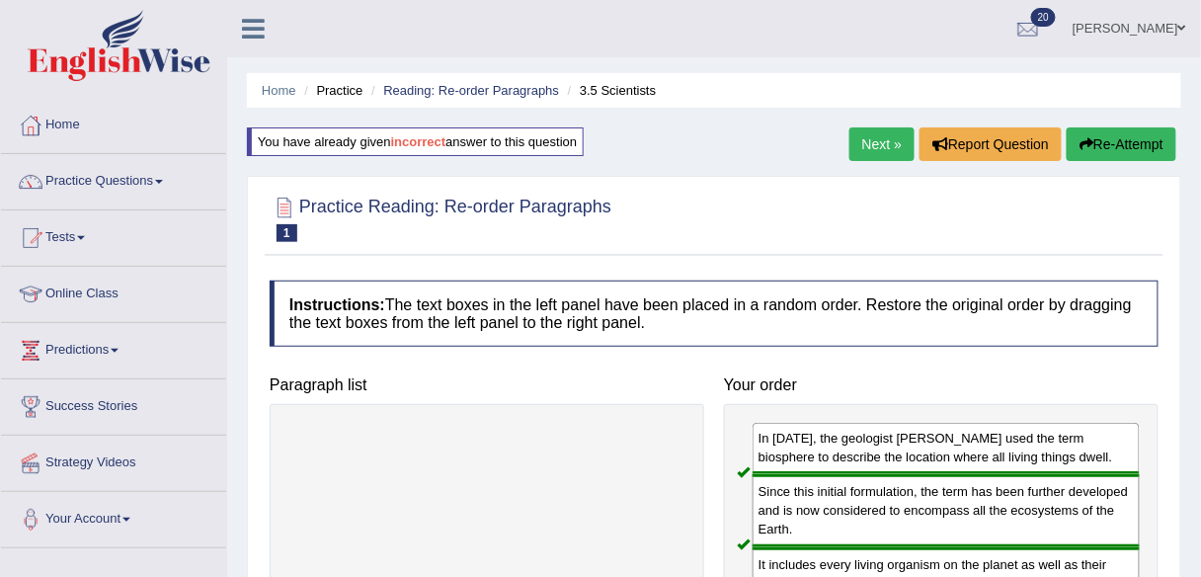
click at [882, 141] on link "Next »" at bounding box center [882, 144] width 65 height 34
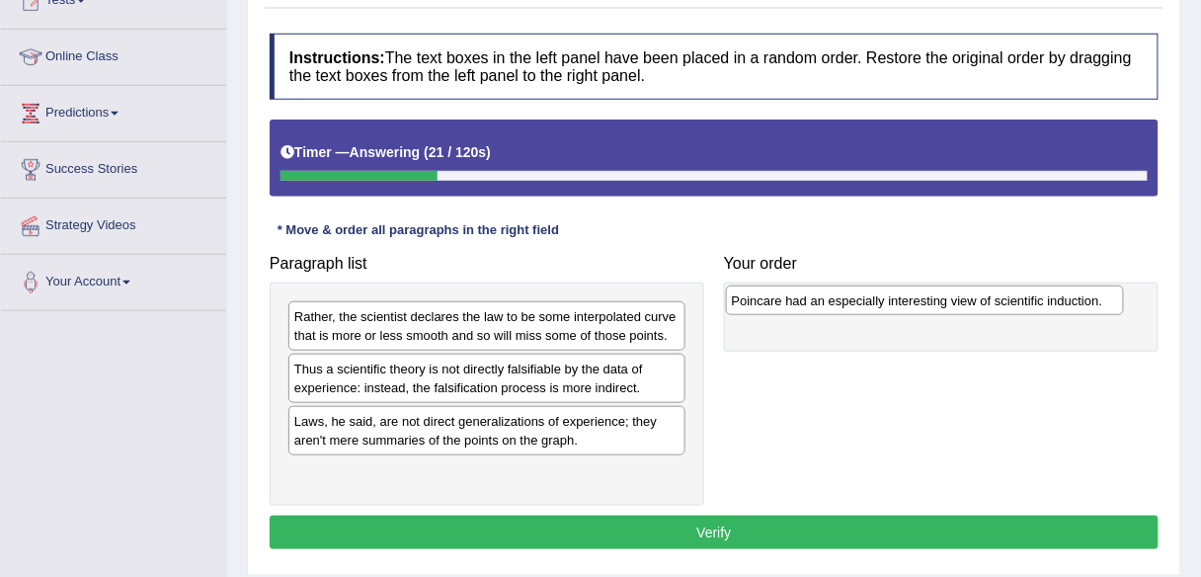
drag, startPoint x: 452, startPoint y: 371, endPoint x: 890, endPoint y: 304, distance: 442.7
click at [890, 304] on div "Poincare had an especially interesting view of scientific induction." at bounding box center [925, 300] width 398 height 30
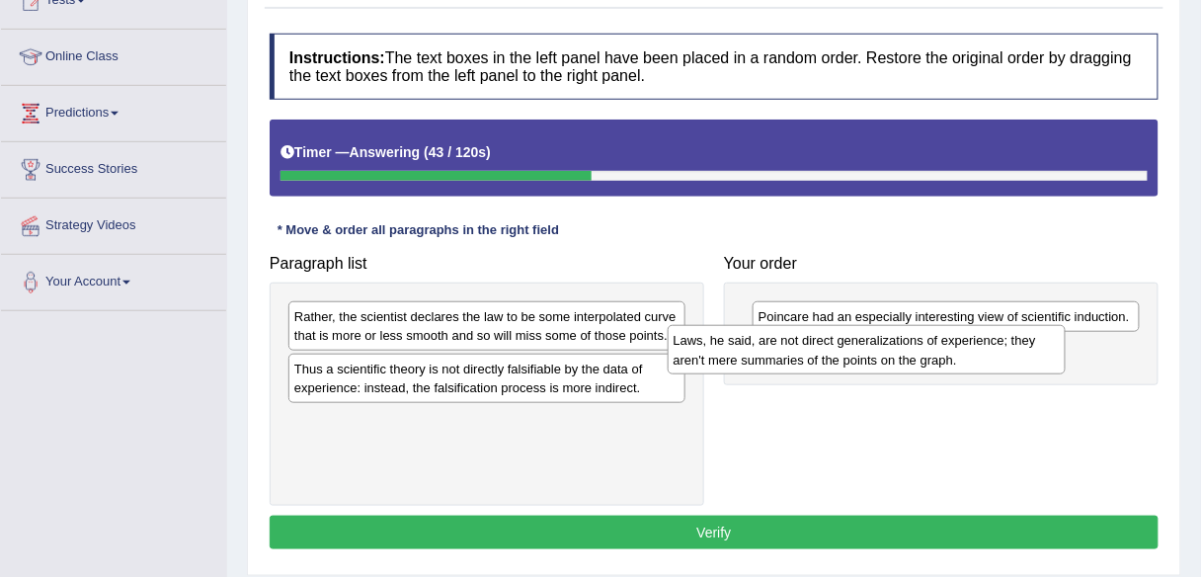
drag, startPoint x: 556, startPoint y: 441, endPoint x: 935, endPoint y: 362, distance: 387.5
click at [935, 362] on div "Laws, he said, are not direct generalizations of experience; they aren't mere s…" at bounding box center [867, 349] width 398 height 49
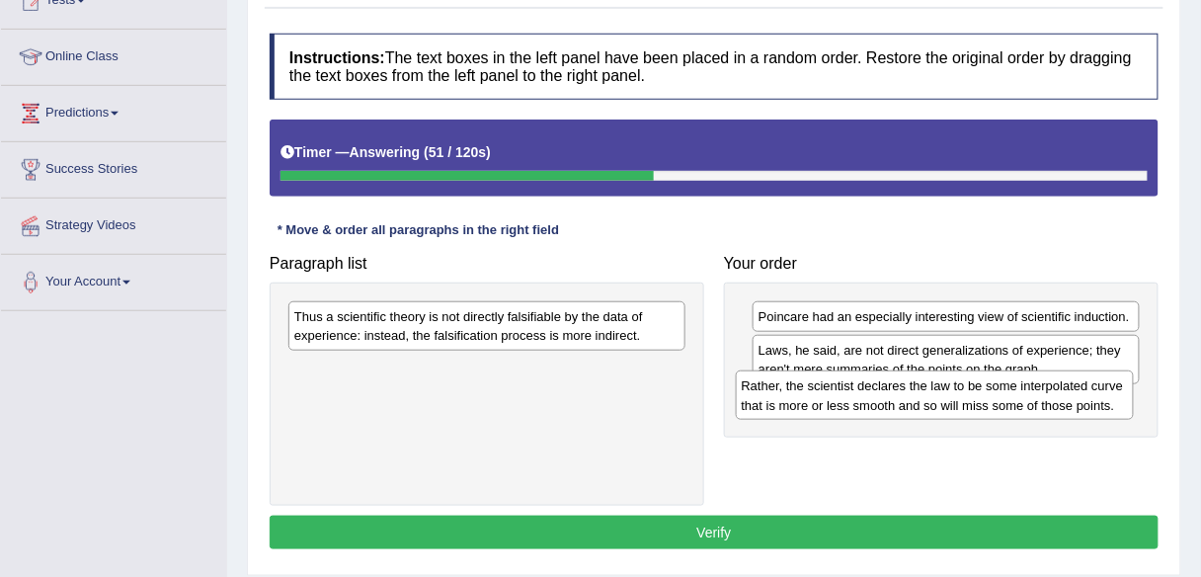
drag, startPoint x: 607, startPoint y: 324, endPoint x: 1055, endPoint y: 394, distance: 452.9
click at [1055, 394] on div "Rather, the scientist declares the law to be some interpolated curve that is mo…" at bounding box center [935, 394] width 398 height 49
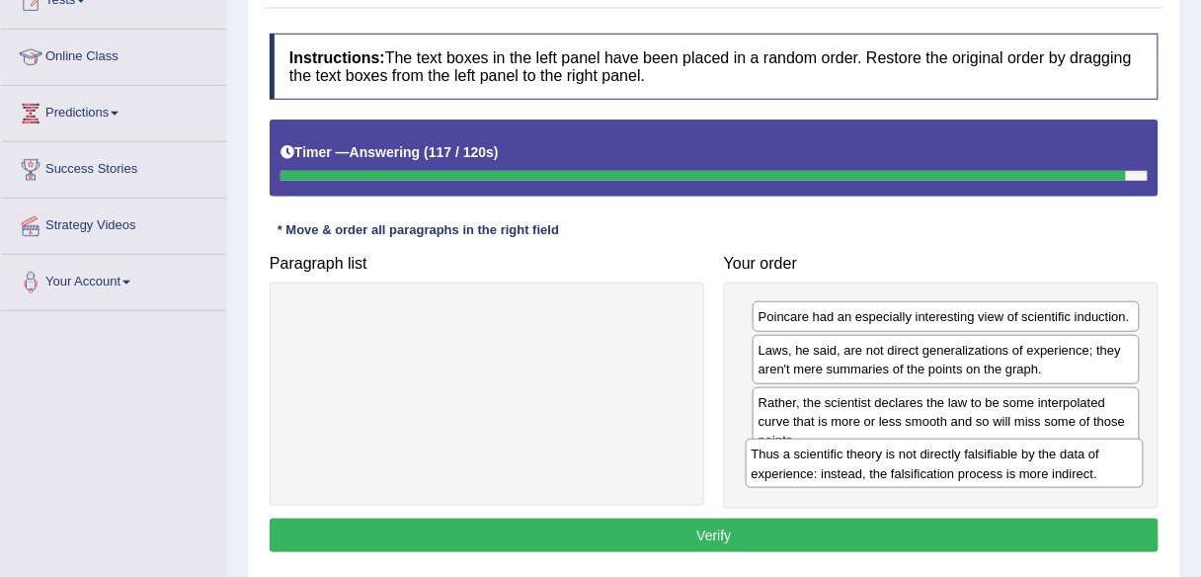
drag, startPoint x: 538, startPoint y: 339, endPoint x: 996, endPoint y: 478, distance: 478.1
click at [996, 478] on div "Thus a scientific theory is not directly falsifiable by the data of experience:…" at bounding box center [945, 463] width 398 height 49
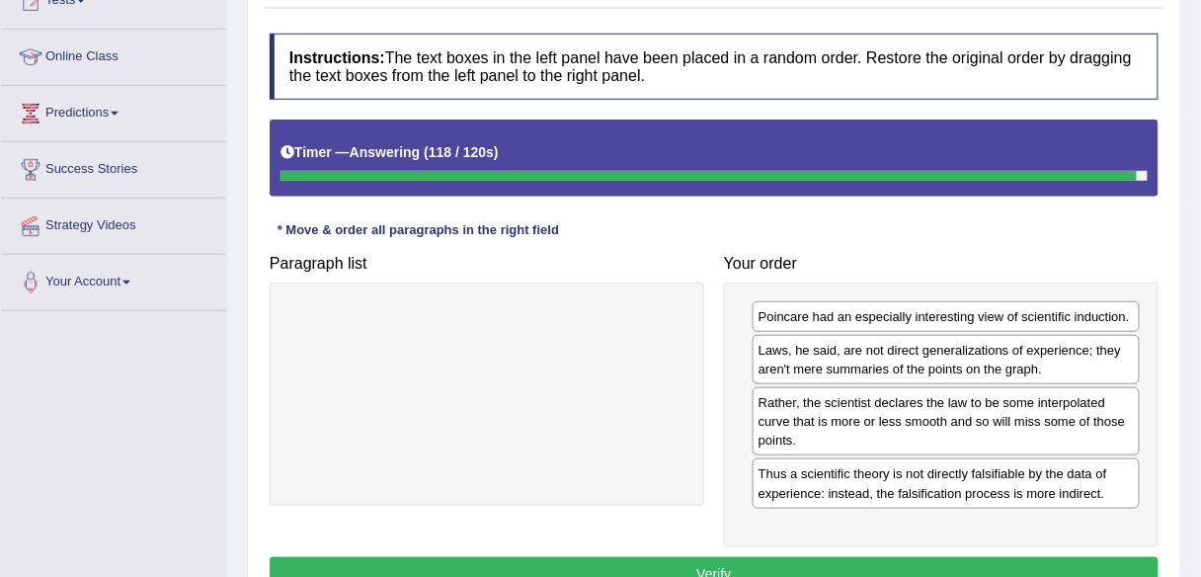
click at [927, 557] on button "Verify" at bounding box center [714, 574] width 889 height 34
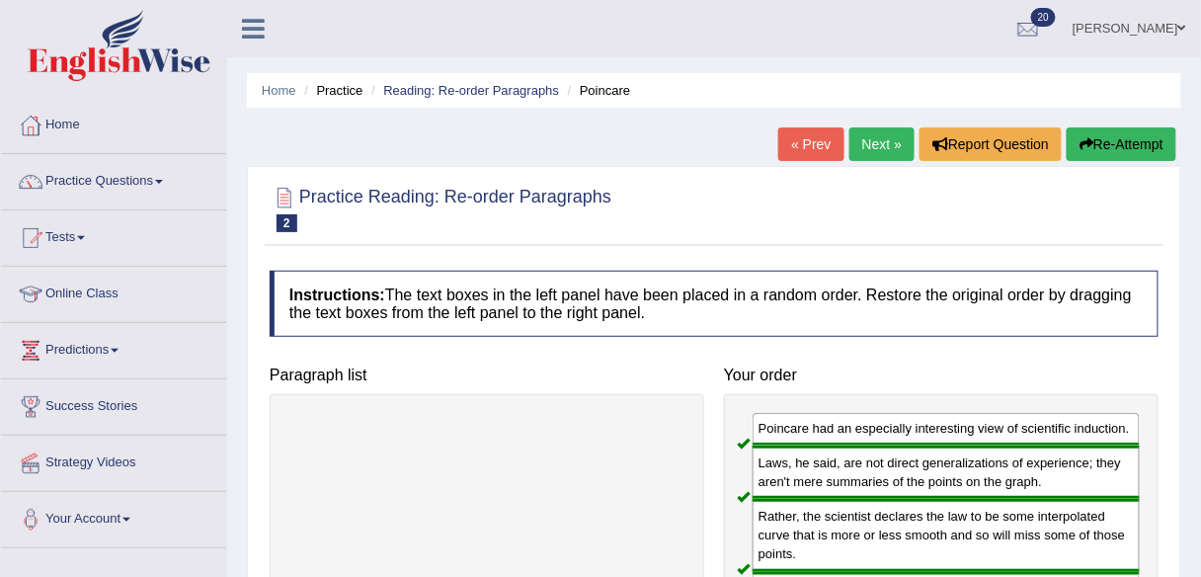
click at [876, 144] on link "Next »" at bounding box center [882, 144] width 65 height 34
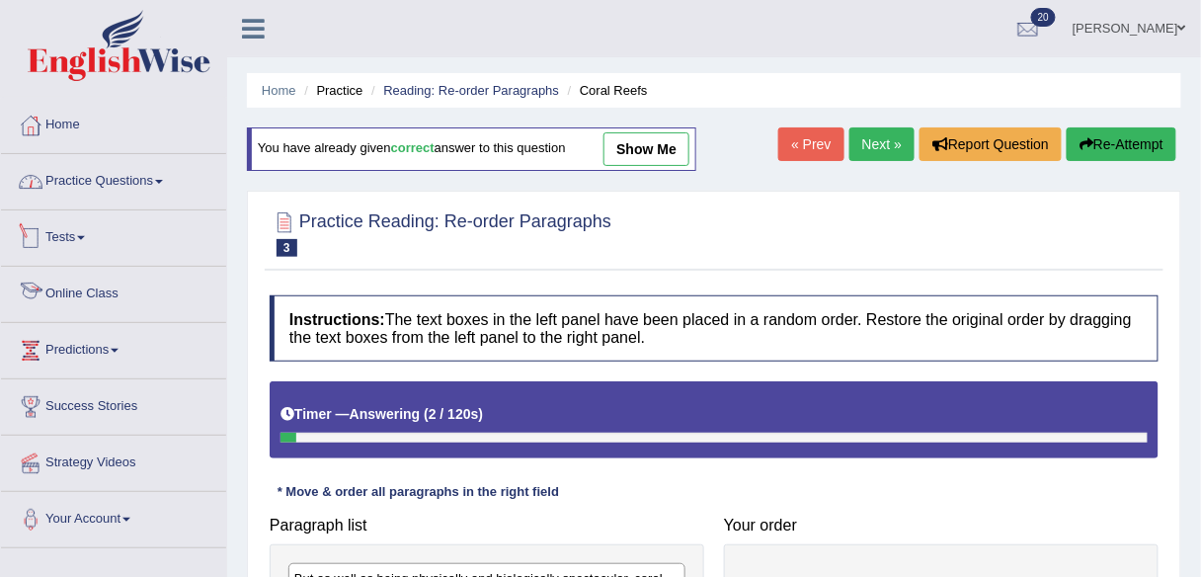
click at [136, 192] on link "Practice Questions" at bounding box center [113, 178] width 225 height 49
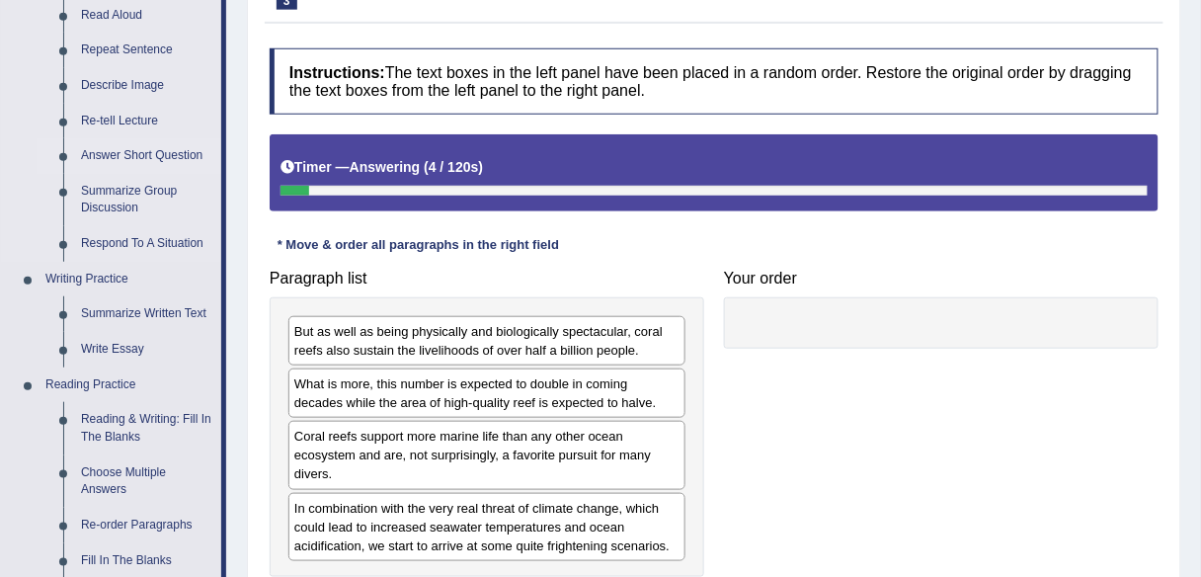
scroll to position [249, 0]
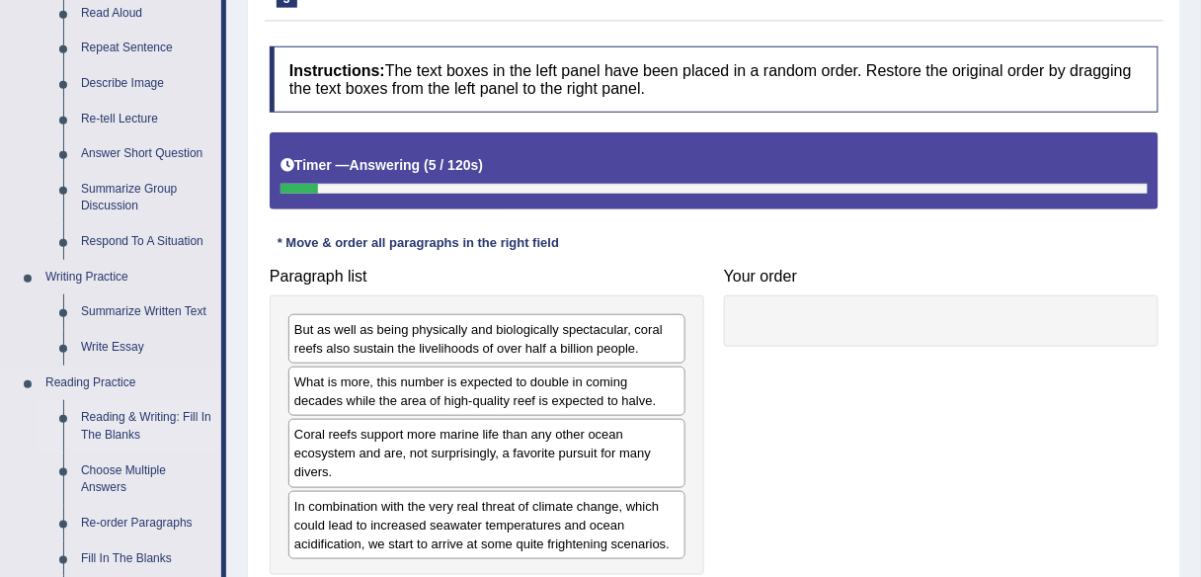
click at [100, 426] on link "Reading & Writing: Fill In The Blanks" at bounding box center [146, 426] width 149 height 52
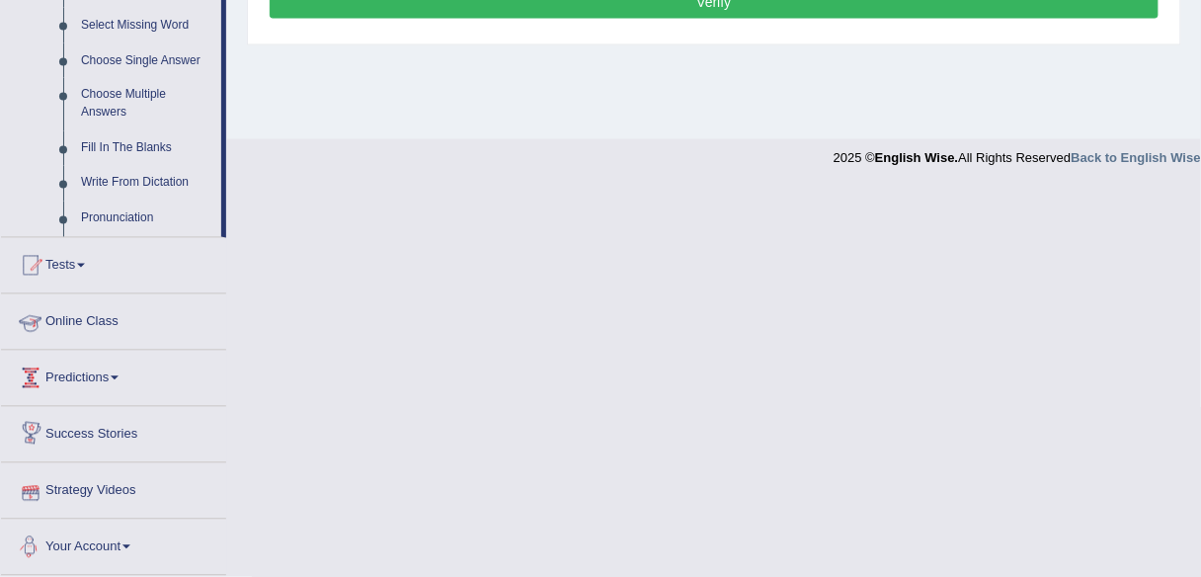
scroll to position [828, 0]
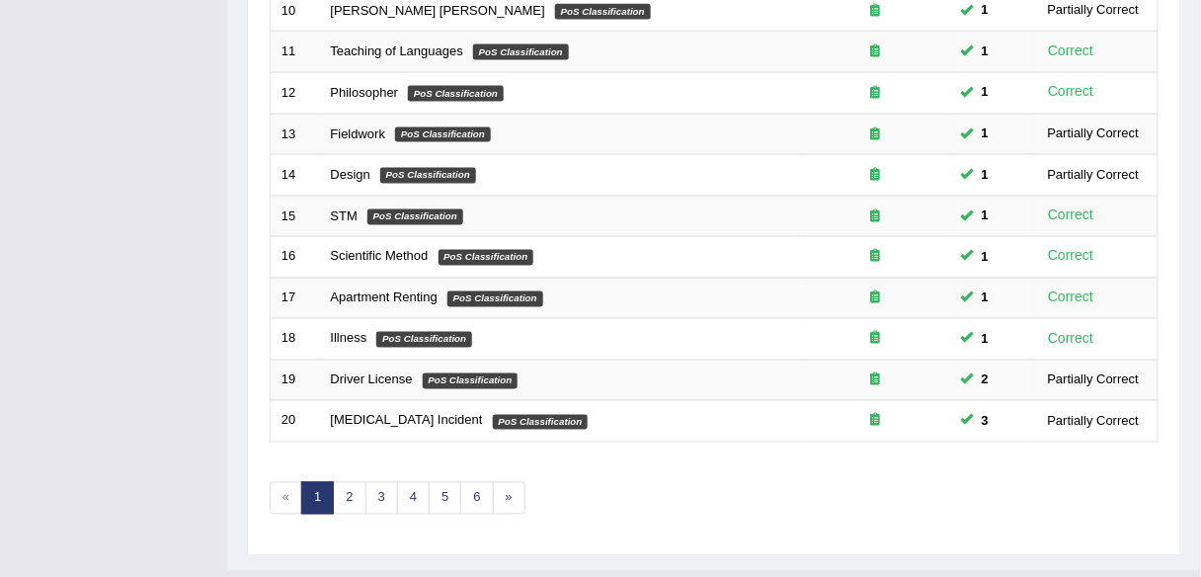
scroll to position [722, 0]
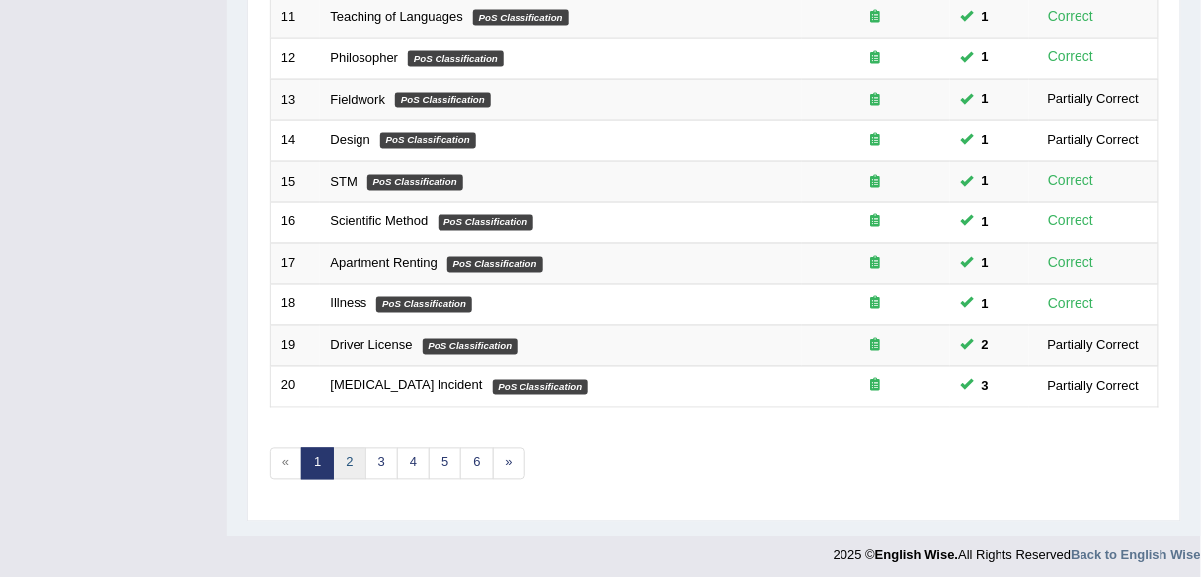
click at [340, 464] on link "2" at bounding box center [349, 463] width 33 height 33
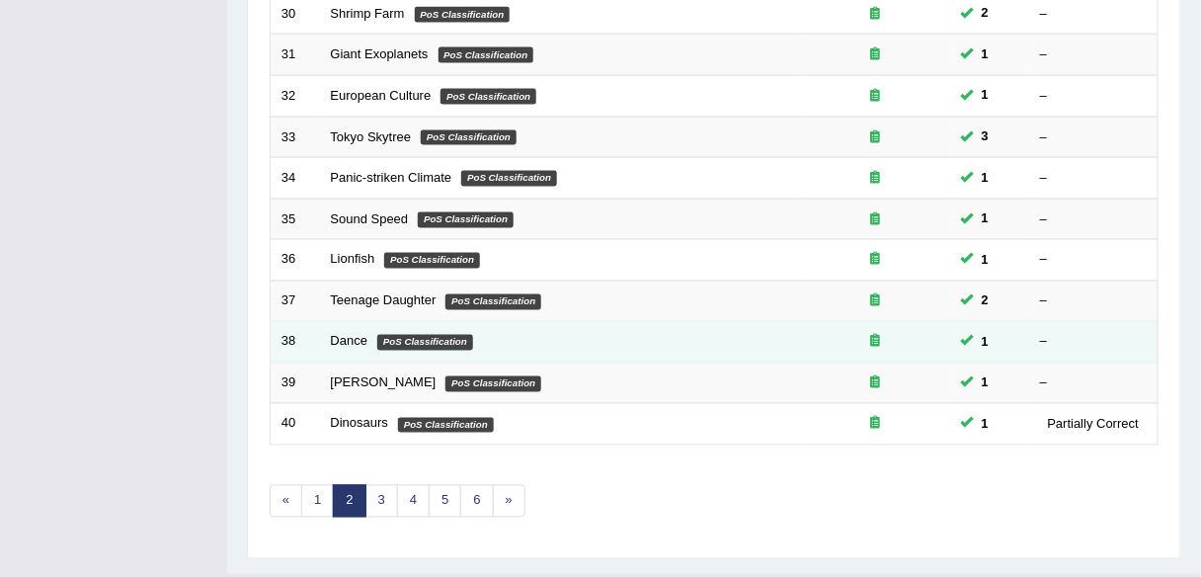
scroll to position [722, 0]
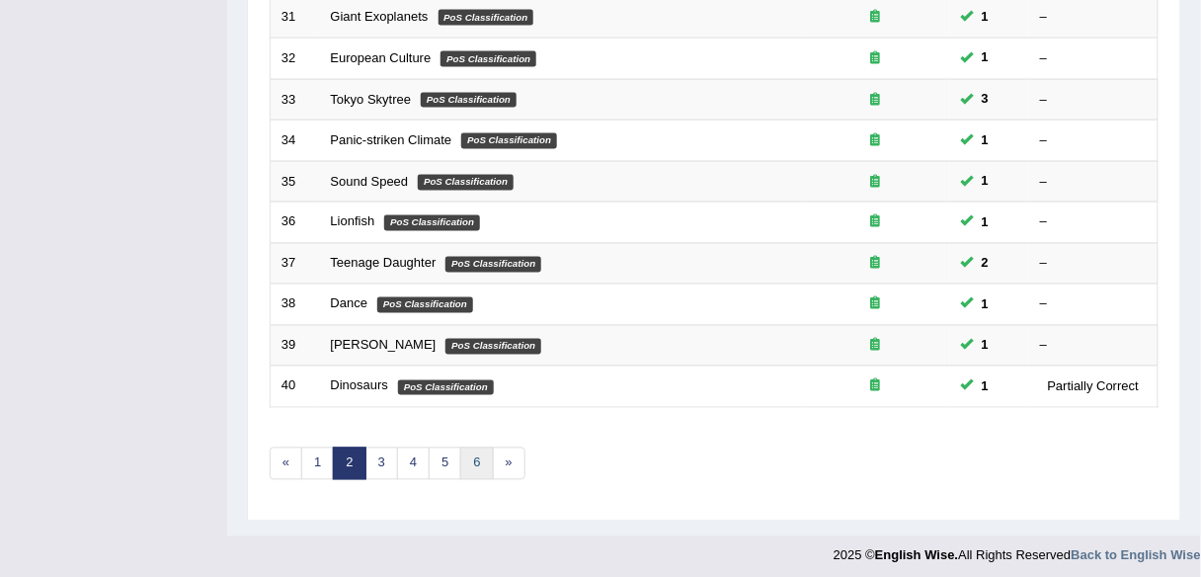
click at [460, 462] on link "6" at bounding box center [476, 463] width 33 height 33
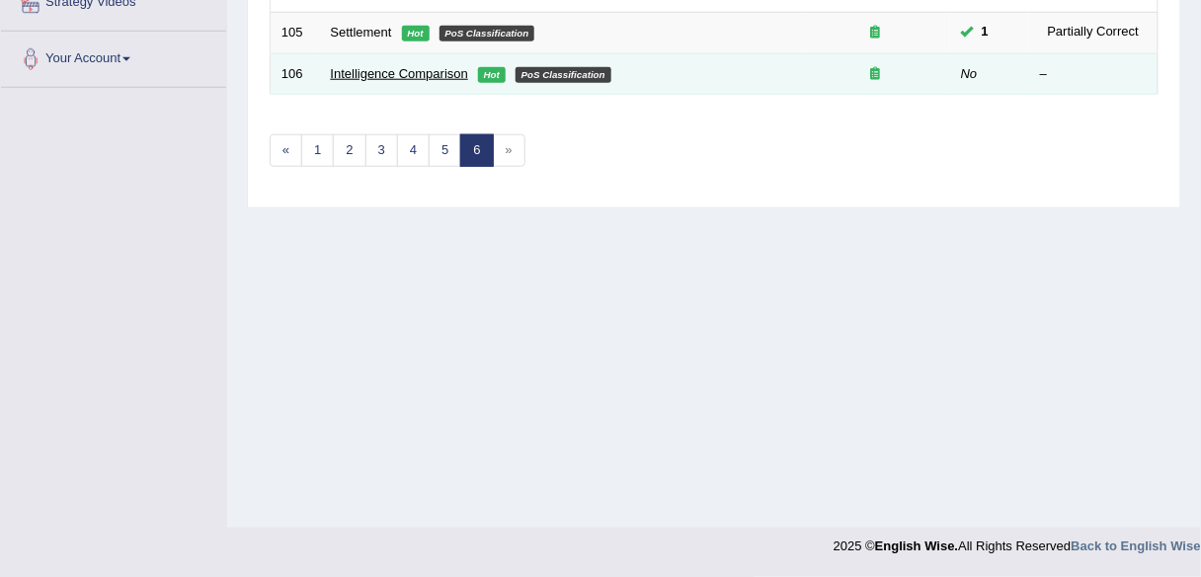
click at [389, 67] on link "Intelligence Comparison" at bounding box center [399, 73] width 137 height 15
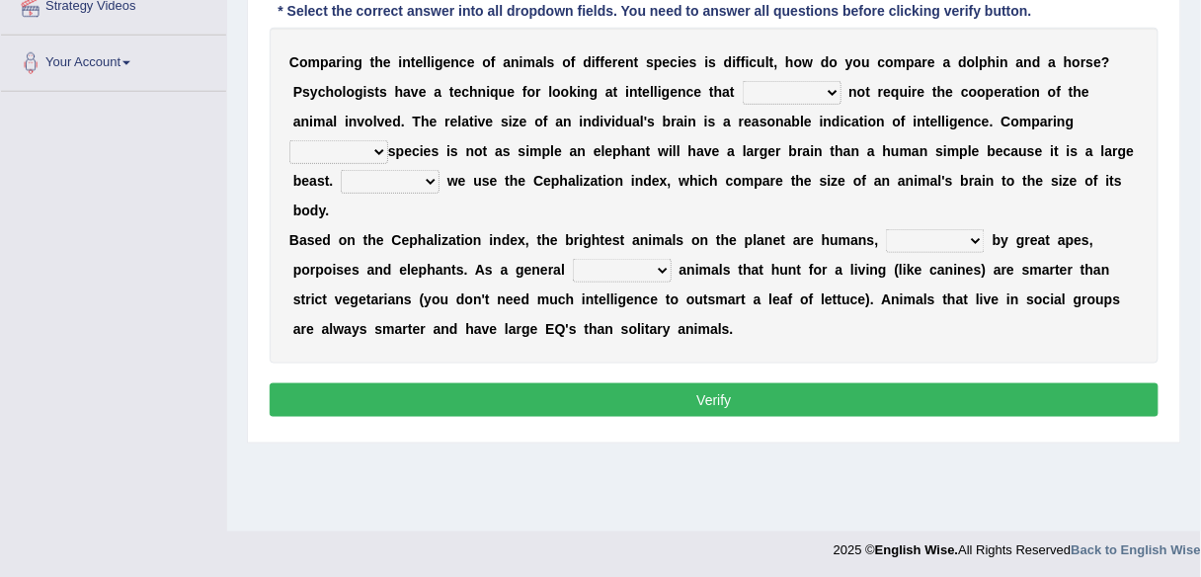
scroll to position [460, 0]
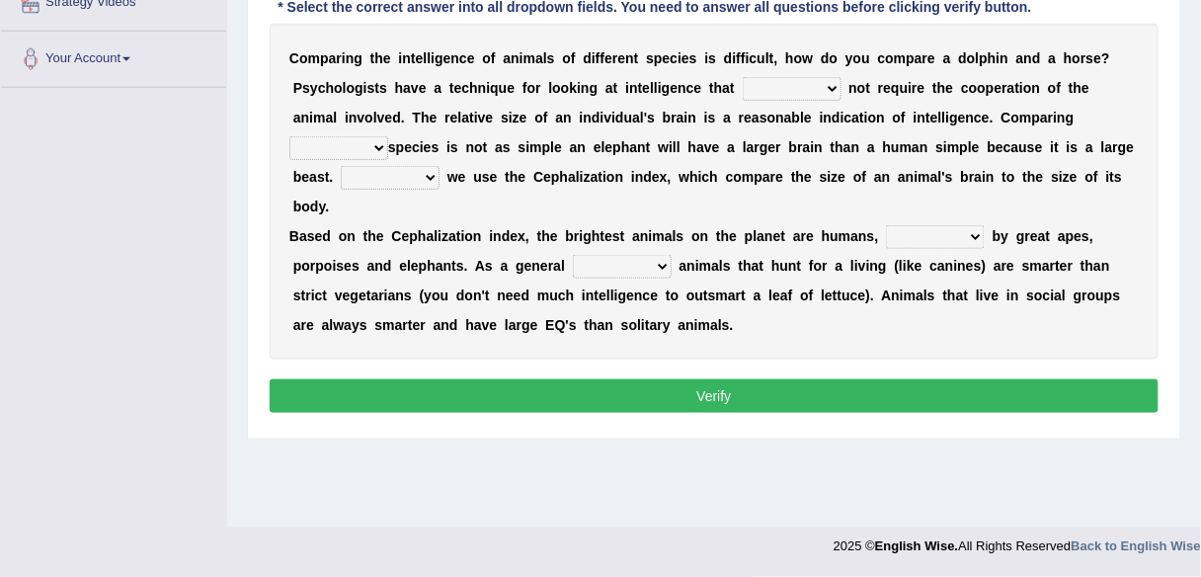
click at [823, 90] on select "can must does shall" at bounding box center [792, 89] width 99 height 24
select select "does"
click at [743, 77] on select "can must does shall" at bounding box center [792, 89] width 99 height 24
click at [388, 136] on select "Over across with in" at bounding box center [338, 148] width 99 height 24
select select "across"
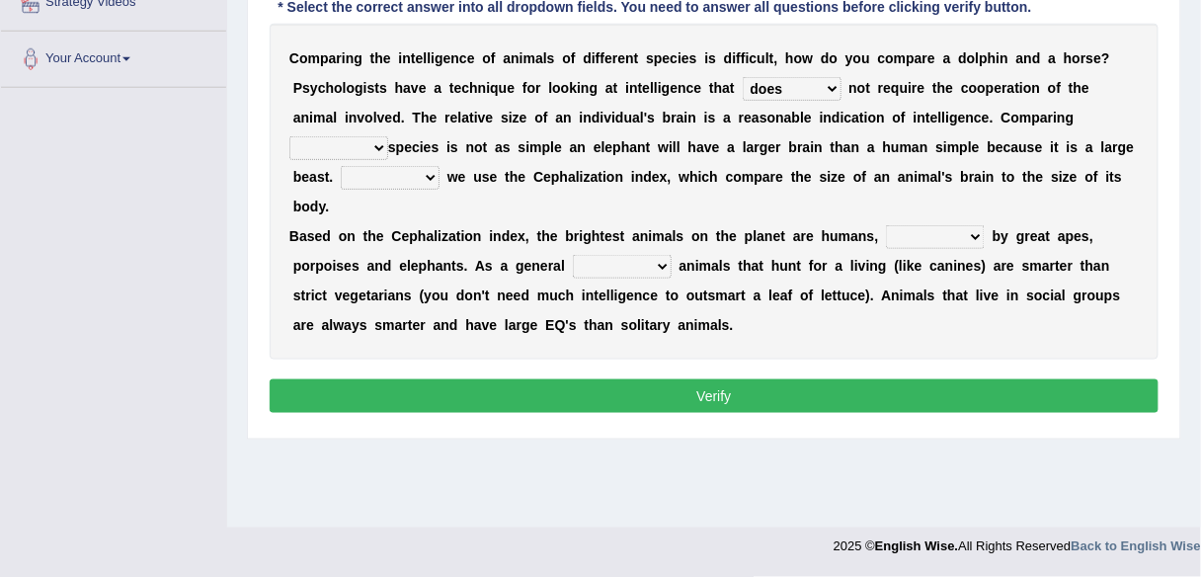
click at [388, 136] on select "Over across with in" at bounding box center [338, 148] width 99 height 24
click at [367, 178] on select "Instead Moreover However Actually" at bounding box center [390, 178] width 99 height 24
select select "Instead"
click at [341, 166] on select "Instead Moreover However Actually" at bounding box center [390, 178] width 99 height 24
click at [972, 225] on select "followed follows follow following" at bounding box center [935, 237] width 99 height 24
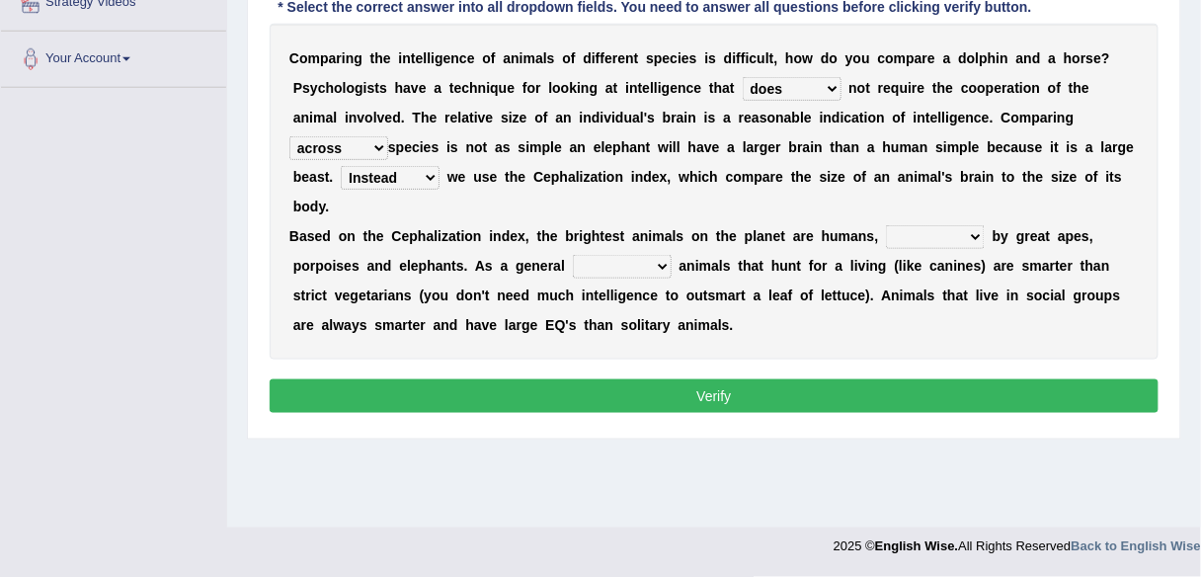
select select "followed"
click at [886, 225] on select "followed follows follow following" at bounding box center [935, 237] width 99 height 24
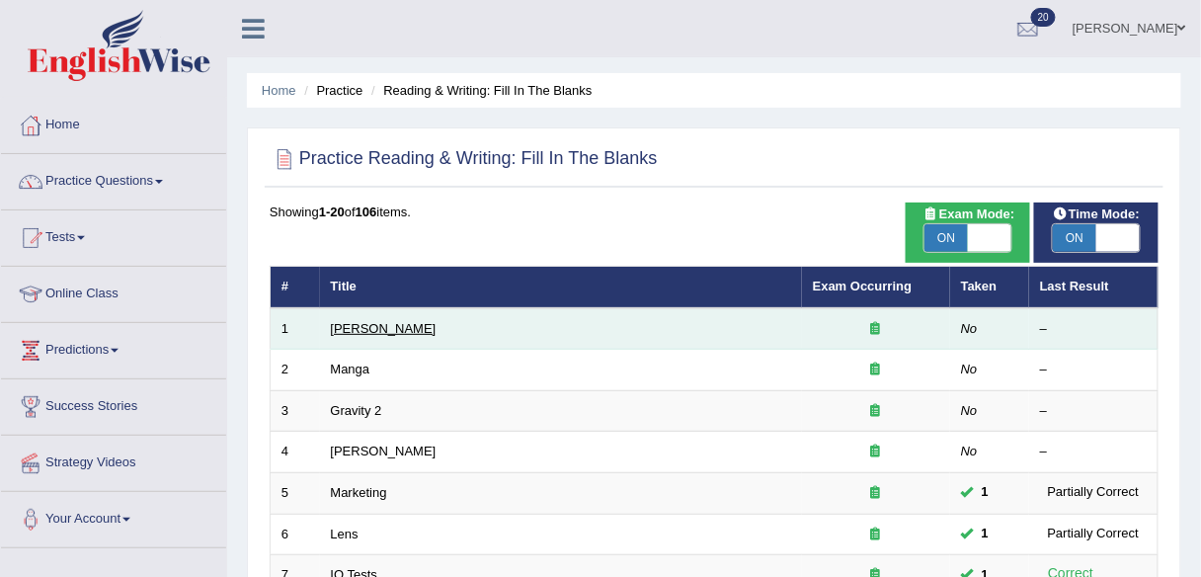
click at [347, 327] on link "[PERSON_NAME]" at bounding box center [384, 328] width 106 height 15
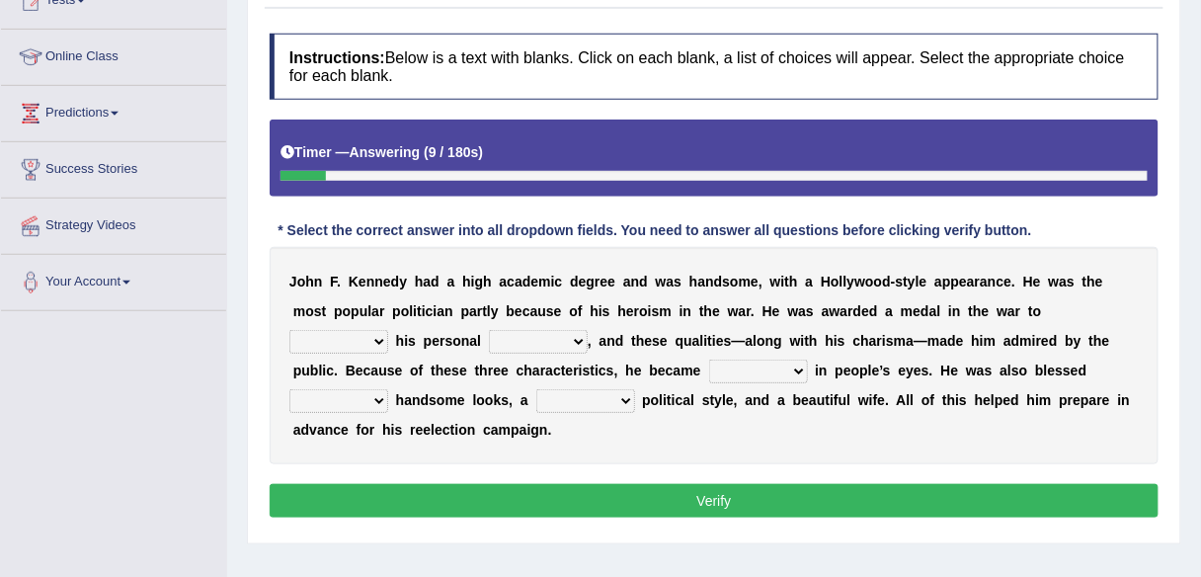
click at [381, 339] on select "prove show evidence upthrow" at bounding box center [338, 342] width 99 height 24
select select "show"
click at [289, 330] on select "prove show evidence upthrow" at bounding box center [338, 342] width 99 height 24
click at [553, 339] on select "passion courage charm liking" at bounding box center [538, 342] width 99 height 24
click at [355, 339] on select "prove show evidence upthrow" at bounding box center [338, 342] width 99 height 24
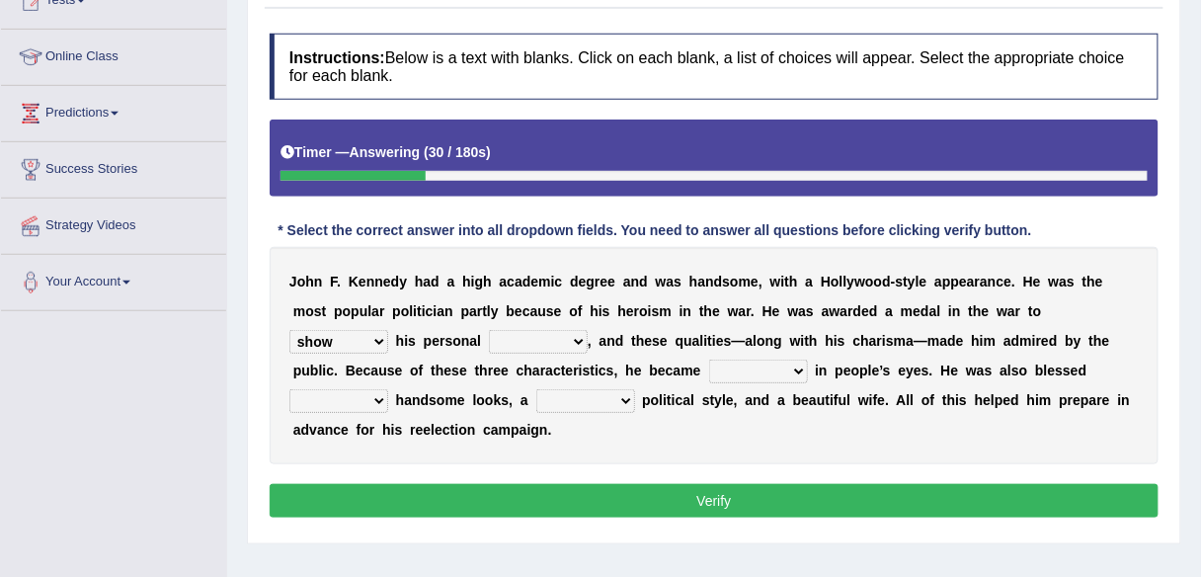
click at [533, 343] on select "passion courage charm liking" at bounding box center [538, 342] width 99 height 24
select select "courage"
click at [489, 330] on select "passion courage charm liking" at bounding box center [538, 342] width 99 height 24
click at [384, 335] on select "prove show evidence upthrow" at bounding box center [338, 342] width 99 height 24
click at [382, 334] on select "prove show evidence upthrow" at bounding box center [338, 342] width 99 height 24
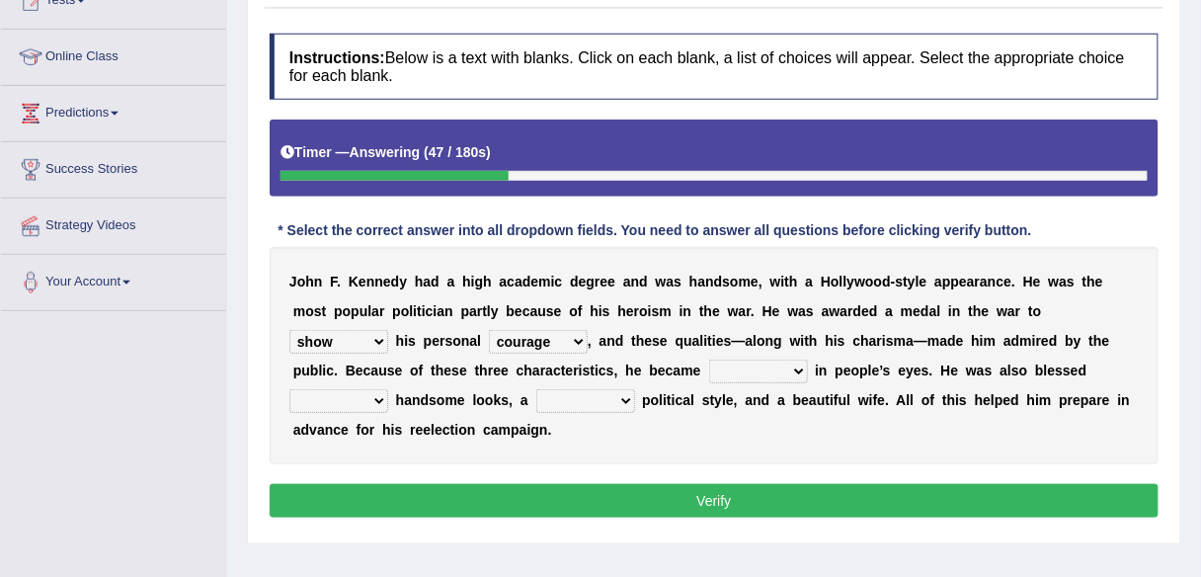
click at [382, 334] on select "prove show evidence upthrow" at bounding box center [338, 342] width 99 height 24
click at [644, 352] on div "J o h n F . K e n n e d y h a d a h i g h a c a d e m i c d e g r e e a n d w a…" at bounding box center [714, 355] width 889 height 217
click at [797, 366] on select "iconic ironic identical impotent" at bounding box center [758, 372] width 99 height 24
select select "iconic"
click at [709, 360] on select "iconic ironic identical impotent" at bounding box center [758, 372] width 99 height 24
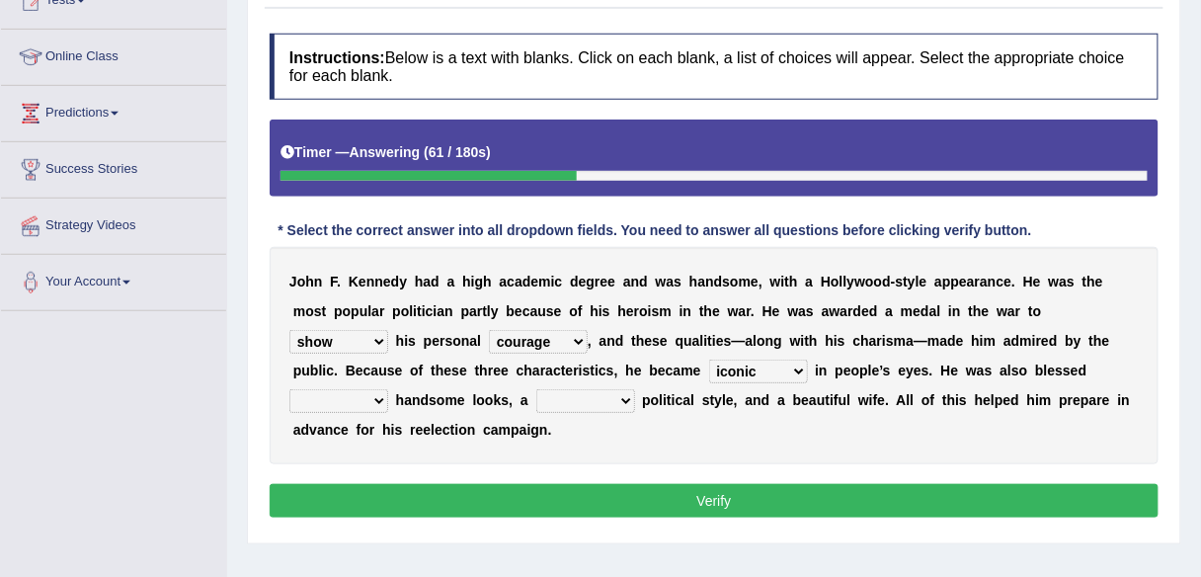
click at [775, 367] on select "iconic ironic identical impotent" at bounding box center [758, 372] width 99 height 24
click at [383, 391] on select "with in upon to" at bounding box center [338, 401] width 99 height 24
select select "with"
click at [289, 389] on select "with in upon to" at bounding box center [338, 401] width 99 height 24
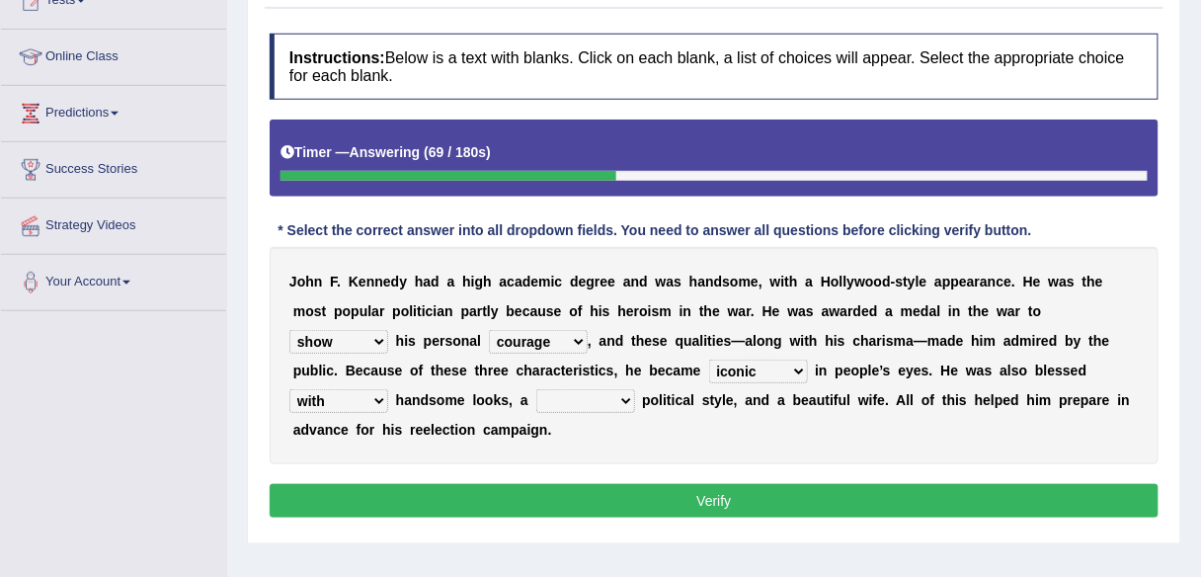
click at [607, 394] on select "mending mends mended mend" at bounding box center [585, 401] width 99 height 24
select select "mended"
click at [536, 389] on select "mending mends mended mend" at bounding box center [585, 401] width 99 height 24
click at [605, 494] on button "Verify" at bounding box center [714, 501] width 889 height 34
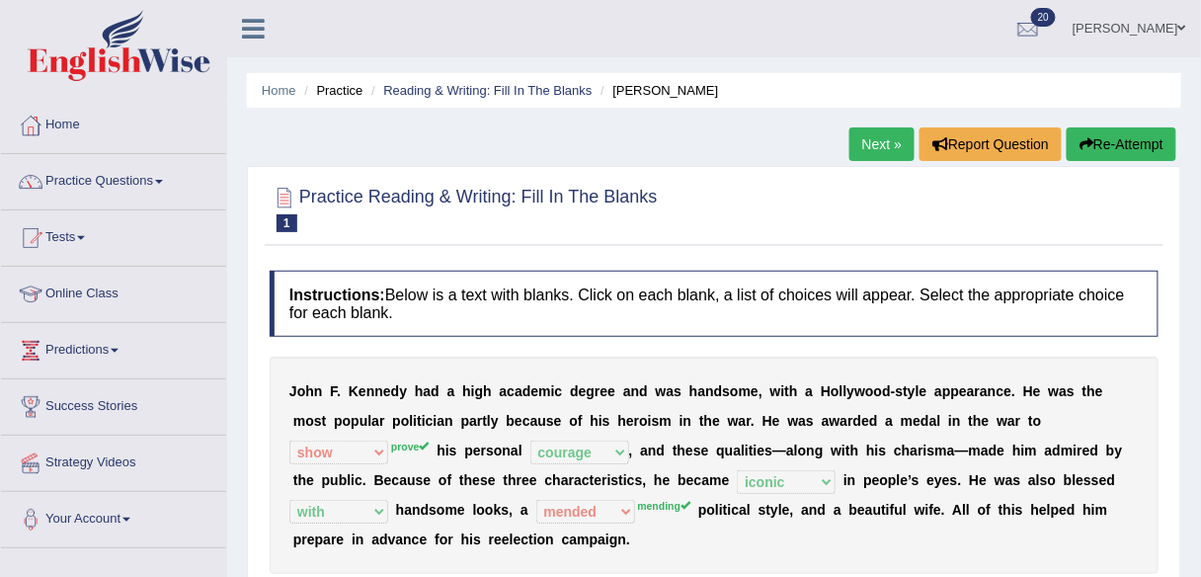
click at [883, 136] on link "Next »" at bounding box center [882, 144] width 65 height 34
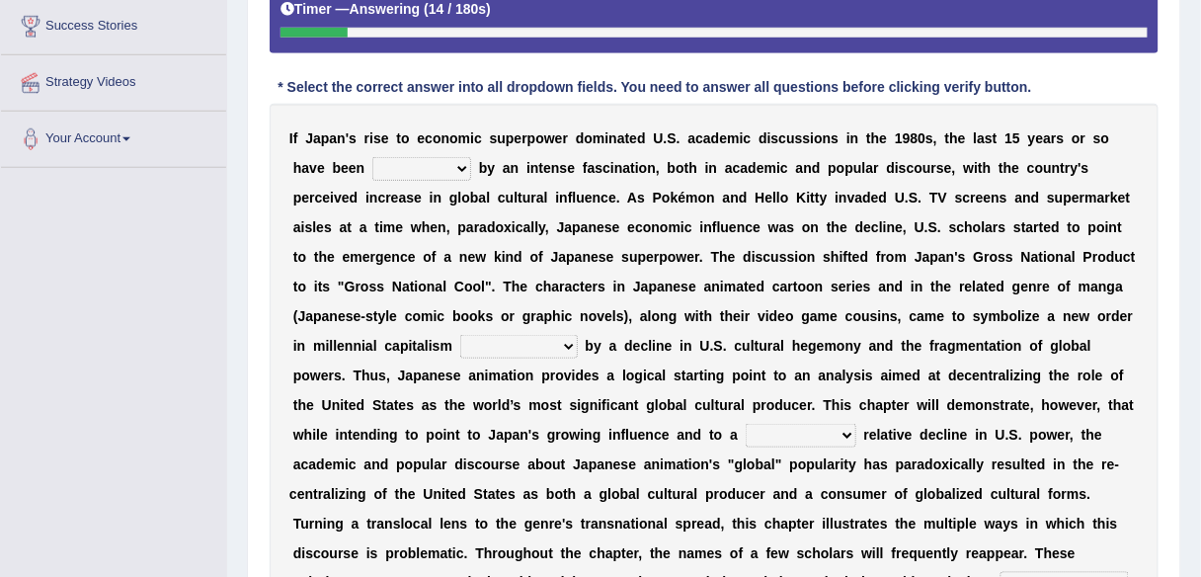
scroll to position [378, 0]
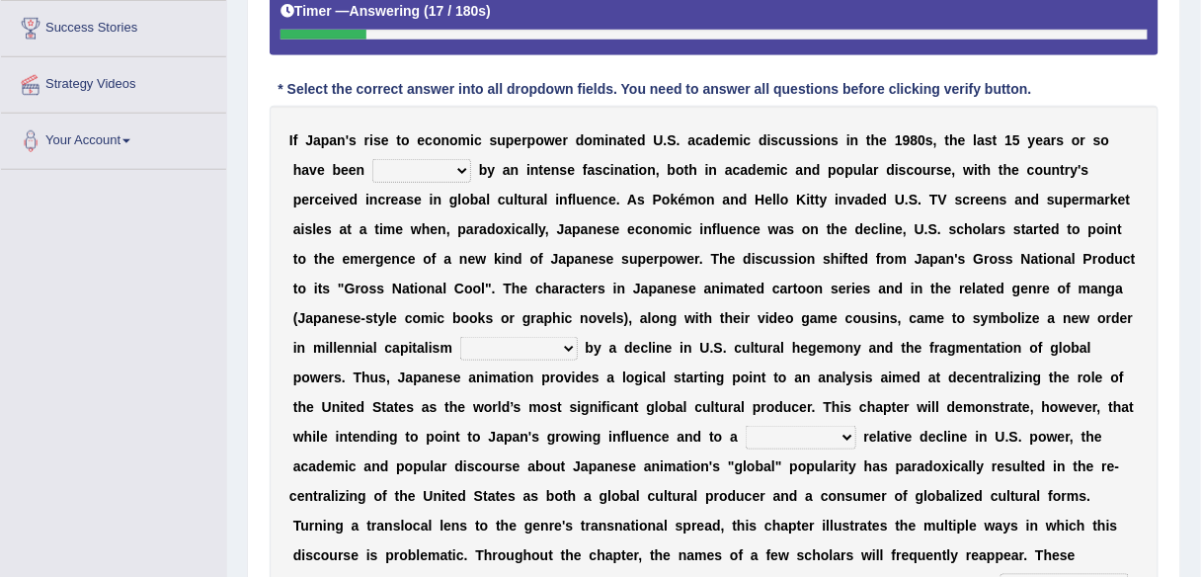
click at [457, 167] on select "marked dedicated made inspired" at bounding box center [421, 171] width 99 height 24
select select "marked"
click at [372, 159] on select "marked dedicated made inspired" at bounding box center [421, 171] width 99 height 24
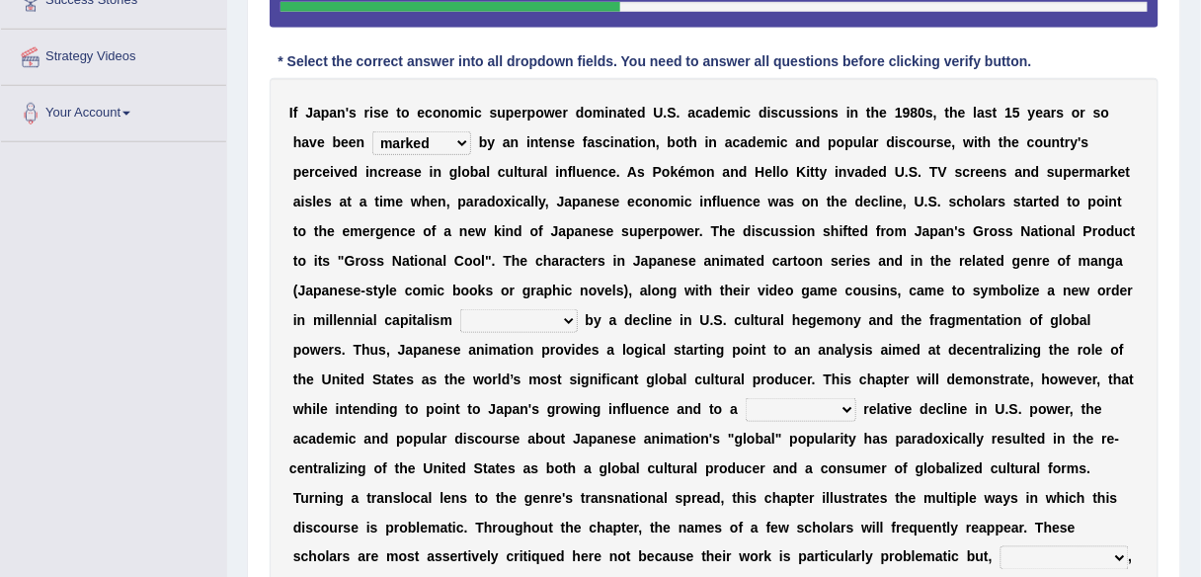
scroll to position [407, 0]
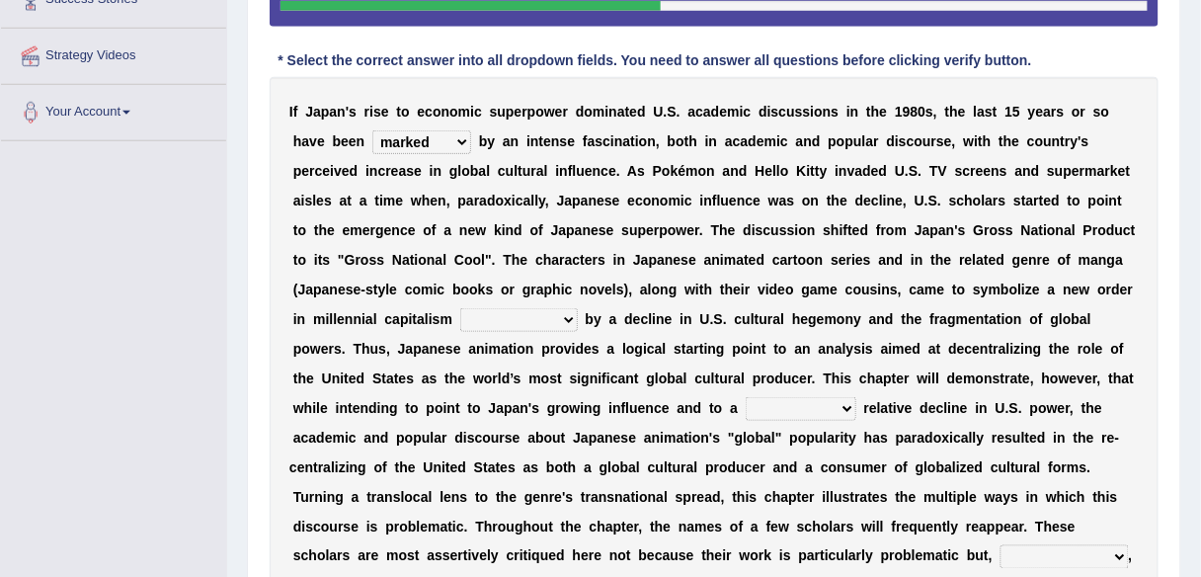
click at [556, 318] on select "pocessed characterized opposed tangled" at bounding box center [519, 320] width 118 height 24
select select "characterized"
click at [460, 308] on select "pocessed characterized opposed tangled" at bounding box center [519, 320] width 118 height 24
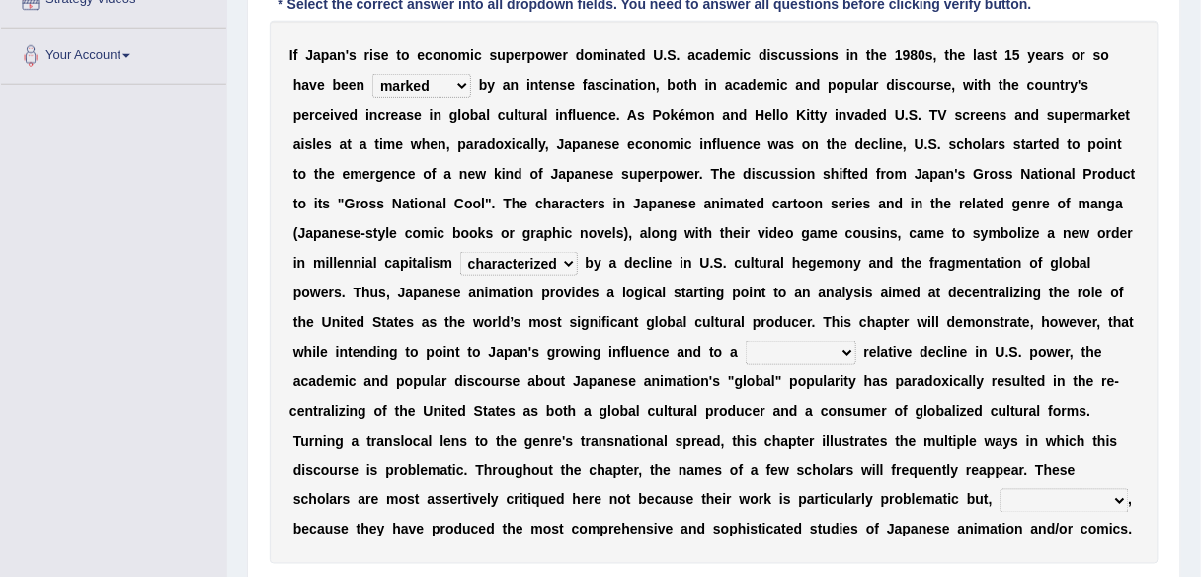
scroll to position [466, 0]
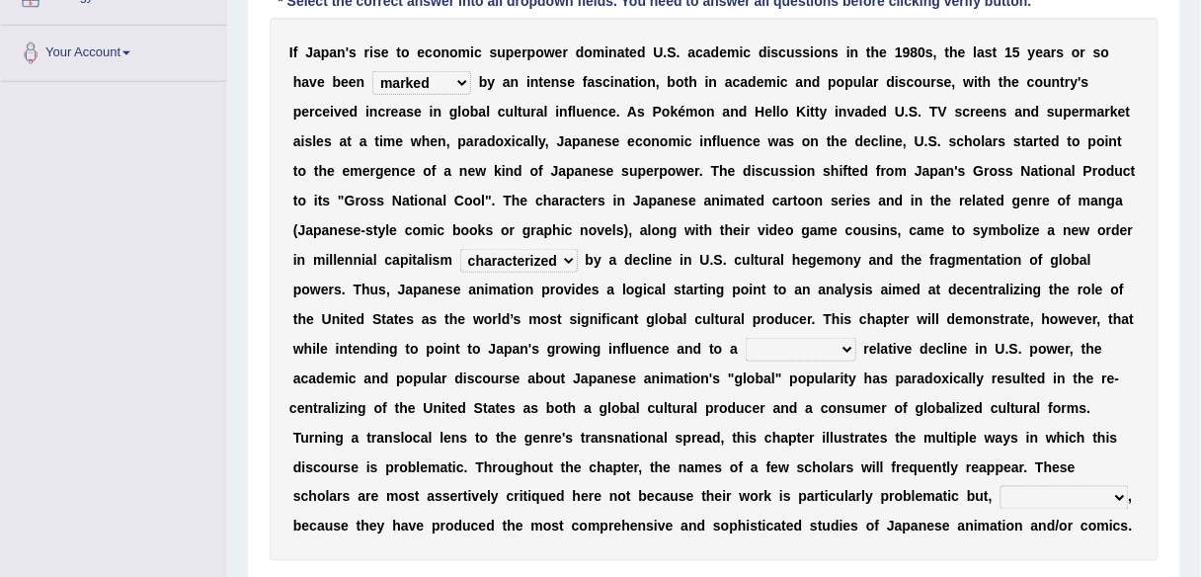
click at [834, 343] on select "concomitant discrete proportional legitimate" at bounding box center [801, 350] width 111 height 24
select select "discrete"
click at [746, 338] on select "concomitant discrete proportional legitimate" at bounding box center [801, 350] width 111 height 24
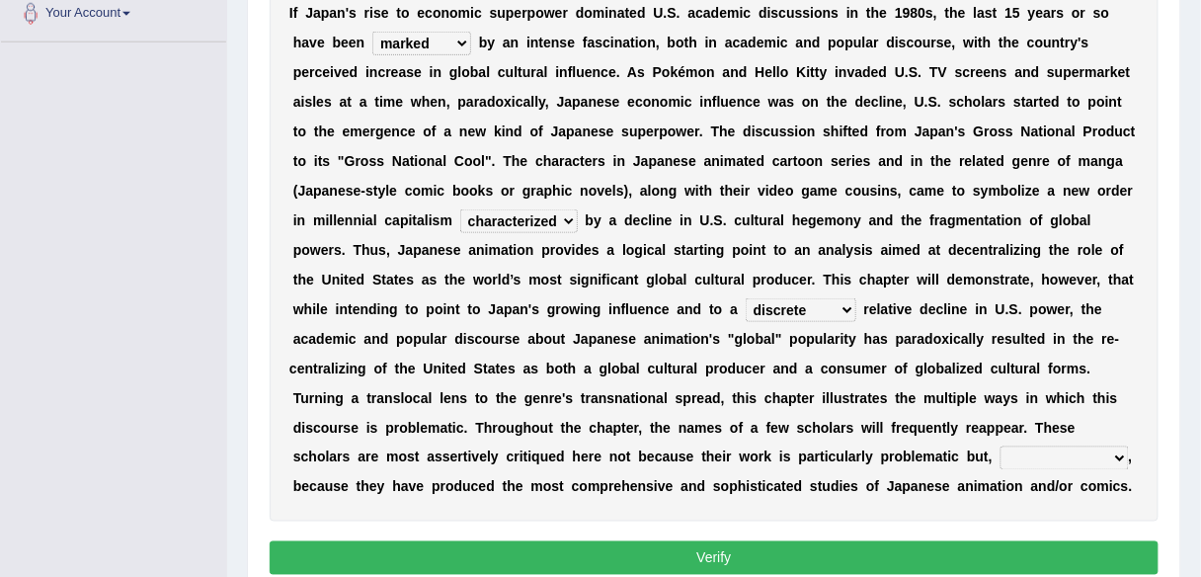
scroll to position [507, 0]
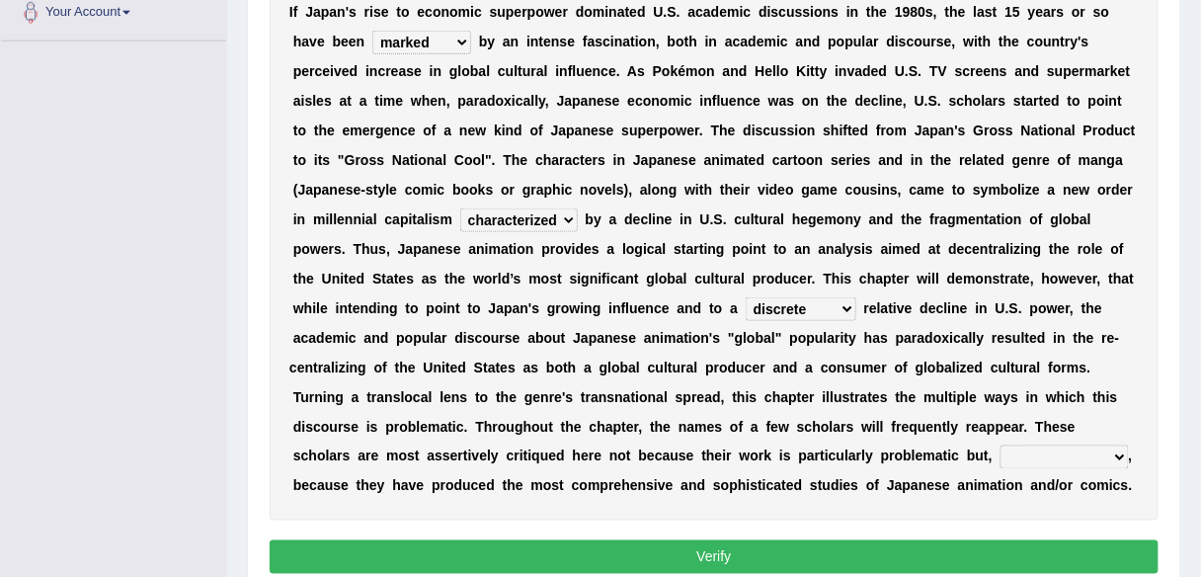
click at [1047, 445] on select "however on the contrary in addition on the whole" at bounding box center [1065, 457] width 128 height 24
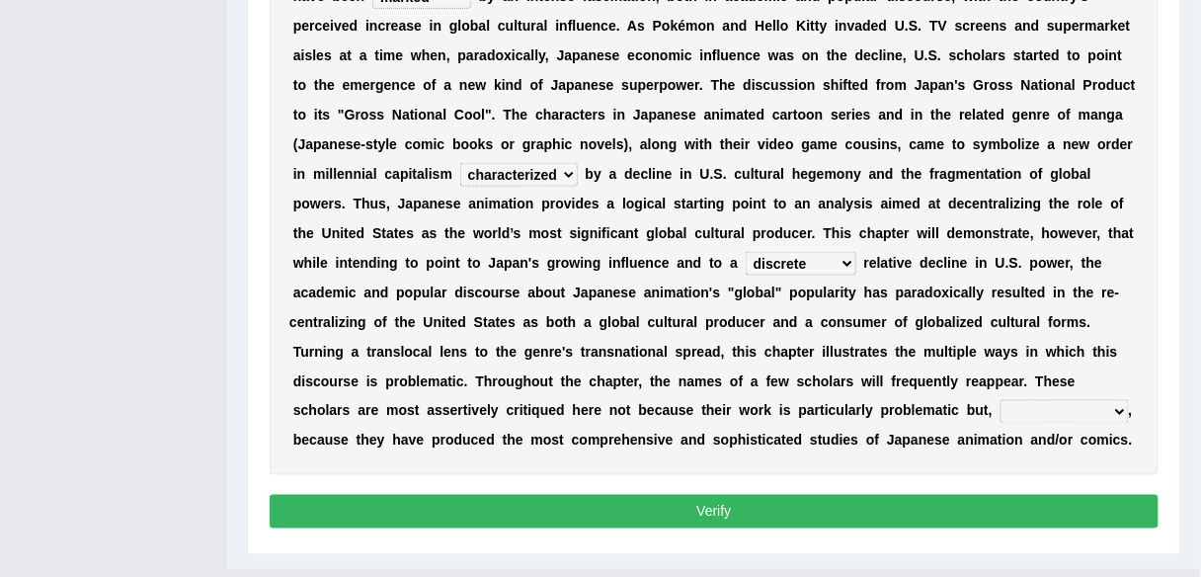
scroll to position [558, 0]
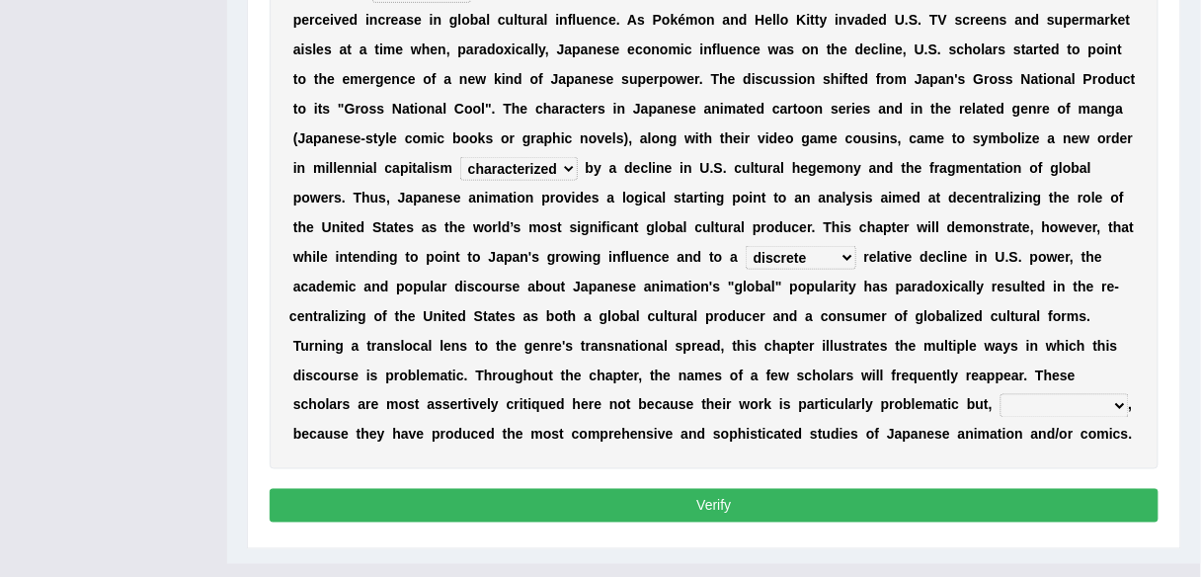
click at [1037, 405] on select "however on the contrary in addition on the whole" at bounding box center [1065, 406] width 128 height 24
select select "on the contrary"
click at [1001, 394] on select "however on the contrary in addition on the whole" at bounding box center [1065, 406] width 128 height 24
click at [1031, 502] on button "Verify" at bounding box center [714, 506] width 889 height 34
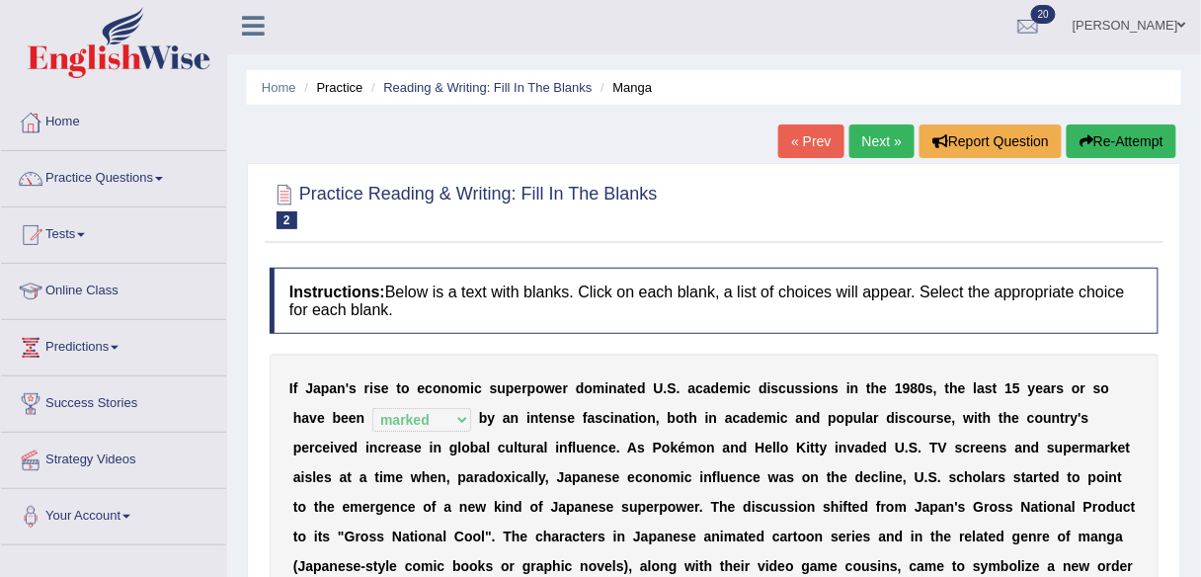
scroll to position [0, 0]
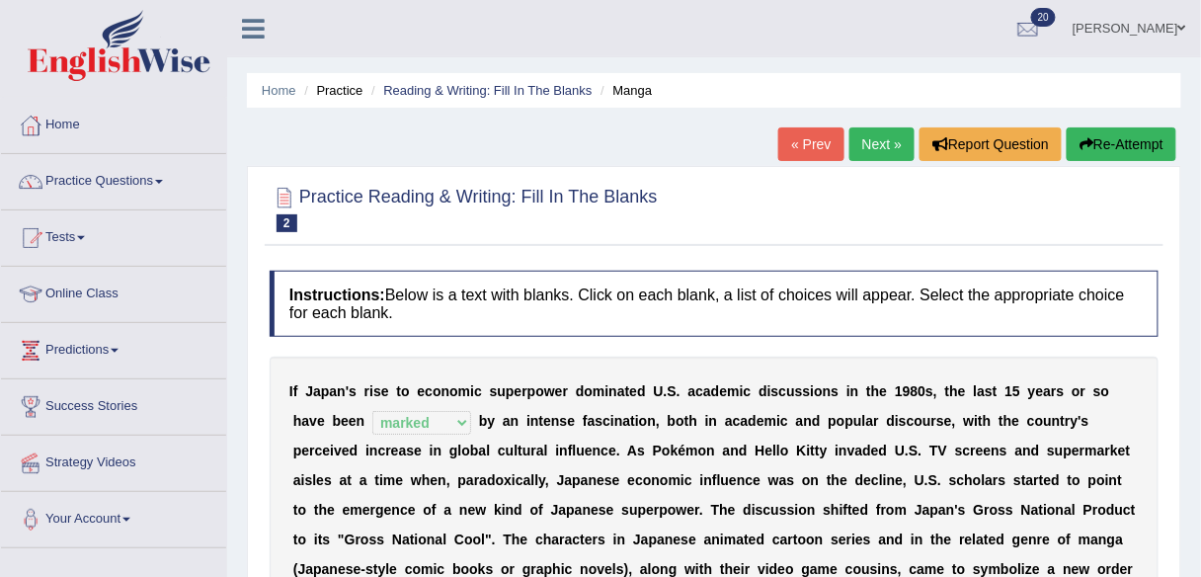
click at [878, 137] on link "Next »" at bounding box center [882, 144] width 65 height 34
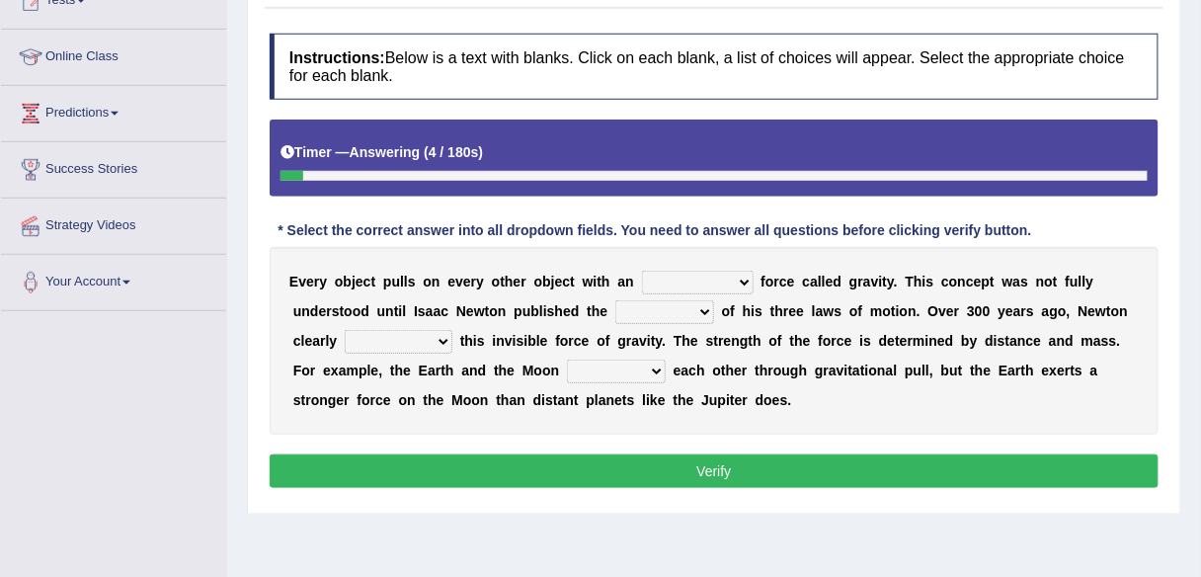
click at [706, 280] on select "invisible unknown unbelievable inconsistent" at bounding box center [698, 283] width 112 height 24
select select "inconsistent"
click at [642, 271] on select "invisible unknown unbelievable inconsistent" at bounding box center [698, 283] width 112 height 24
click at [676, 304] on select "concept theory method argument" at bounding box center [664, 312] width 99 height 24
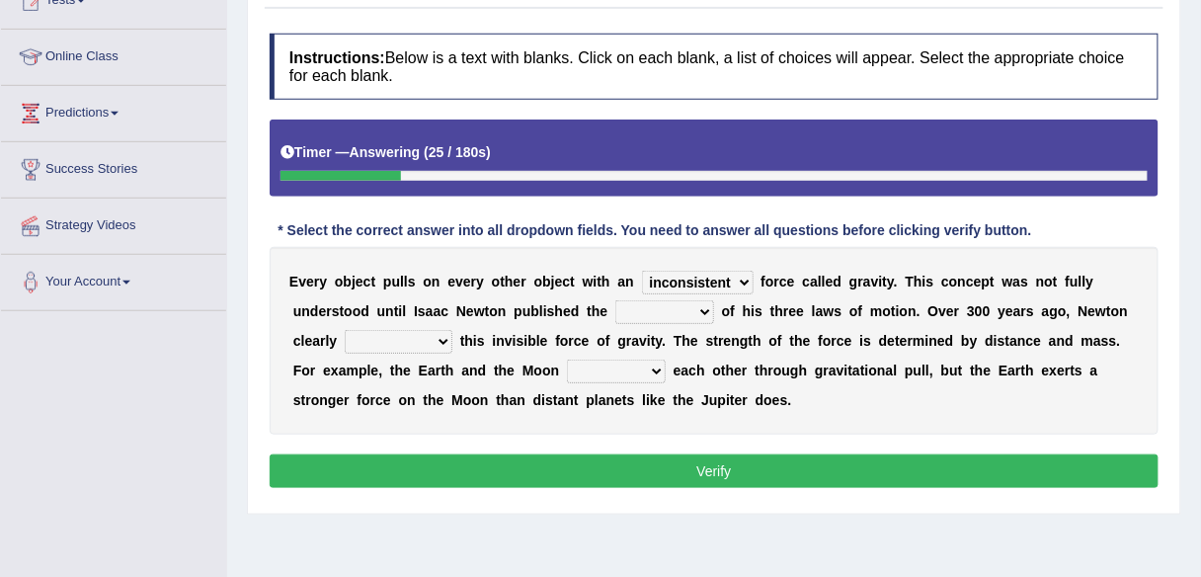
click at [676, 304] on select "concept theory method argument" at bounding box center [664, 312] width 99 height 24
select select "theory"
click at [615, 300] on select "concept theory method argument" at bounding box center [664, 312] width 99 height 24
click at [428, 337] on select "explained undermined overturned realized" at bounding box center [399, 342] width 108 height 24
select select "explained"
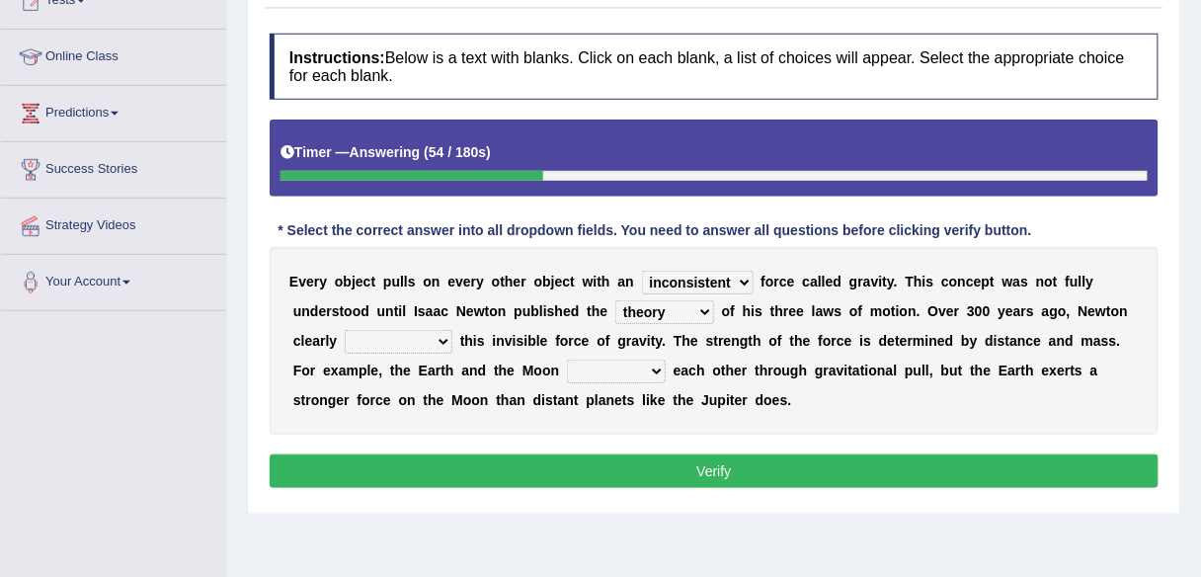
click at [345, 330] on select "explained undermined overturned realized" at bounding box center [399, 342] width 108 height 24
click at [430, 343] on select "explained undermined overturned realized" at bounding box center [399, 342] width 108 height 24
click at [664, 367] on select "affect spin evade span" at bounding box center [616, 372] width 99 height 24
click at [813, 406] on div "E v e r y o b j e c t p u l l s o n e v e r y o t h e r o b j e c t w i t h a n…" at bounding box center [714, 341] width 889 height 188
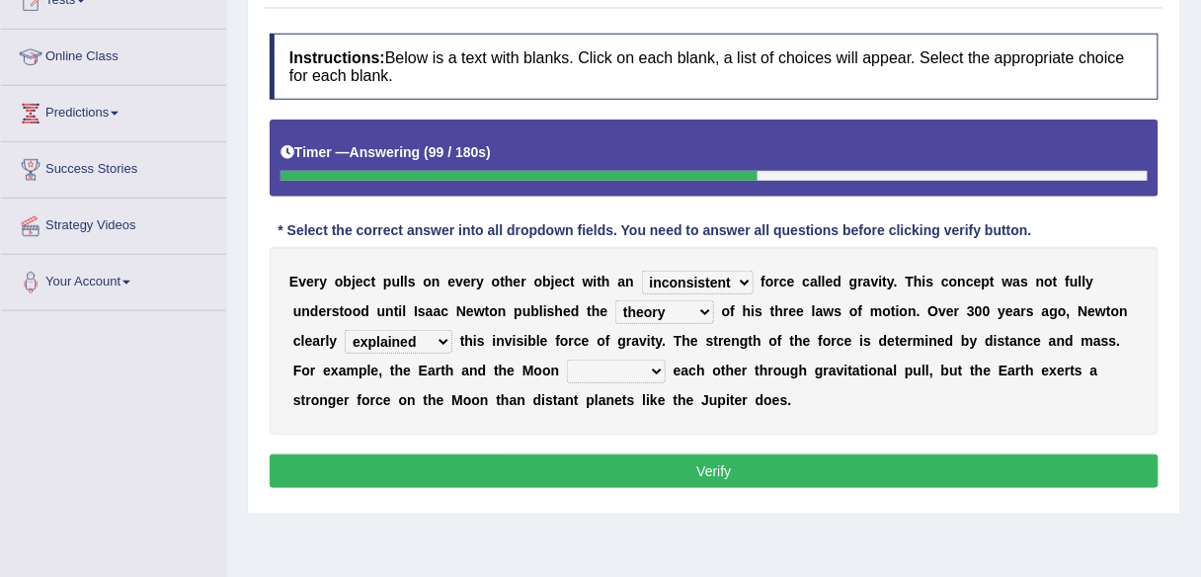
click at [648, 362] on select "affect spin evade span" at bounding box center [616, 372] width 99 height 24
select select "spin"
click at [567, 360] on select "affect spin evade span" at bounding box center [616, 372] width 99 height 24
click at [669, 463] on button "Verify" at bounding box center [714, 471] width 889 height 34
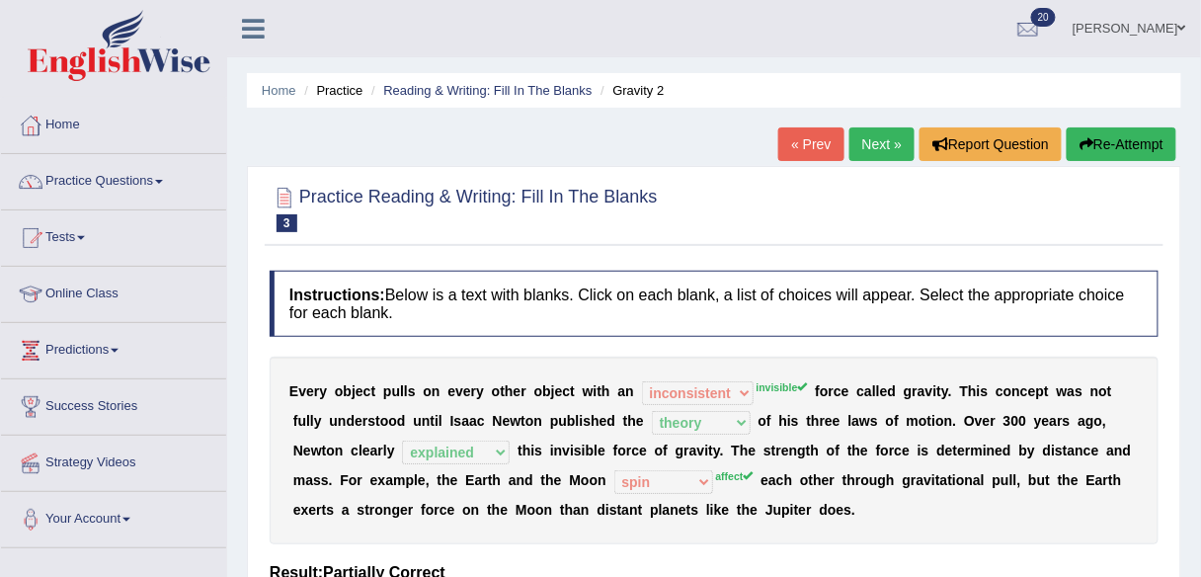
click at [867, 133] on link "Next »" at bounding box center [882, 144] width 65 height 34
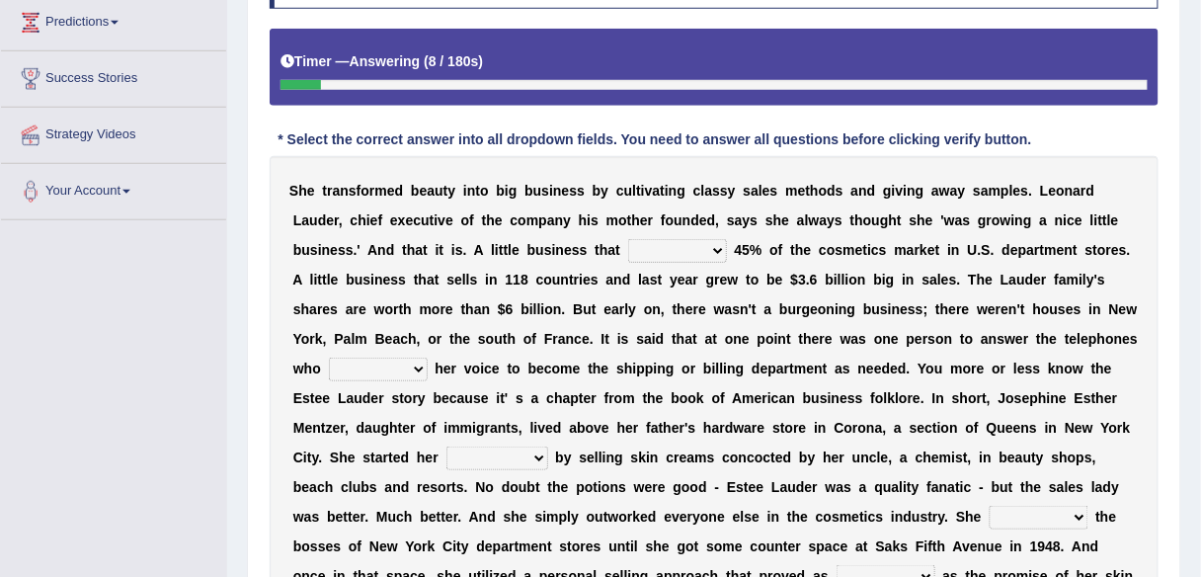
scroll to position [328, 0]
click at [707, 252] on select "has controls makes maintains" at bounding box center [677, 251] width 99 height 24
select select "controls"
click at [628, 239] on select "has controls makes maintains" at bounding box center [677, 251] width 99 height 24
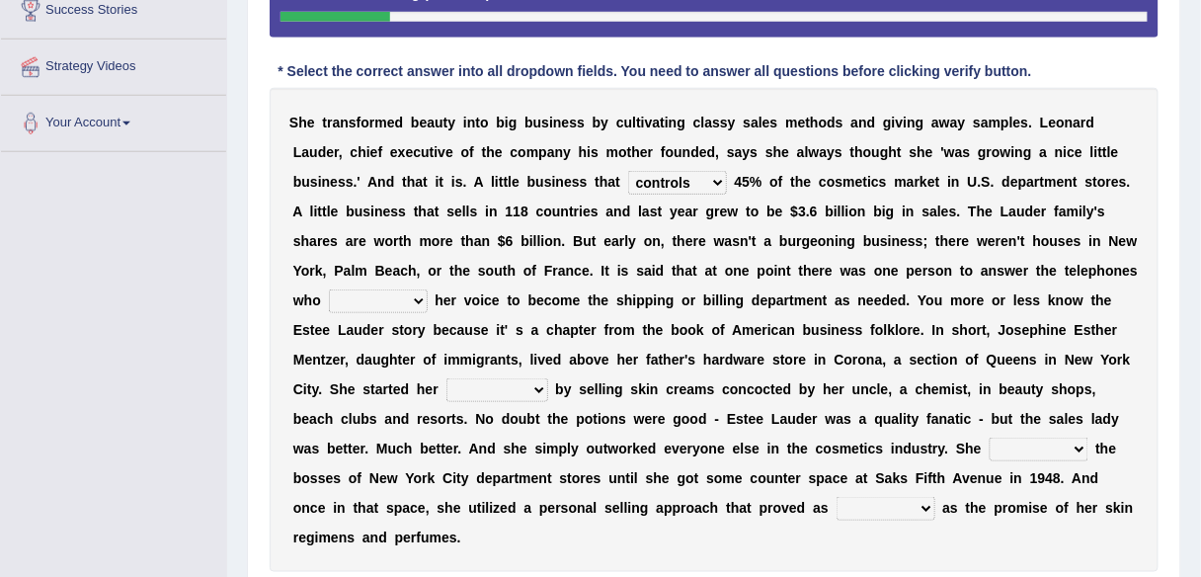
scroll to position [396, 0]
click at [411, 292] on select "switched changed raised used" at bounding box center [378, 301] width 99 height 24
select select "changed"
click at [329, 289] on select "switched changed raised used" at bounding box center [378, 301] width 99 height 24
click at [528, 390] on select "job institute companion enterprise" at bounding box center [497, 390] width 102 height 24
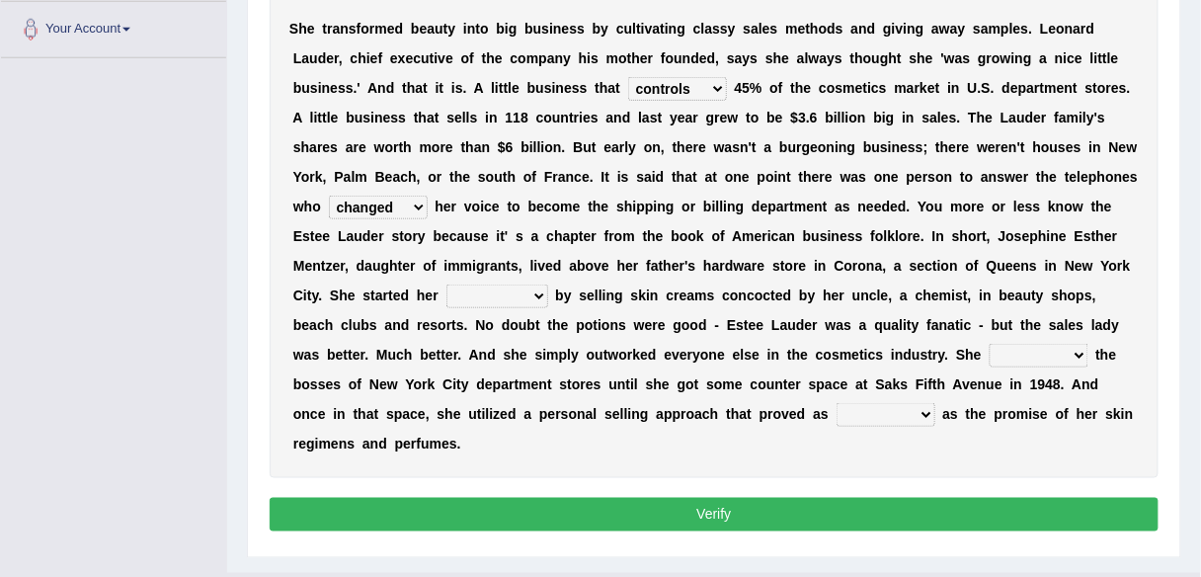
scroll to position [496, 0]
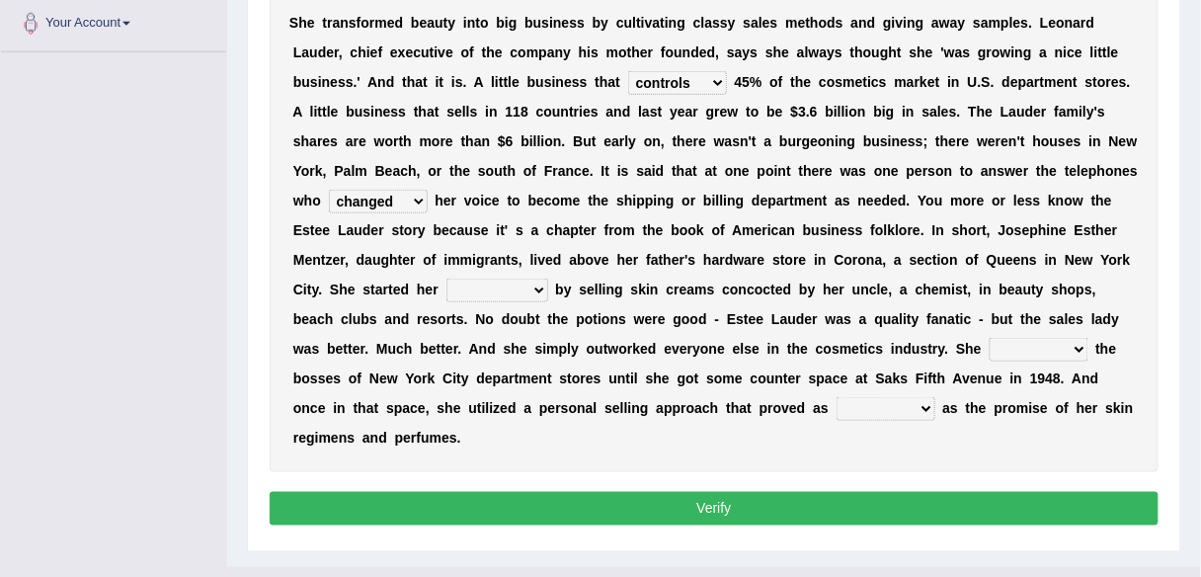
click at [523, 291] on select "job institute companion enterprise" at bounding box center [497, 291] width 102 height 24
select select "enterprise"
click at [446, 279] on select "job institute companion enterprise" at bounding box center [497, 291] width 102 height 24
click at [1057, 352] on select "stated bridged stalked heaved" at bounding box center [1039, 350] width 99 height 24
click at [958, 440] on div "S h e t r a n s f o r m e d b e a u t y i n t o b i g b u s i n e s s b y c u l…" at bounding box center [714, 230] width 889 height 484
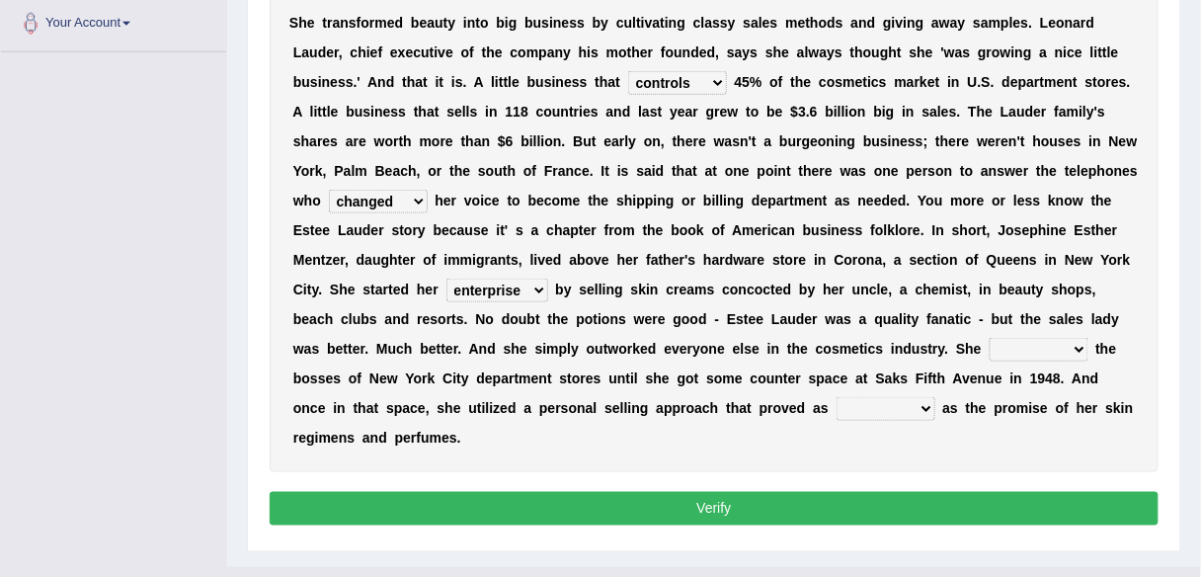
click at [1069, 348] on select "stated bridged stalked heaved" at bounding box center [1039, 350] width 99 height 24
select select "stalked"
click at [990, 338] on select "stated bridged stalked heaved" at bounding box center [1039, 350] width 99 height 24
click at [1069, 348] on select "stated bridged stalked heaved" at bounding box center [1039, 350] width 99 height 24
click at [925, 441] on div "S h e t r a n s f o r m e d b e a u t y i n t o b i g b u s i n e s s b y c u l…" at bounding box center [714, 230] width 889 height 484
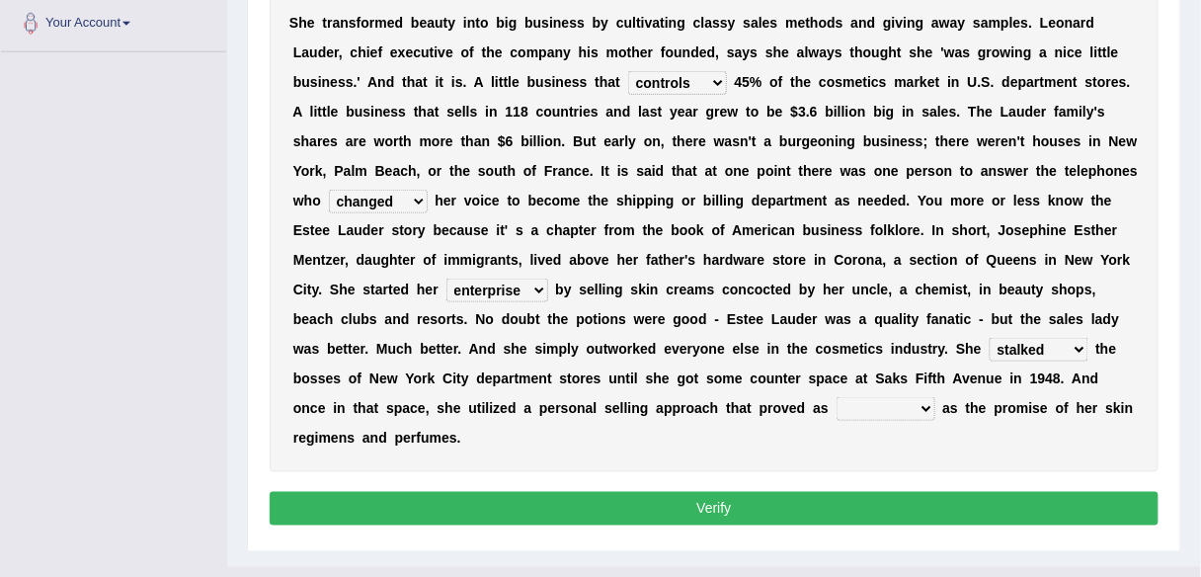
click at [881, 400] on select "potent ruthless potential expensive" at bounding box center [886, 409] width 99 height 24
select select "potent"
click at [837, 397] on select "potent ruthless potential expensive" at bounding box center [886, 409] width 99 height 24
click at [864, 517] on button "Verify" at bounding box center [714, 509] width 889 height 34
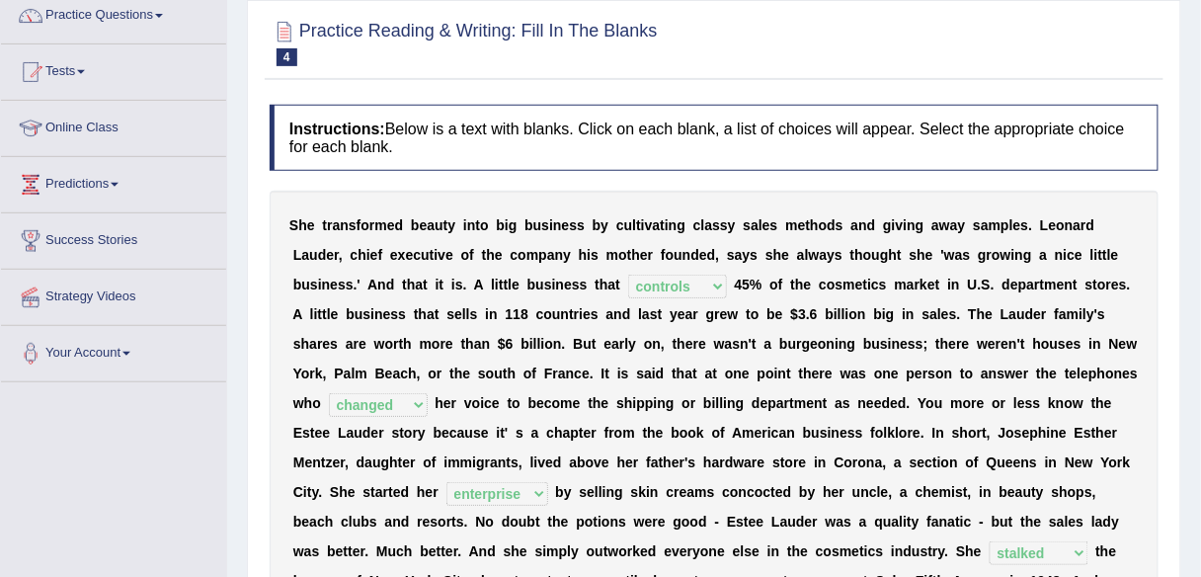
scroll to position [0, 0]
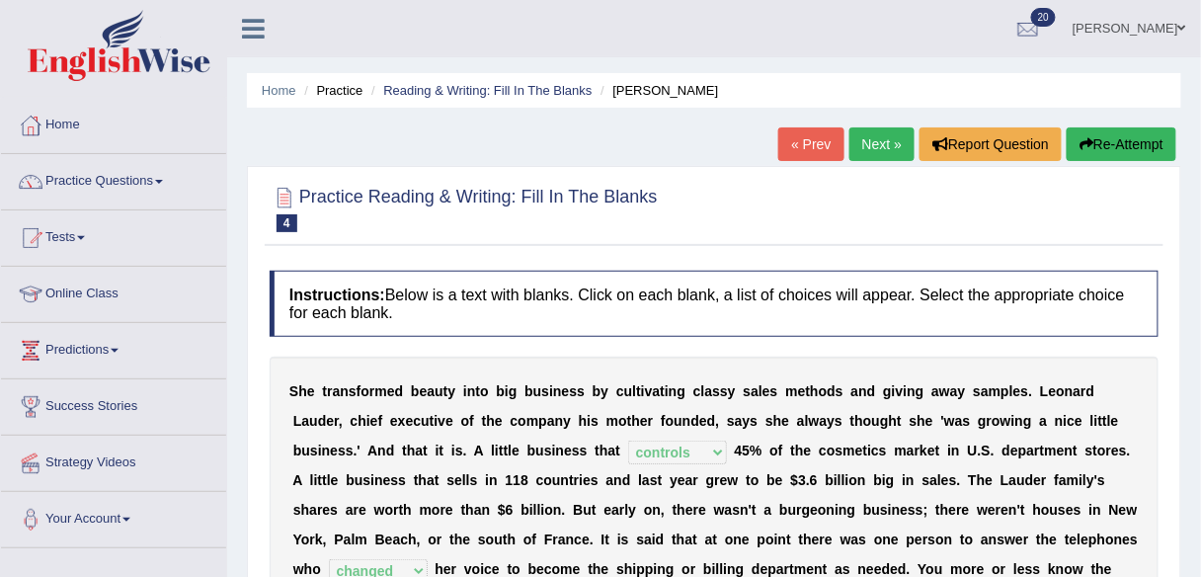
click at [888, 148] on link "Next »" at bounding box center [882, 144] width 65 height 34
